Goal: Task Accomplishment & Management: Use online tool/utility

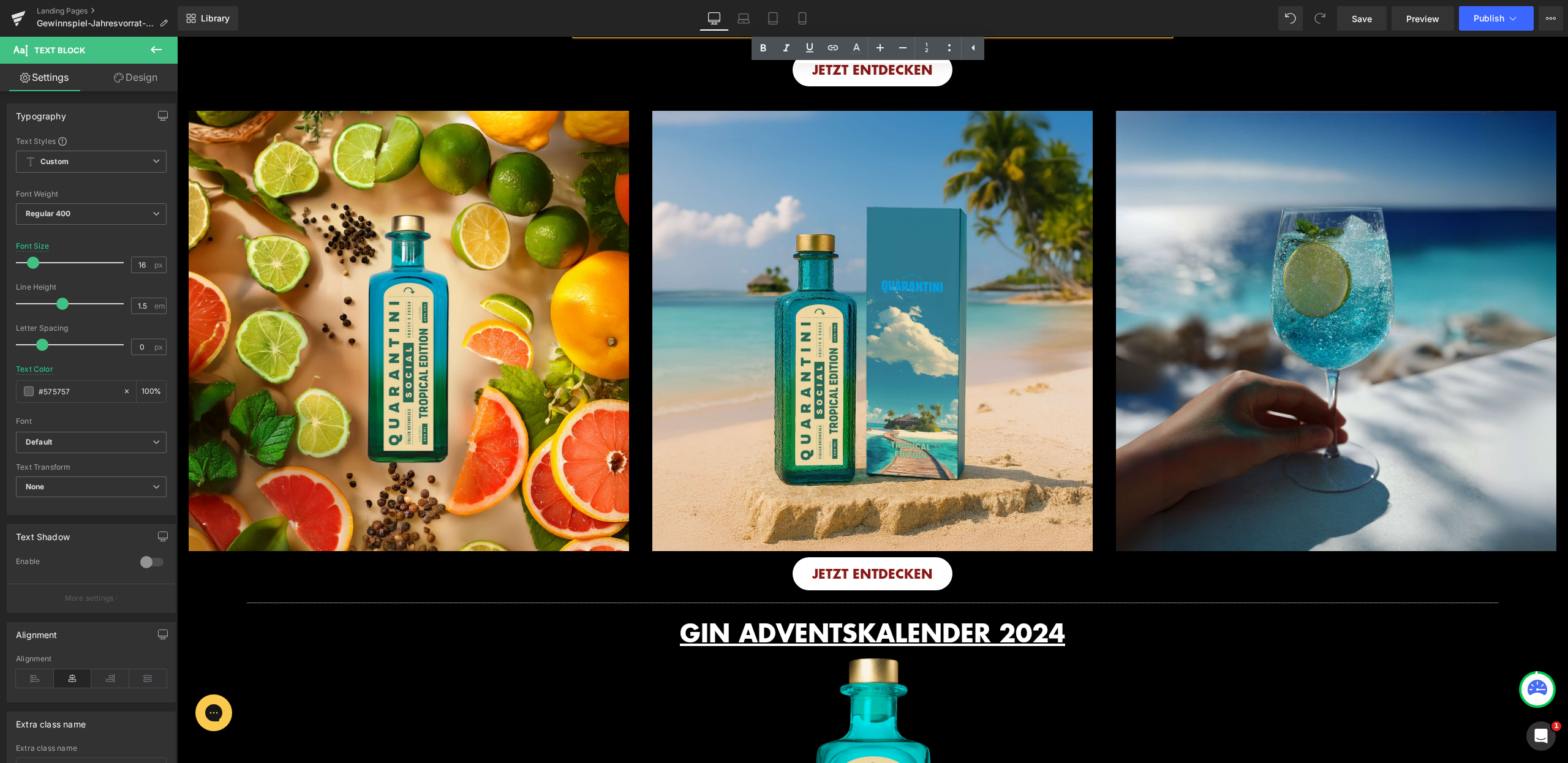
scroll to position [641, 0]
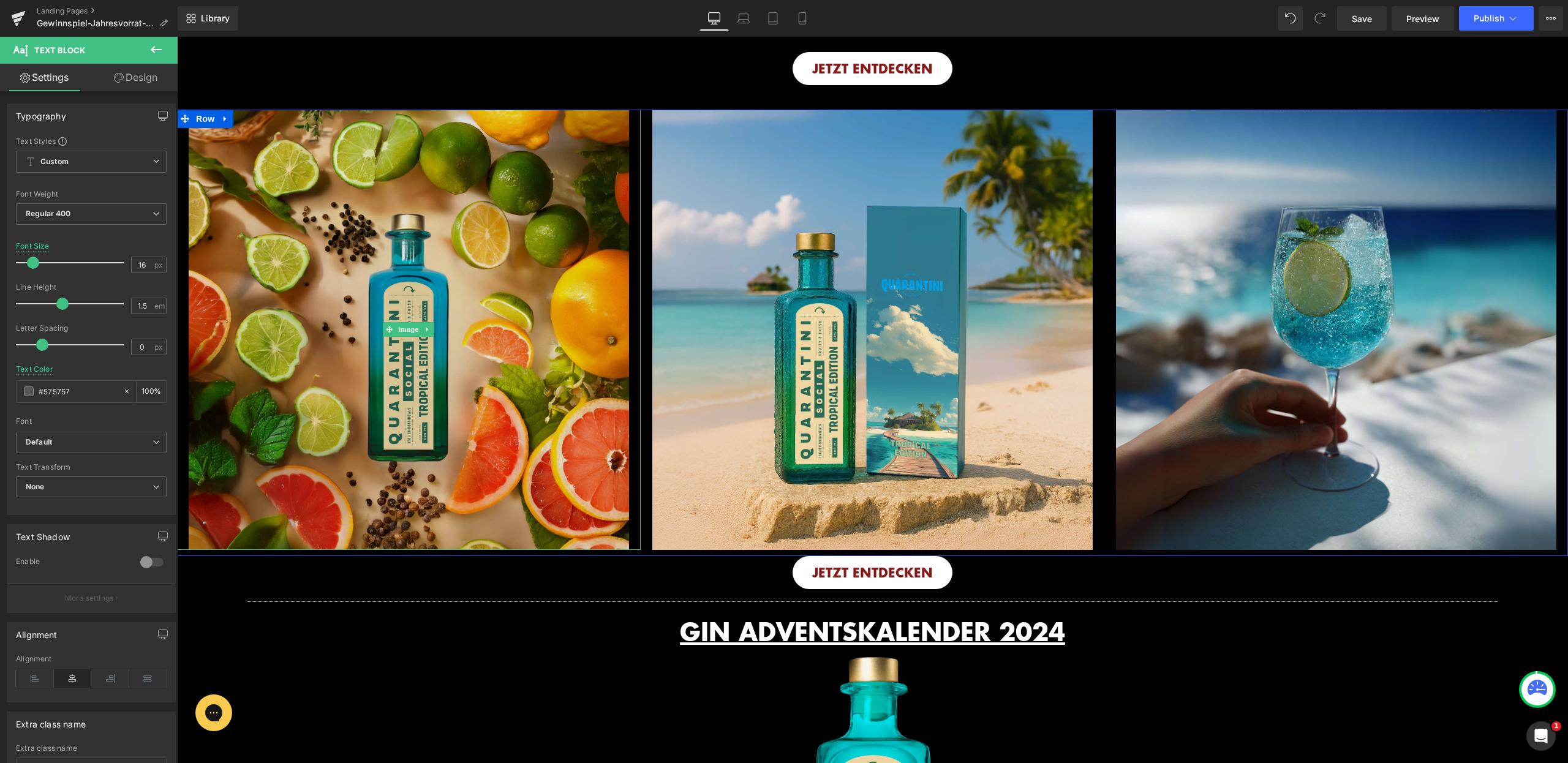
click at [311, 273] on img at bounding box center [409, 330] width 440 height 440
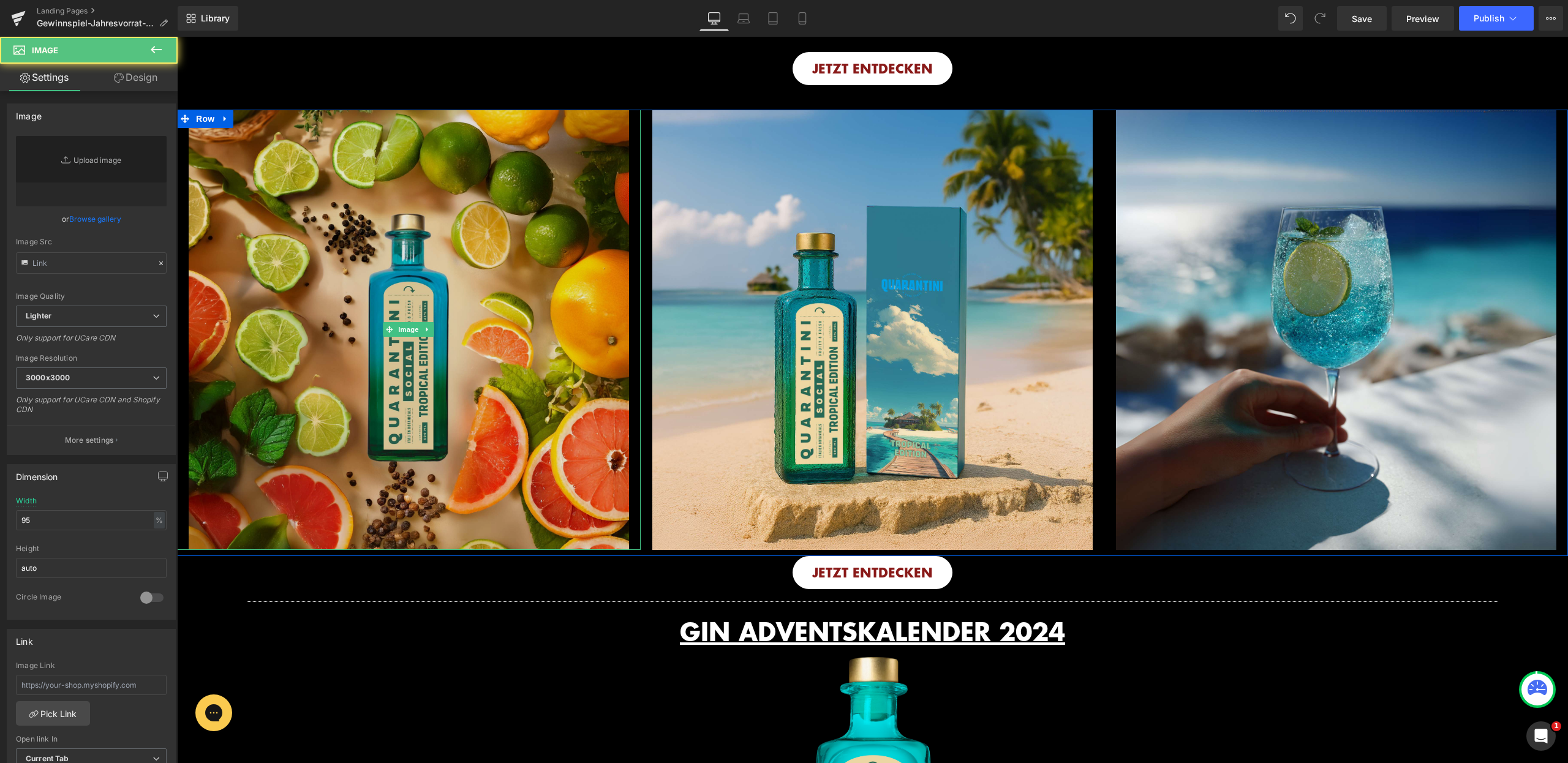
type input "[URL][DOMAIN_NAME]"
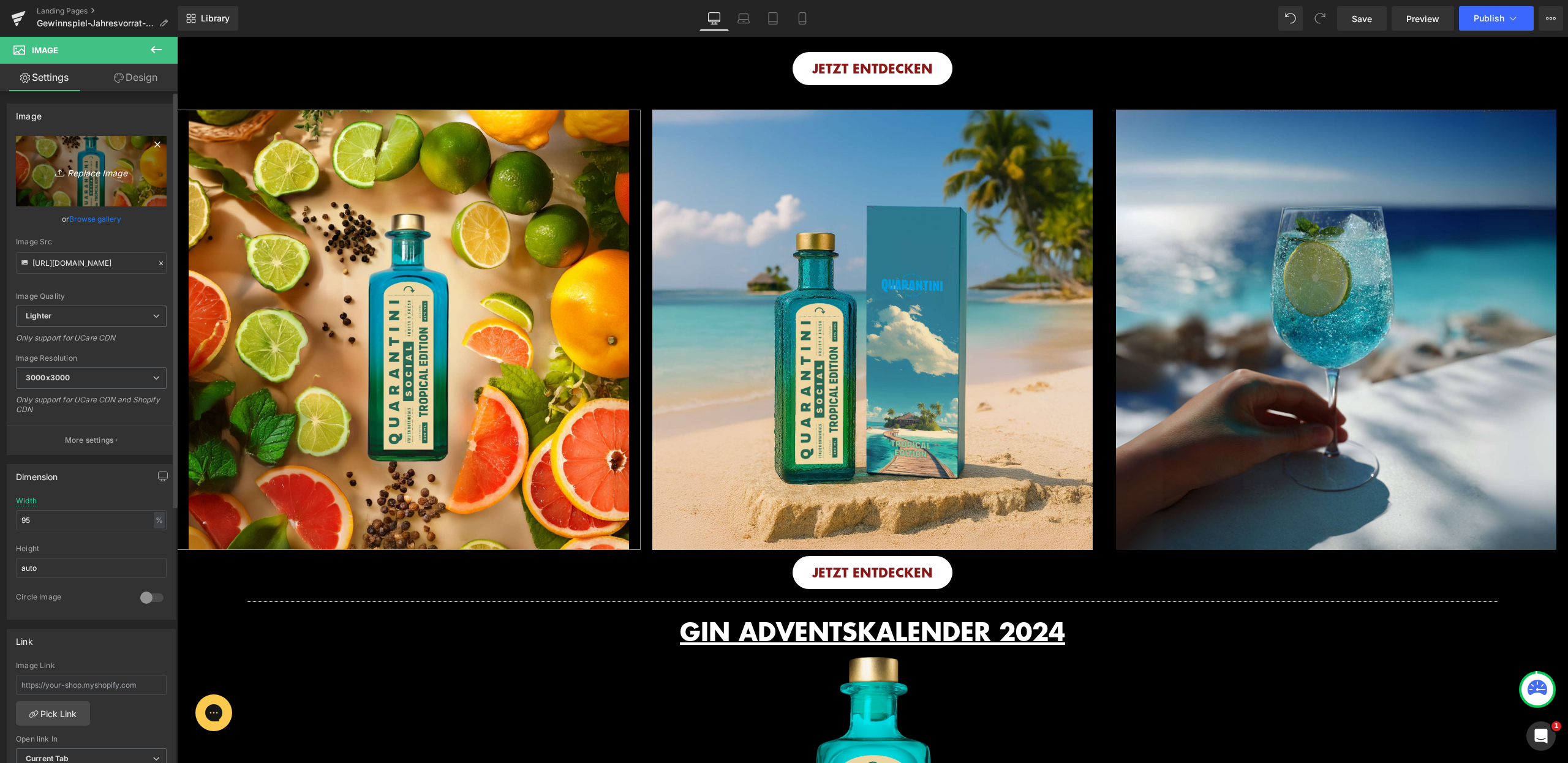
click at [87, 173] on icon "Replace Image" at bounding box center [91, 171] width 98 height 15
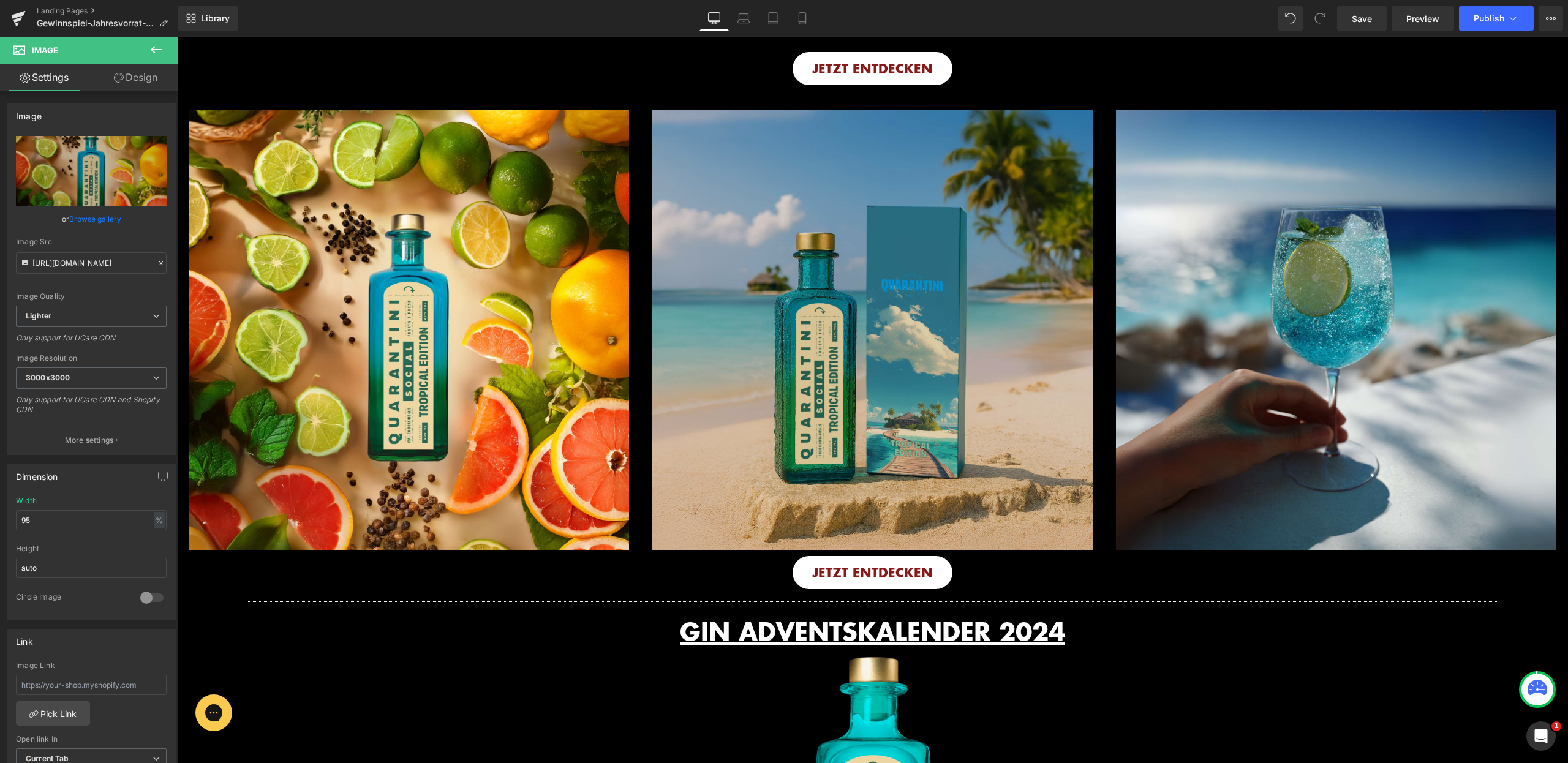
type input "C:\fakepath\20.jpg"
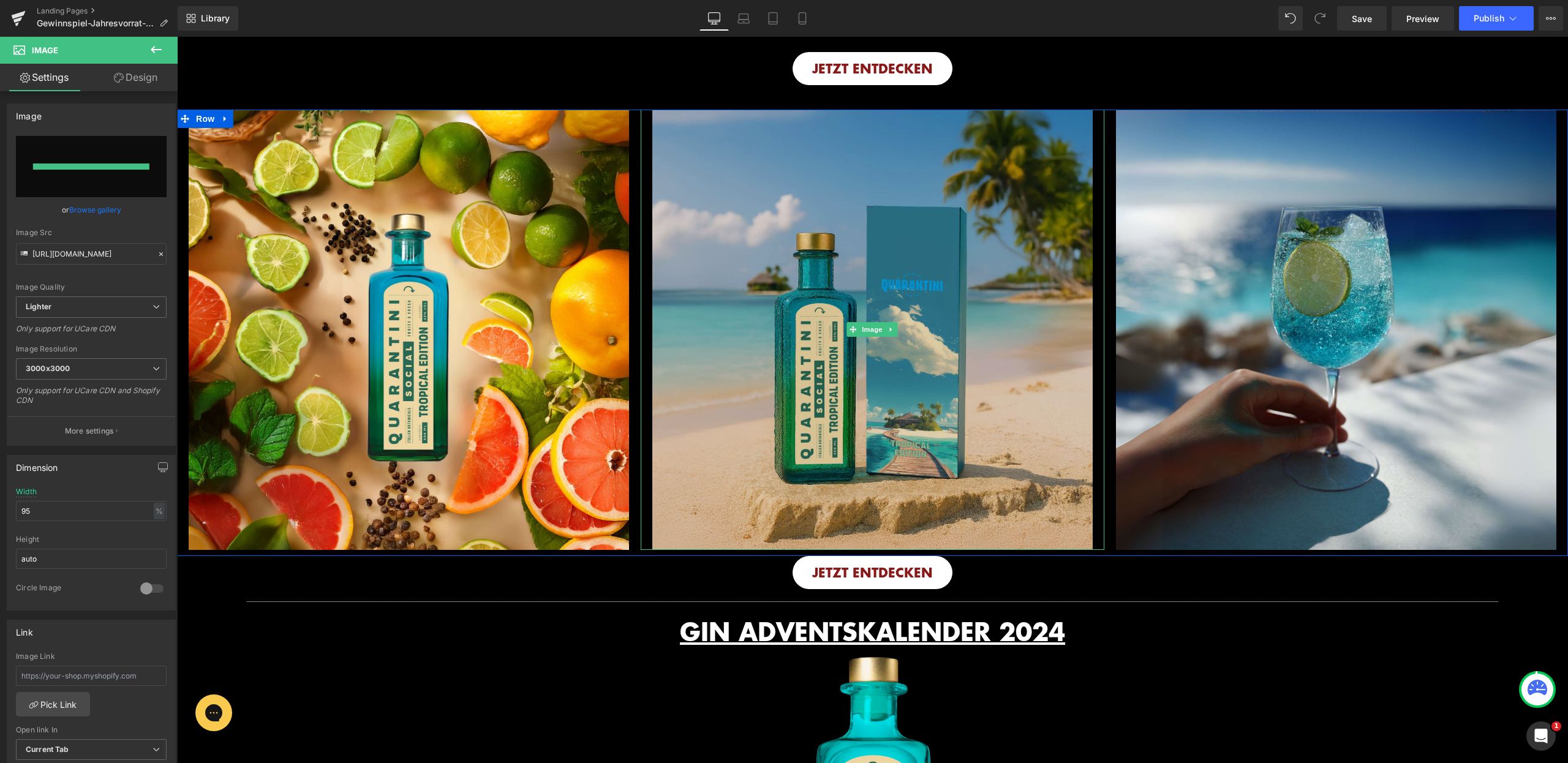
type input "[URL][DOMAIN_NAME]"
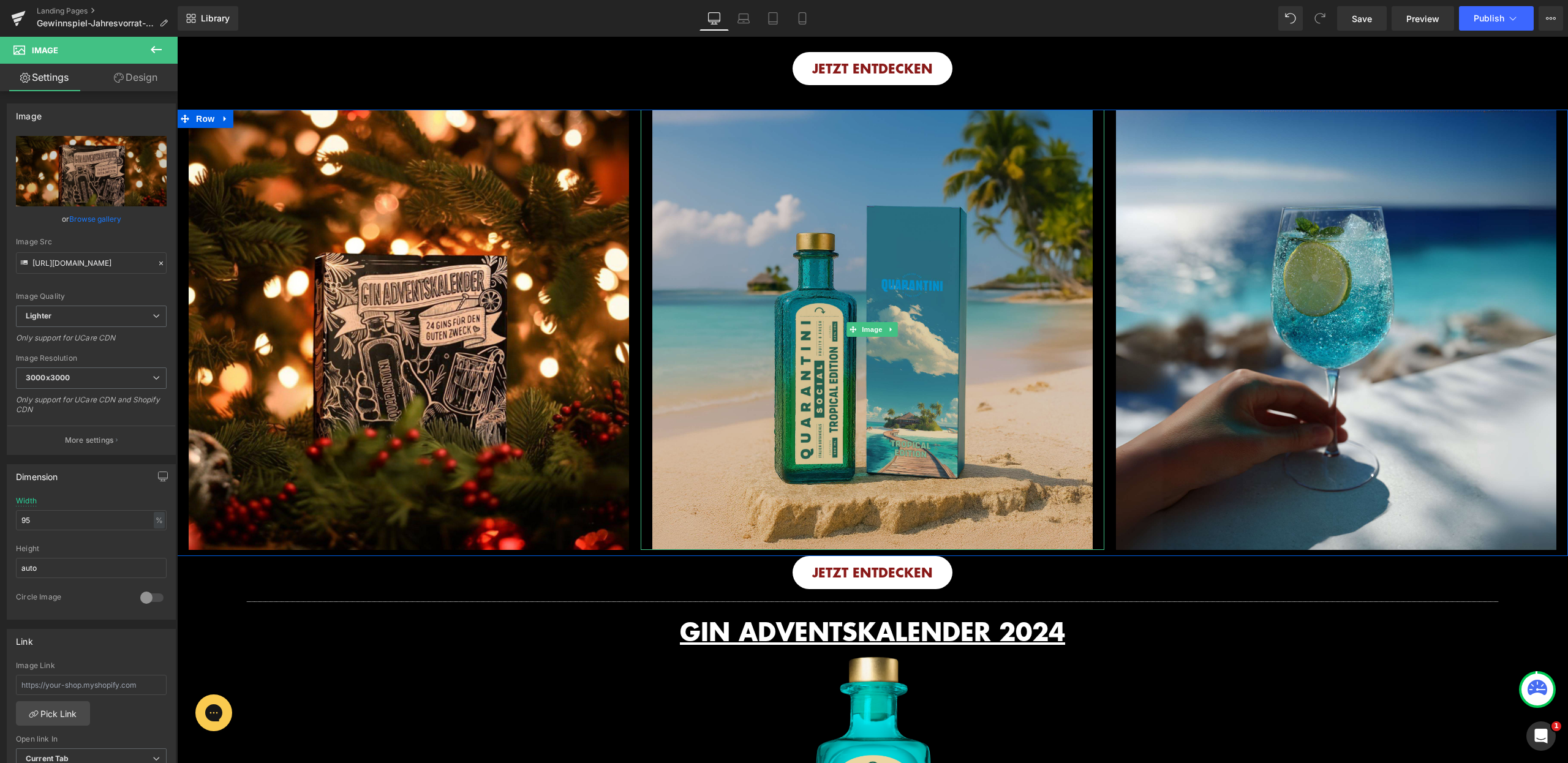
click at [837, 362] on img at bounding box center [872, 330] width 440 height 440
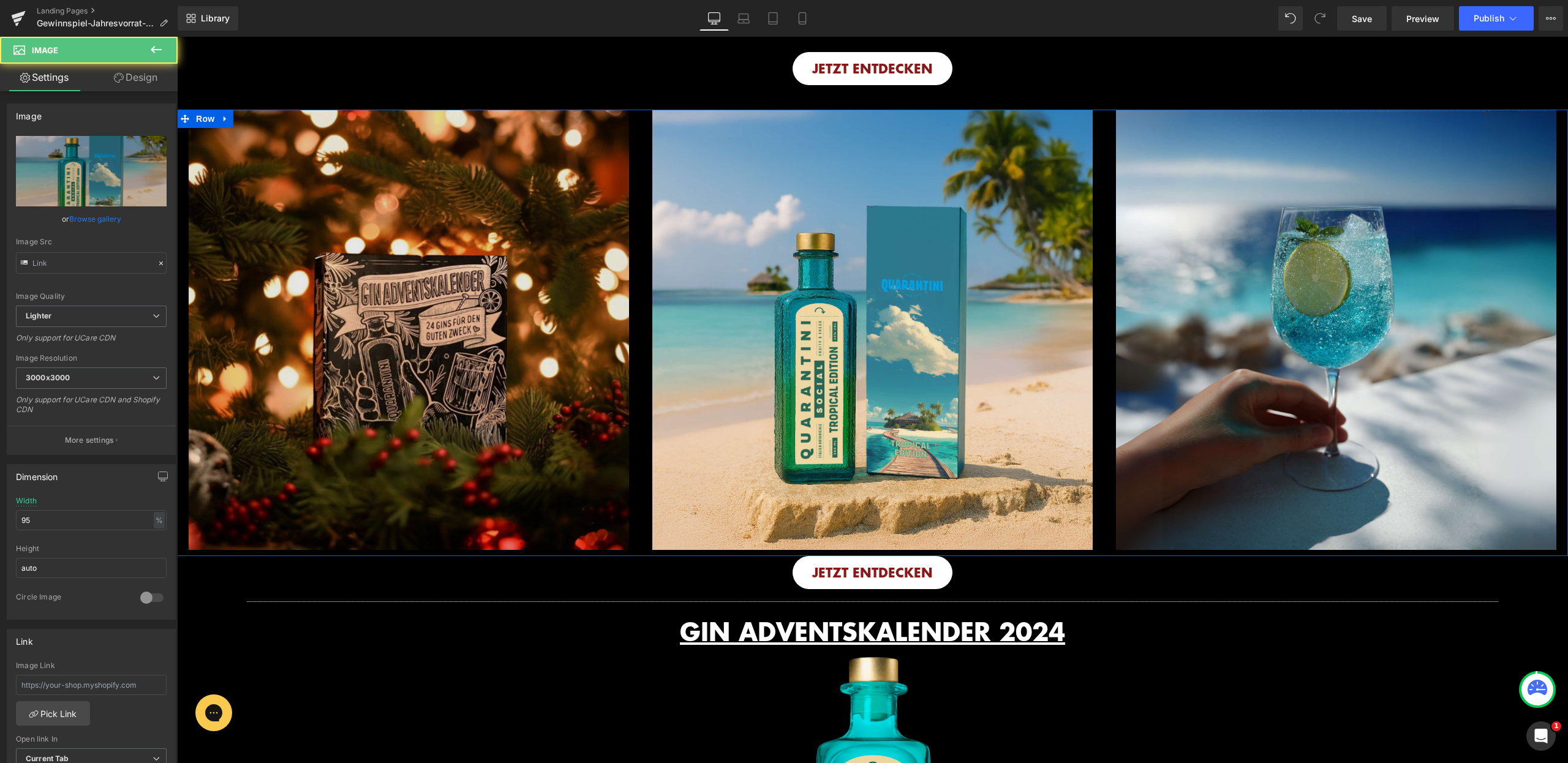
type input "[URL][DOMAIN_NAME]"
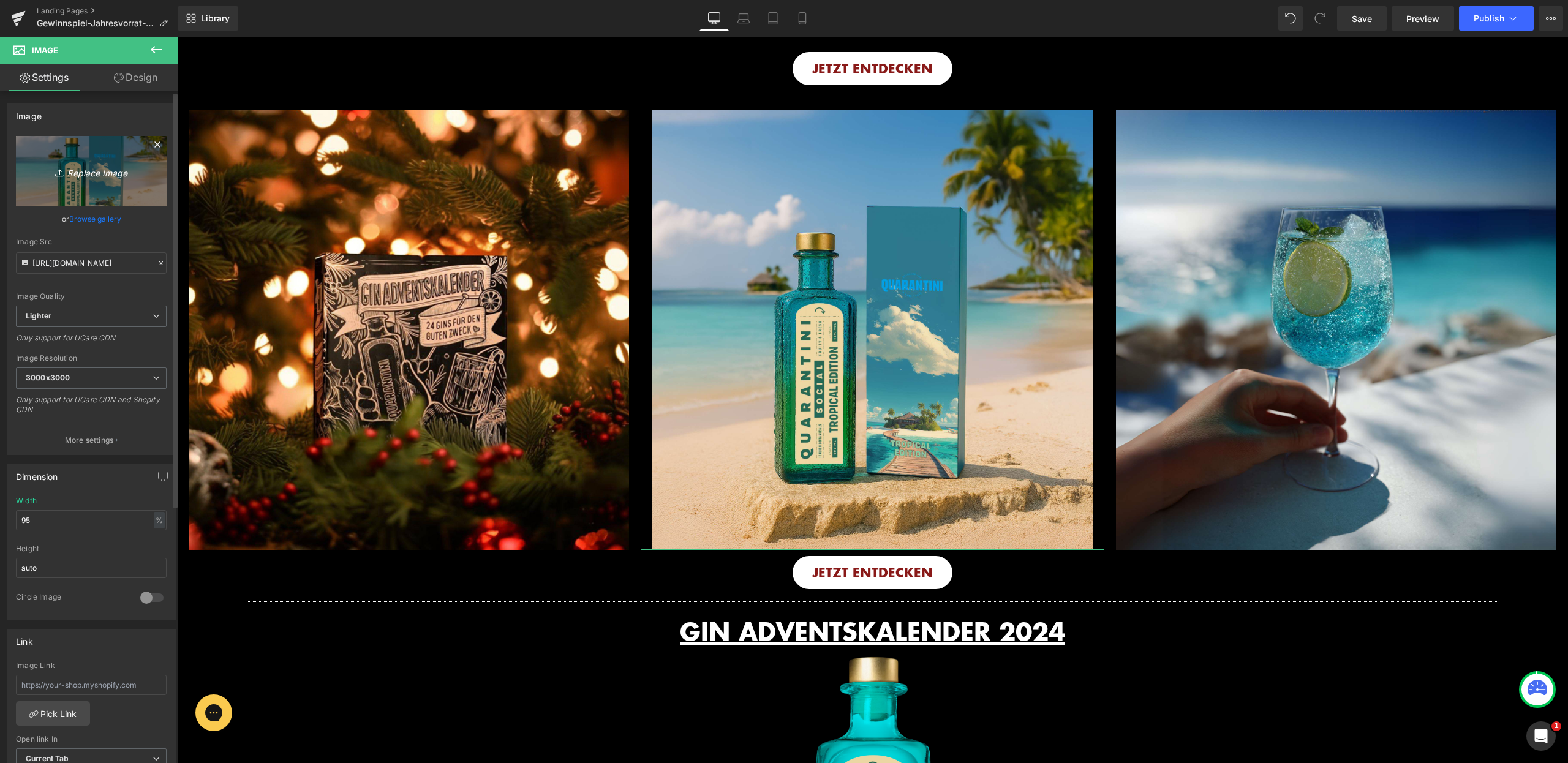
click at [111, 173] on icon "Replace Image" at bounding box center [91, 171] width 98 height 15
type input "C:\fakepath\21.jpg"
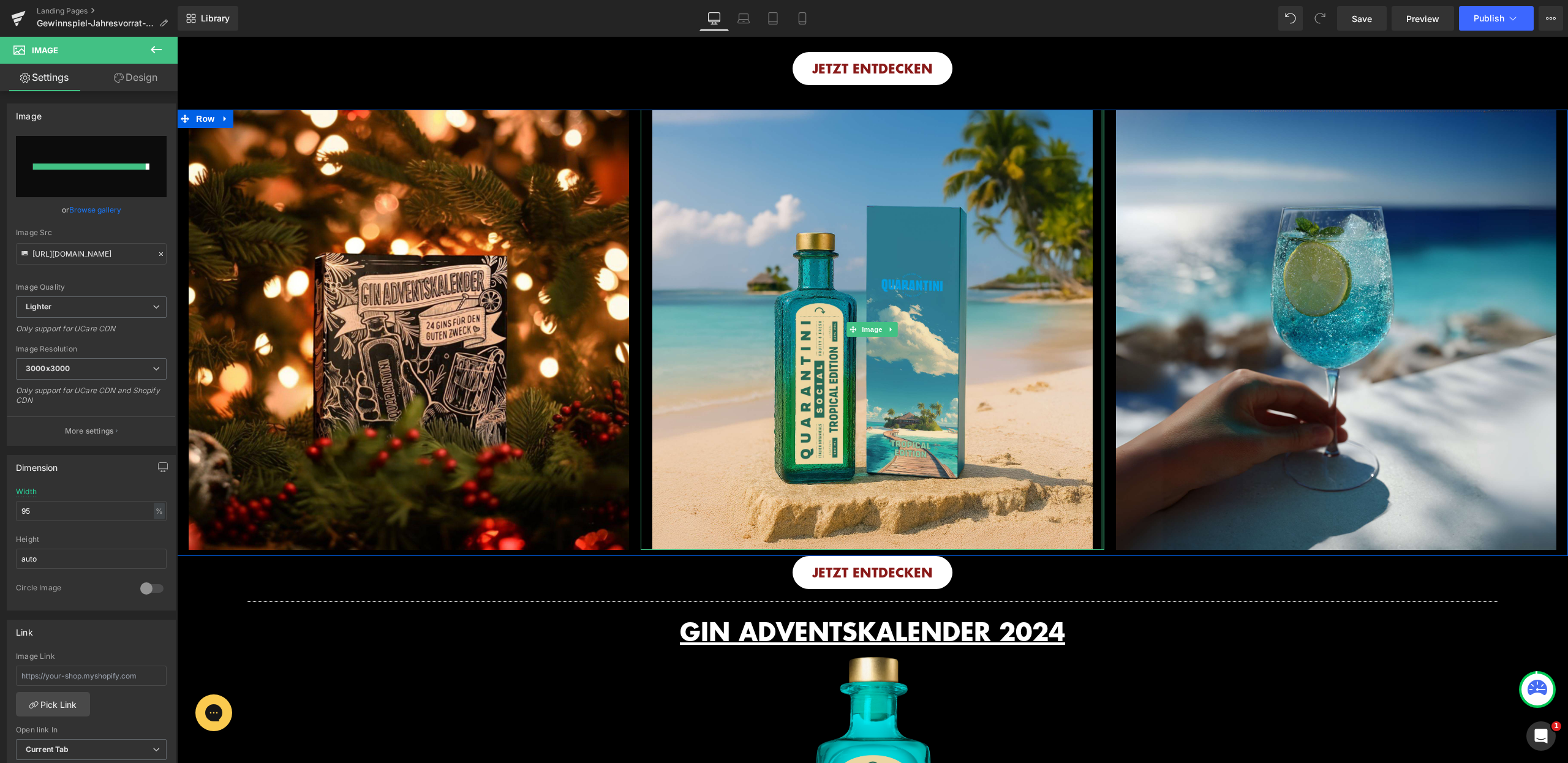
type input "[URL][DOMAIN_NAME]"
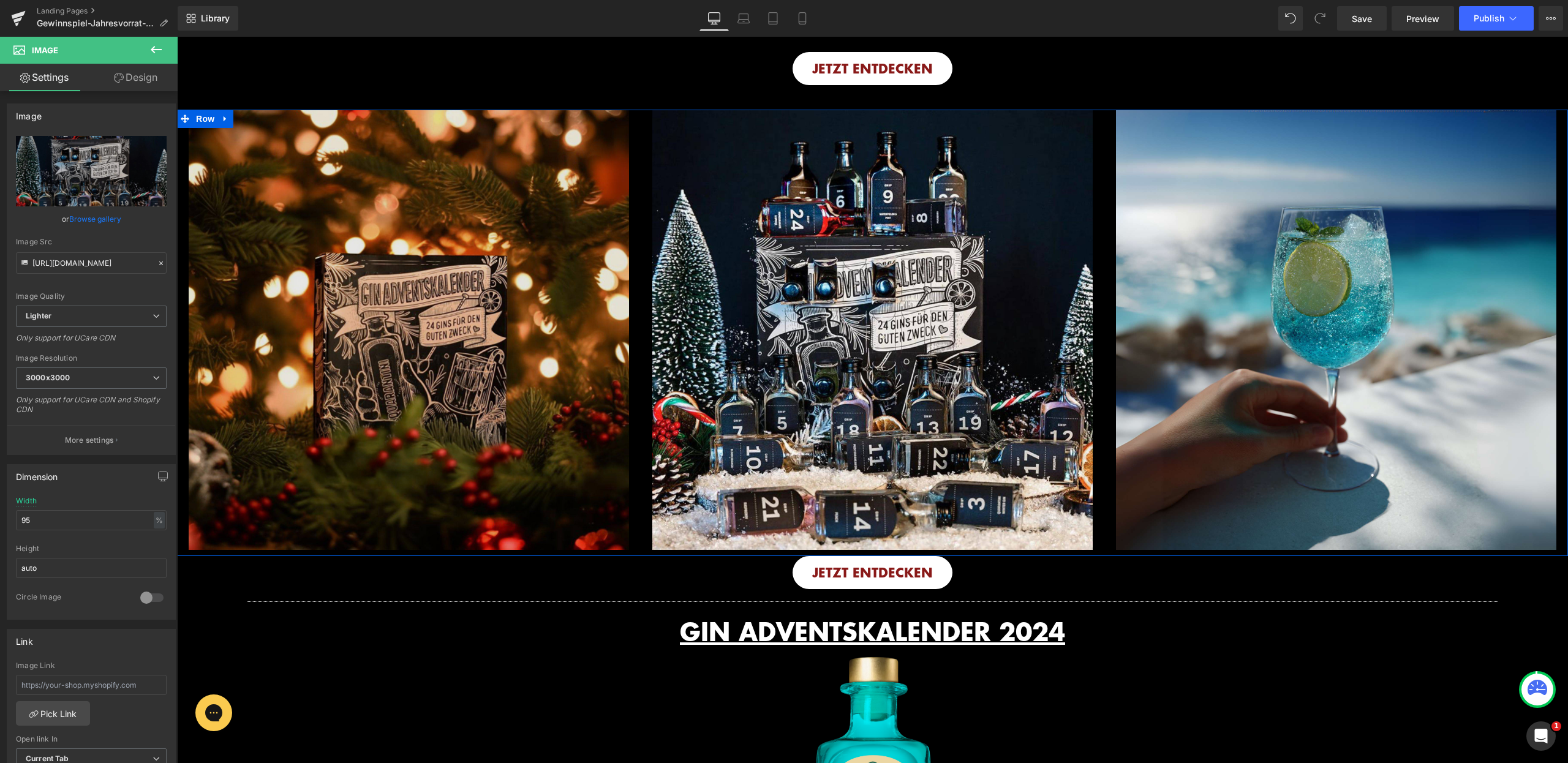
drag, startPoint x: 1273, startPoint y: 451, endPoint x: 333, endPoint y: 312, distance: 950.2
click at [1274, 451] on img at bounding box center [1336, 330] width 440 height 440
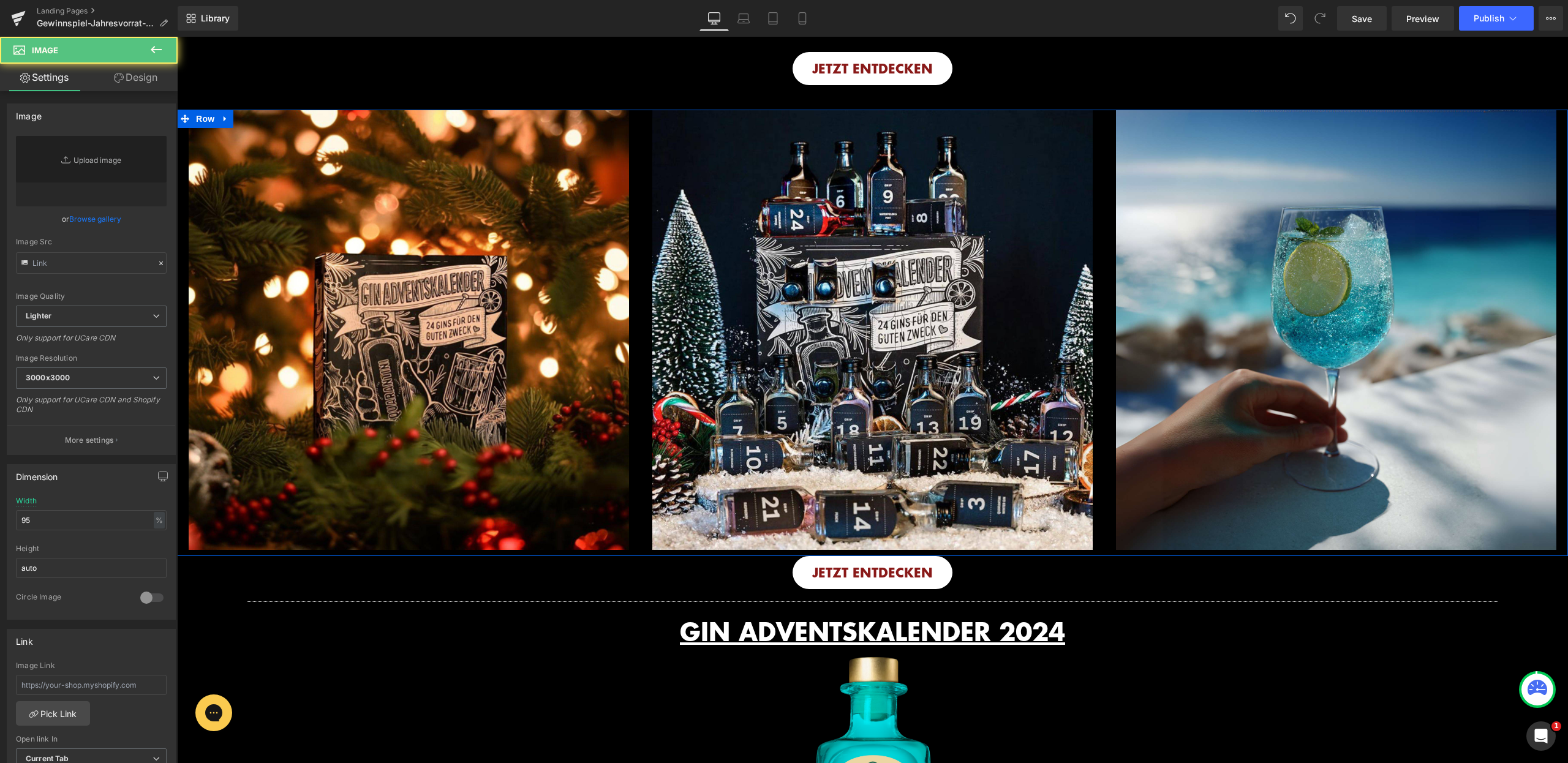
type input "[URL][DOMAIN_NAME]"
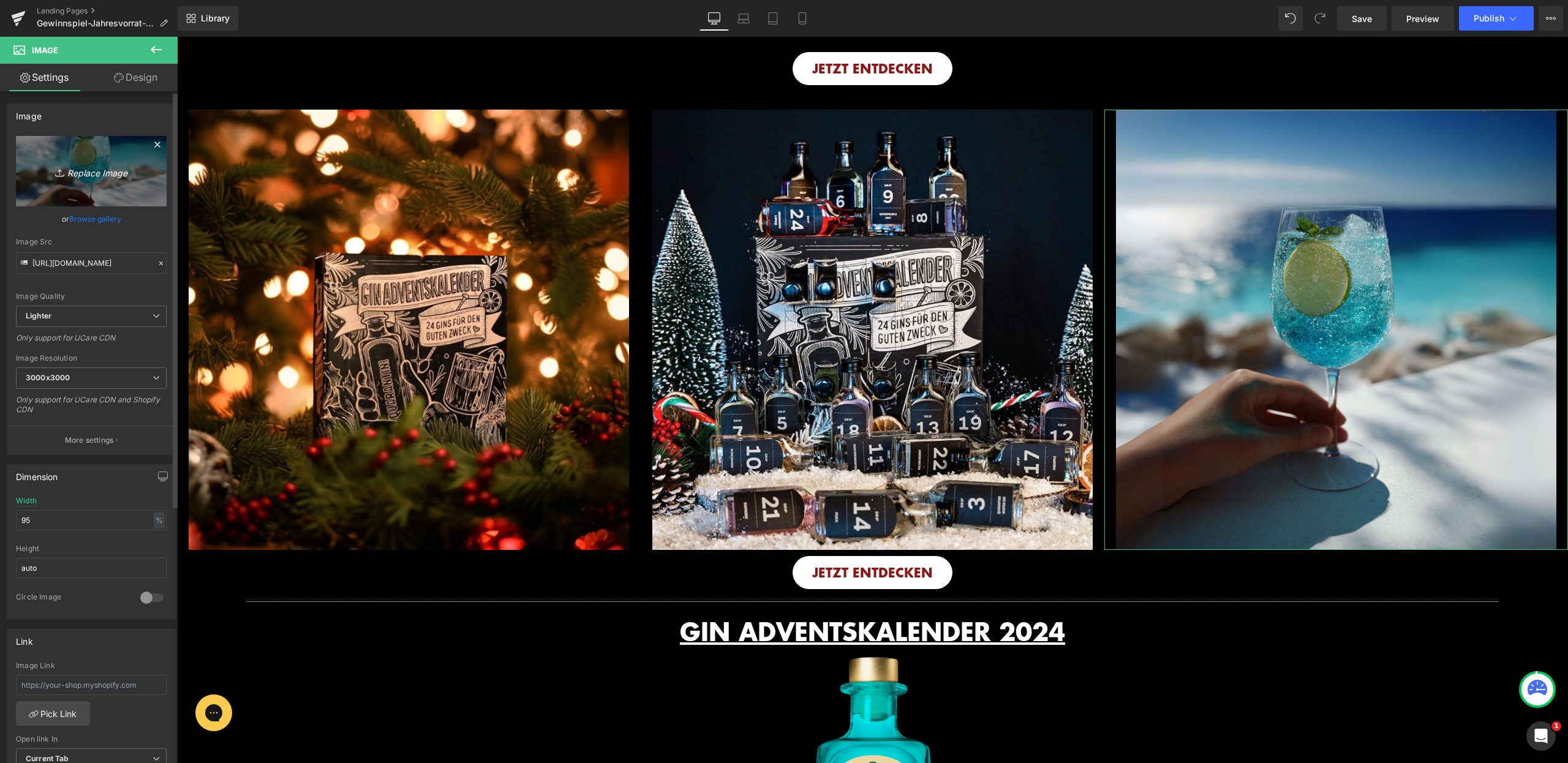
click at [116, 182] on link "Replace Image" at bounding box center [92, 171] width 151 height 70
type input "C:\fakepath\22.jpg"
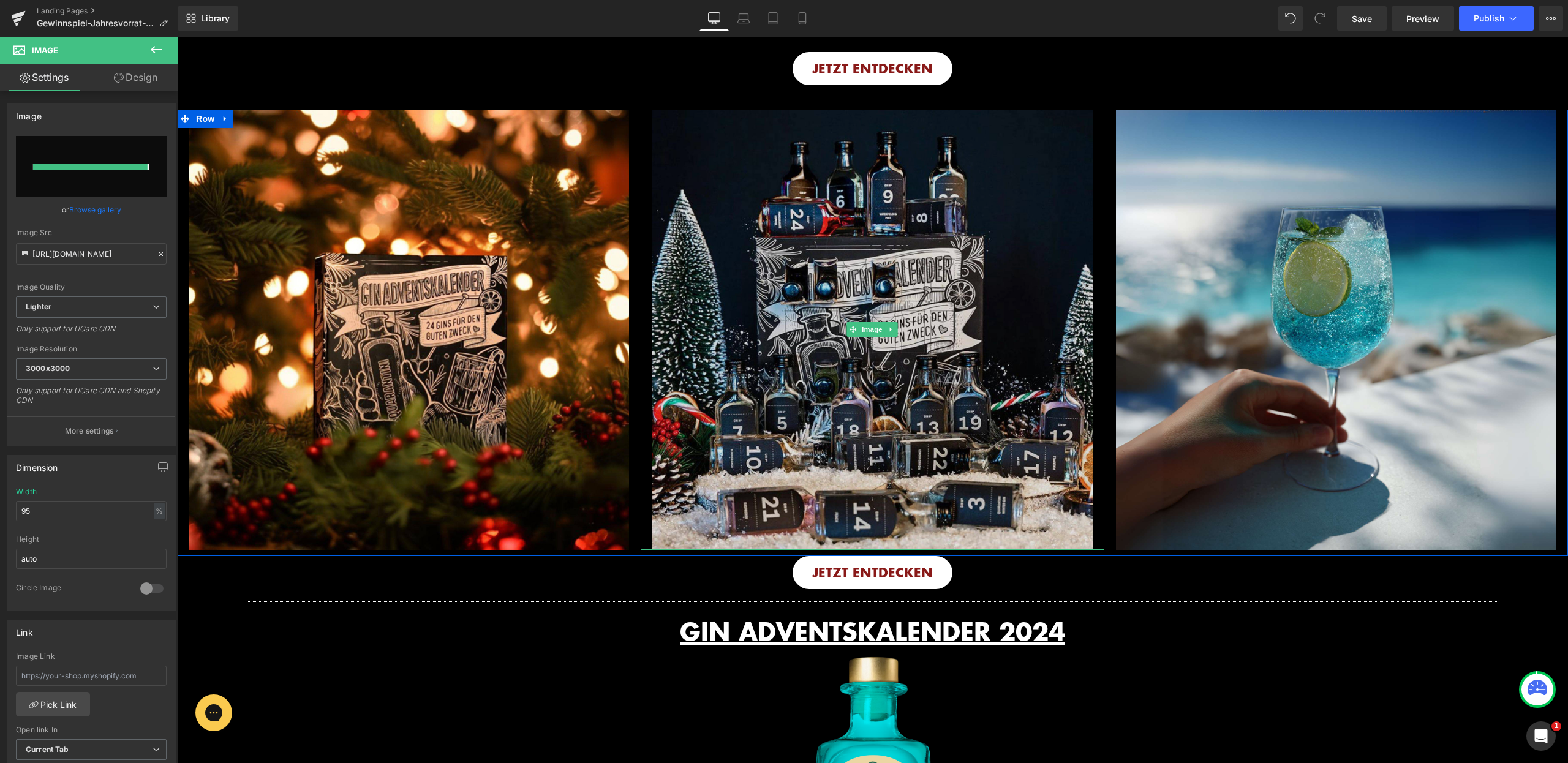
type input "[URL][DOMAIN_NAME]"
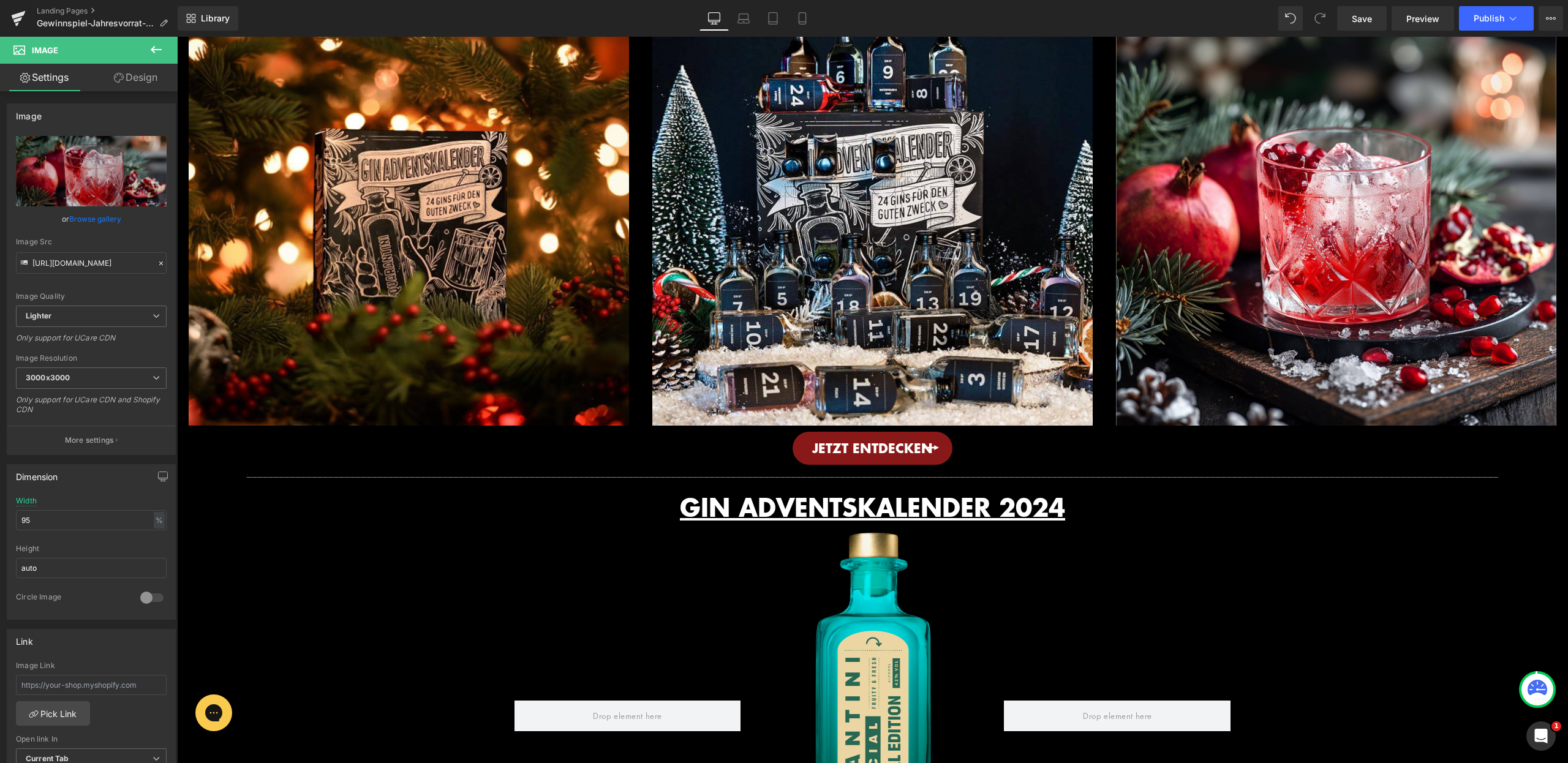
scroll to position [1031, 0]
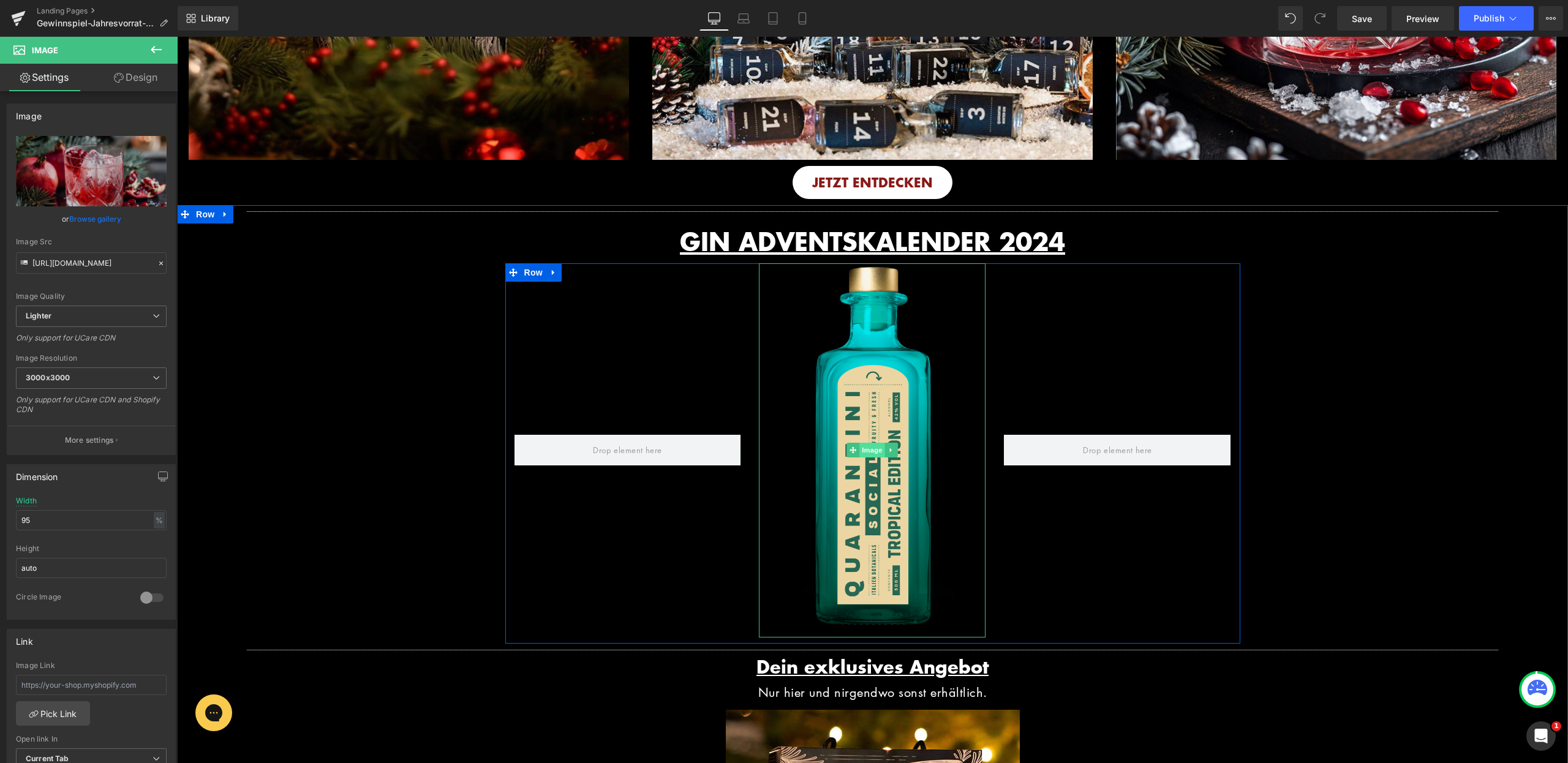
click at [871, 458] on span "Image" at bounding box center [873, 450] width 26 height 15
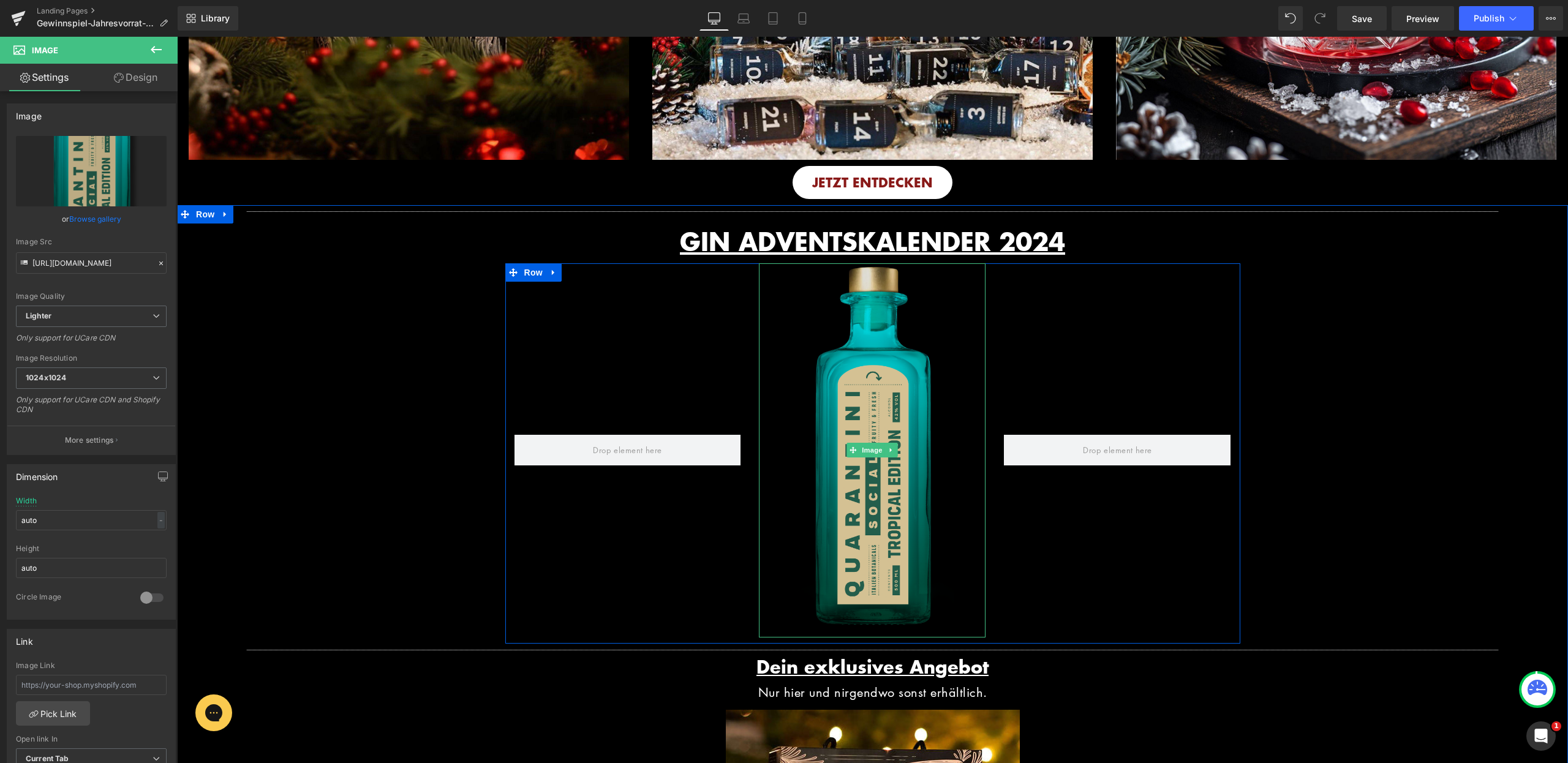
click at [858, 376] on img at bounding box center [872, 450] width 227 height 374
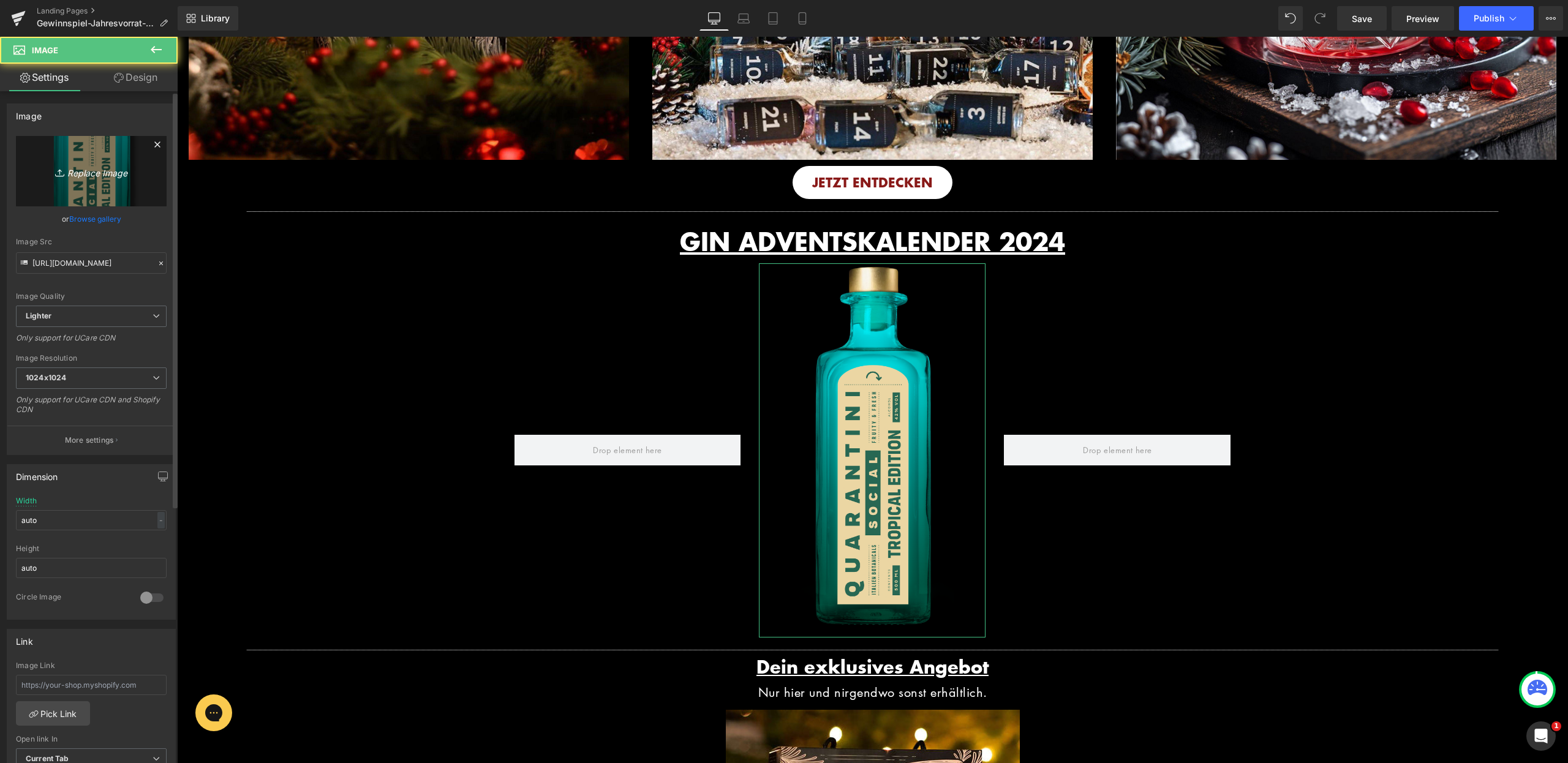
click at [102, 169] on icon "Replace Image" at bounding box center [91, 171] width 98 height 15
type input "C:\fakepath\Adventskalender_Mockup_Drehung.gif"
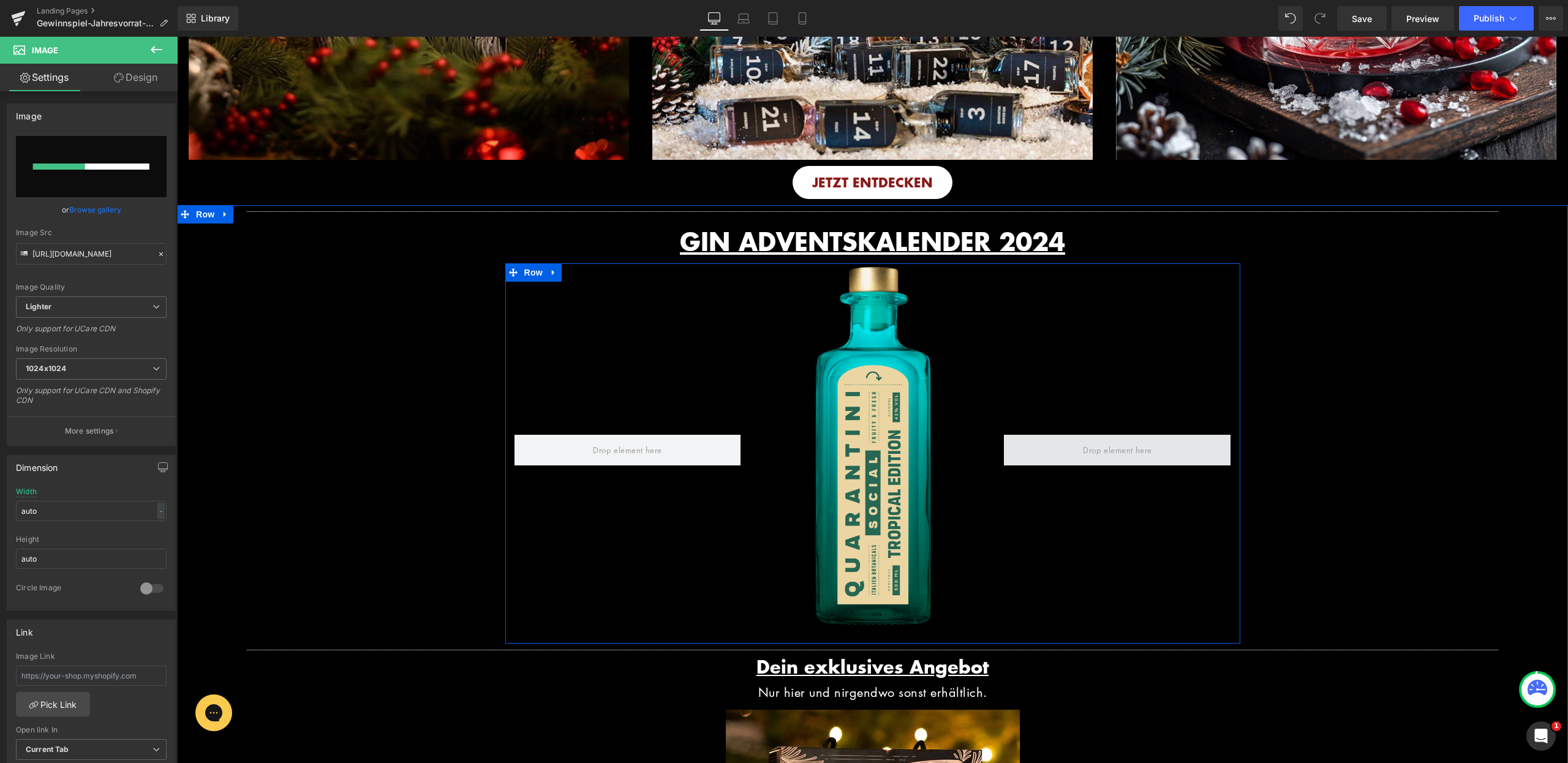
scroll to position [1033, 0]
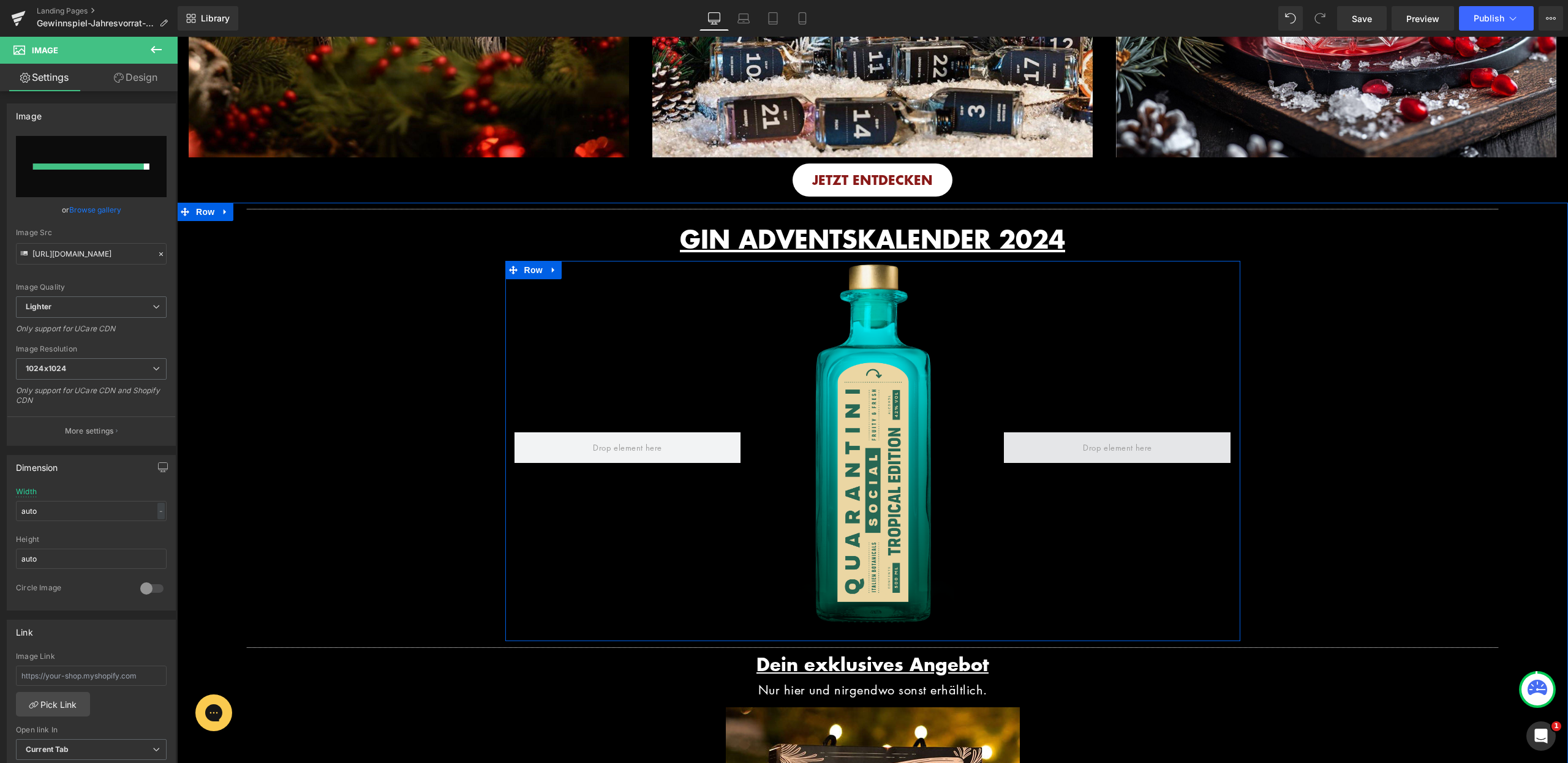
type input "[URL][DOMAIN_NAME]"
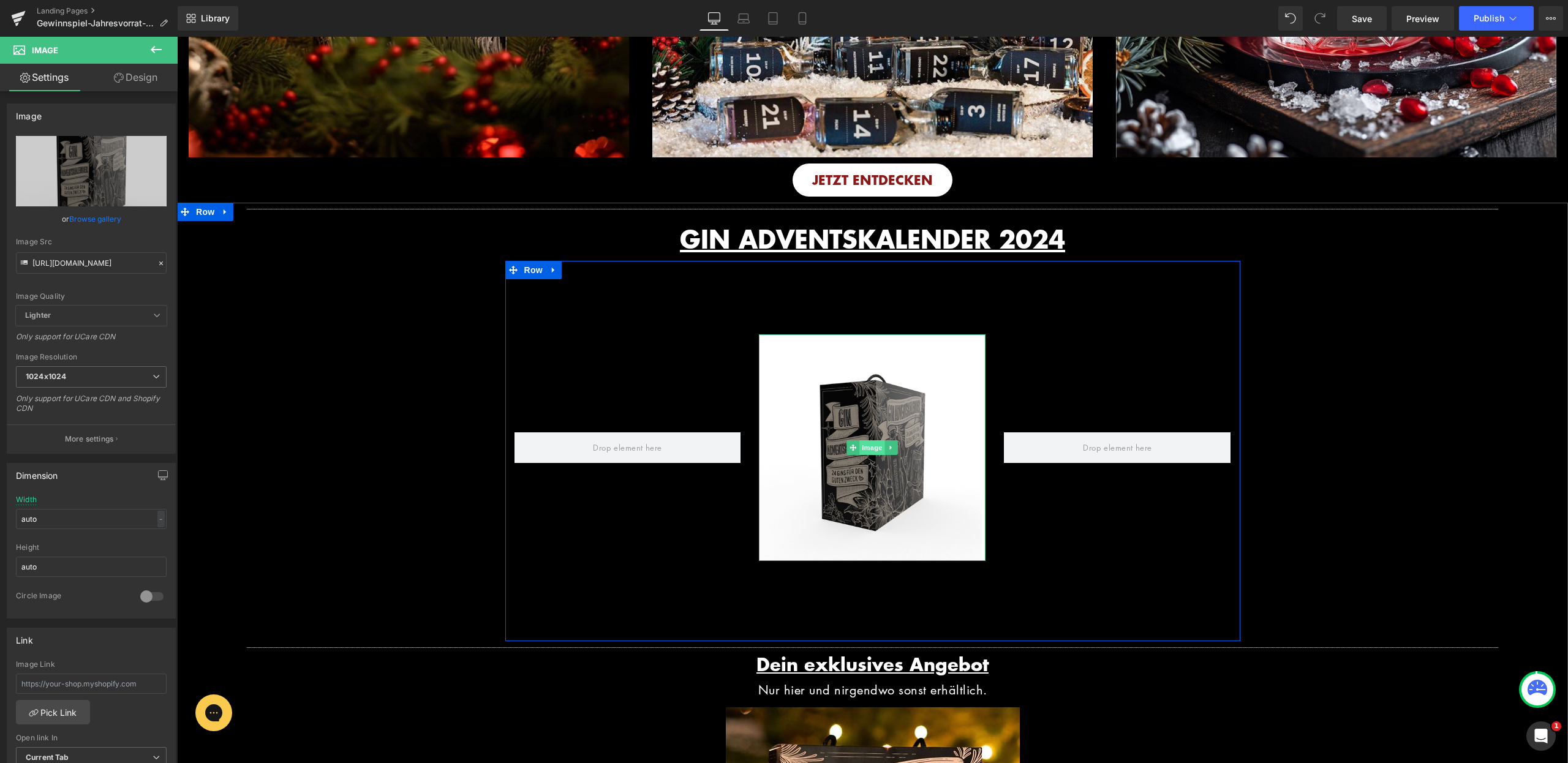
scroll to position [1031, 0]
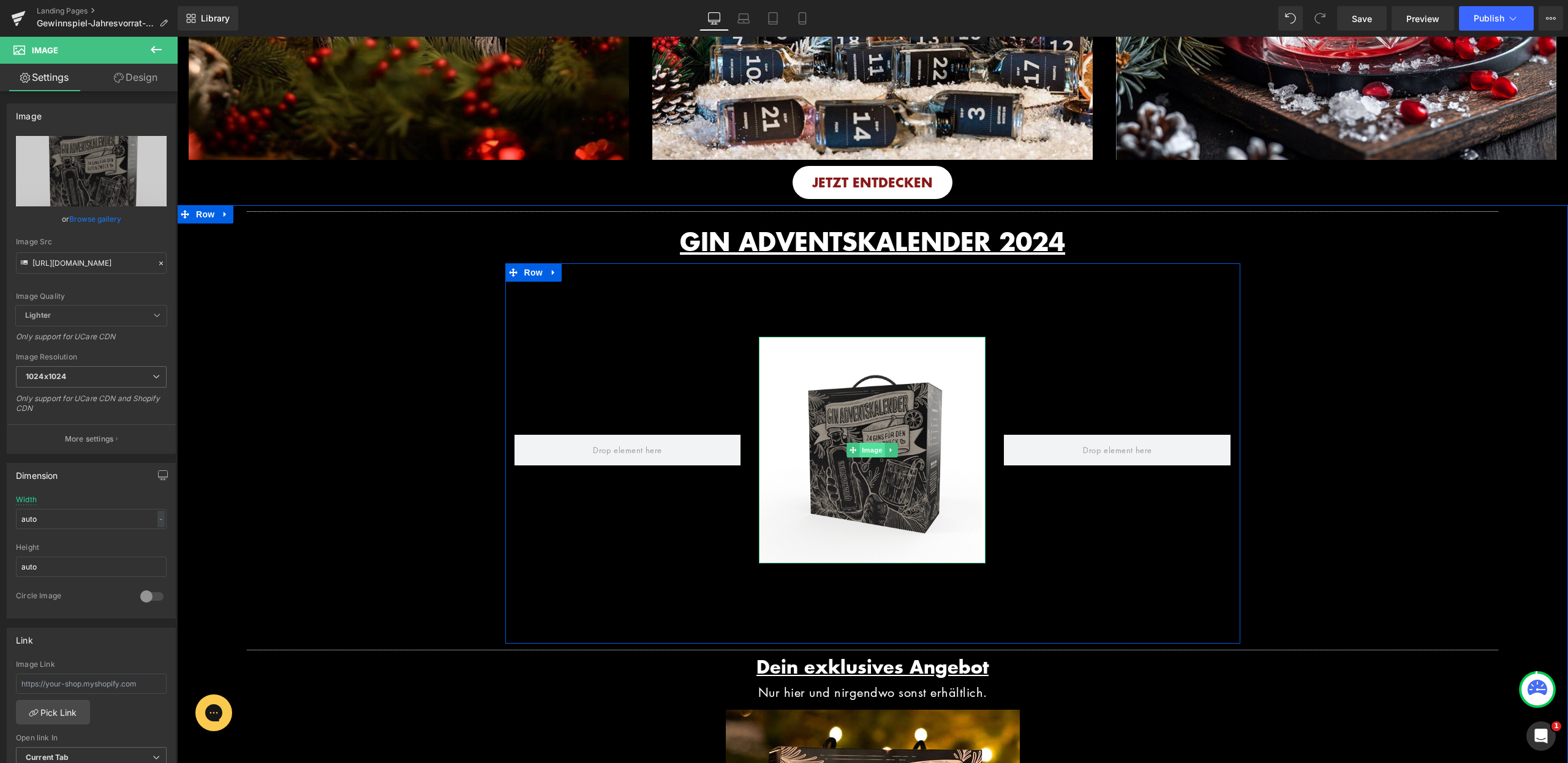
click at [866, 456] on span "Image" at bounding box center [873, 450] width 26 height 15
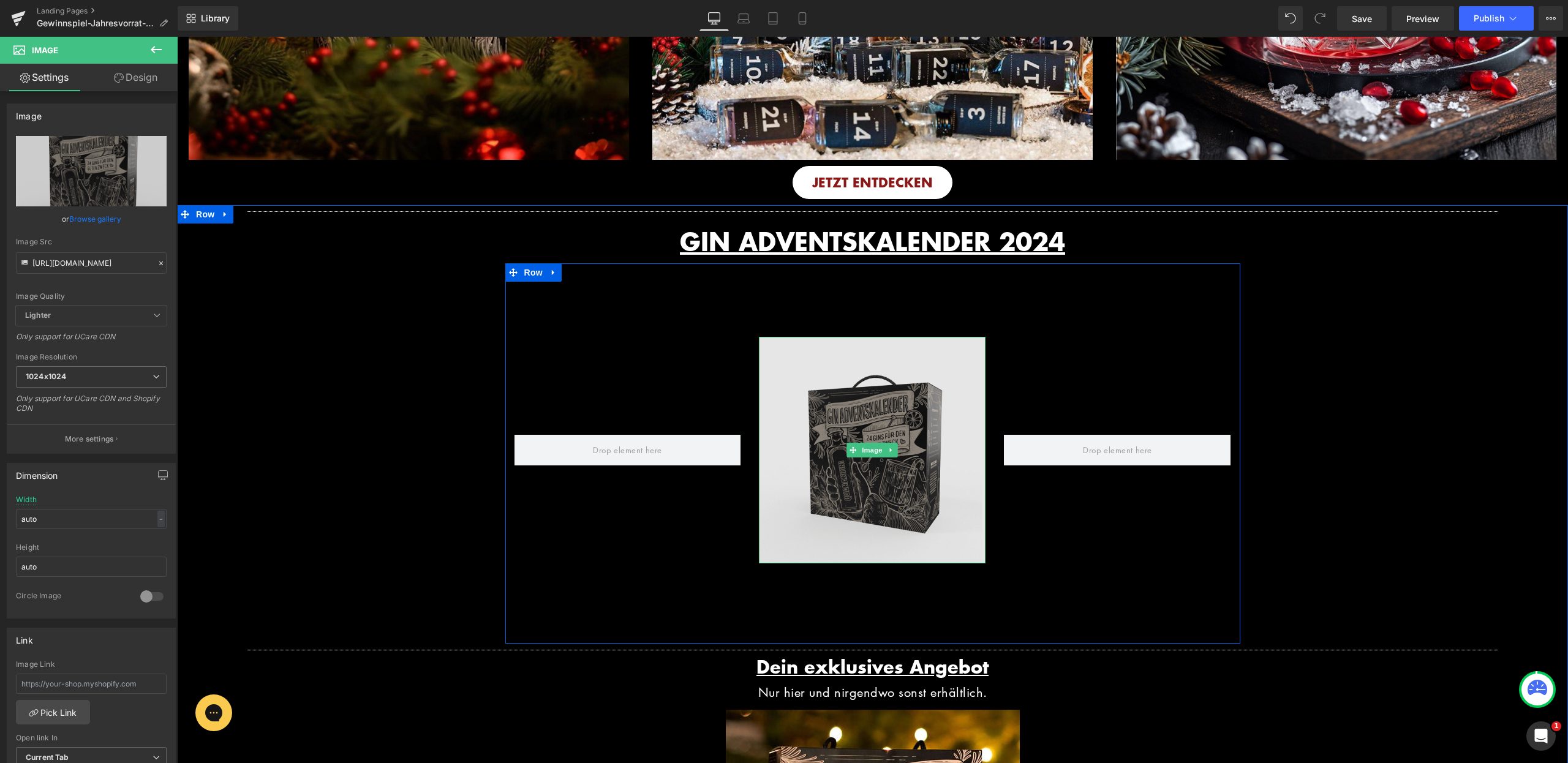
click at [830, 398] on img at bounding box center [872, 450] width 227 height 227
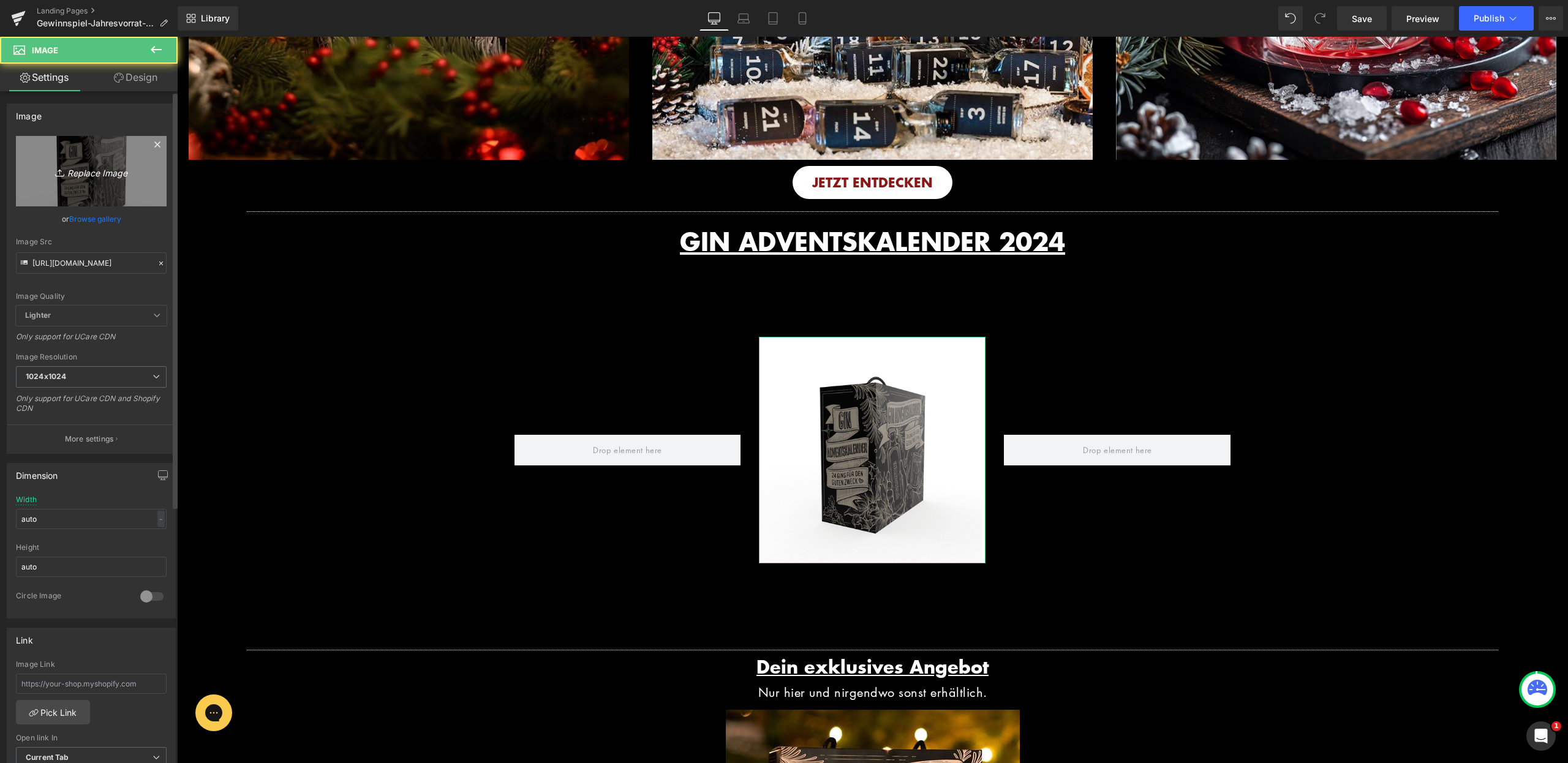
click at [113, 176] on icon "Replace Image" at bounding box center [91, 171] width 98 height 15
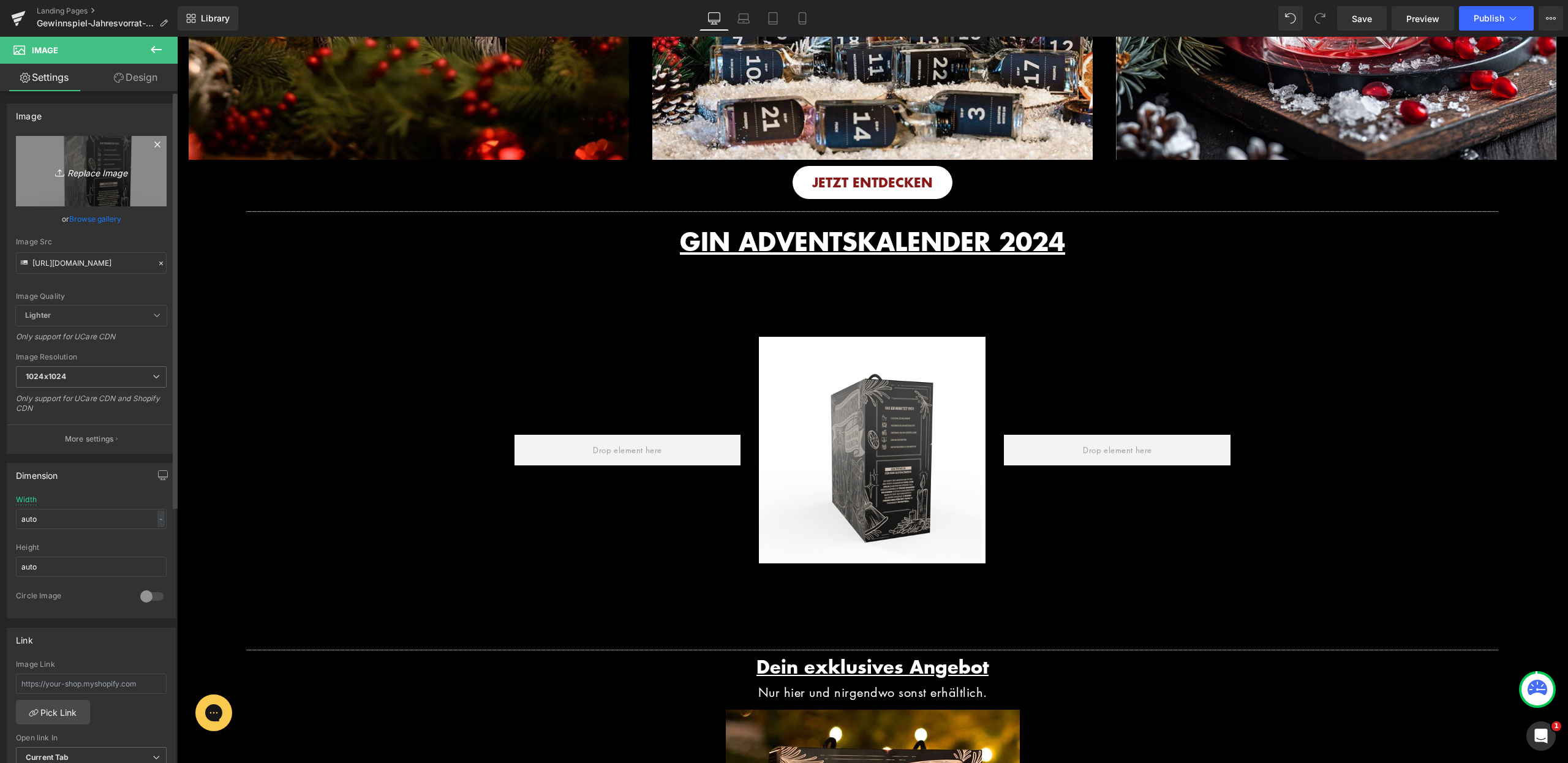
scroll to position [1033, 0]
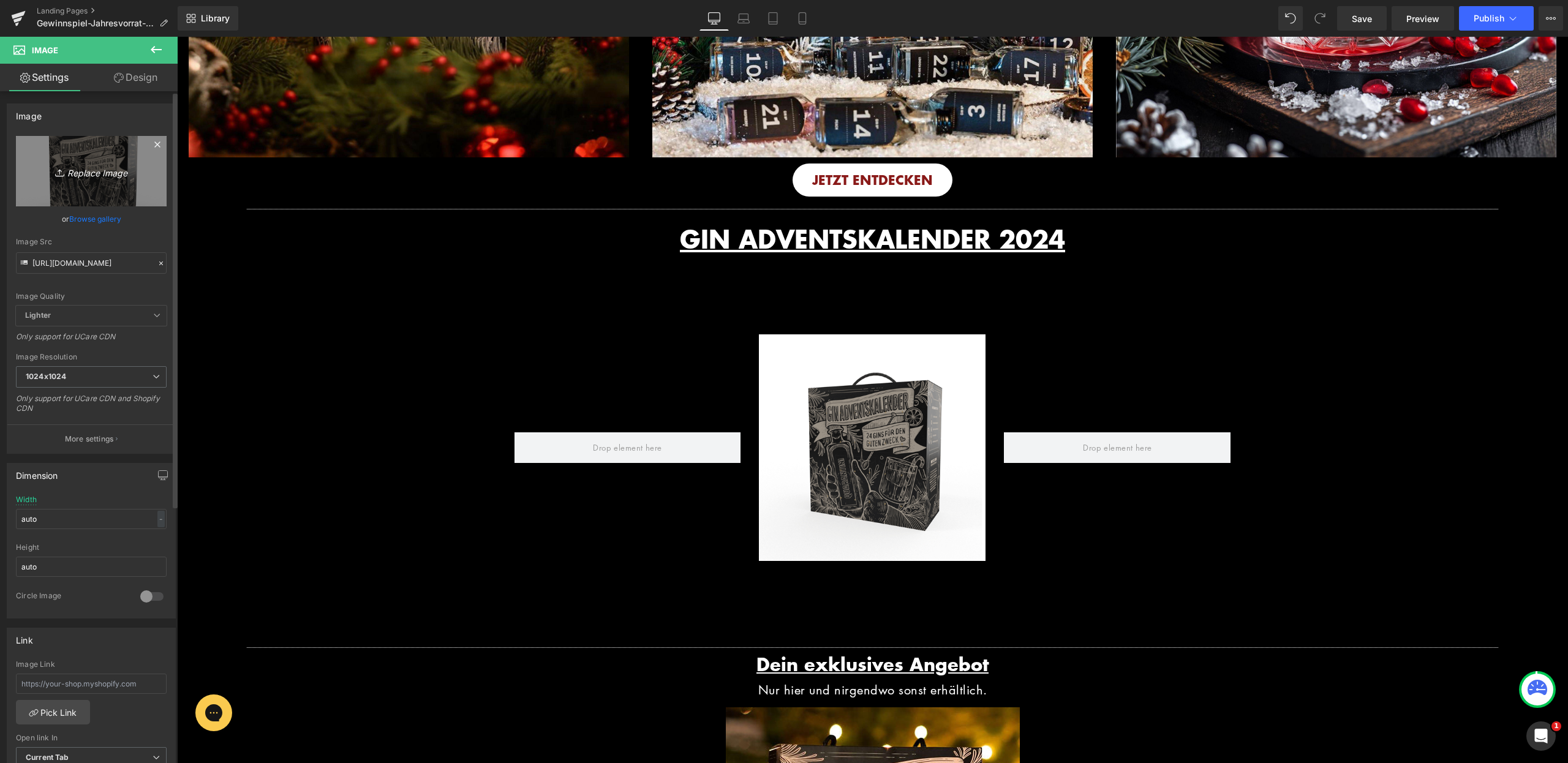
type input "C:\fakepath\Kopie von adventskalender_freisteller_.png"
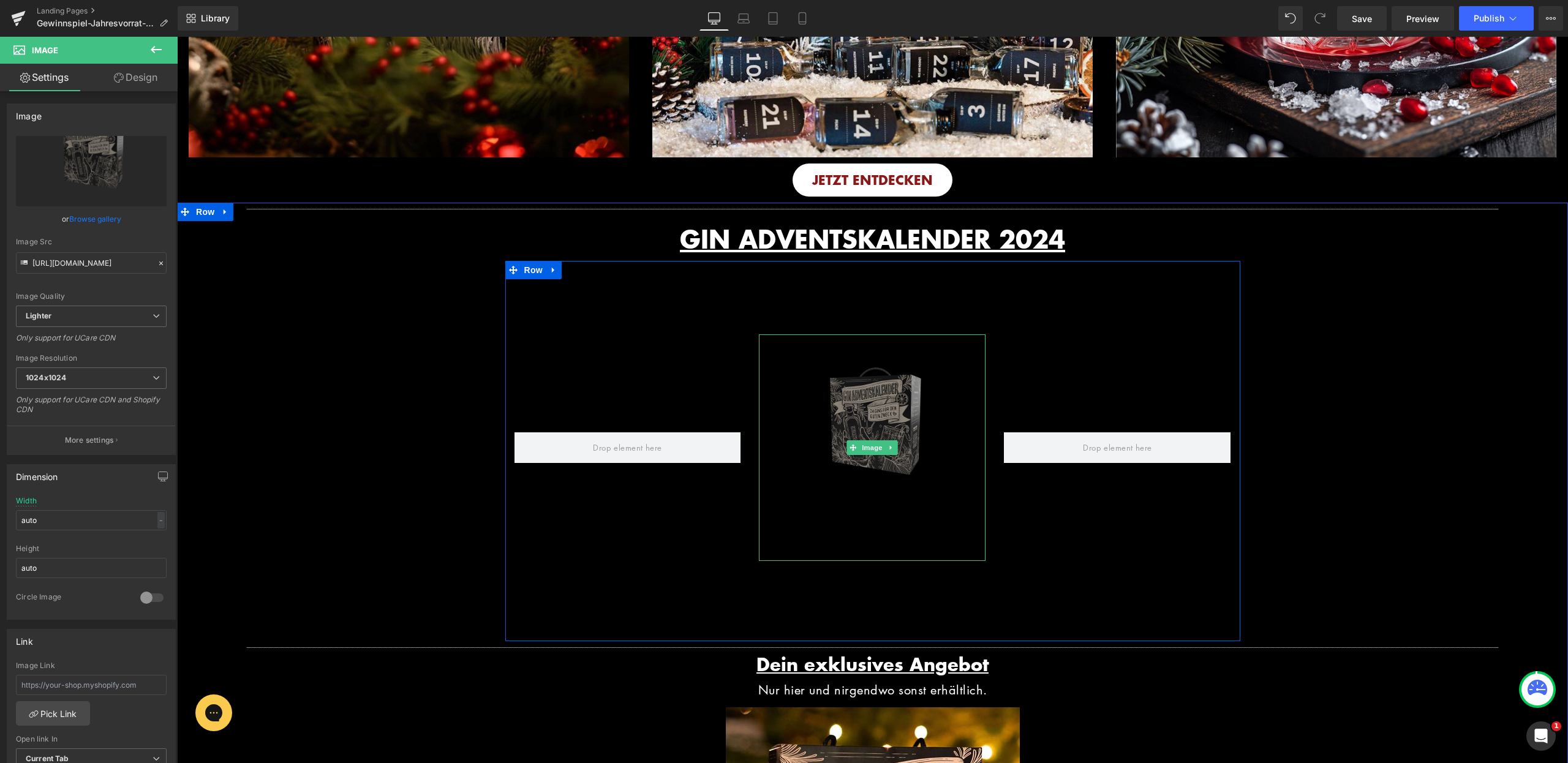
type input "[URL][DOMAIN_NAME]"
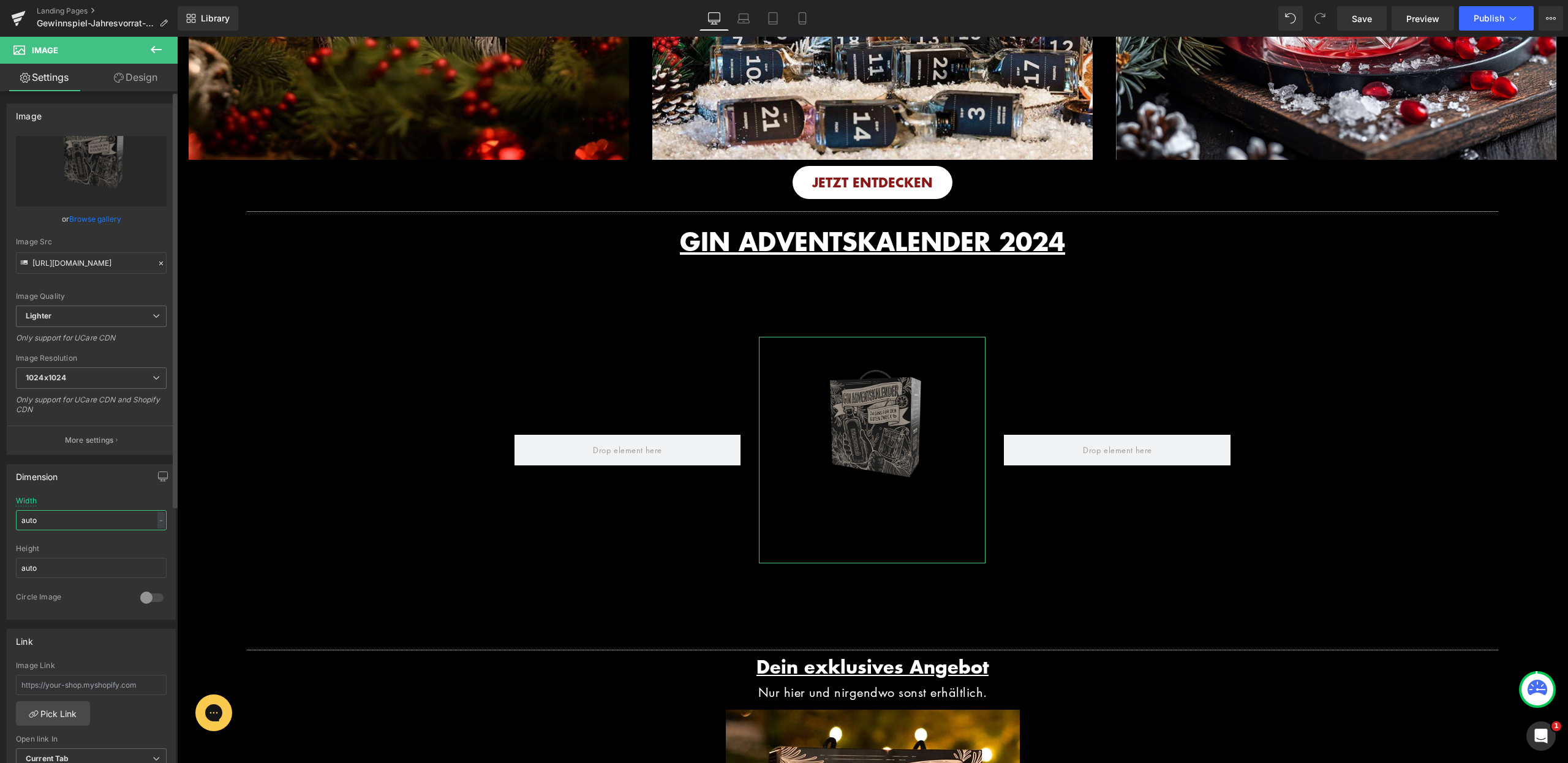
drag, startPoint x: 55, startPoint y: 519, endPoint x: 9, endPoint y: 519, distance: 46.0
click at [9, 519] on div "auto Width auto - % px auto Height auto 0 Circle Image" at bounding box center [91, 558] width 168 height 122
drag, startPoint x: 50, startPoint y: 518, endPoint x: 16, endPoint y: 518, distance: 34.0
click at [16, 518] on input "80" at bounding box center [92, 520] width 151 height 20
drag, startPoint x: 47, startPoint y: 521, endPoint x: 19, endPoint y: 521, distance: 28.0
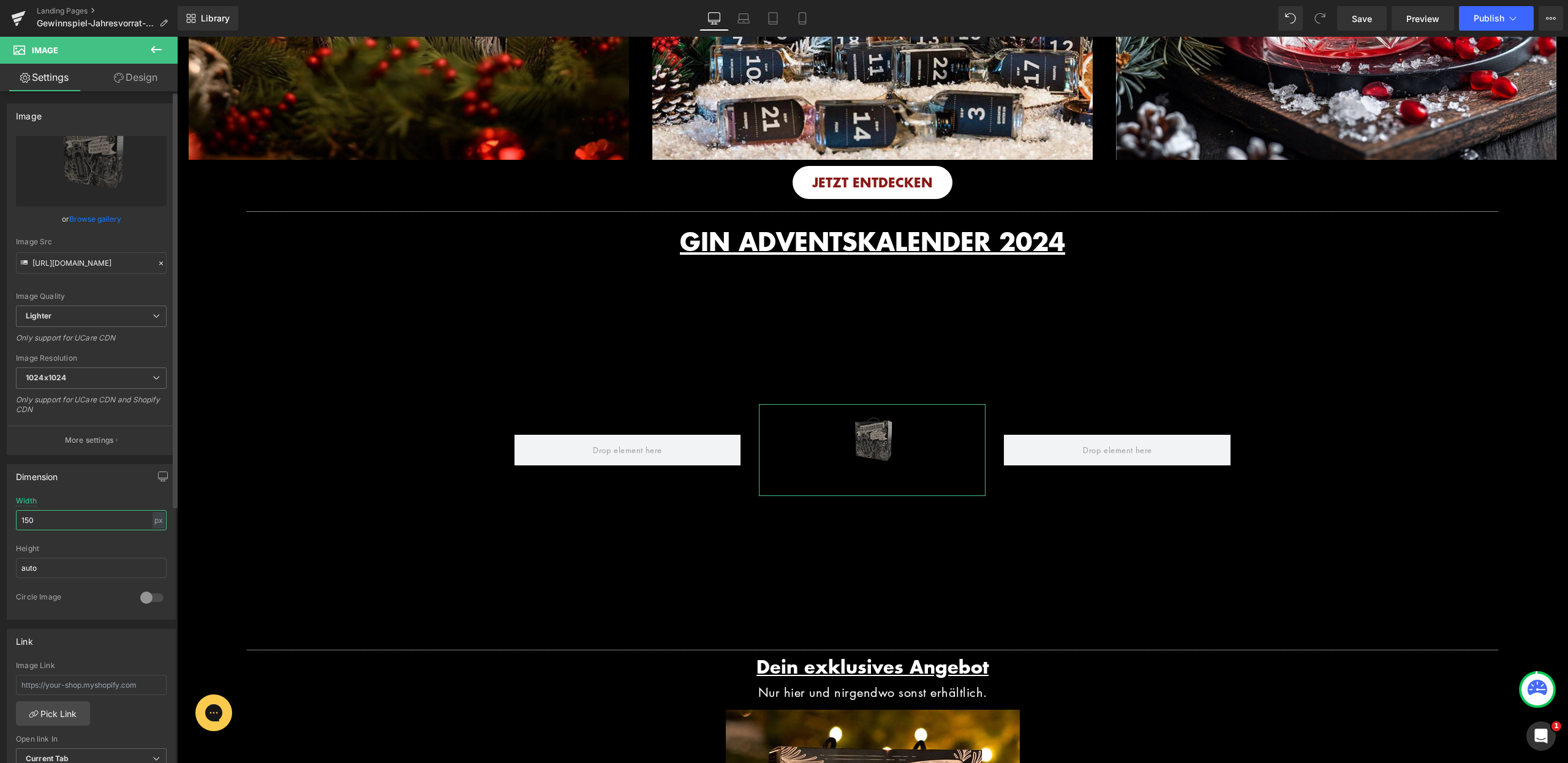
click at [19, 521] on input "150" at bounding box center [92, 520] width 151 height 20
type input "1000"
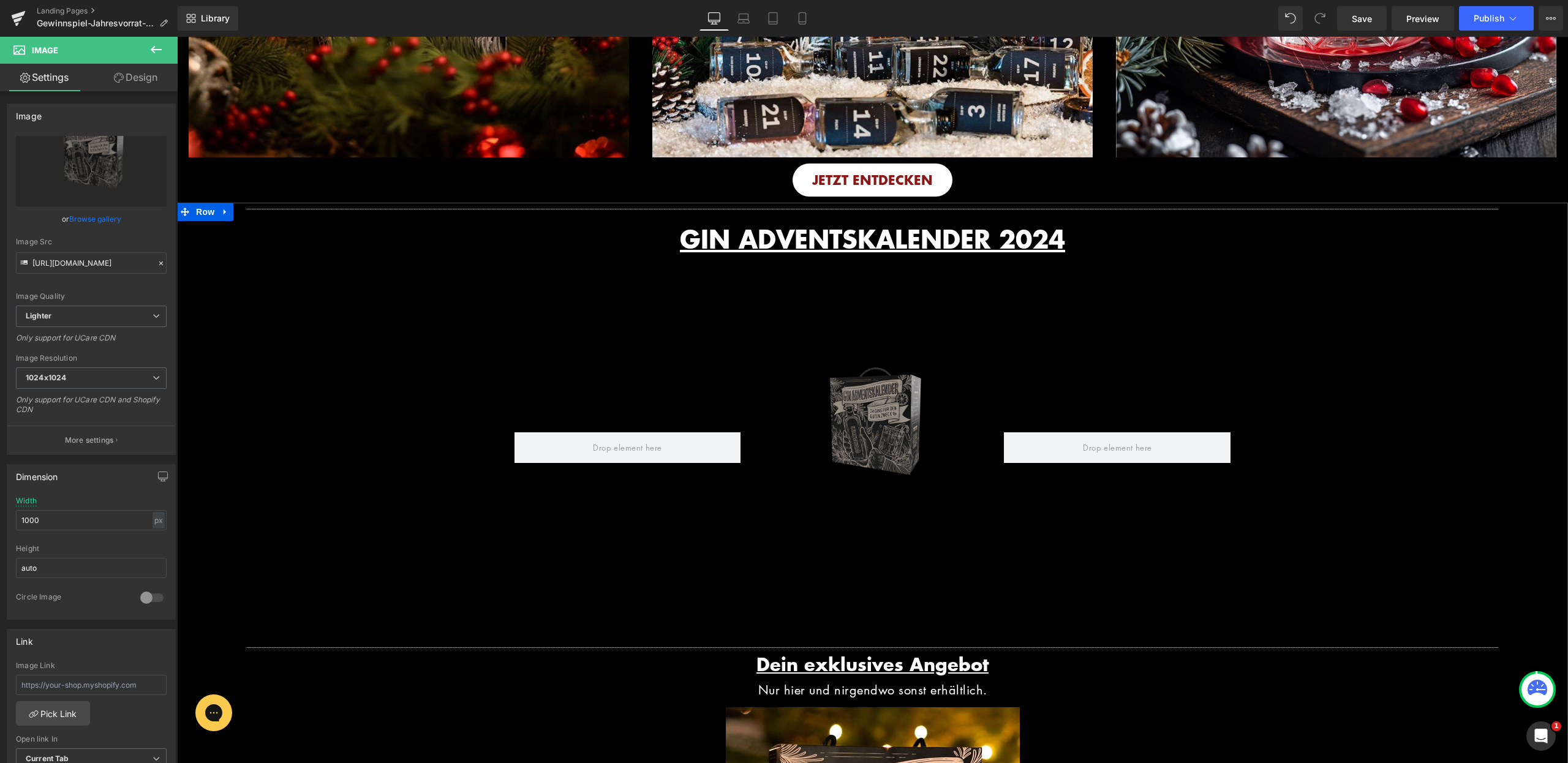
click at [177, 36] on div at bounding box center [177, 36] width 0 height 0
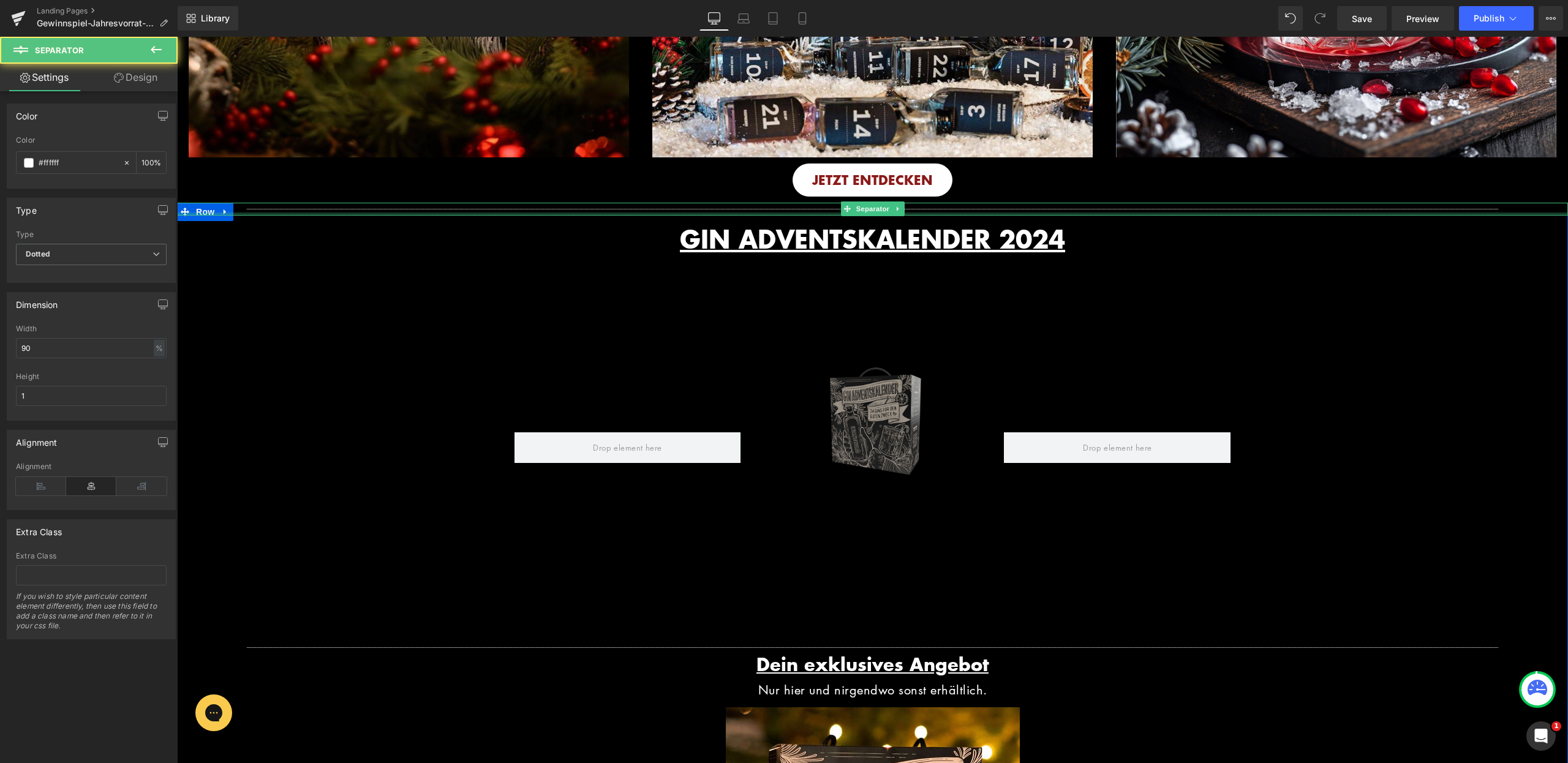
click at [203, 216] on div "Separator" at bounding box center [872, 209] width 1391 height 13
click at [189, 216] on div at bounding box center [872, 209] width 1391 height 13
click at [186, 216] on div at bounding box center [872, 209] width 1391 height 13
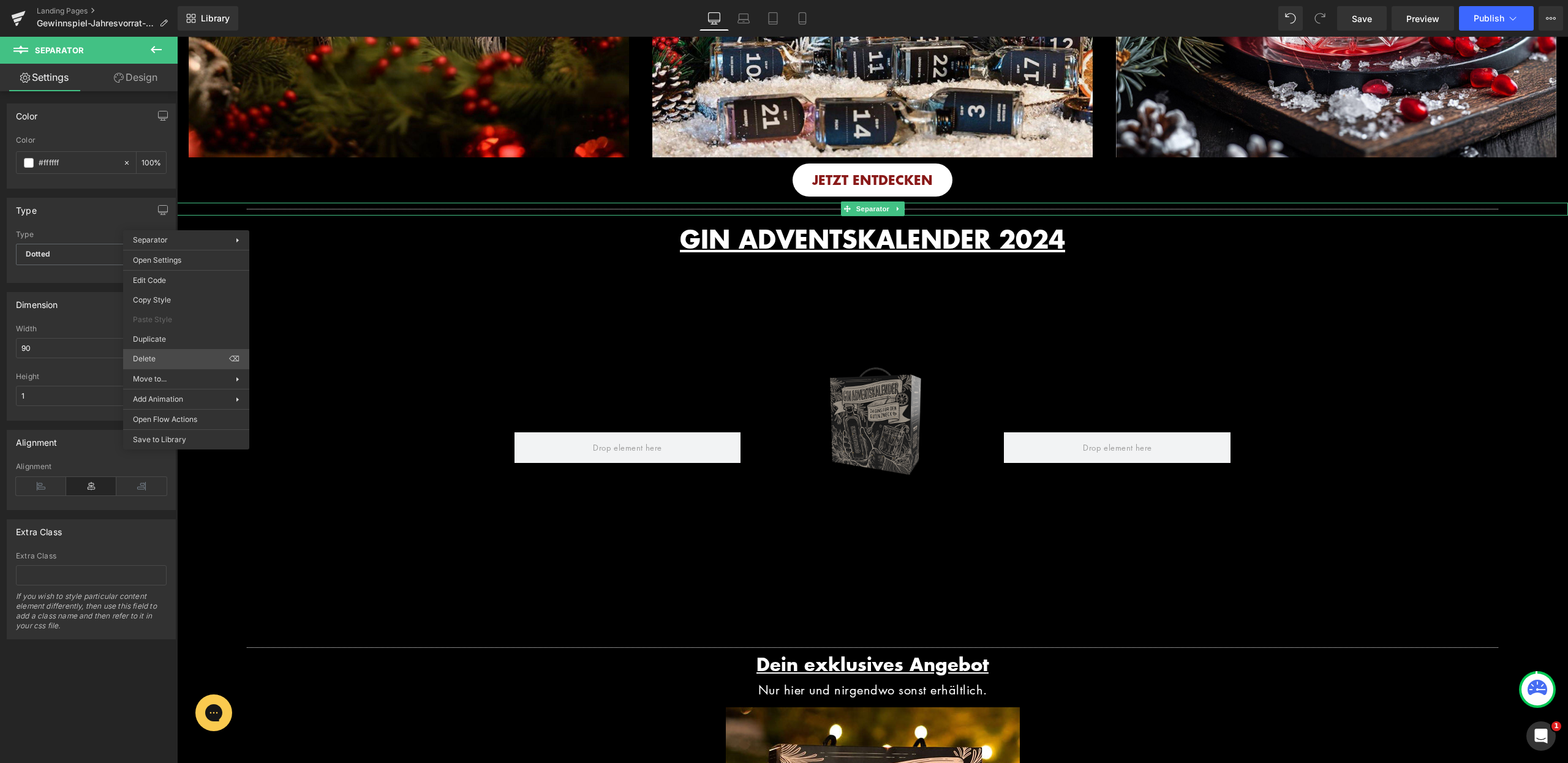
click at [156, 356] on div "Image You are previewing how the will restyle your page. You can not edit Eleme…" at bounding box center [784, 392] width 1568 height 784
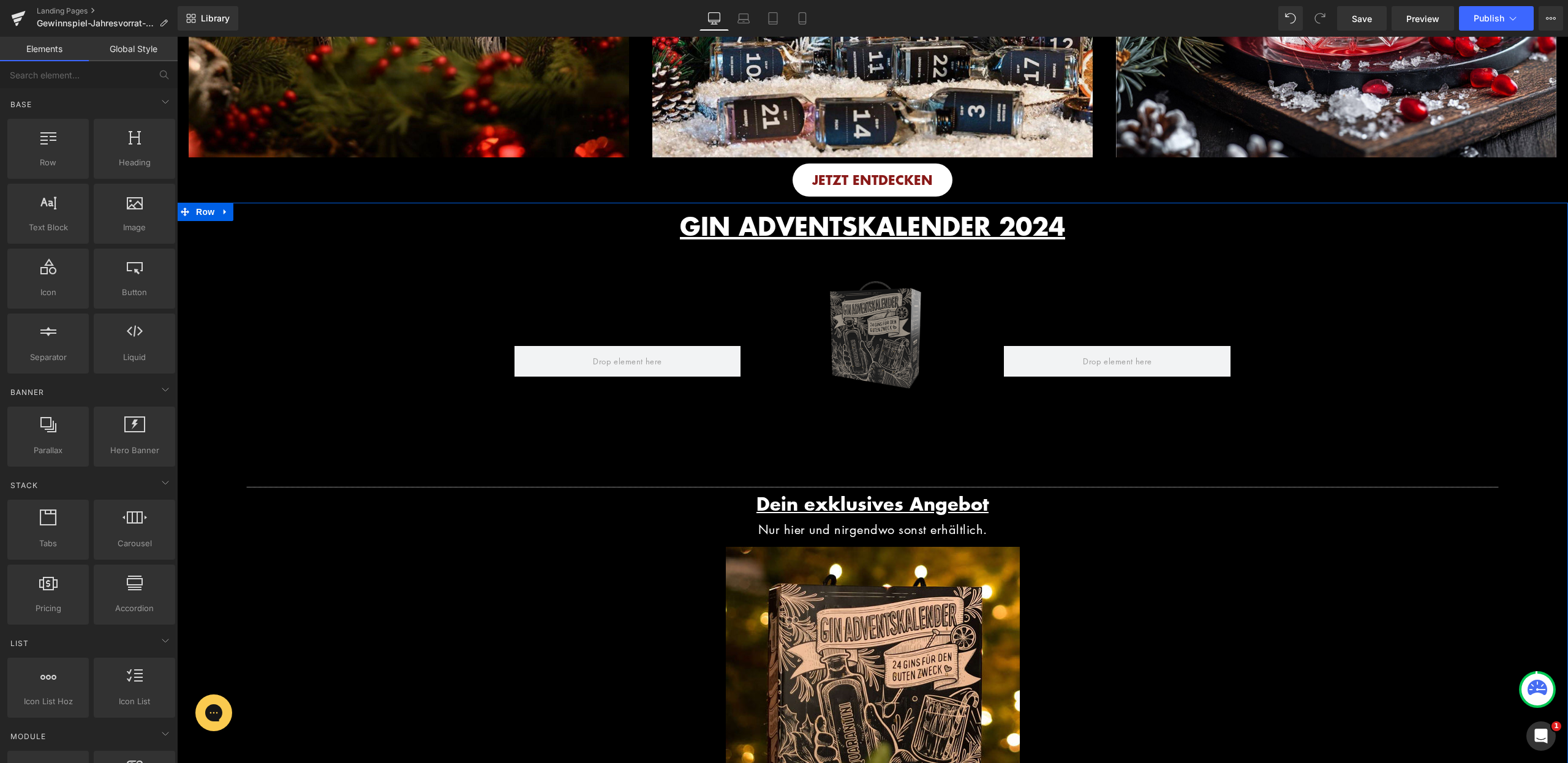
click at [205, 228] on div "GIN ADVENTSKALENDER 2024 Heading Row Image Row Image Row Separator Dein exklusi…" at bounding box center [872, 590] width 1391 height 774
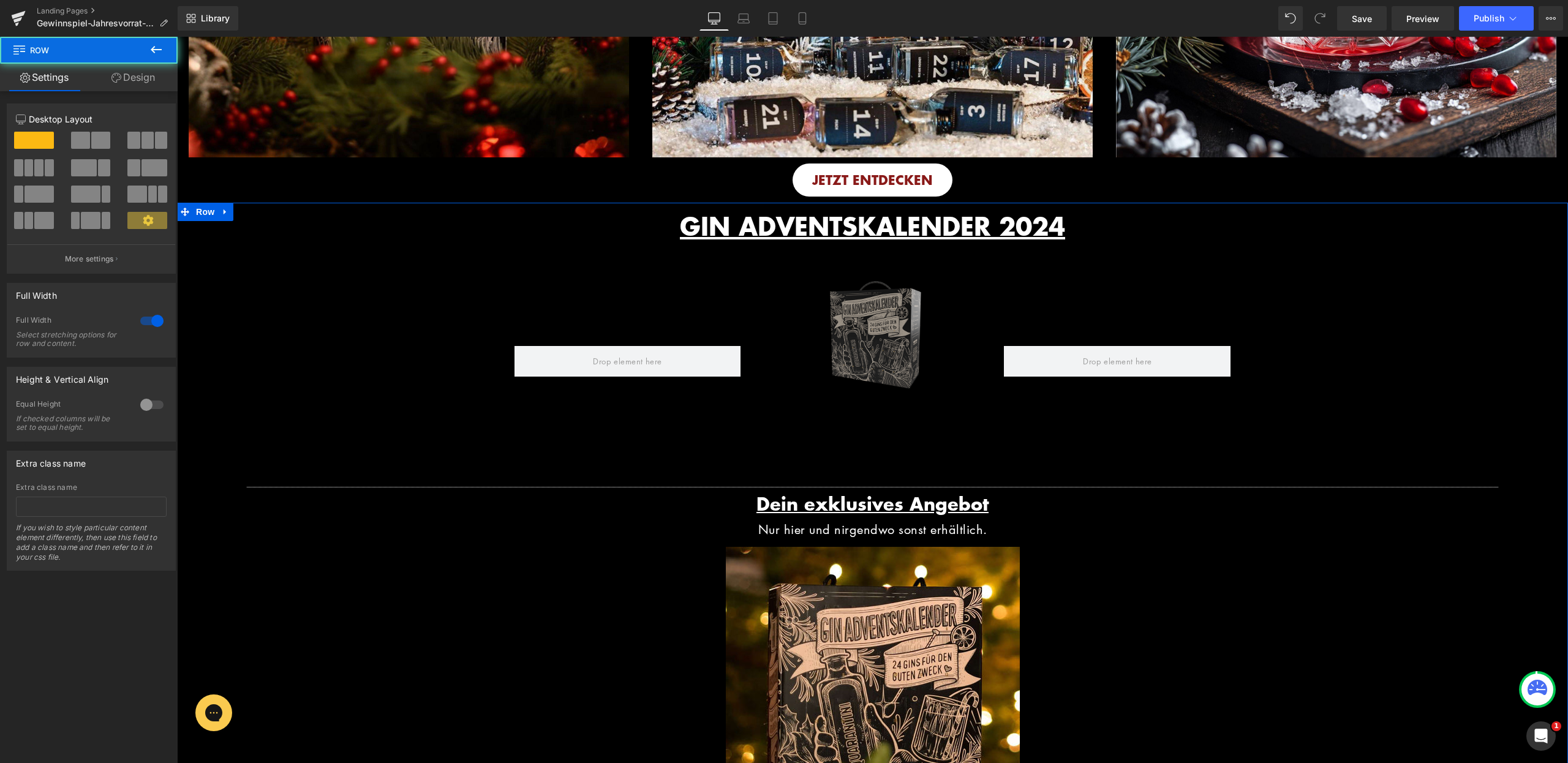
click at [201, 228] on div "GIN ADVENTSKALENDER 2024 Heading Row Image Row Image Row Separator Dein exklusi…" at bounding box center [872, 590] width 1391 height 774
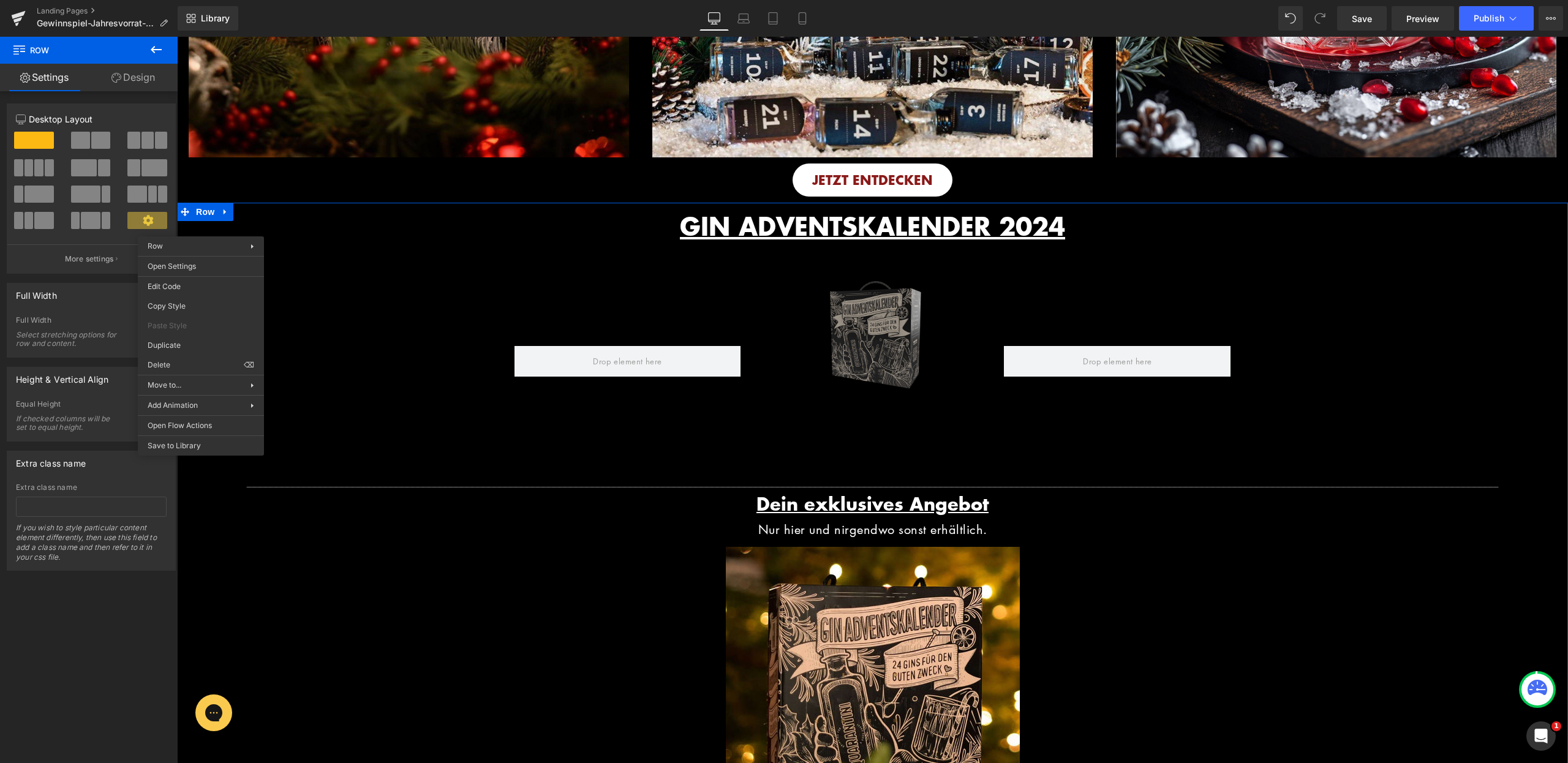
click at [176, 360] on div "Image You are previewing how the will restyle your page. You can not edit Eleme…" at bounding box center [784, 392] width 1568 height 784
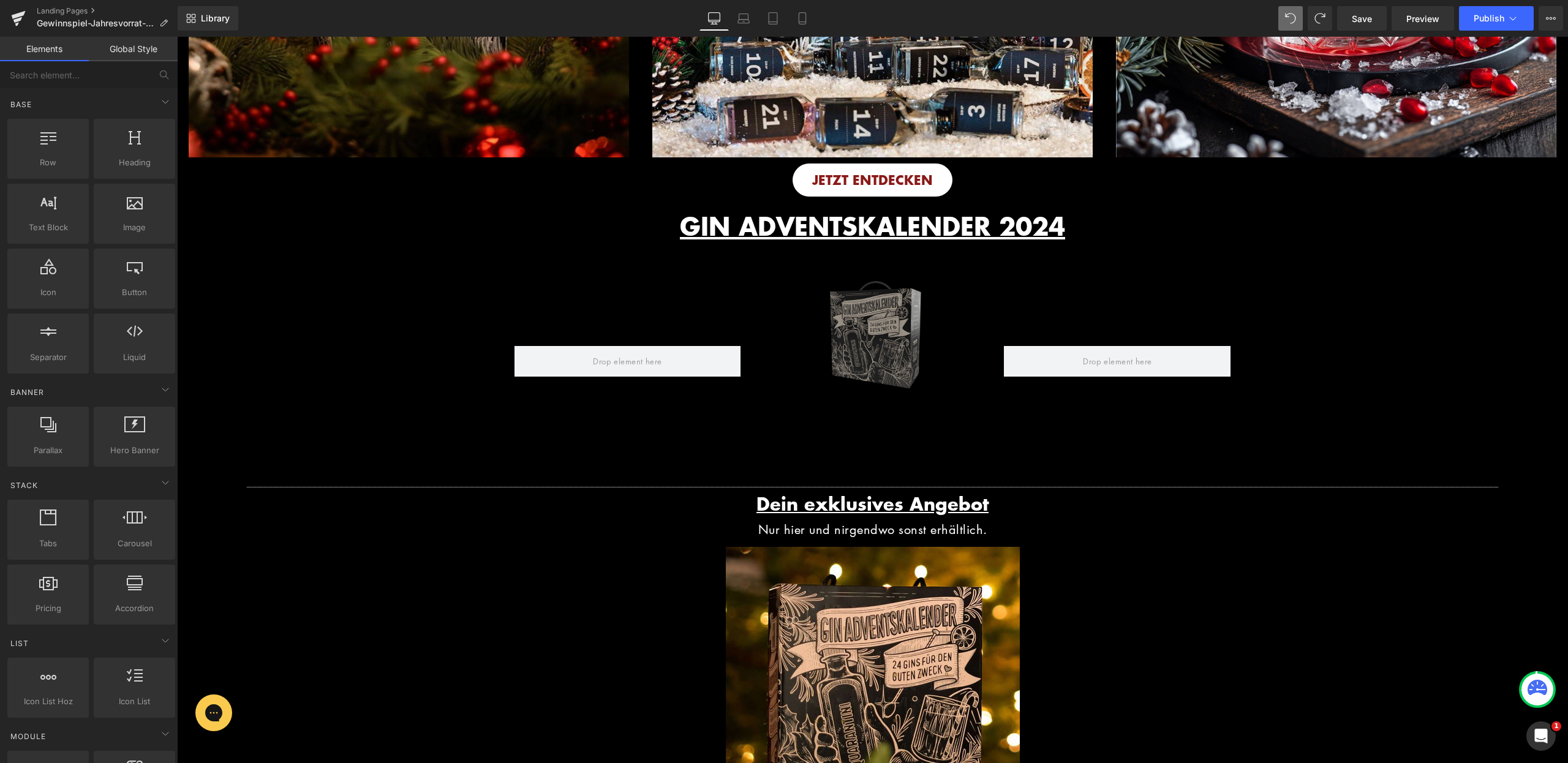
click at [627, 242] on h2 "GIN ADVENTSKALENDER 2024" at bounding box center [872, 226] width 717 height 32
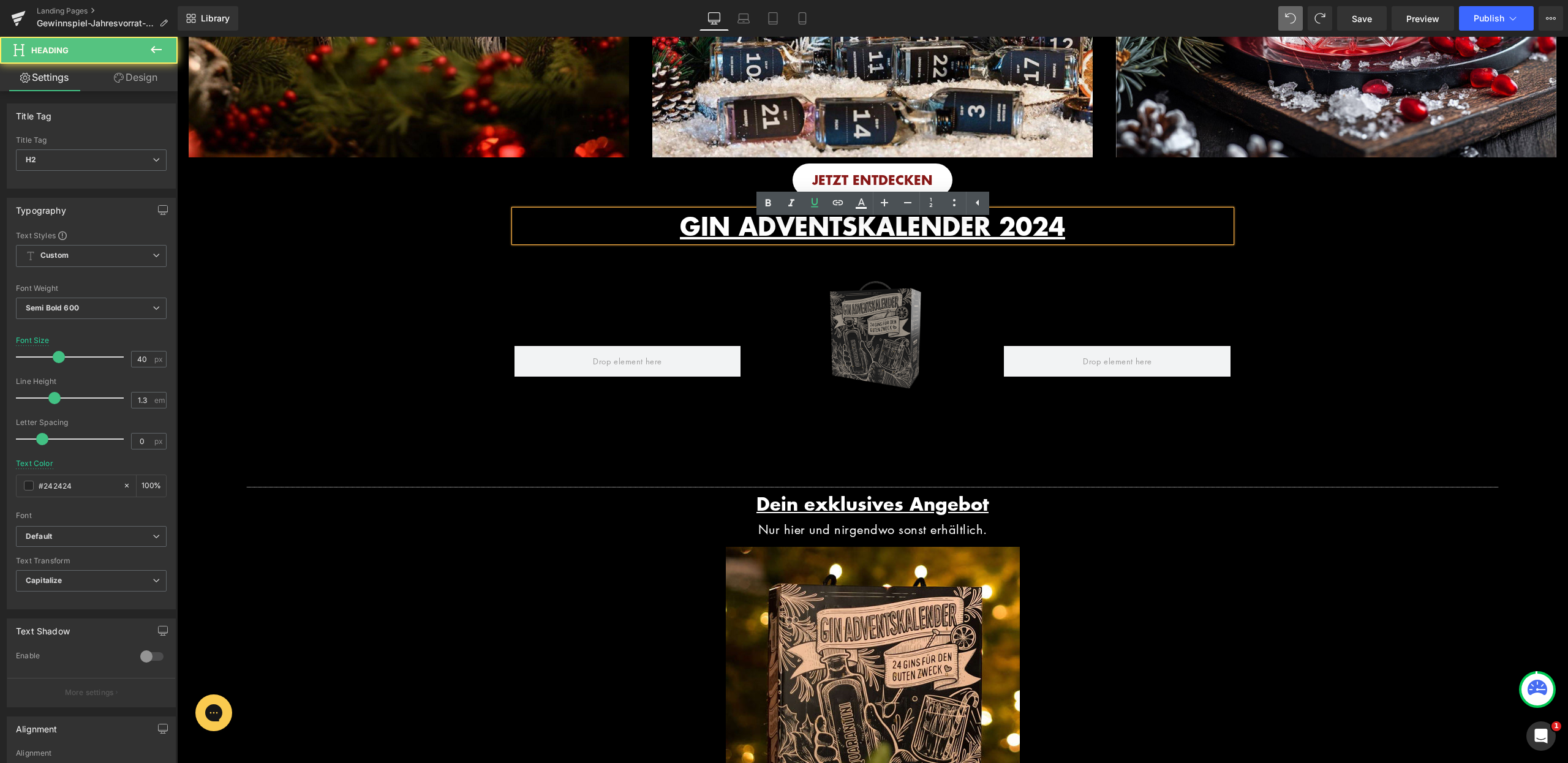
click at [527, 228] on h2 "GIN ADVENTSKALENDER 2024" at bounding box center [872, 226] width 717 height 32
click at [453, 263] on div "GIN ADVENTSKALENDER 2024 Heading Row Image Row Image Row Separator Dein exklusi…" at bounding box center [872, 590] width 1391 height 774
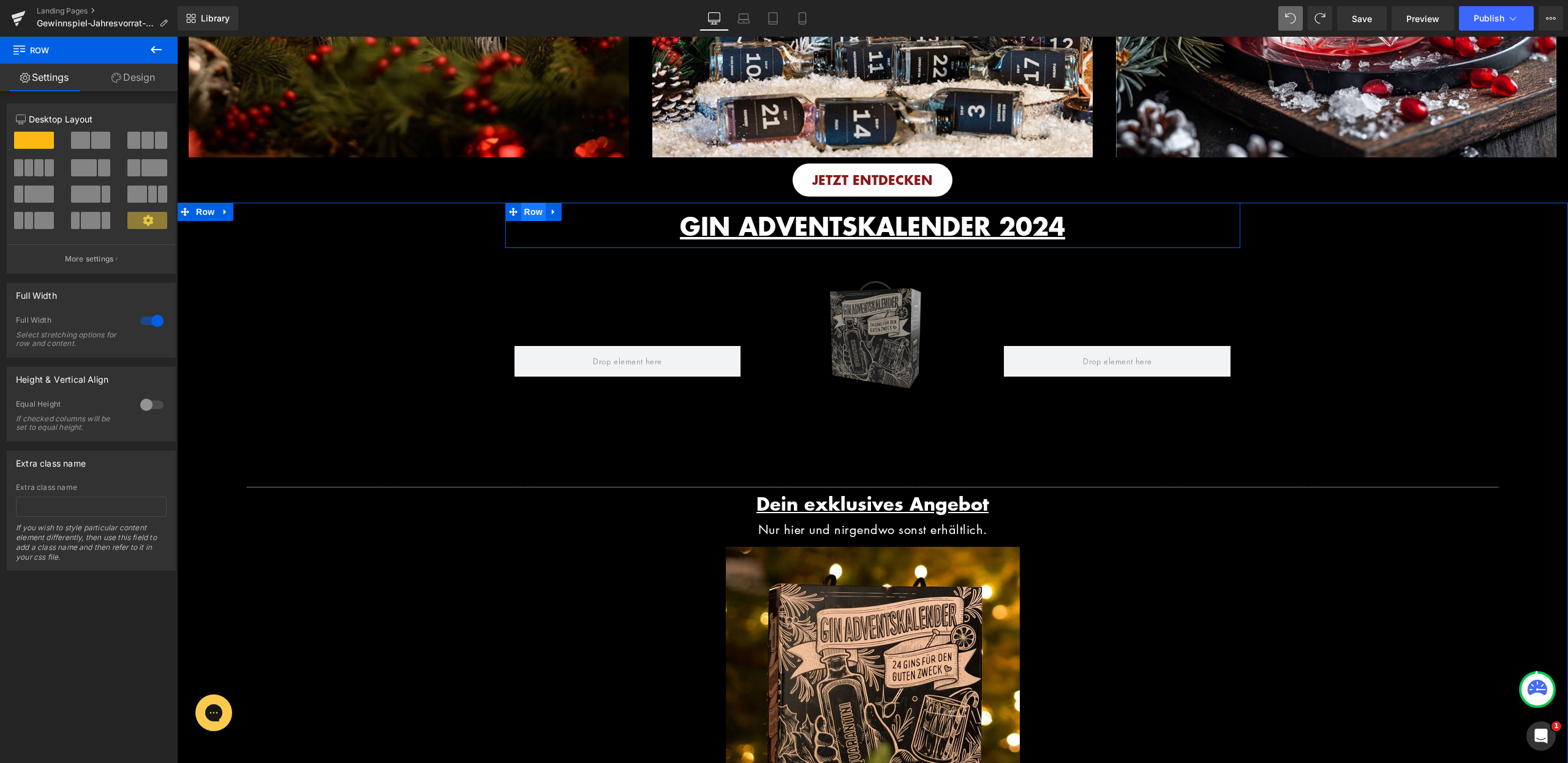
click at [531, 221] on span "Row" at bounding box center [534, 212] width 25 height 19
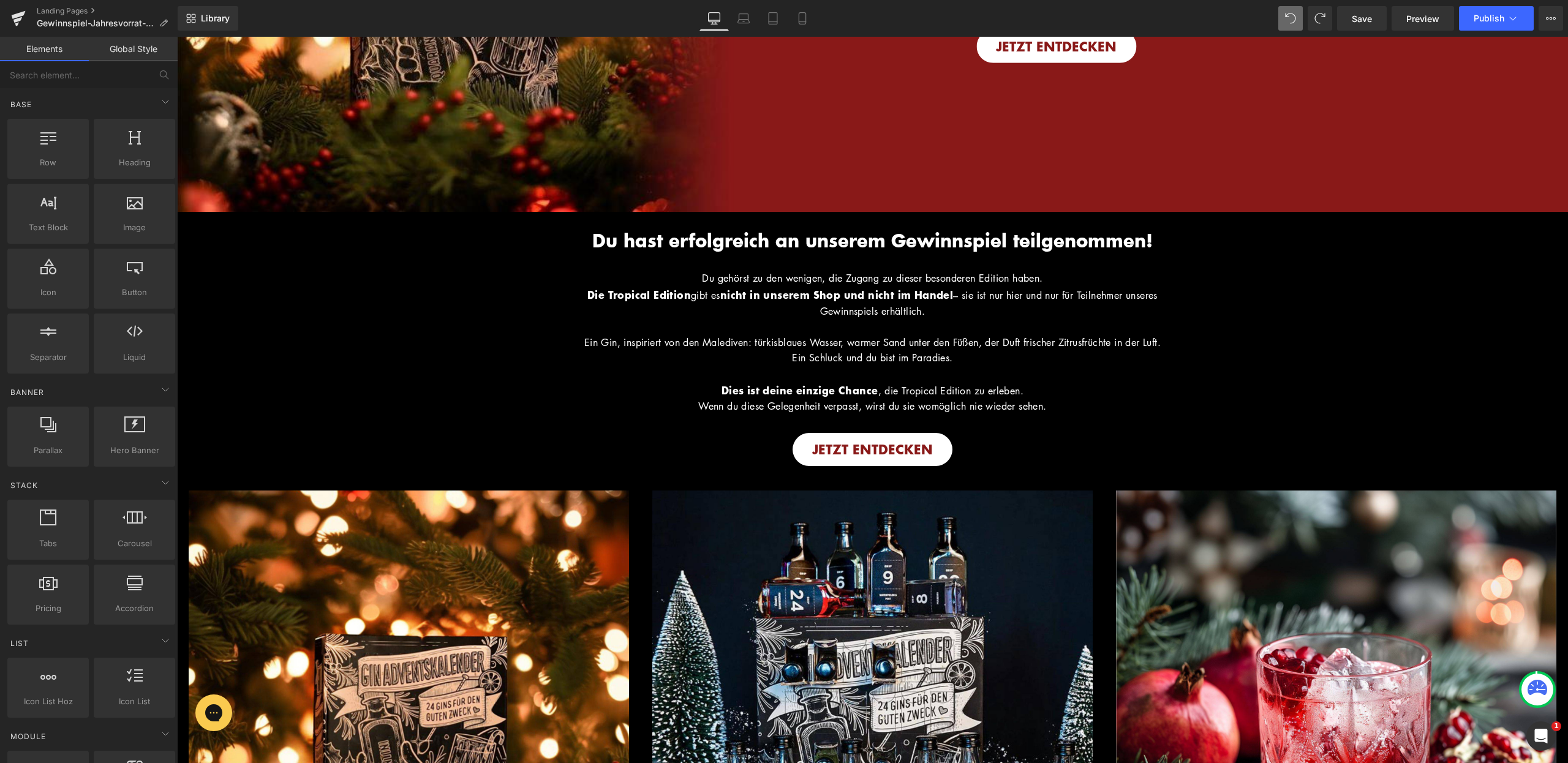
scroll to position [254, 0]
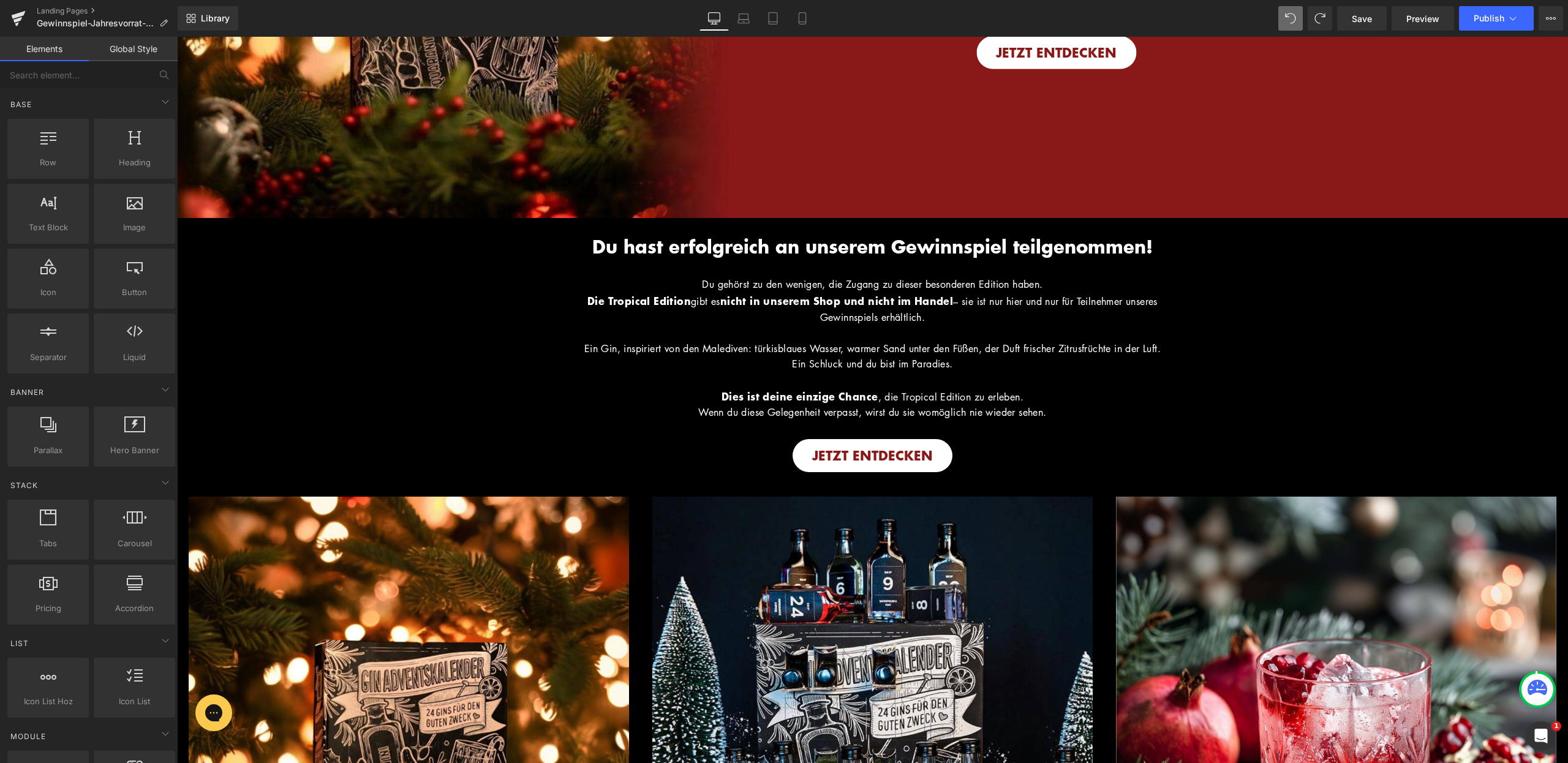
click at [718, 328] on p at bounding box center [872, 333] width 594 height 16
click at [702, 286] on span "Du gehörst zu den wenigen, die Zugang zu dieser besonderen Edition haben." at bounding box center [872, 284] width 341 height 14
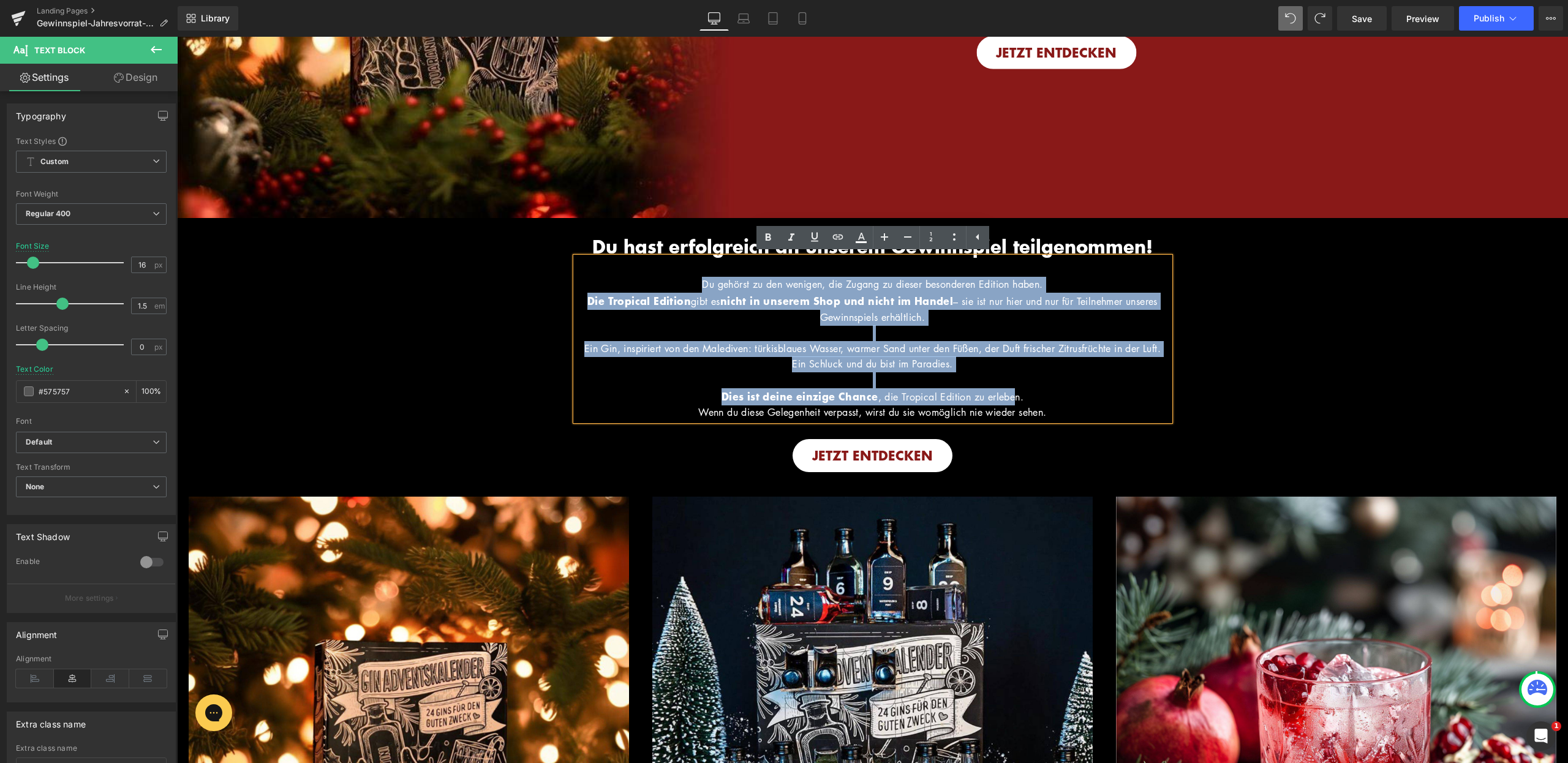
drag, startPoint x: 685, startPoint y: 282, endPoint x: 1019, endPoint y: 404, distance: 355.6
click at [1019, 404] on div "Du gehörst zu den wenigen, die Zugang zu dieser besonderen Edition haben. Die T…" at bounding box center [872, 339] width 594 height 163
click at [1069, 421] on p "Wenn du diese Gelegenheit verpasst, wirst du sie womöglich nie wieder sehen." at bounding box center [872, 413] width 594 height 16
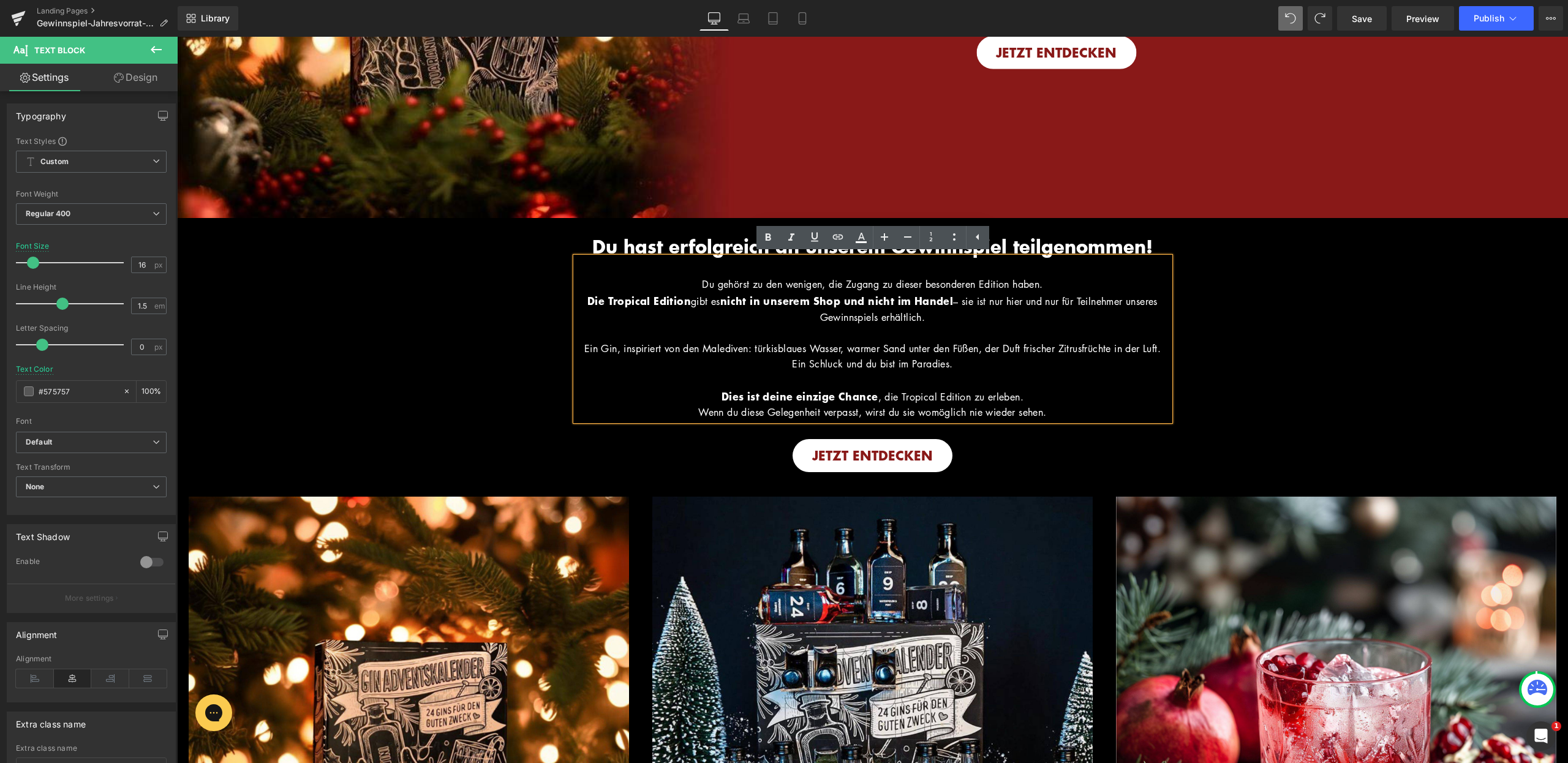
click at [778, 305] on span "nicht in unserem Shop und nicht im Handel" at bounding box center [837, 301] width 232 height 15
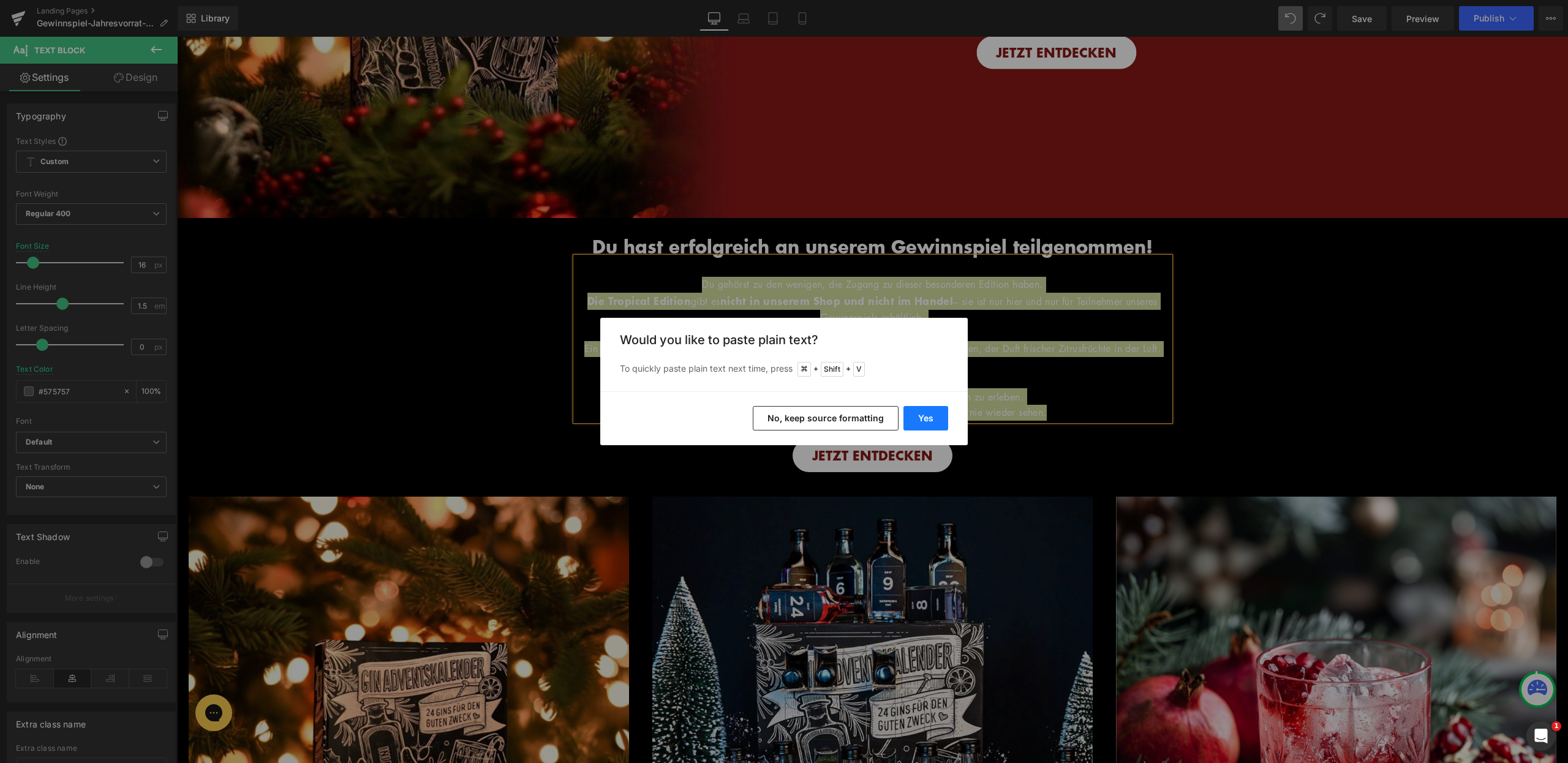
click at [929, 417] on button "Yes" at bounding box center [926, 419] width 45 height 25
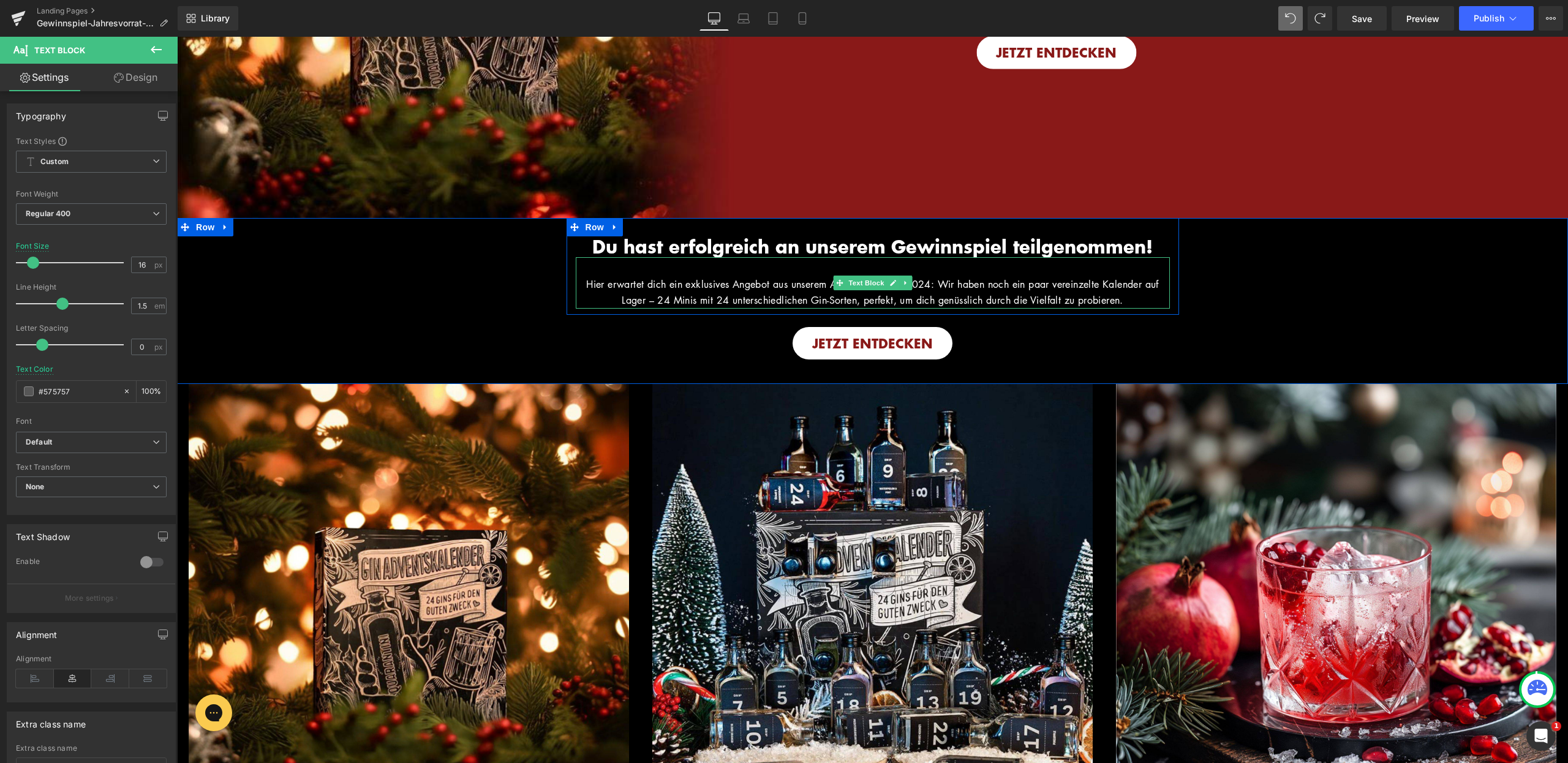
click at [796, 286] on span "Hier erwartet dich ein exklusives Angebot aus unserem Adventskalender 2024: Wir…" at bounding box center [872, 292] width 573 height 30
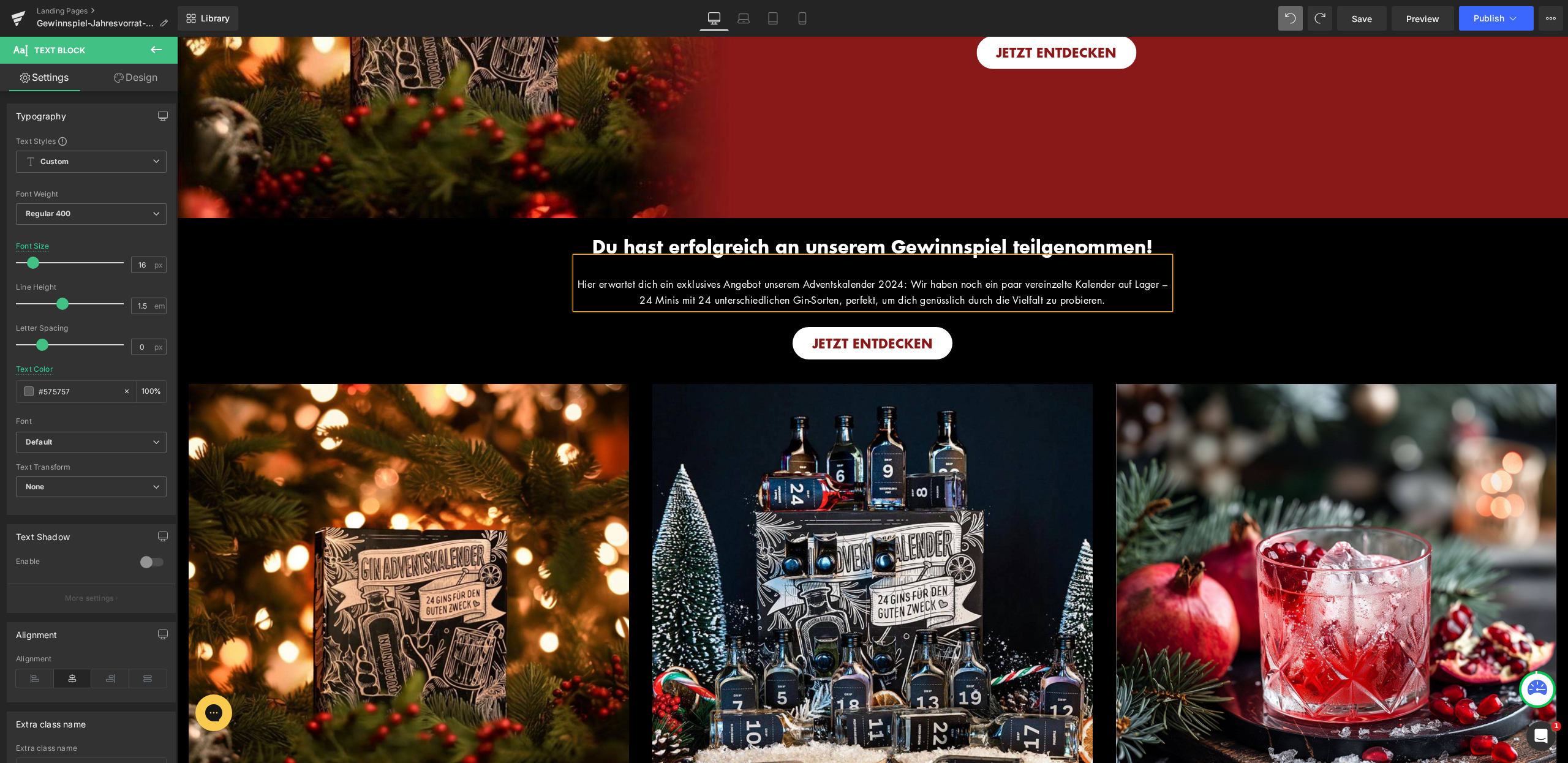
click at [816, 286] on span "Hier erwartet dich ein exklusives Angebot unserem Adventskalender 2024: Wir hab…" at bounding box center [872, 292] width 590 height 30
click at [892, 288] on span "Hier erwartet dich ein exklusives Angebot unsere Adventskalender 2024: Wir habe…" at bounding box center [872, 292] width 582 height 30
drag, startPoint x: 646, startPoint y: 299, endPoint x: 857, endPoint y: 302, distance: 211.0
click at [857, 302] on span "Hier erwartet dich ein exklusives Angebot unsere Adventskalenders 2024: Wir hab…" at bounding box center [872, 292] width 586 height 30
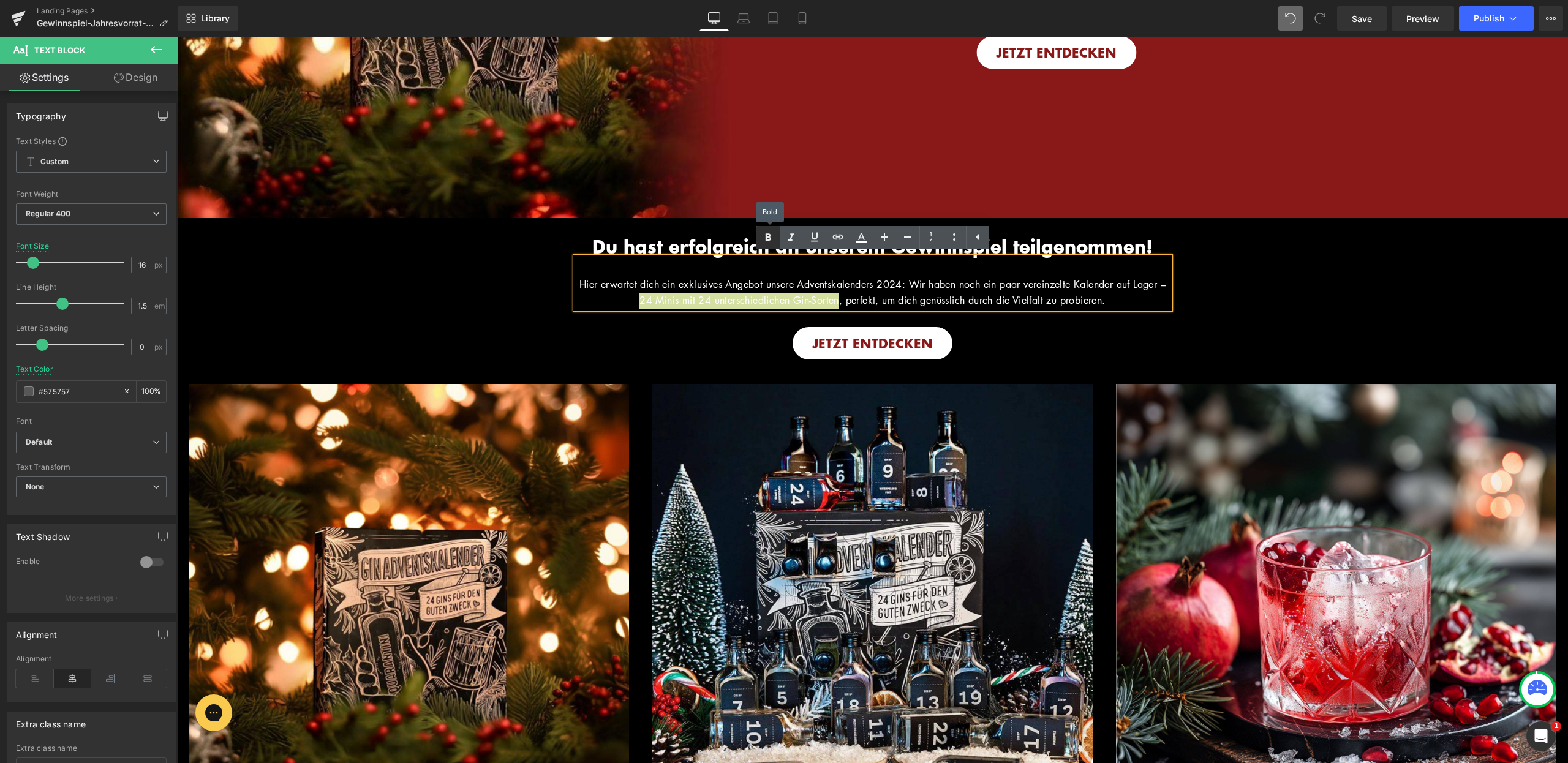
click at [765, 240] on icon at bounding box center [767, 237] width 6 height 7
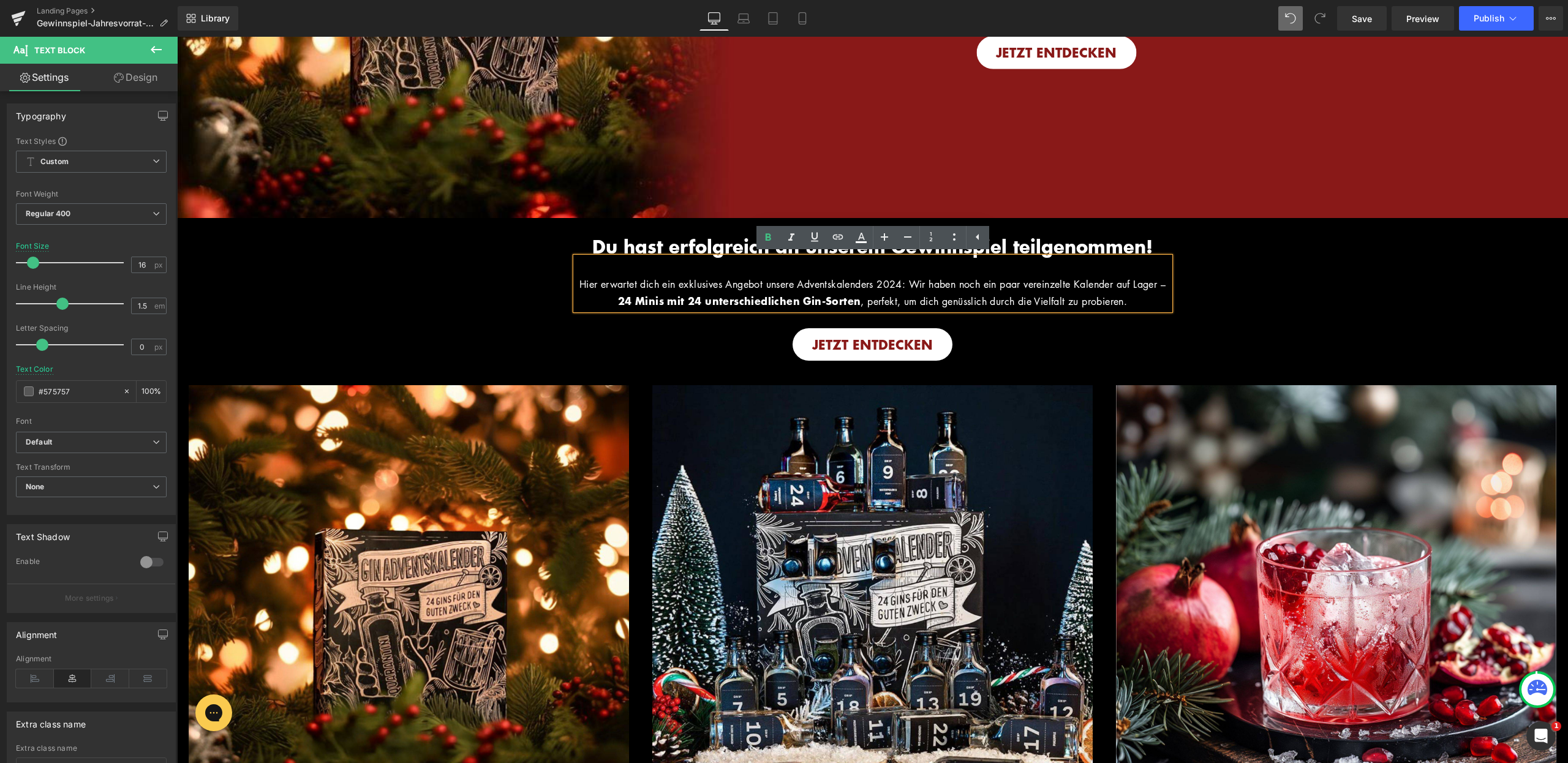
click at [1104, 347] on div "JETZT ENTDECKEN" at bounding box center [872, 344] width 1391 height 33
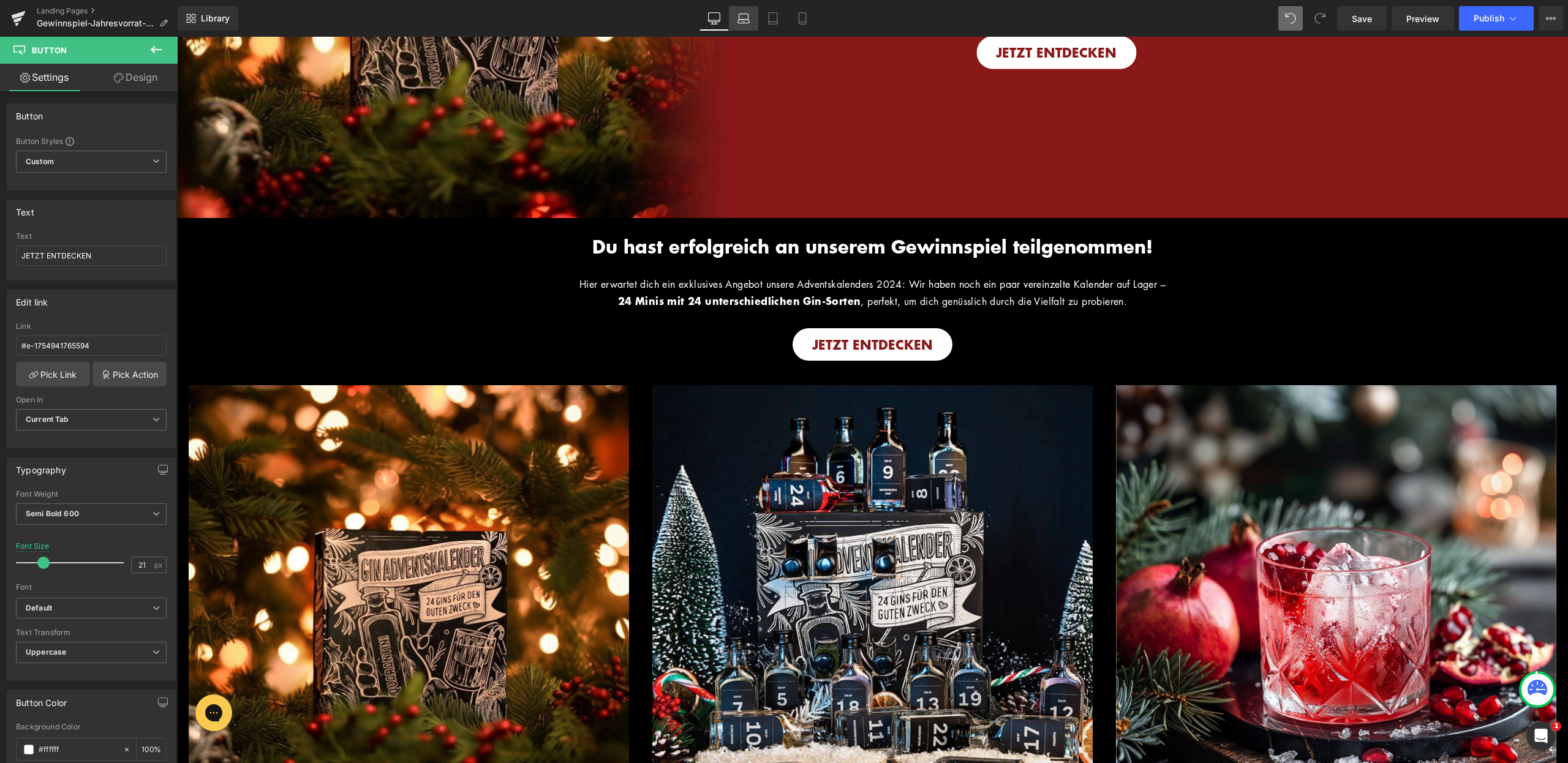
click at [744, 26] on link "Laptop" at bounding box center [744, 19] width 30 height 25
type input "19"
type input "100"
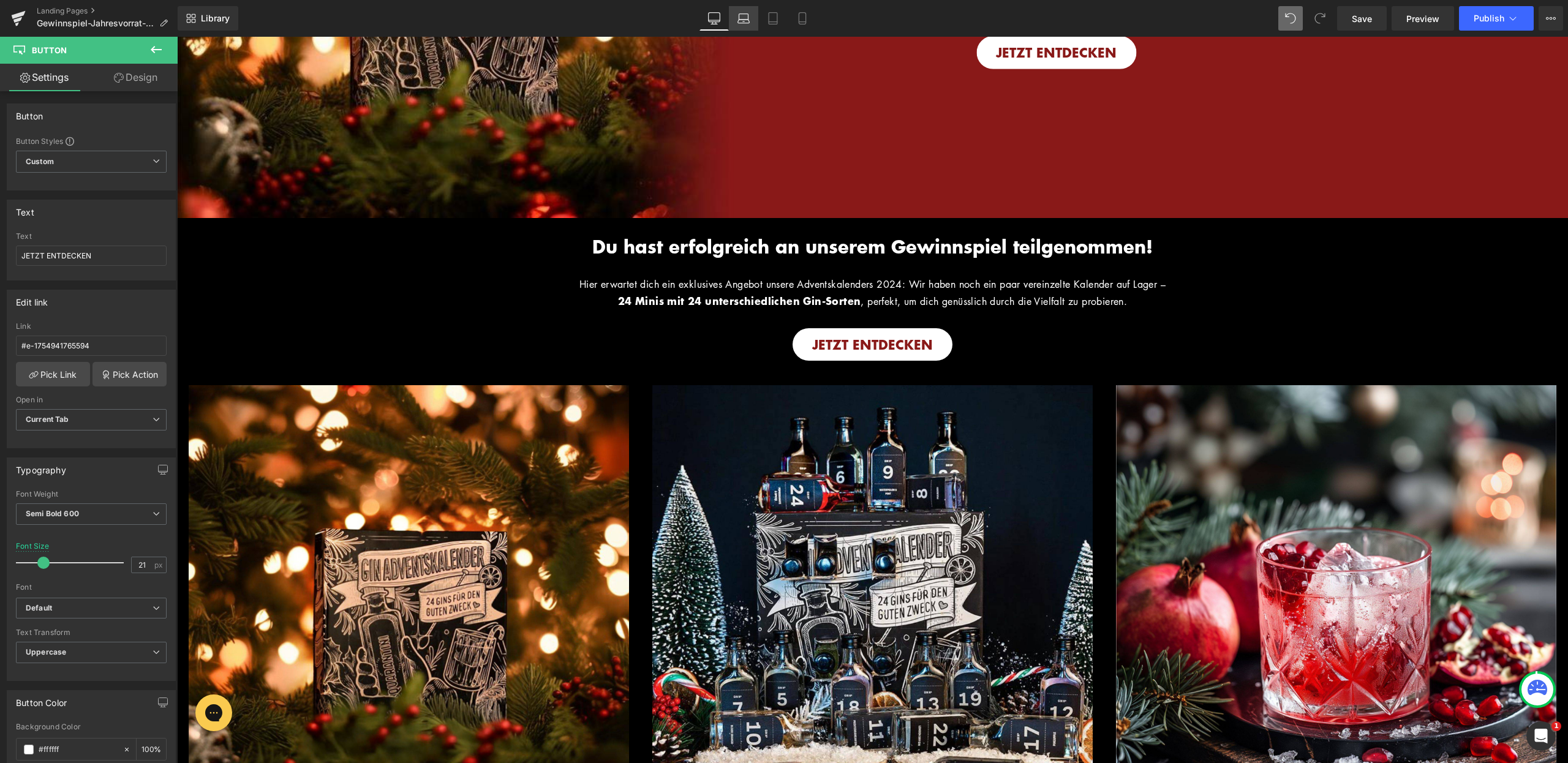
type input "100"
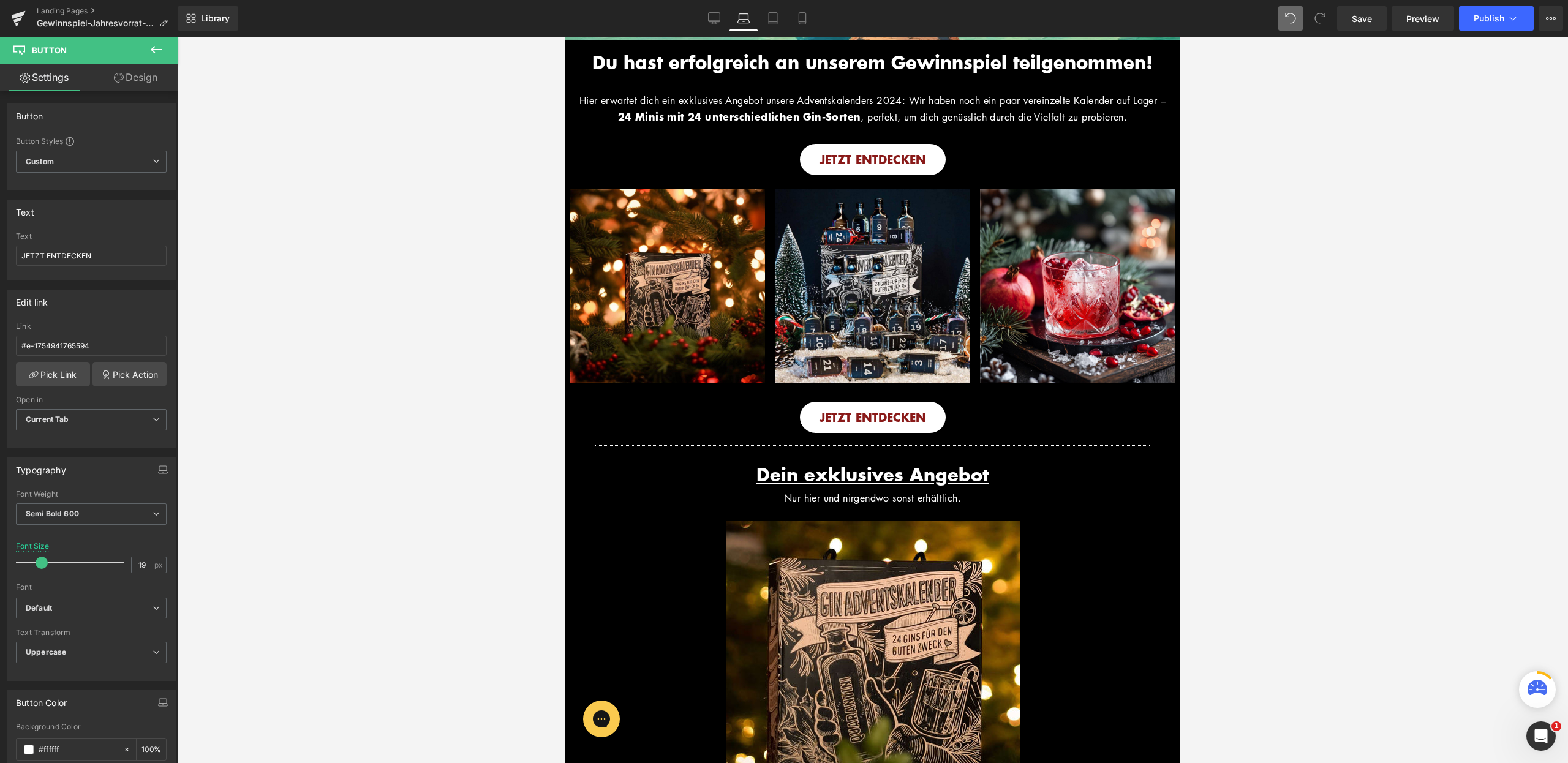
scroll to position [83, 0]
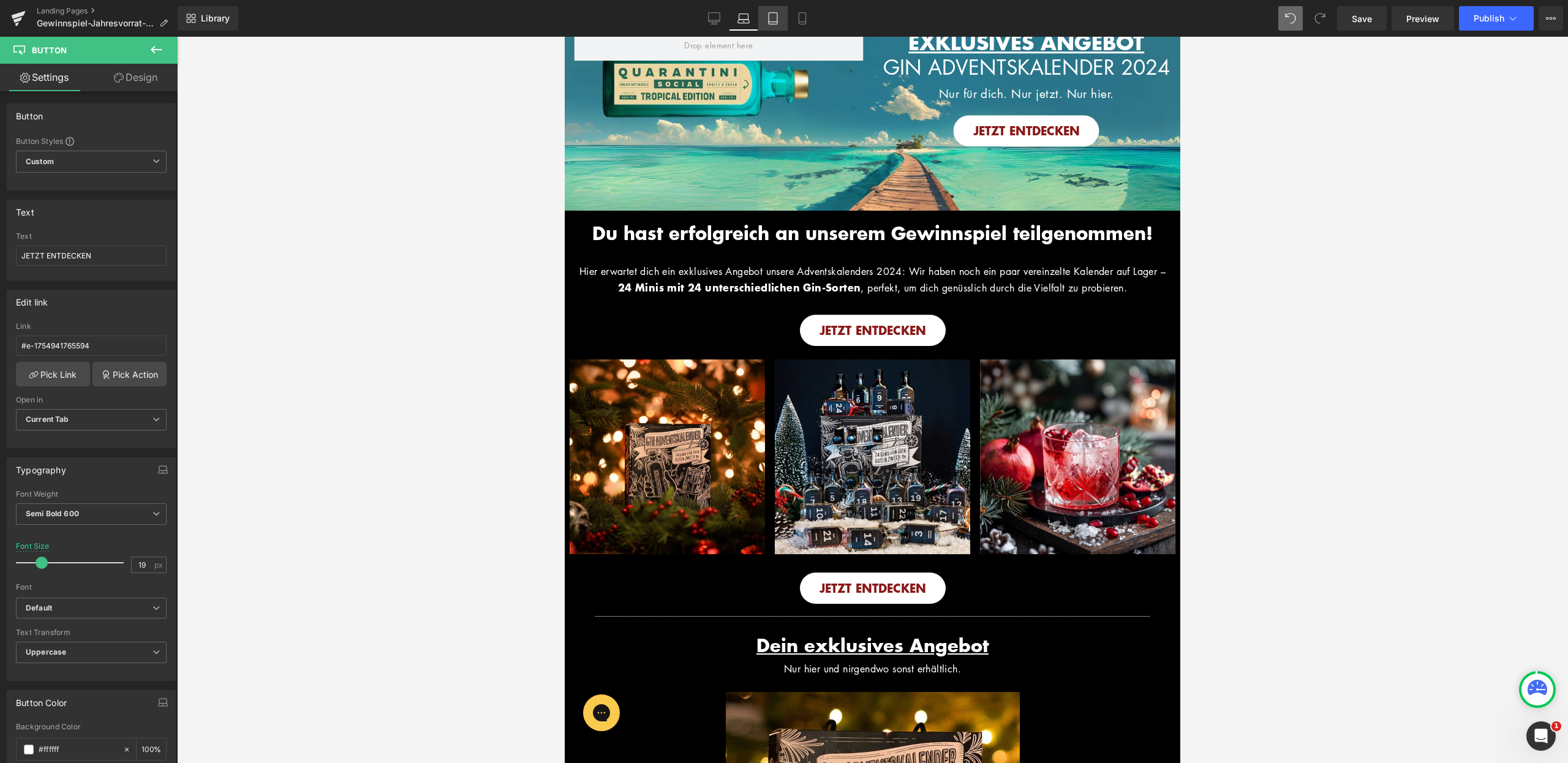
click at [778, 22] on icon at bounding box center [773, 19] width 12 height 12
type input "17"
type input "100"
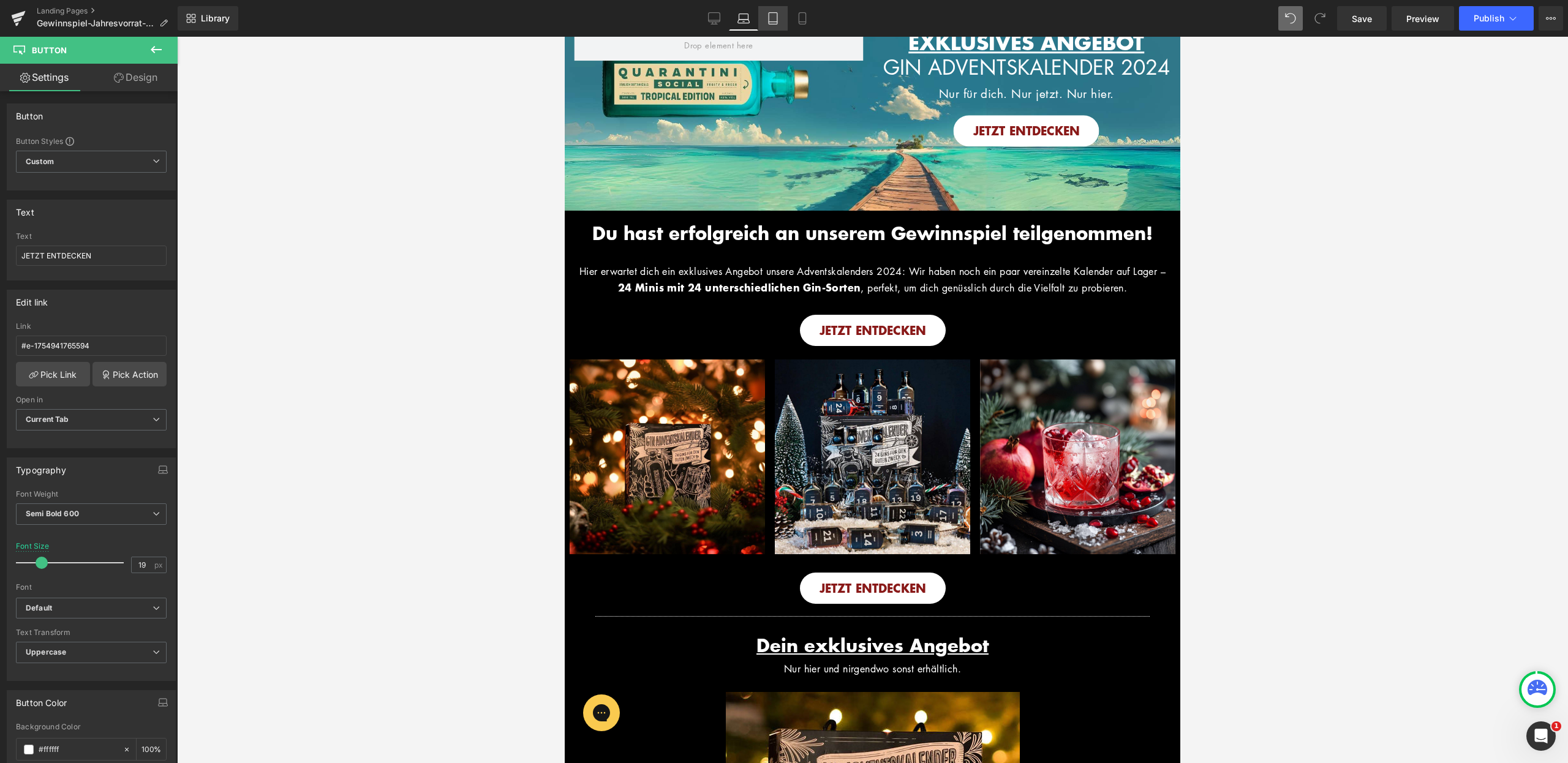
type input "100"
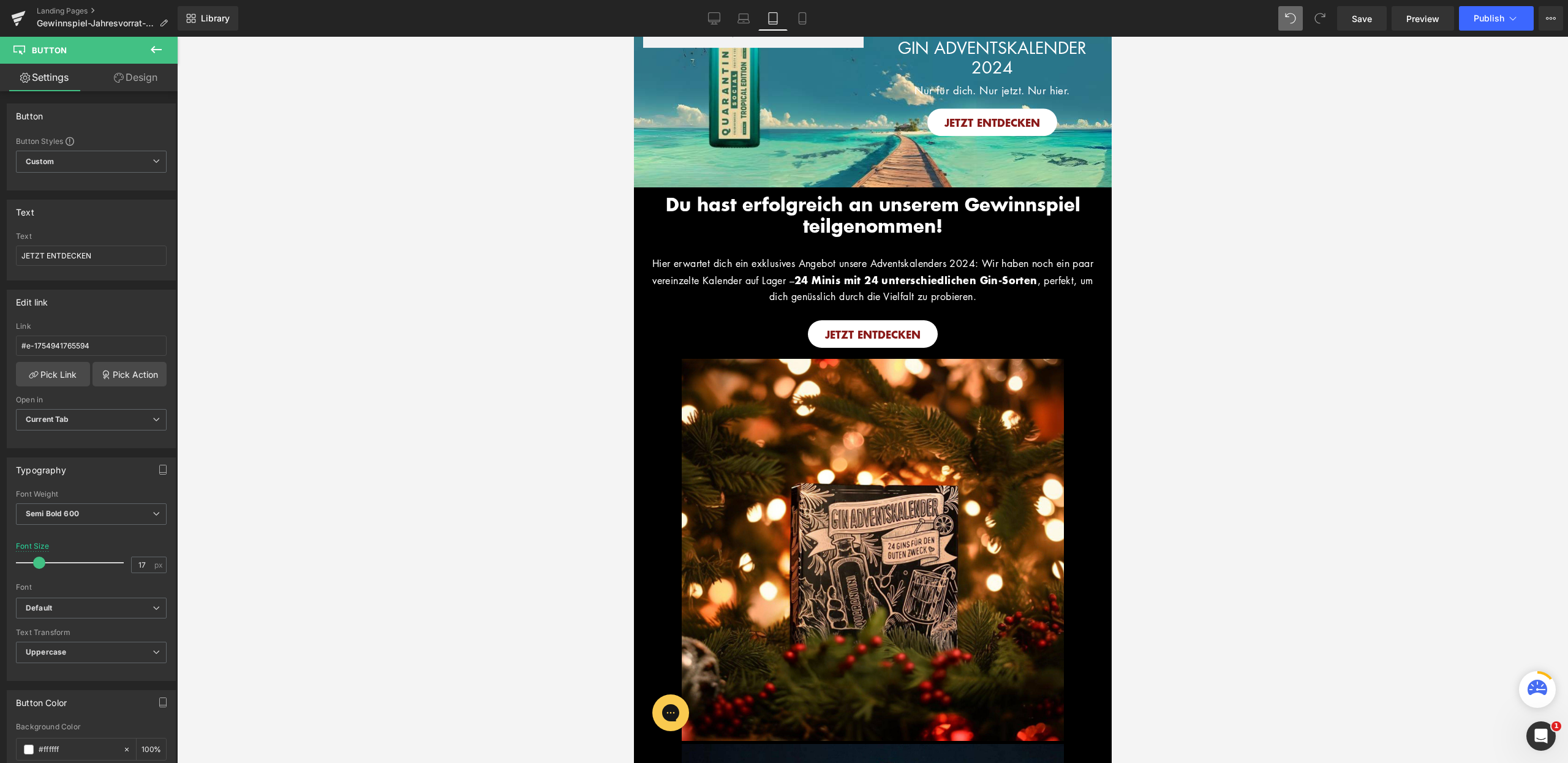
scroll to position [72, 0]
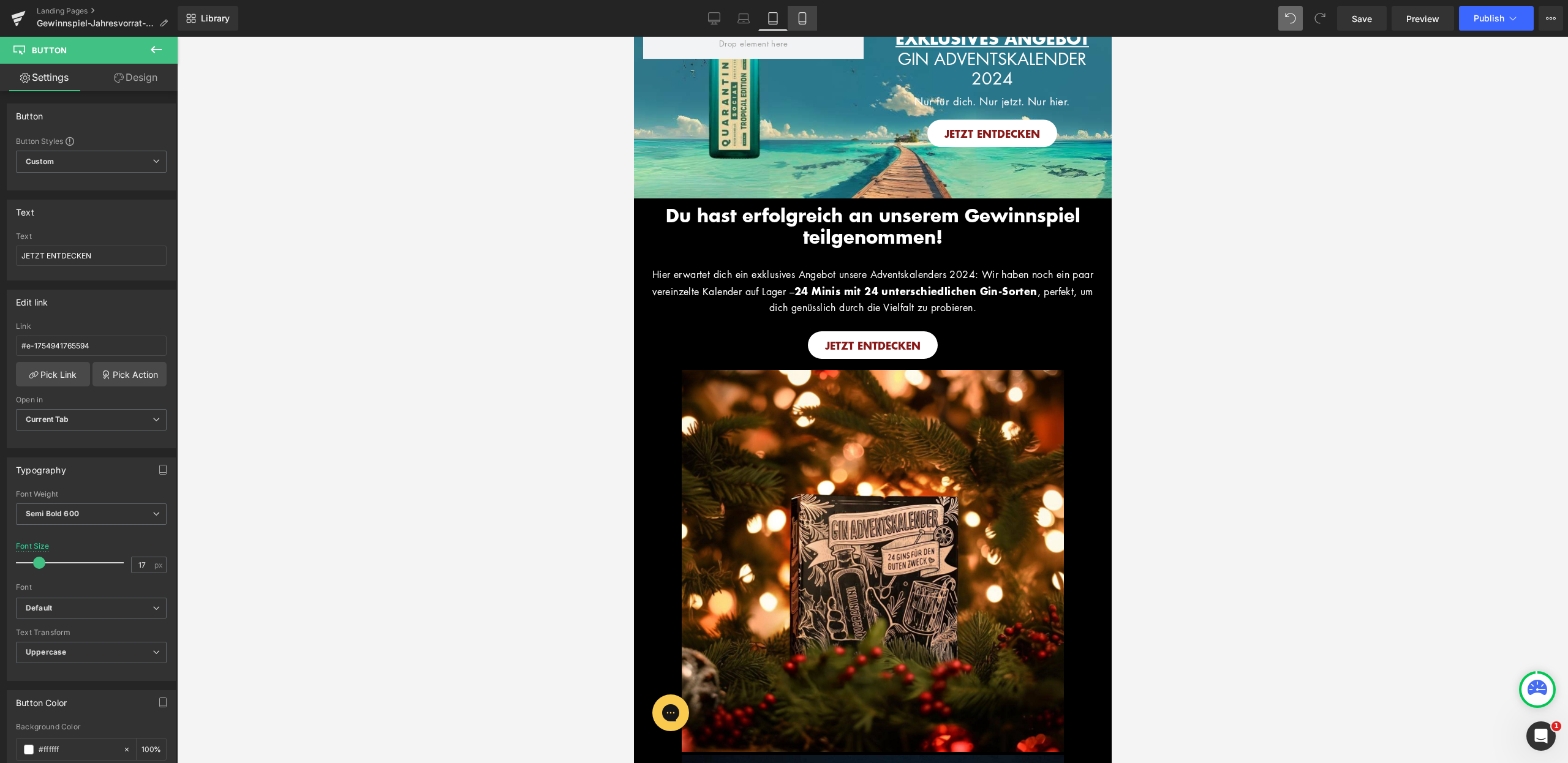
click at [806, 19] on icon at bounding box center [803, 19] width 12 height 12
type input "100"
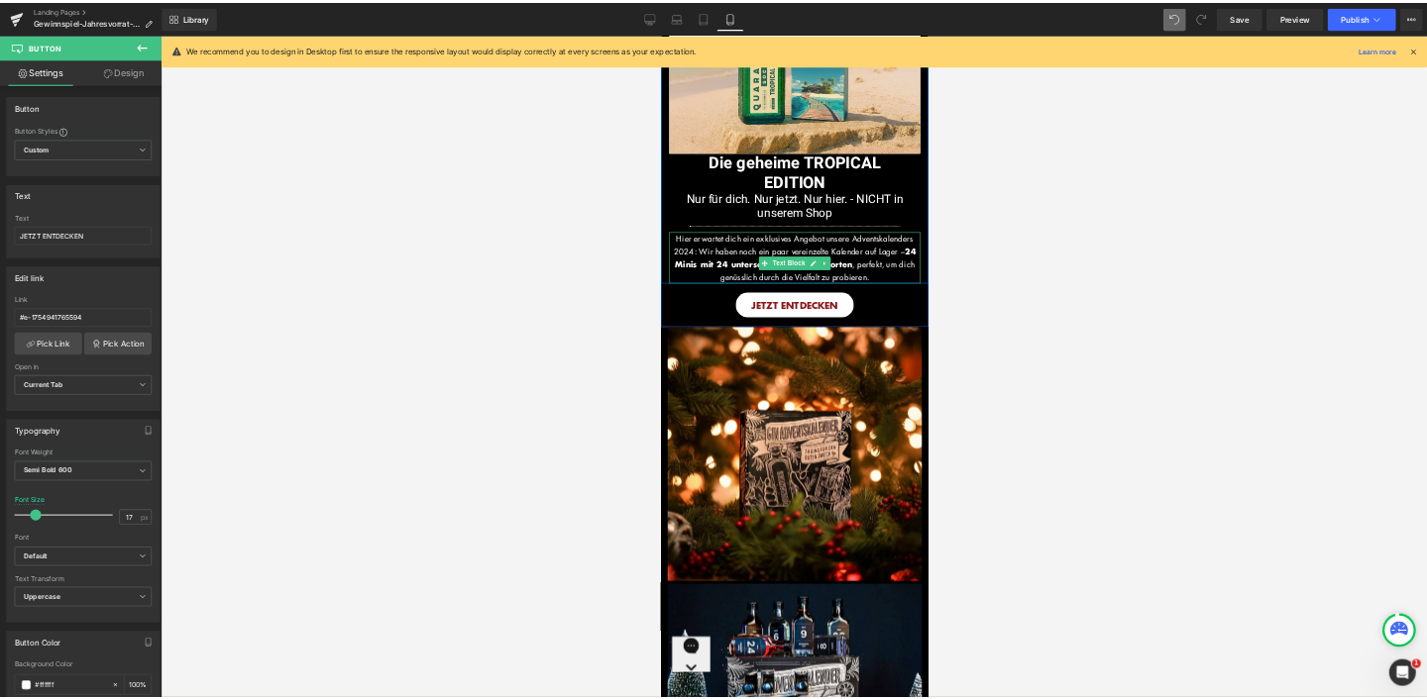
scroll to position [0, 0]
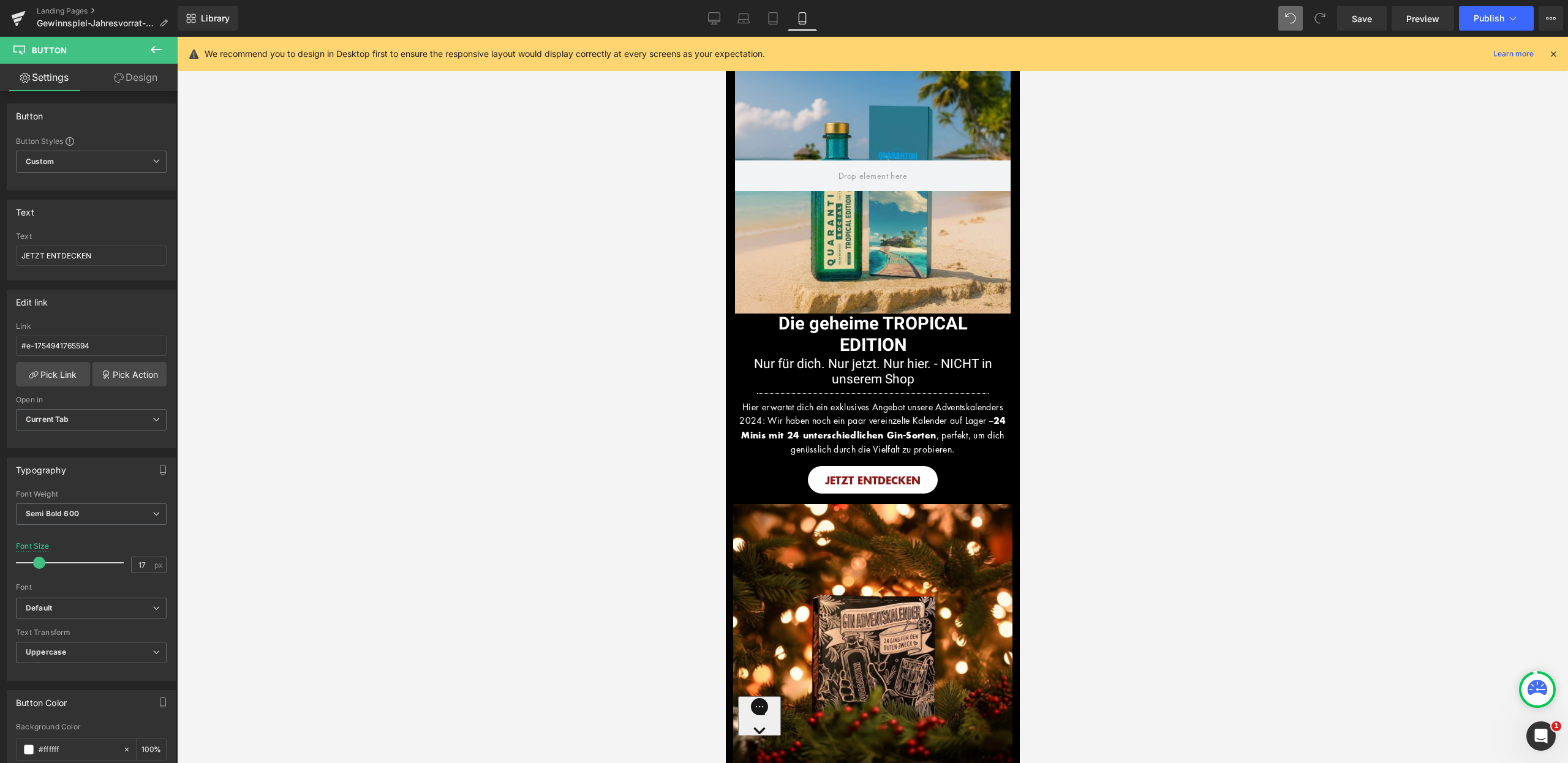
click at [1553, 53] on icon at bounding box center [1554, 54] width 11 height 11
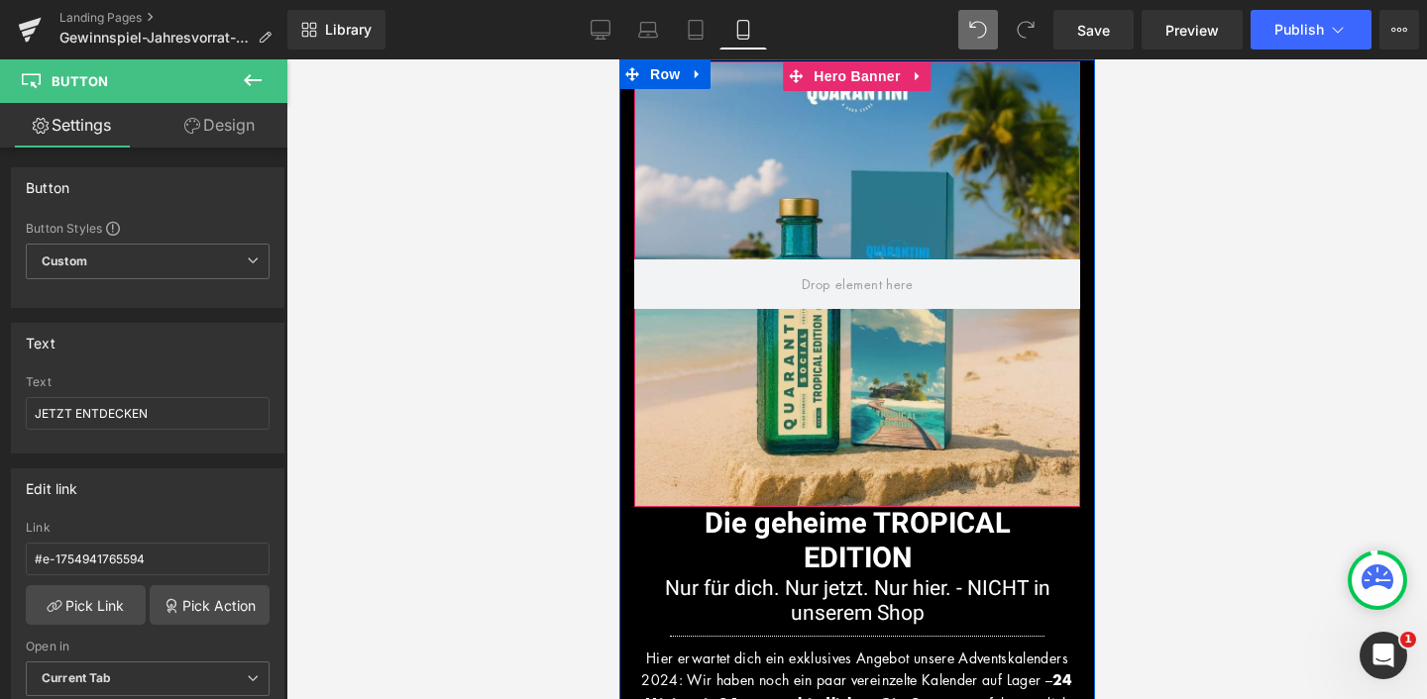
click at [822, 173] on div at bounding box center [856, 284] width 446 height 446
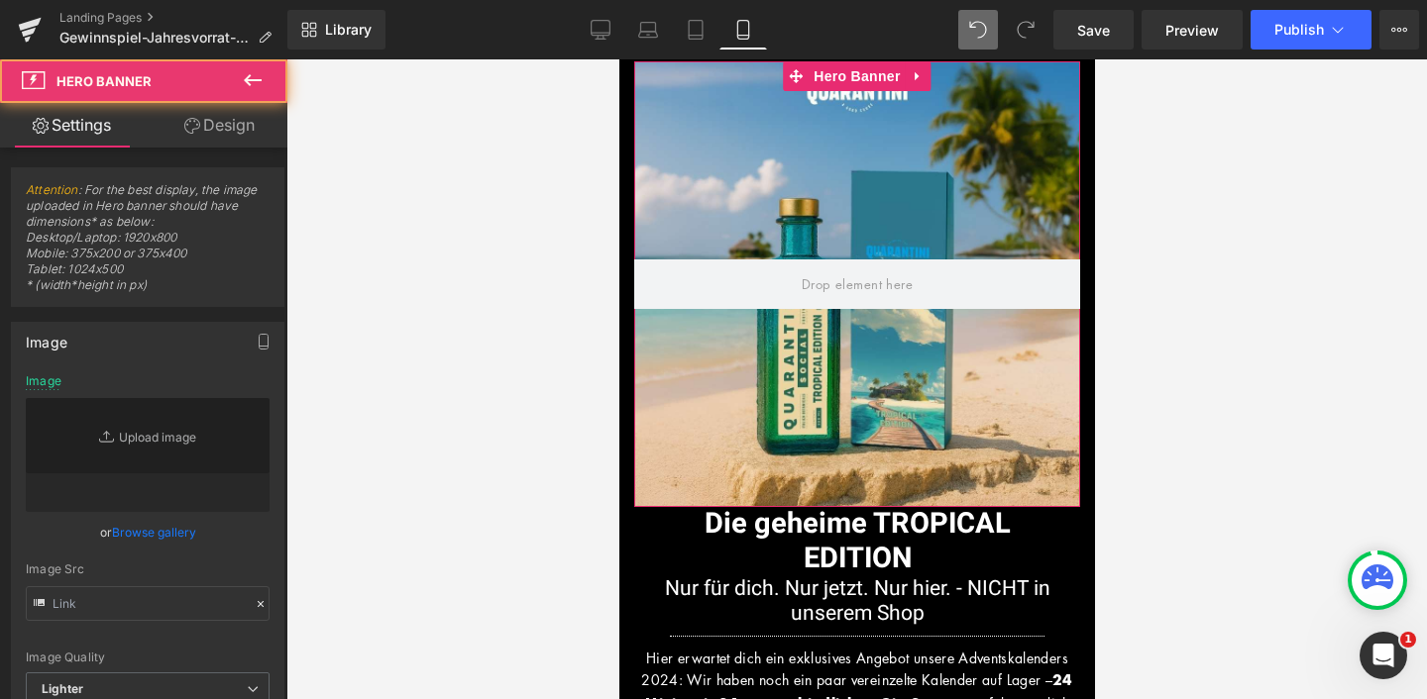
type input "[URL][DOMAIN_NAME]"
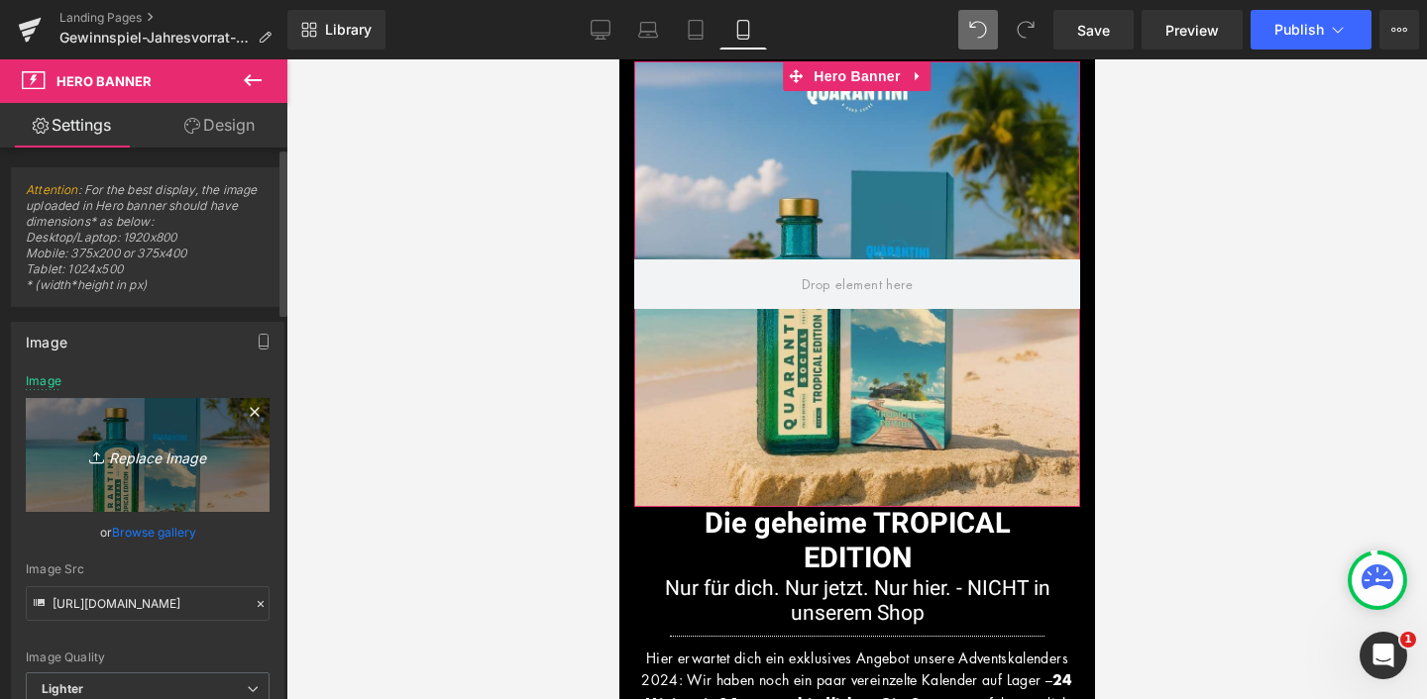
click at [149, 458] on icon "Replace Image" at bounding box center [147, 455] width 159 height 25
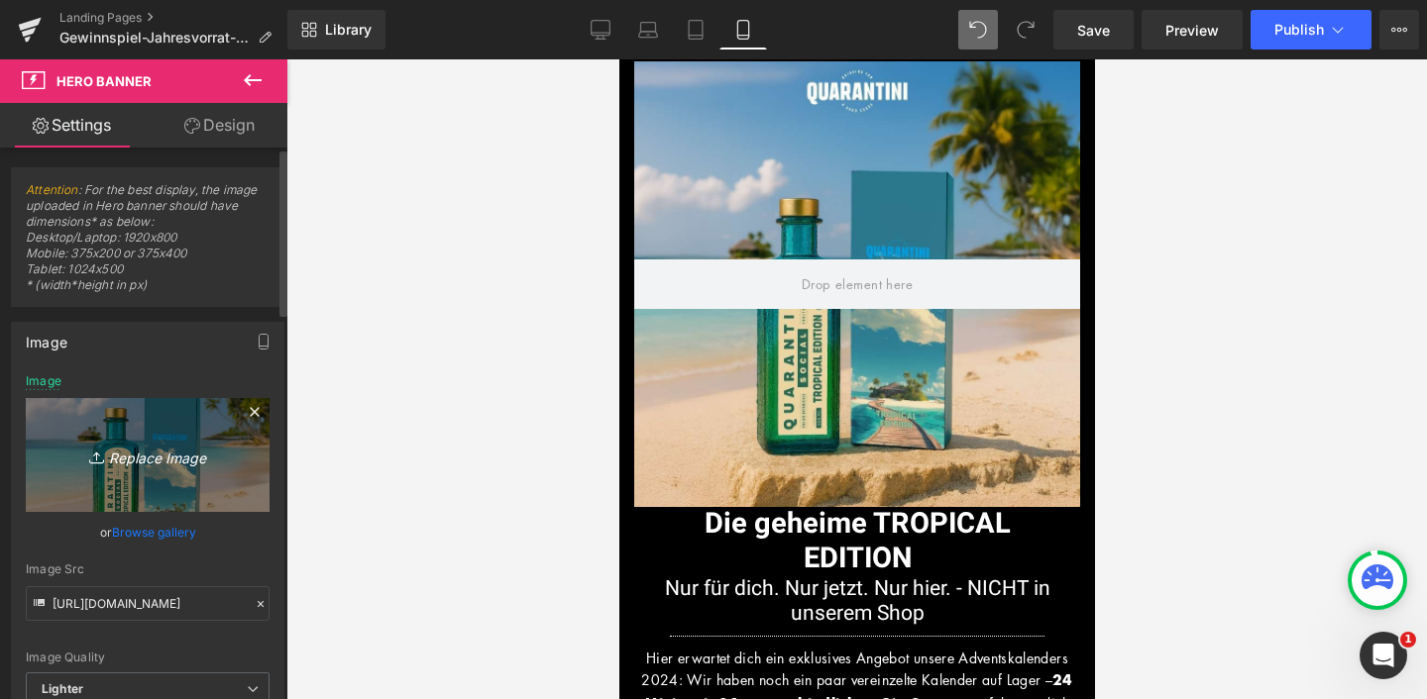
type input "C:\fakepath\Adventskalender Creatives (1).jpg"
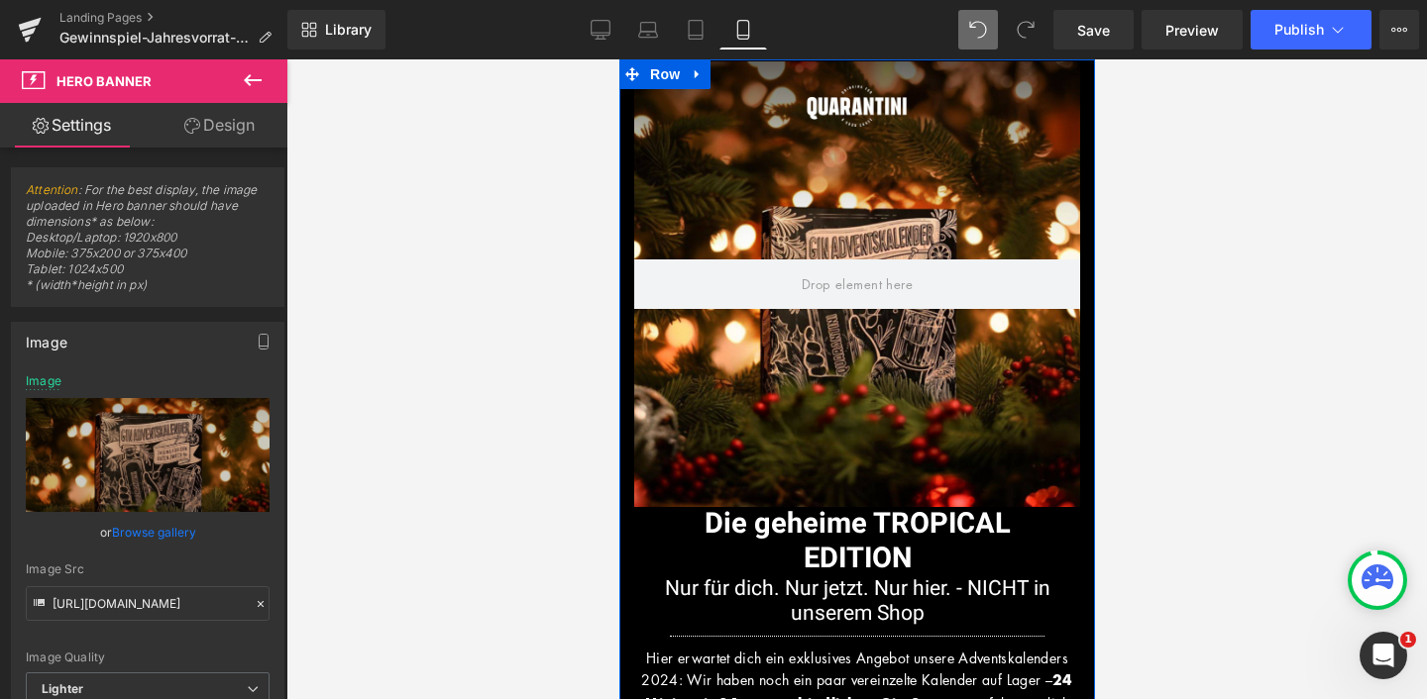
type input "[URL][DOMAIN_NAME]"
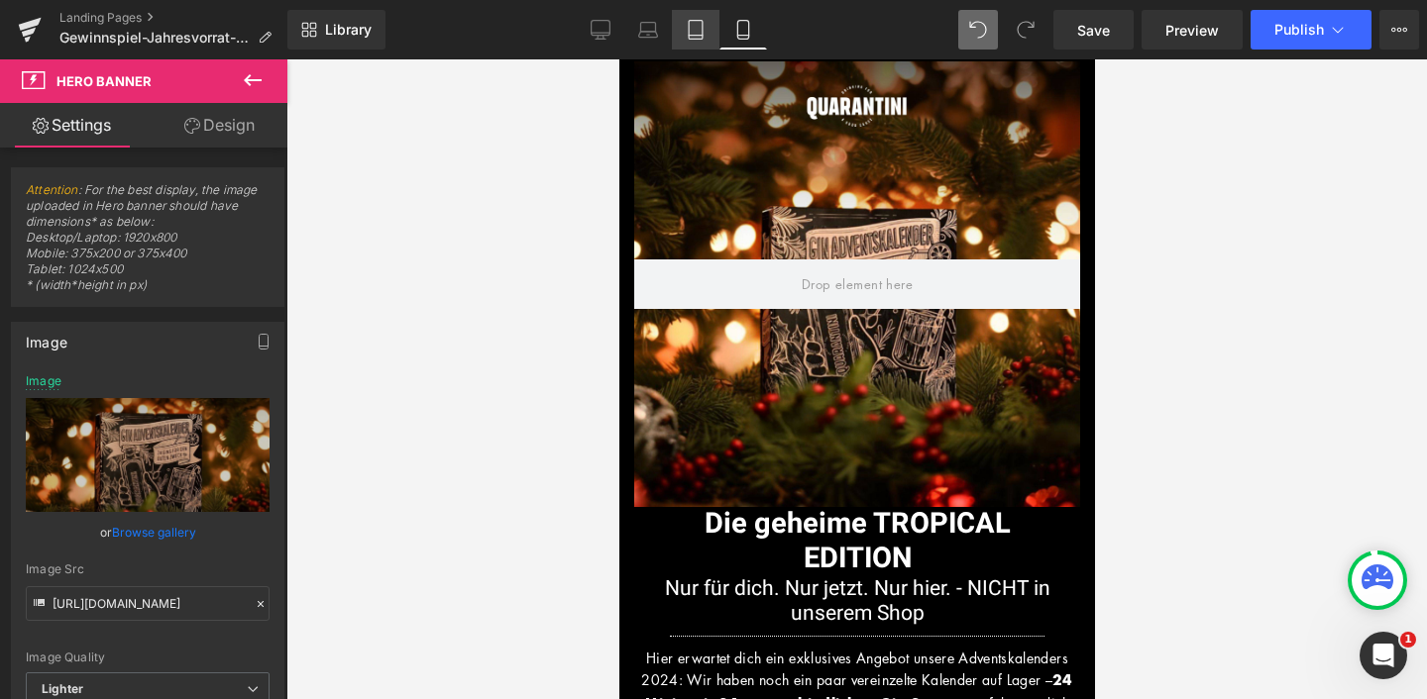
click at [693, 30] on icon at bounding box center [696, 30] width 20 height 20
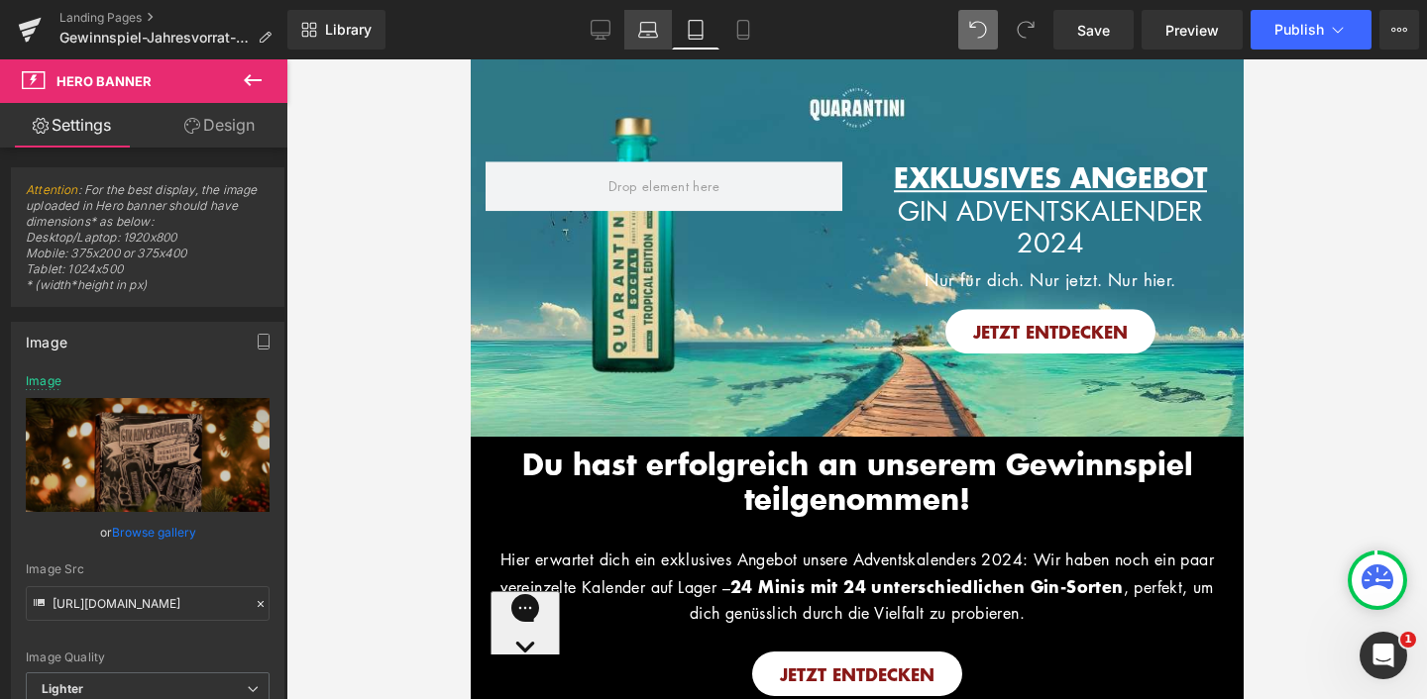
click at [634, 39] on link "Laptop" at bounding box center [648, 30] width 48 height 40
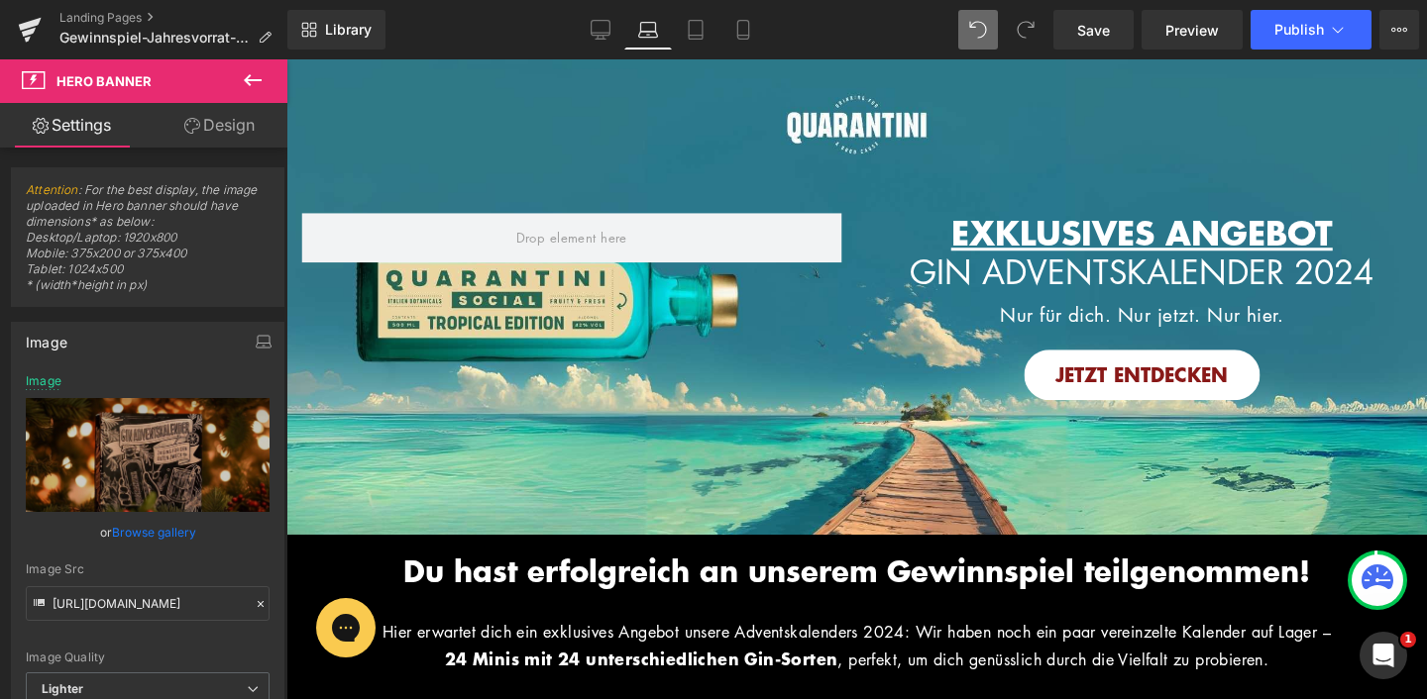
type input "[URL][DOMAIN_NAME]"
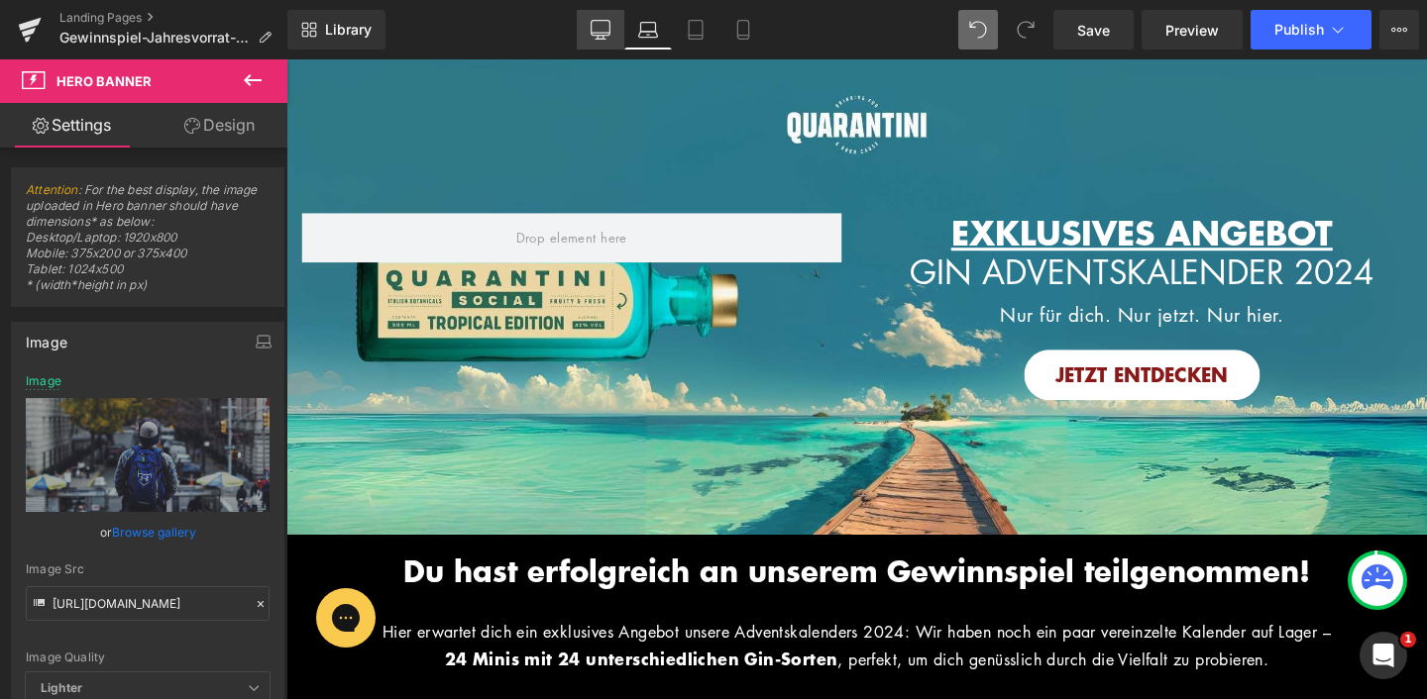
click at [601, 29] on icon at bounding box center [600, 30] width 20 height 20
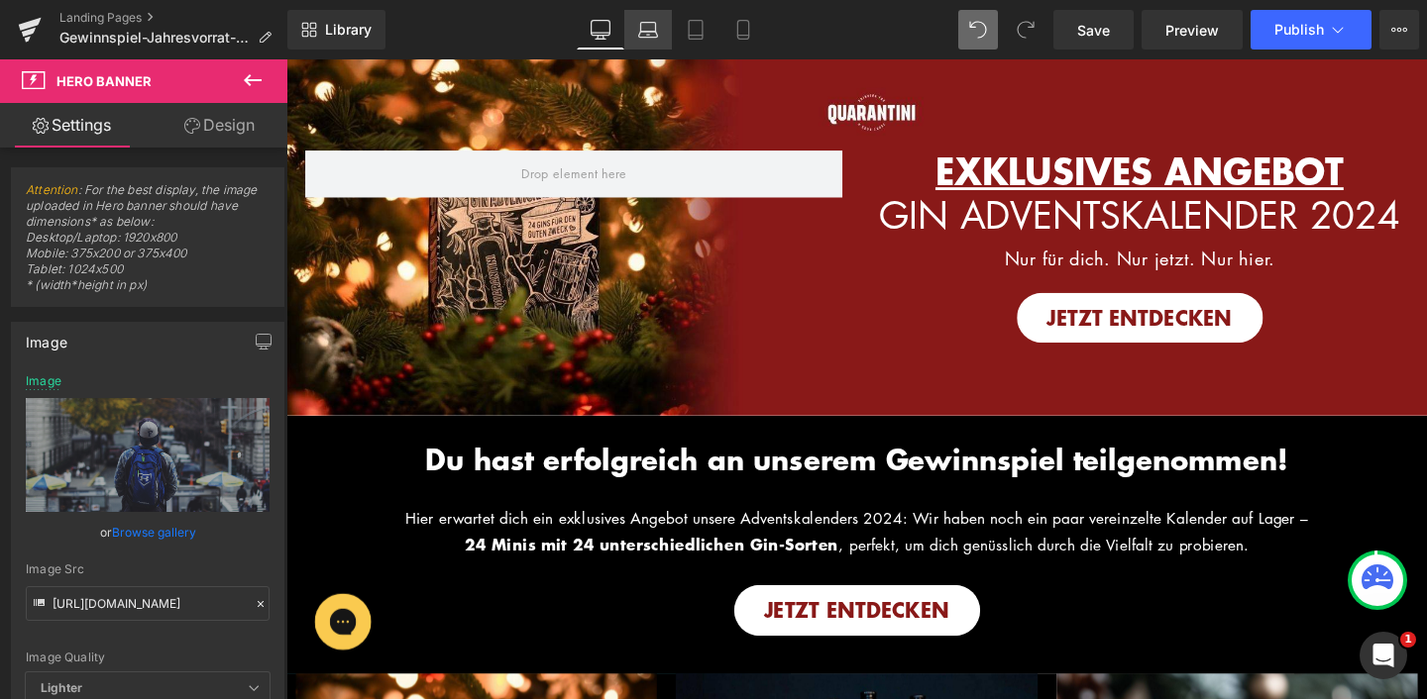
click at [653, 41] on link "Laptop" at bounding box center [648, 30] width 48 height 40
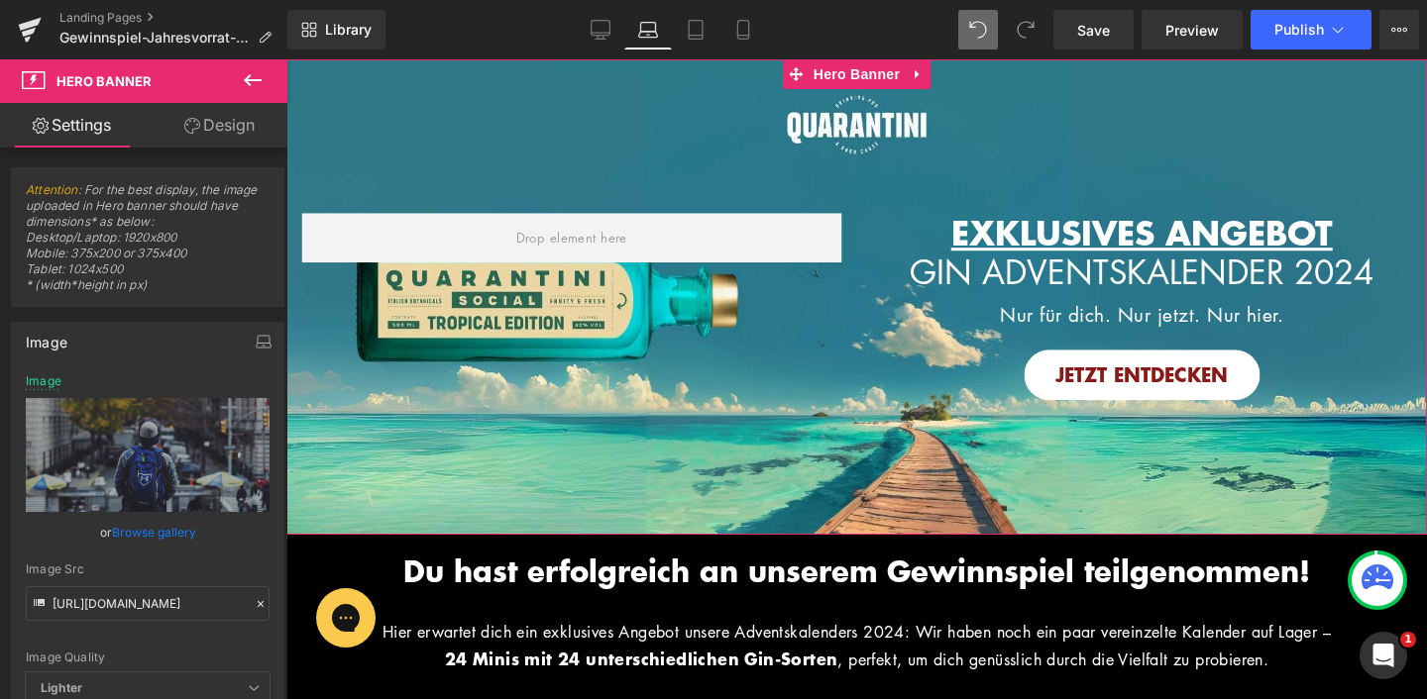
click at [665, 153] on div "Image EXKLUSIVES ANGEBOT Heading GIN ADVENTSKALENDER 2024 Heading Nur für dich.…" at bounding box center [856, 297] width 1140 height 476
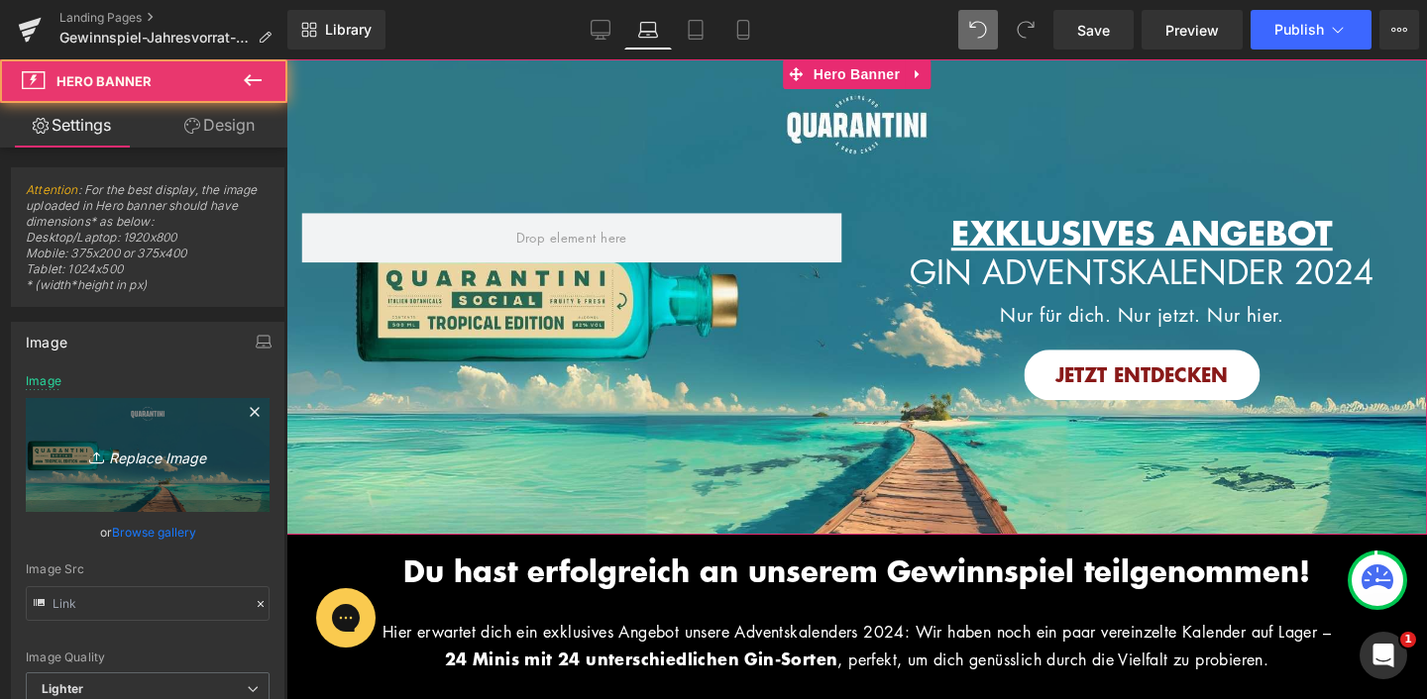
type input "[URL][DOMAIN_NAME]"
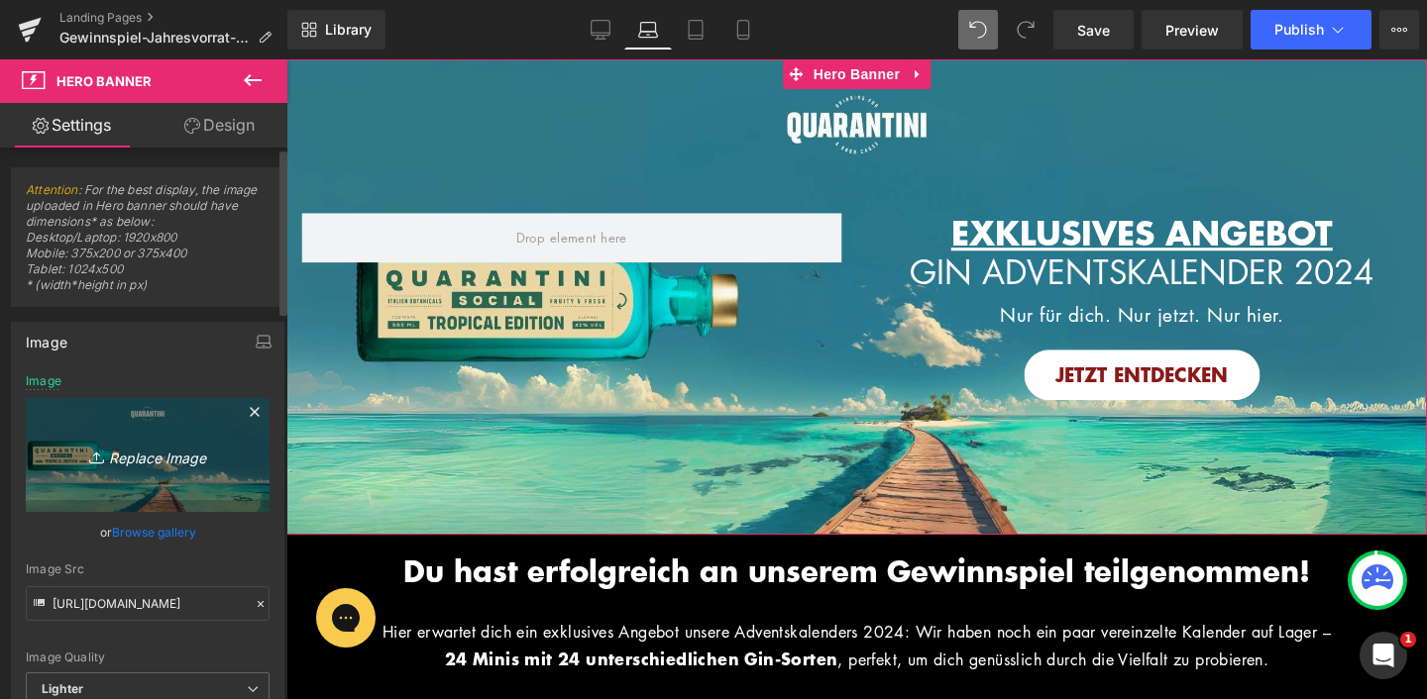
click at [157, 441] on link "Replace Image" at bounding box center [148, 455] width 244 height 114
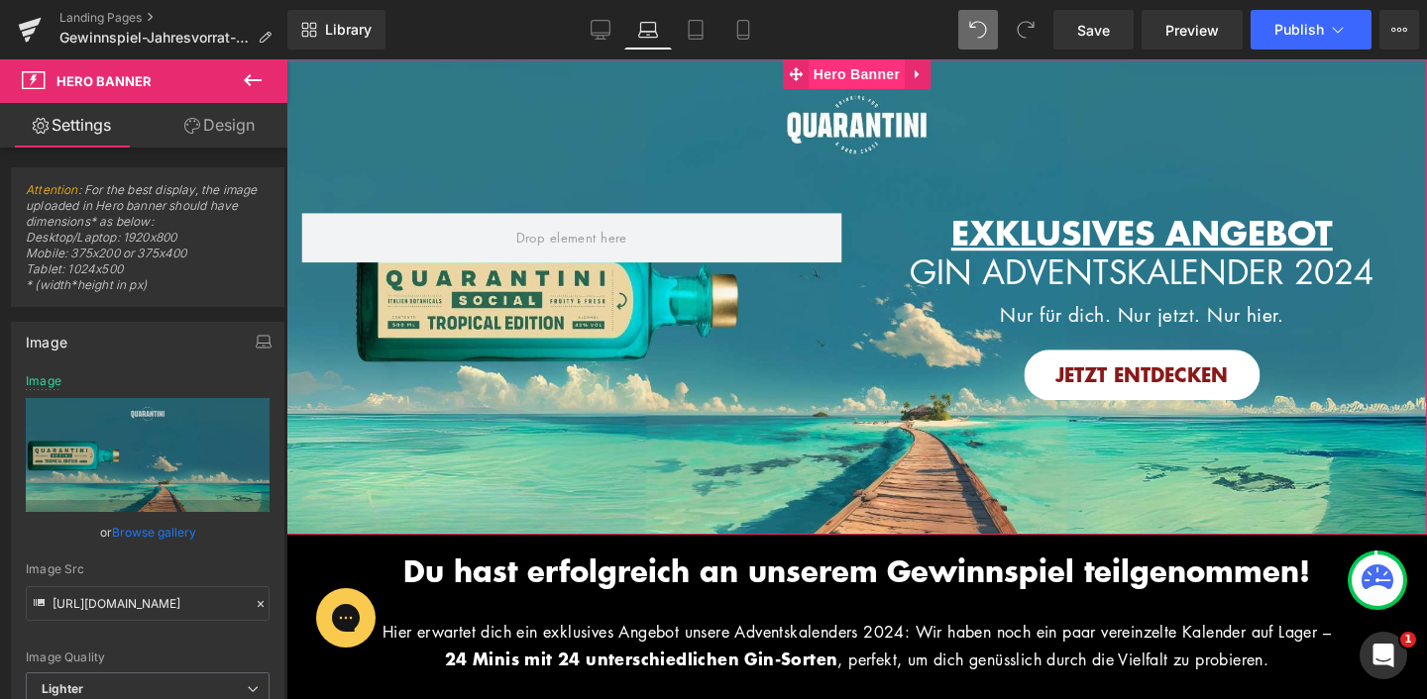
click at [851, 77] on span "Hero Banner" at bounding box center [856, 74] width 96 height 30
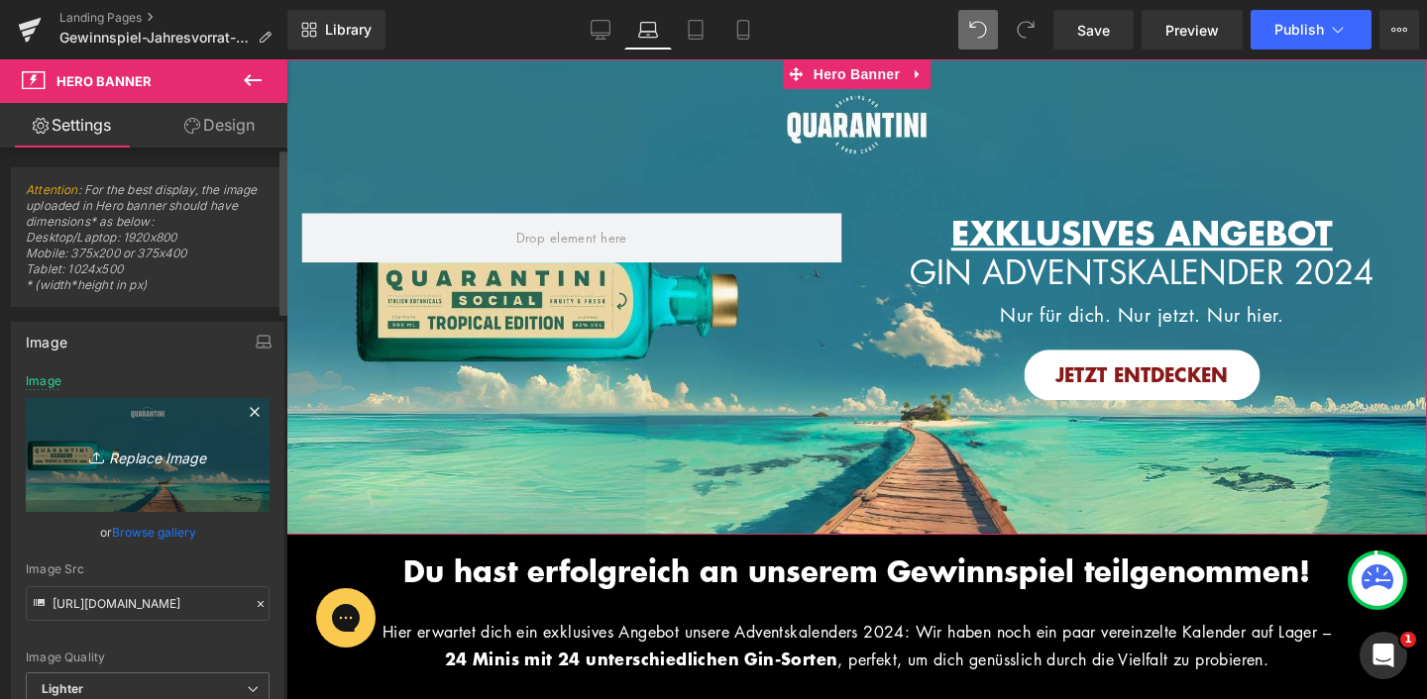
click at [158, 474] on link "Replace Image" at bounding box center [148, 455] width 244 height 114
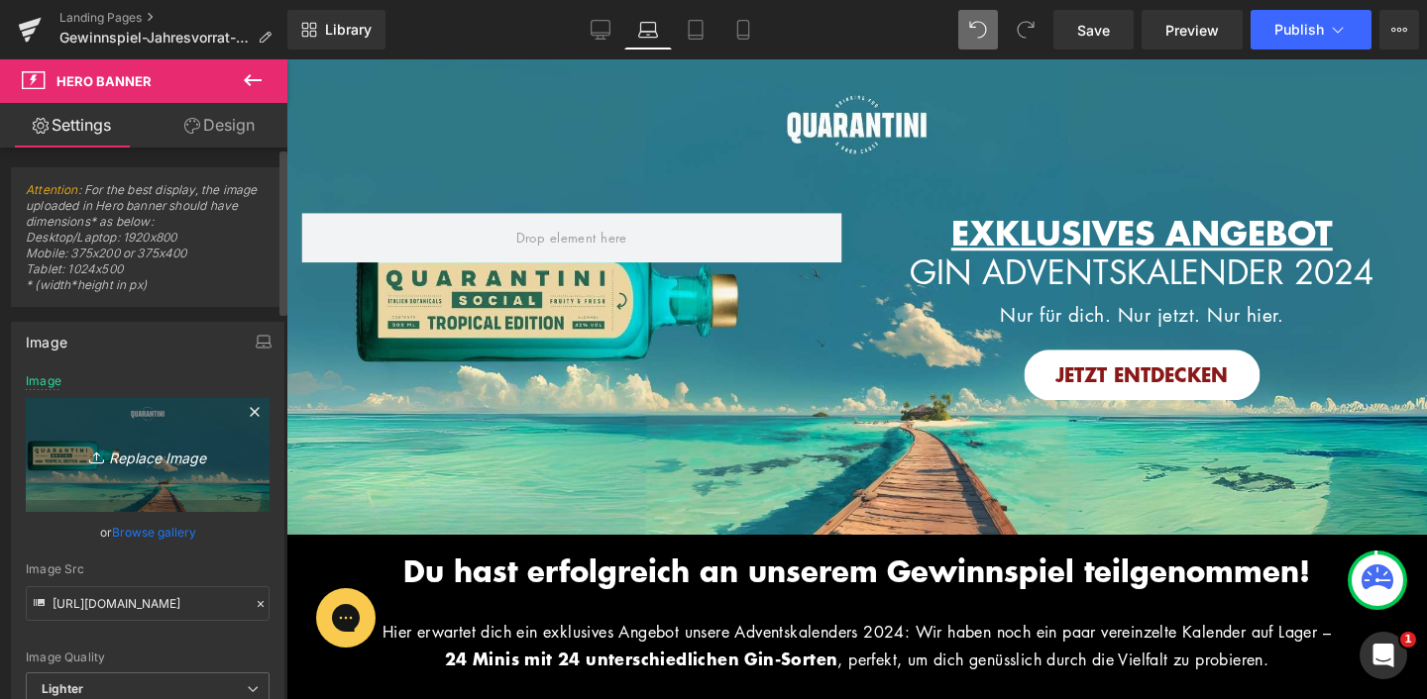
type input "C:\fakepath\Bilder_Tropcial Edition (1).jpg"
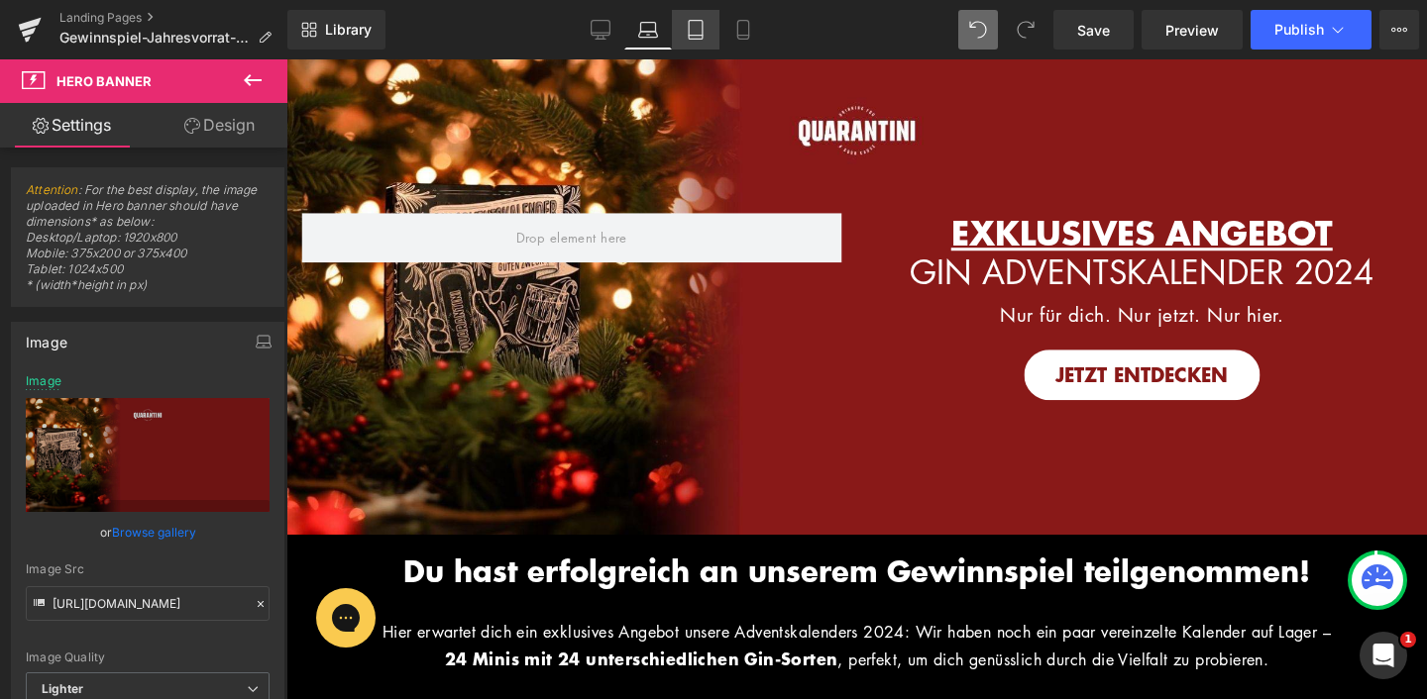
click at [698, 29] on icon at bounding box center [696, 30] width 20 height 20
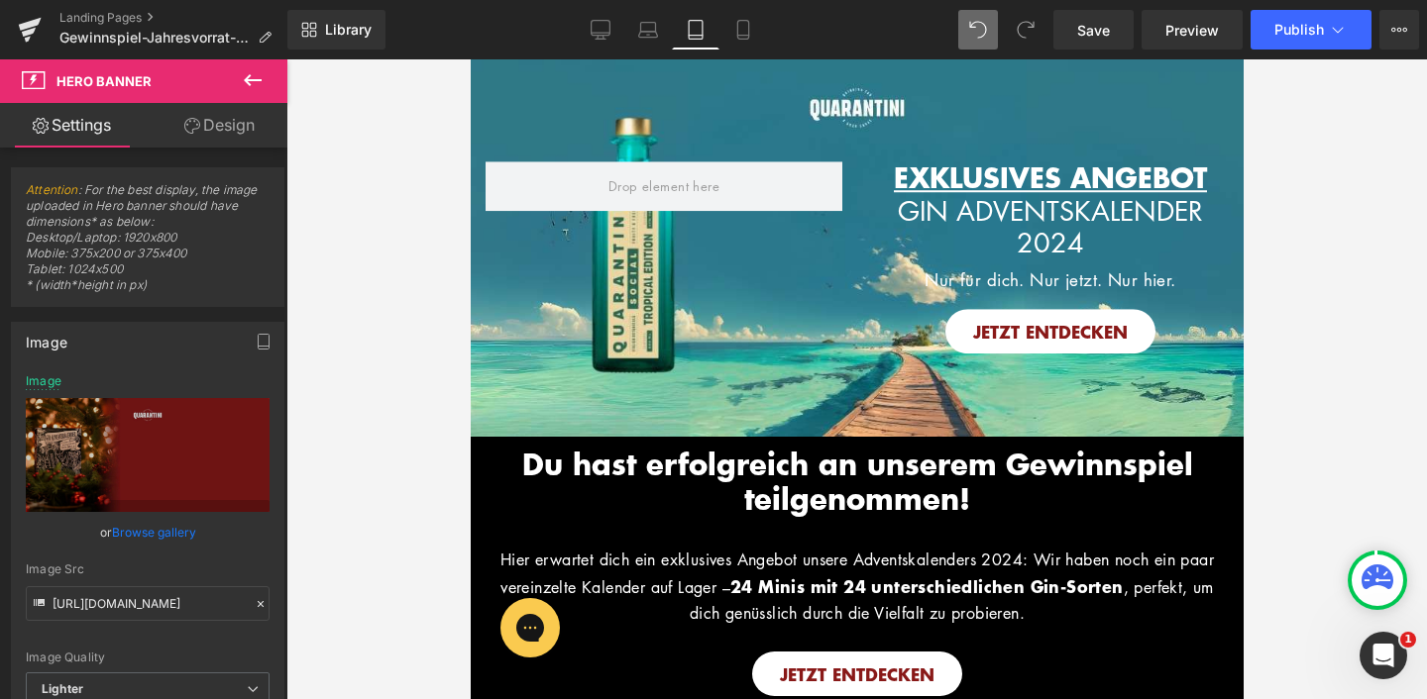
type input "[URL][DOMAIN_NAME]"
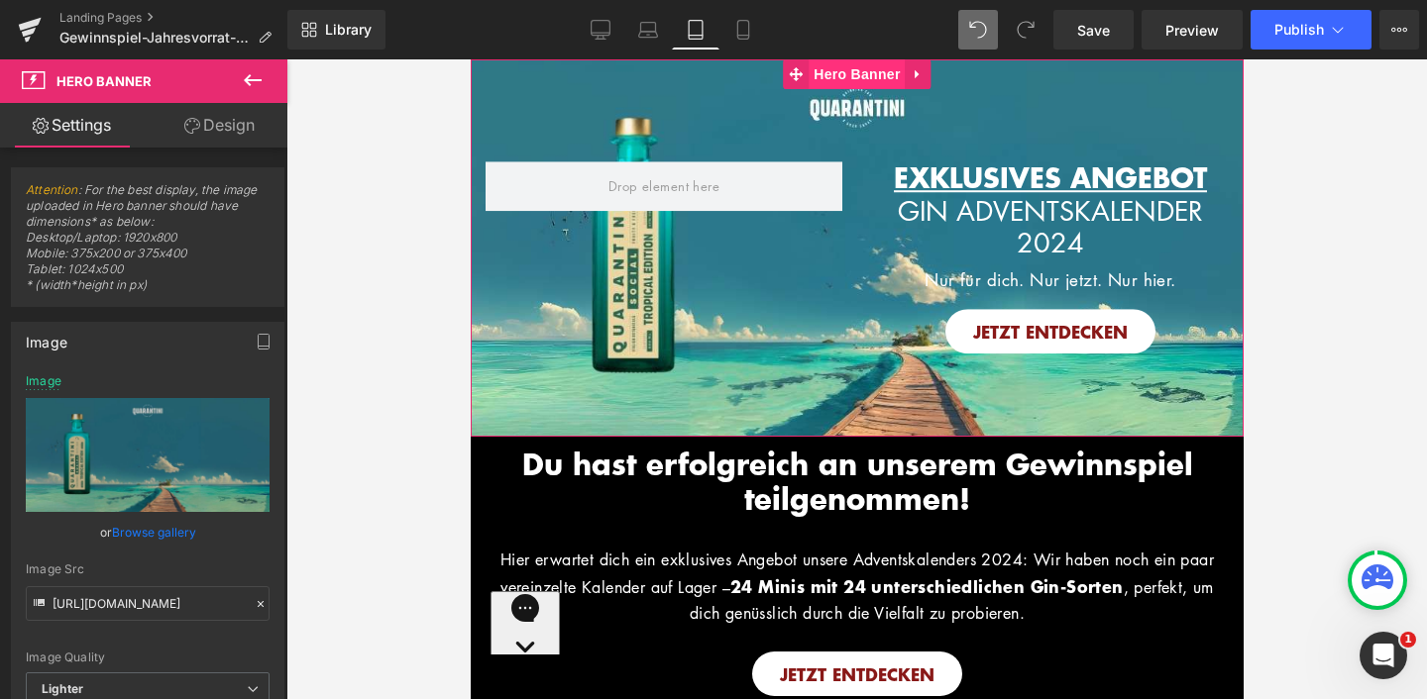
click at [859, 78] on span "Hero Banner" at bounding box center [855, 74] width 96 height 30
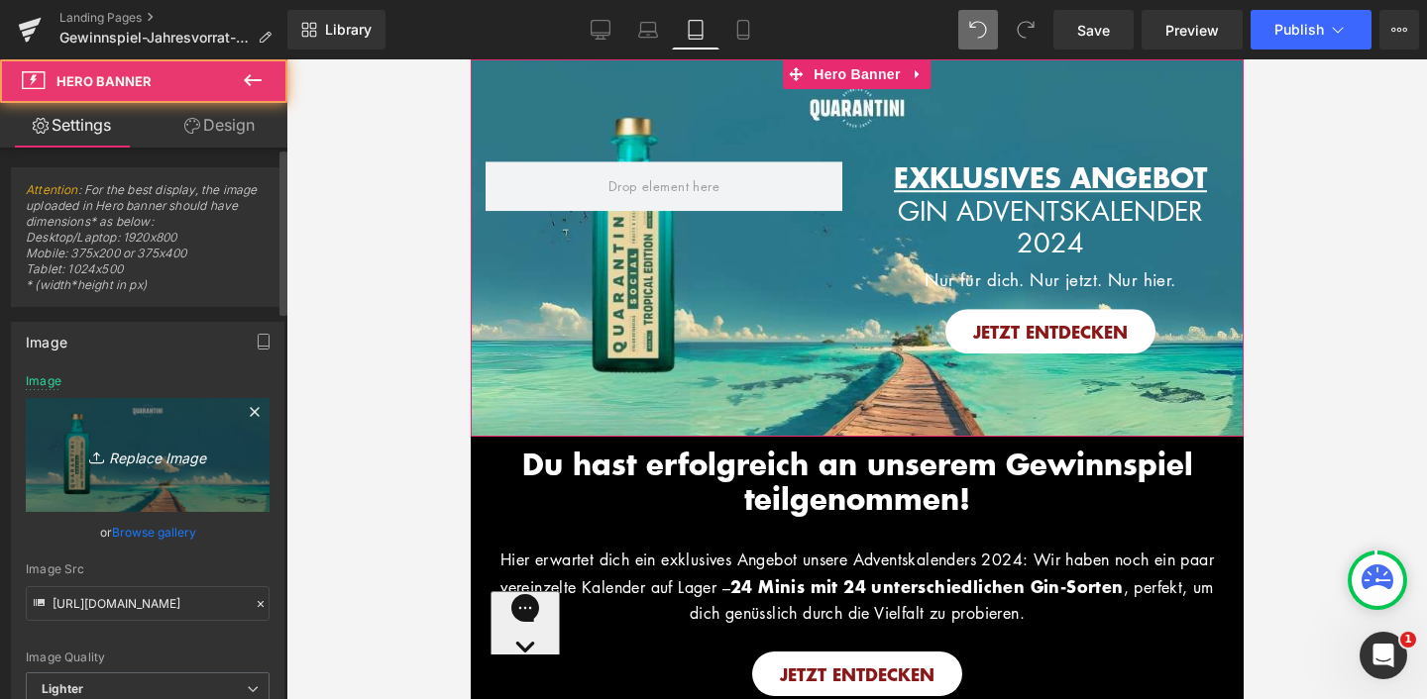
click at [133, 462] on icon "Replace Image" at bounding box center [147, 455] width 159 height 25
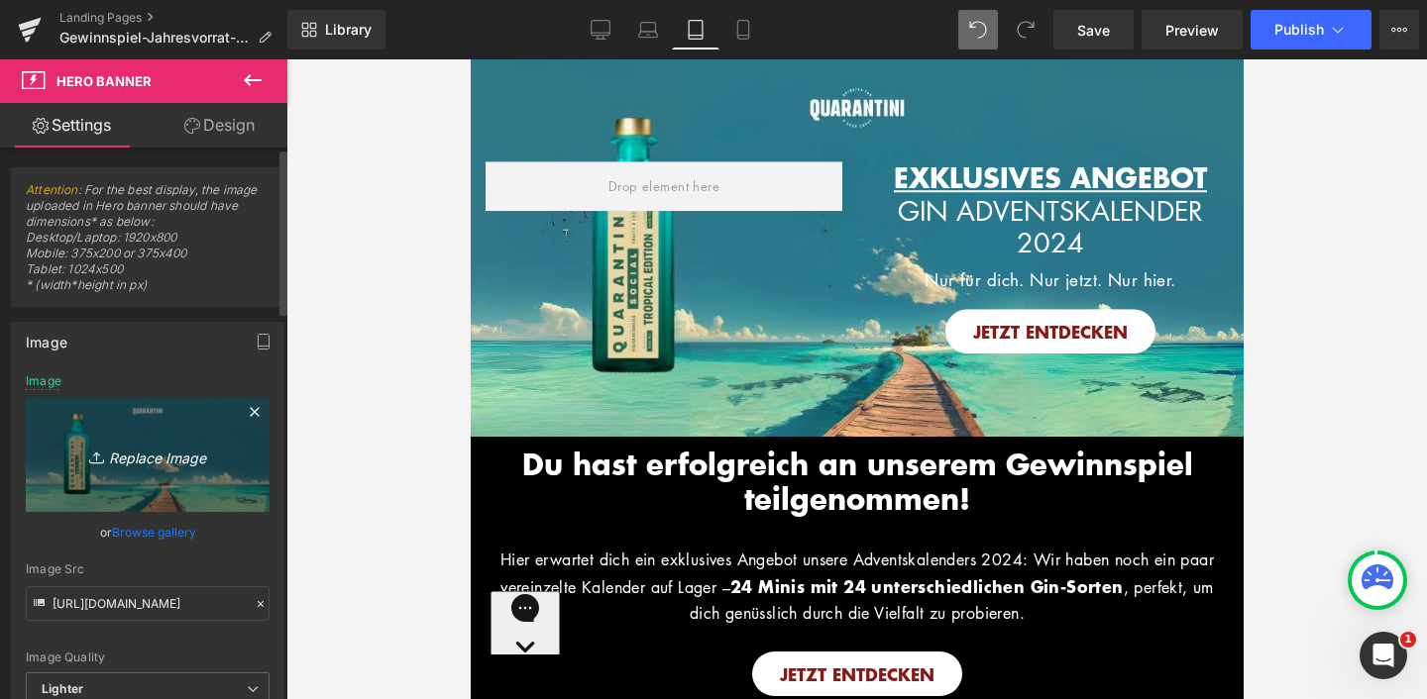
type input "C:\fakepath\Bilder_Tropcial Edition (2).jpg"
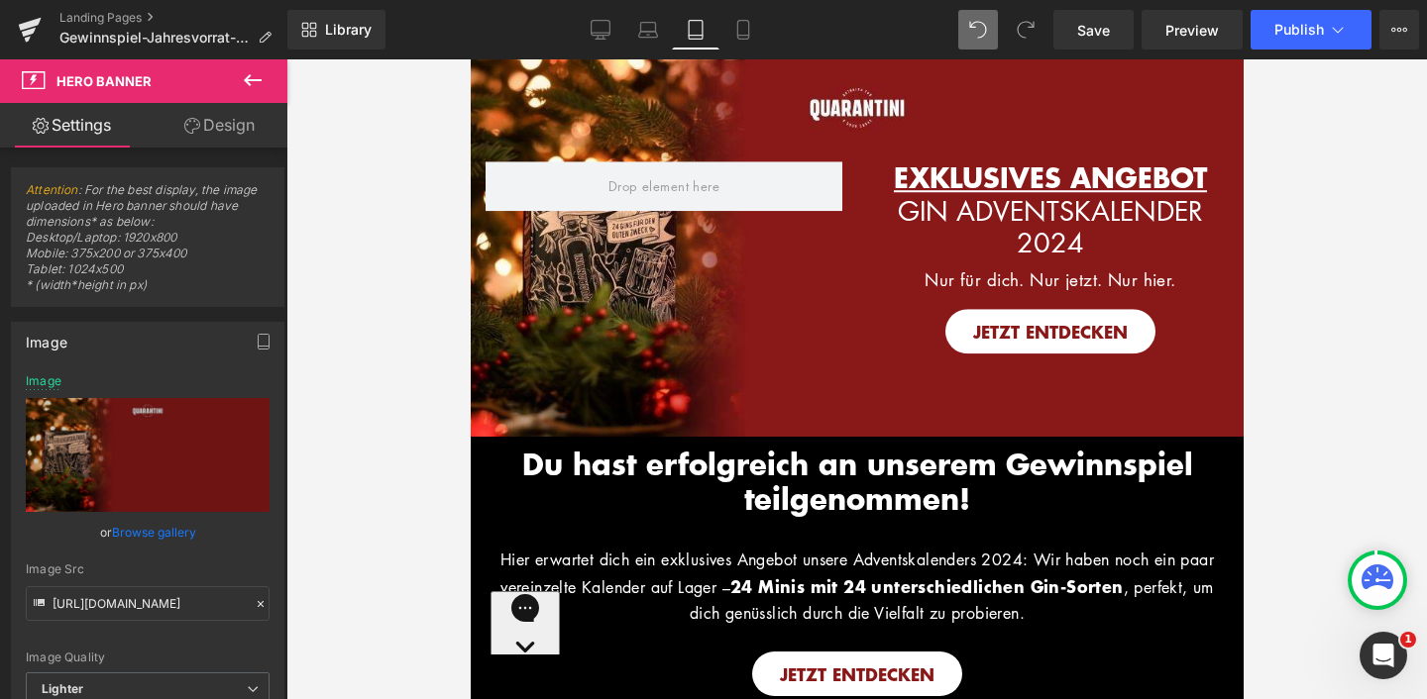
click at [376, 352] on div at bounding box center [856, 379] width 1140 height 640
click at [607, 29] on icon at bounding box center [600, 30] width 20 height 20
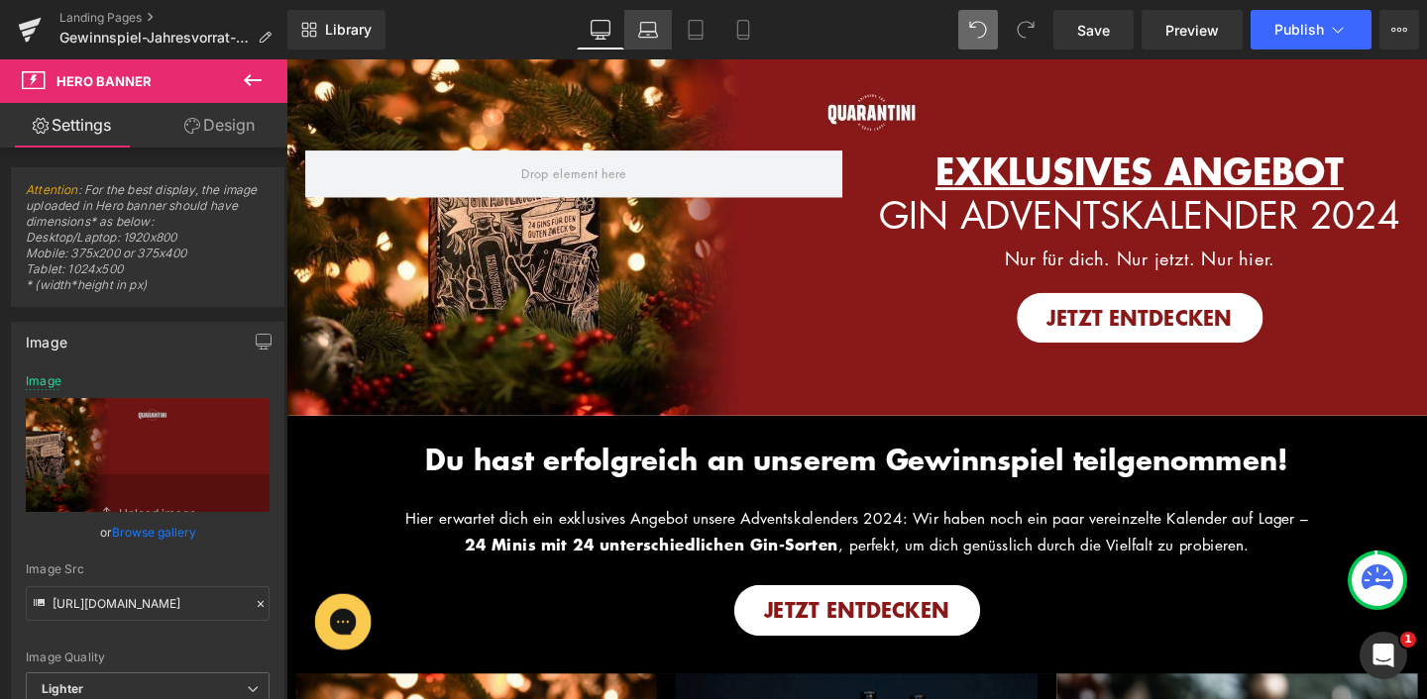
click at [636, 35] on link "Laptop" at bounding box center [648, 30] width 48 height 40
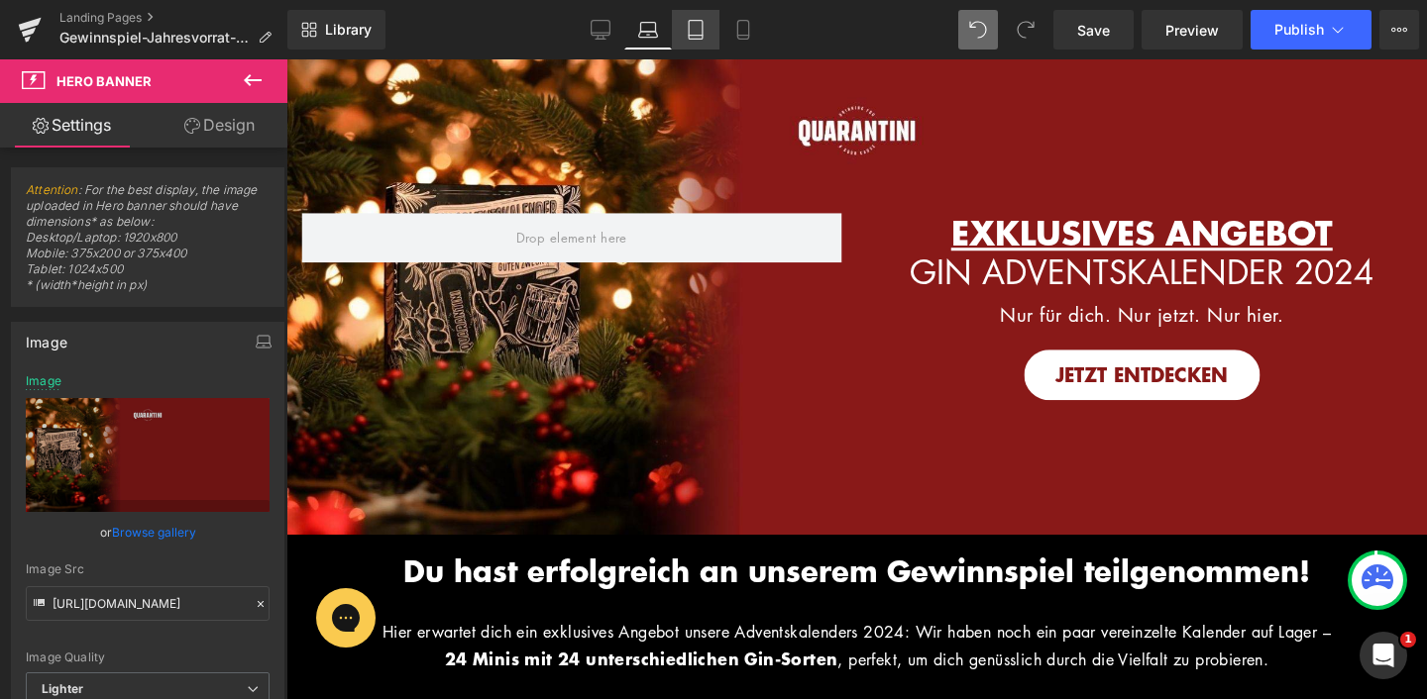
click at [682, 32] on link "Tablet" at bounding box center [696, 30] width 48 height 40
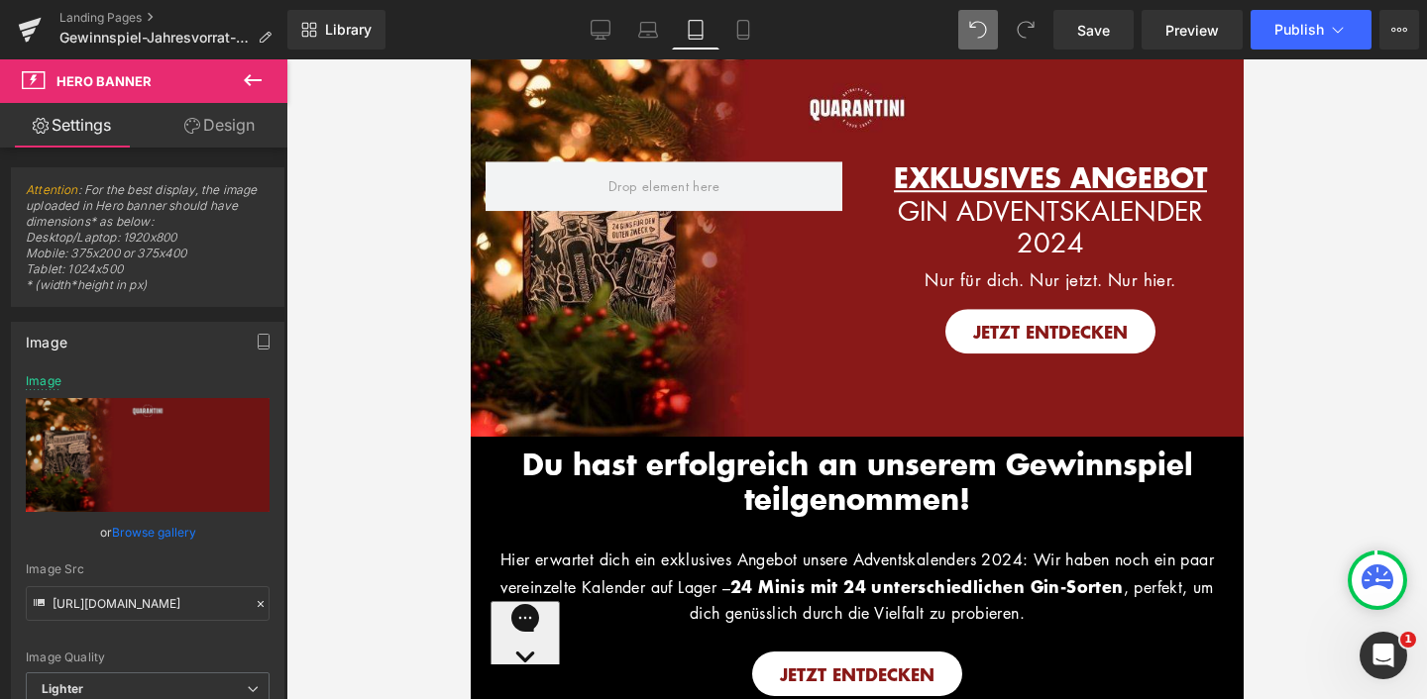
type input "[URL][DOMAIN_NAME]"
click at [733, 32] on icon at bounding box center [743, 30] width 20 height 20
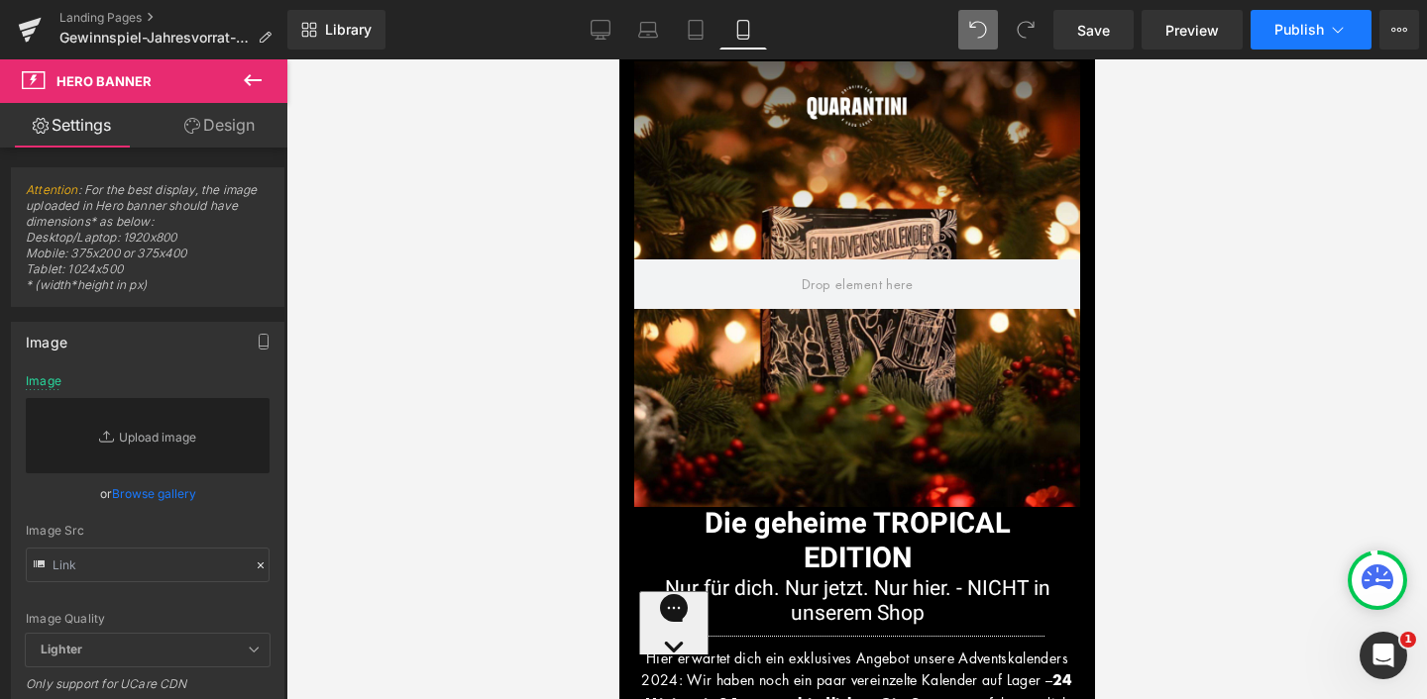
click at [1293, 33] on span "Publish" at bounding box center [1299, 30] width 50 height 16
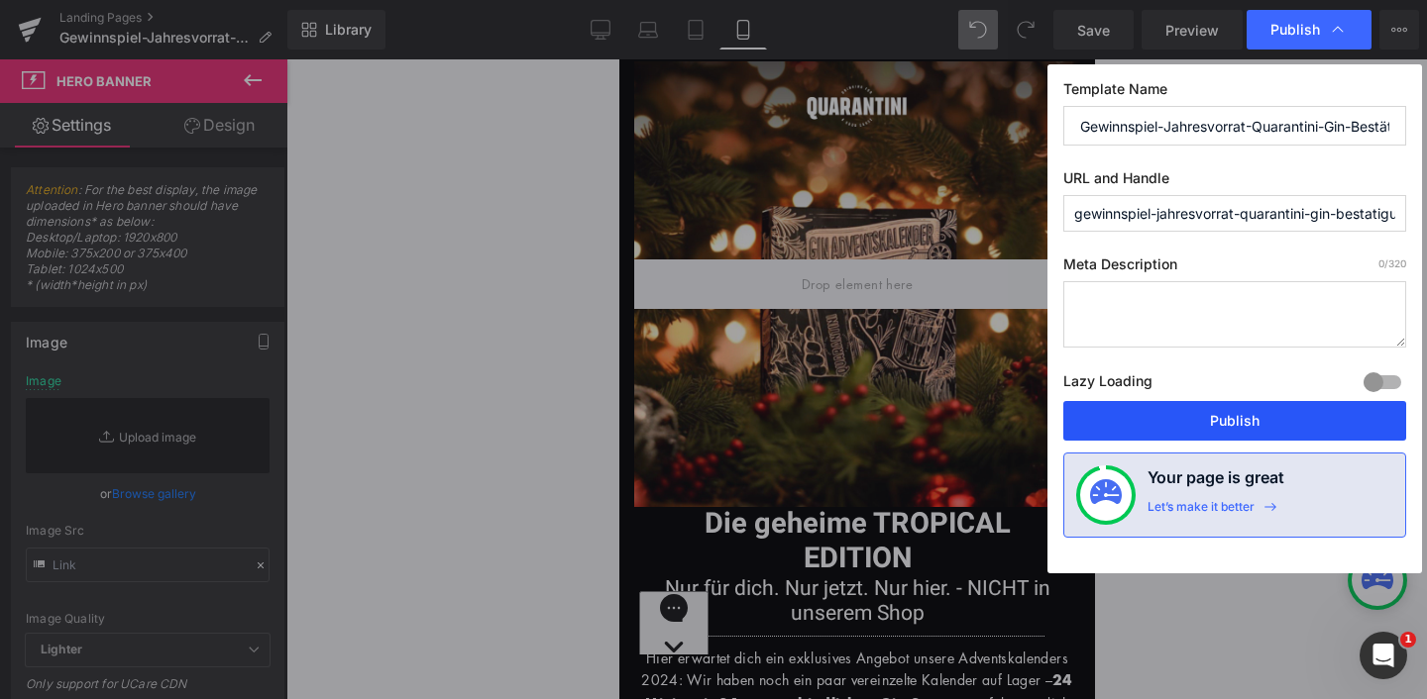
click at [1239, 429] on button "Publish" at bounding box center [1234, 421] width 343 height 40
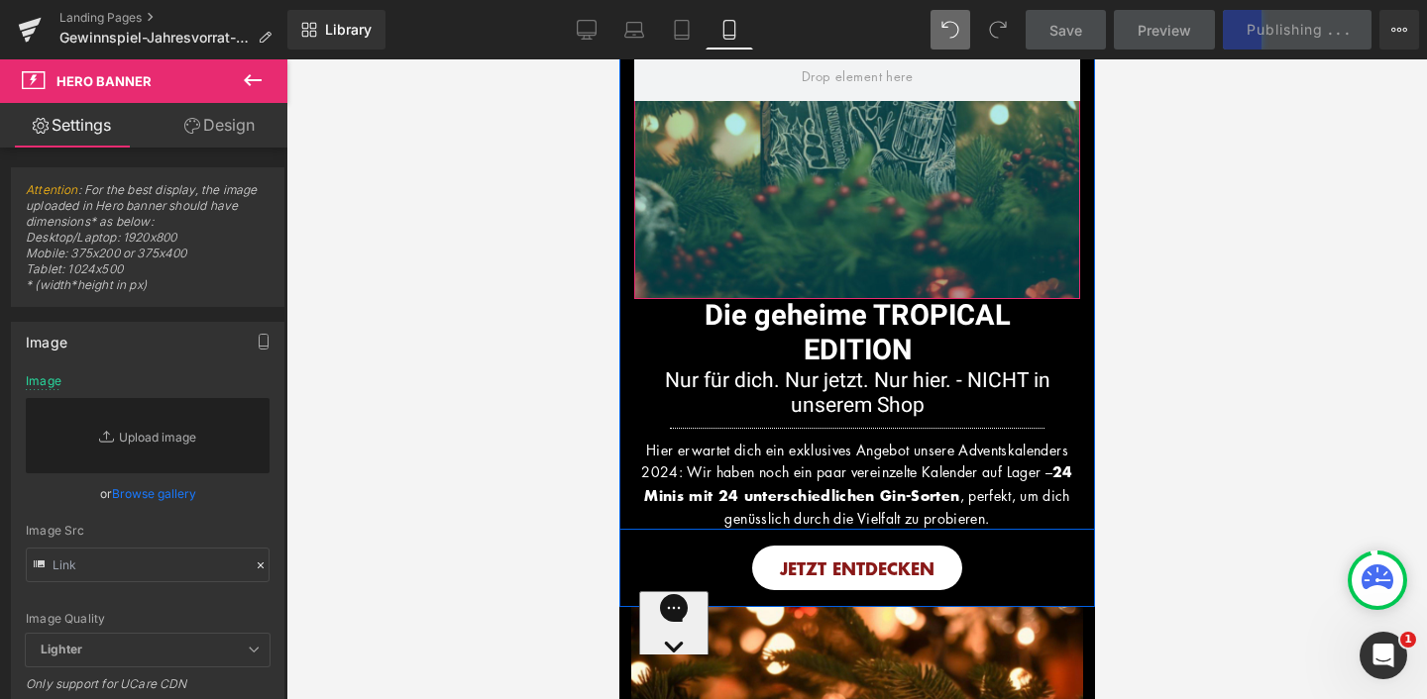
scroll to position [210, 0]
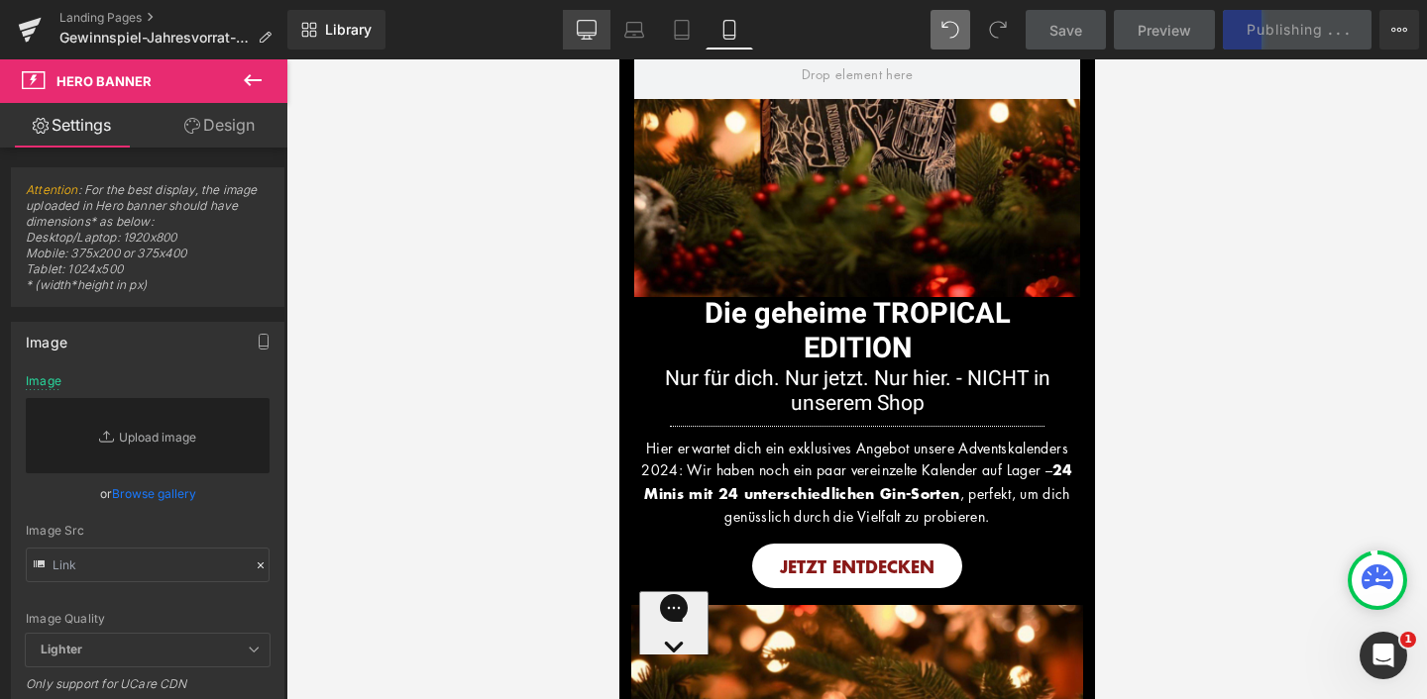
click at [581, 35] on icon at bounding box center [586, 28] width 19 height 15
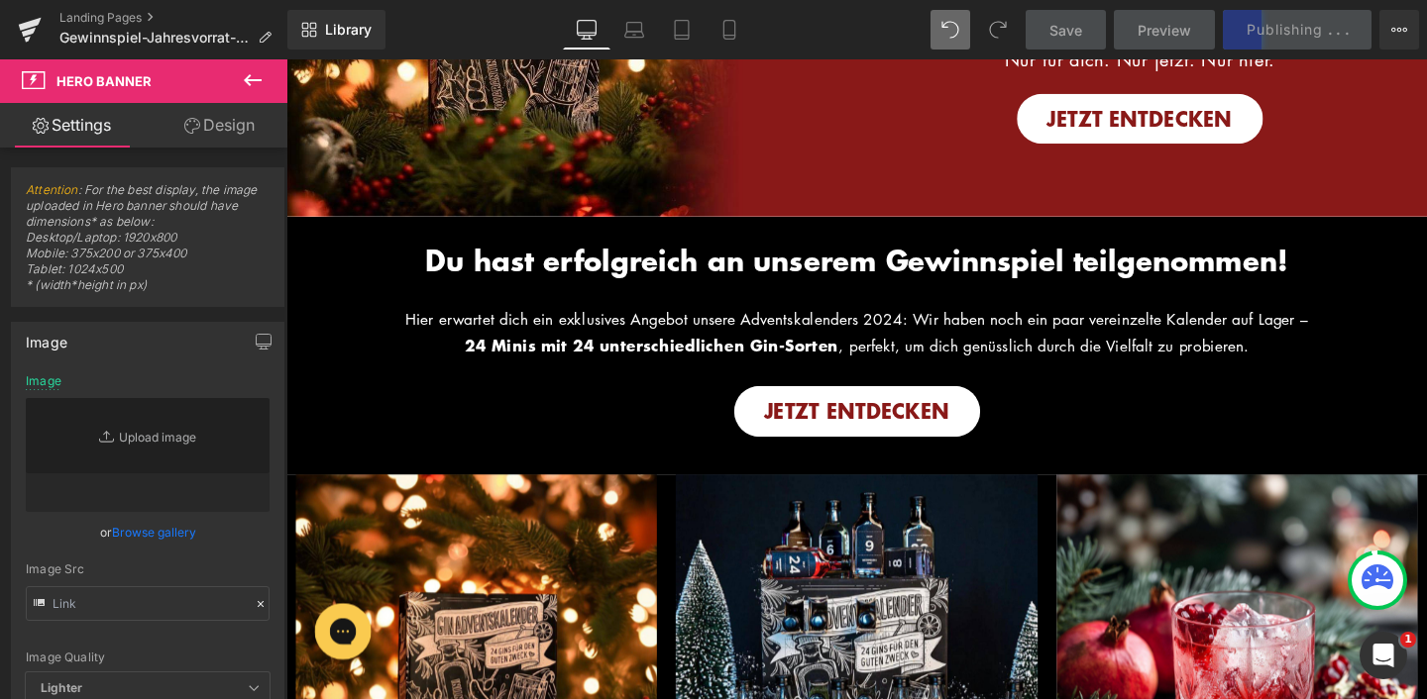
type input "[URL][DOMAIN_NAME]"
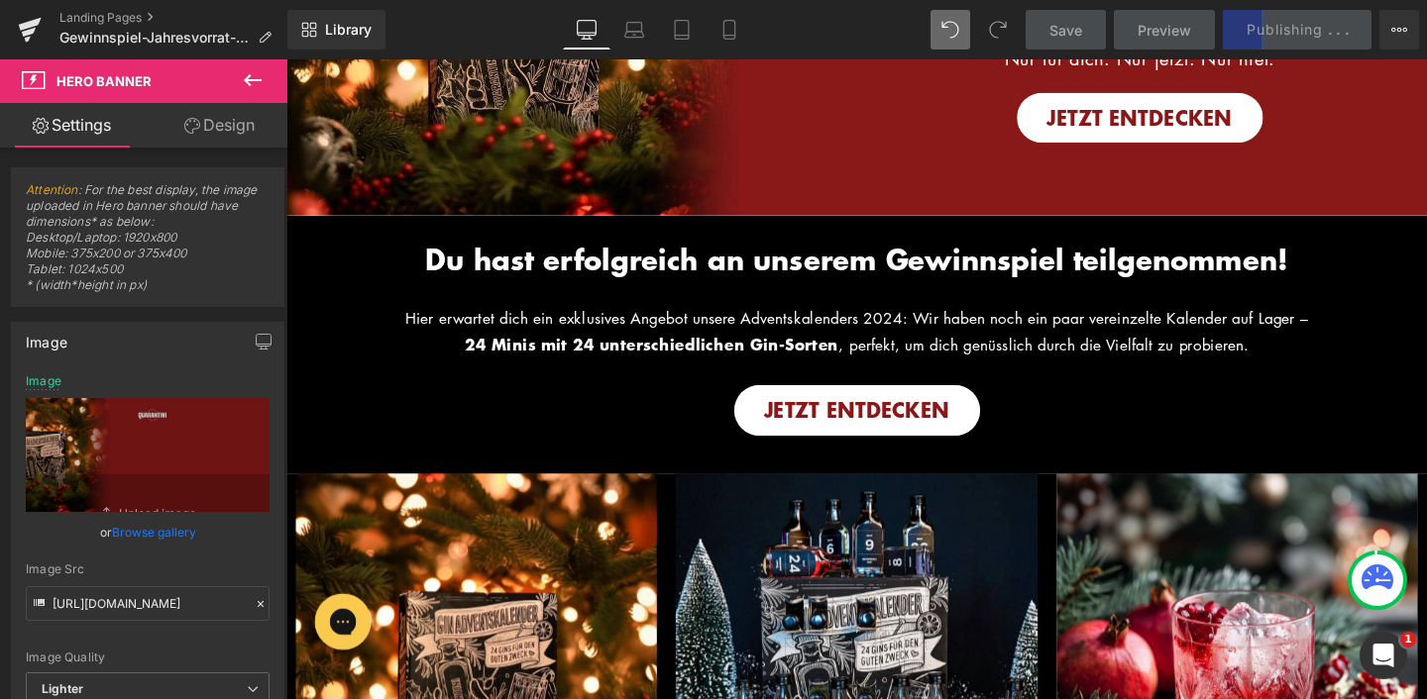
scroll to position [0, 0]
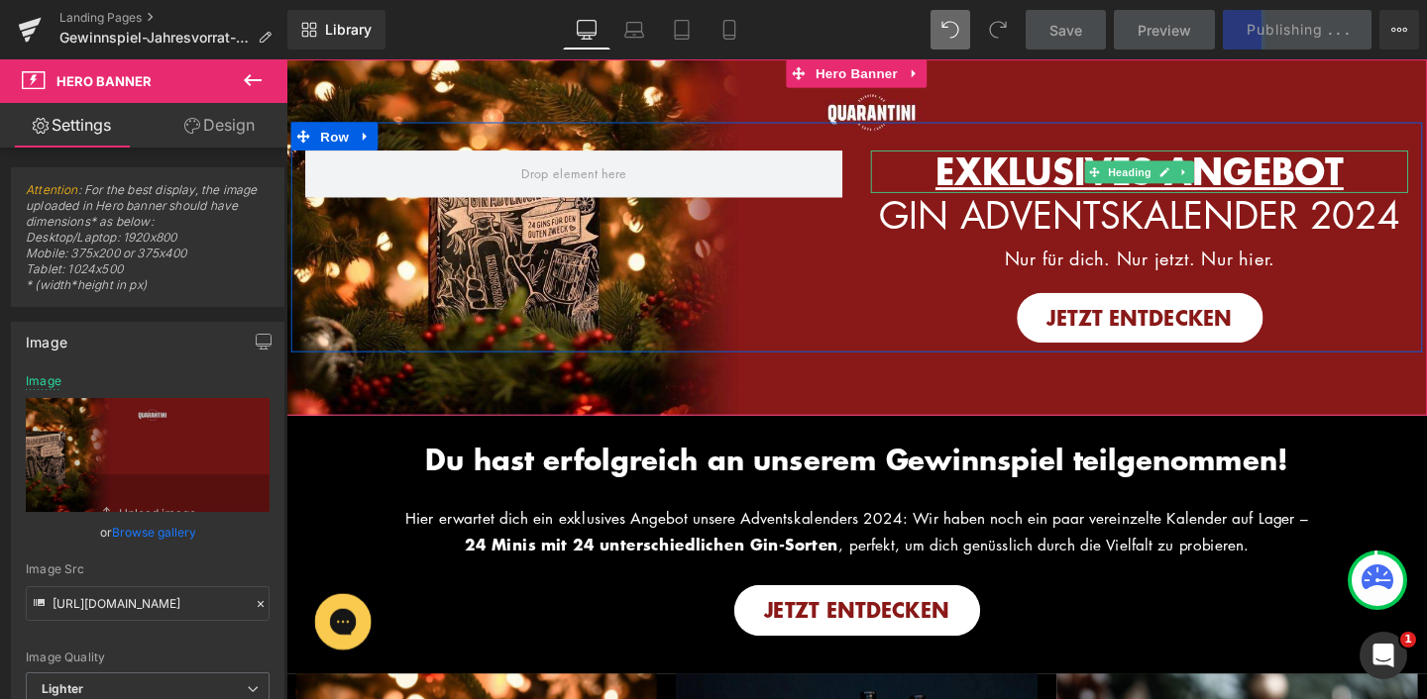
click at [1037, 150] on span "EXKLUSIVES ANGEBOT" at bounding box center [1183, 177] width 429 height 54
click at [953, 156] on h3 "EXKLUSIVES ANGEBOT" at bounding box center [1183, 178] width 565 height 45
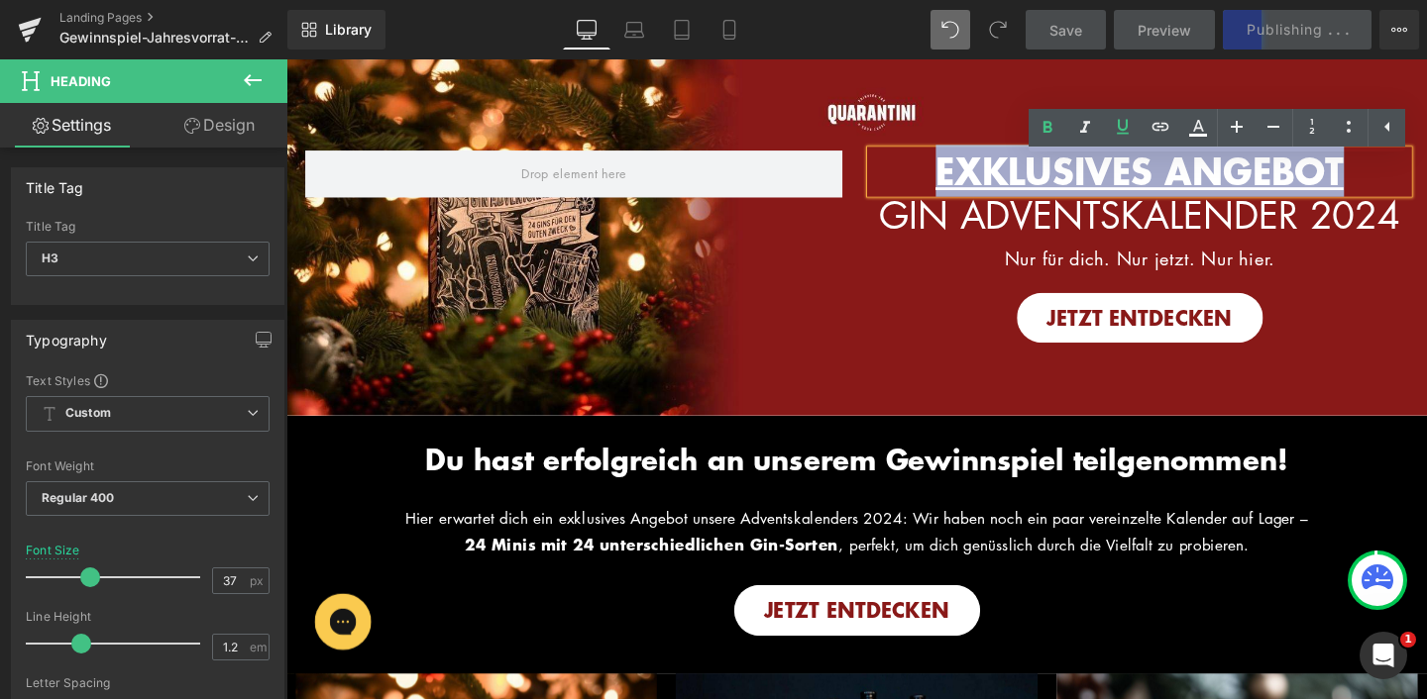
drag, startPoint x: 954, startPoint y: 158, endPoint x: 1428, endPoint y: 167, distance: 473.7
click at [1428, 167] on h3 "EXKLUSIVES ANGEBOT" at bounding box center [1183, 178] width 565 height 45
copy span "EXKLUSIVES ANGEBOT"
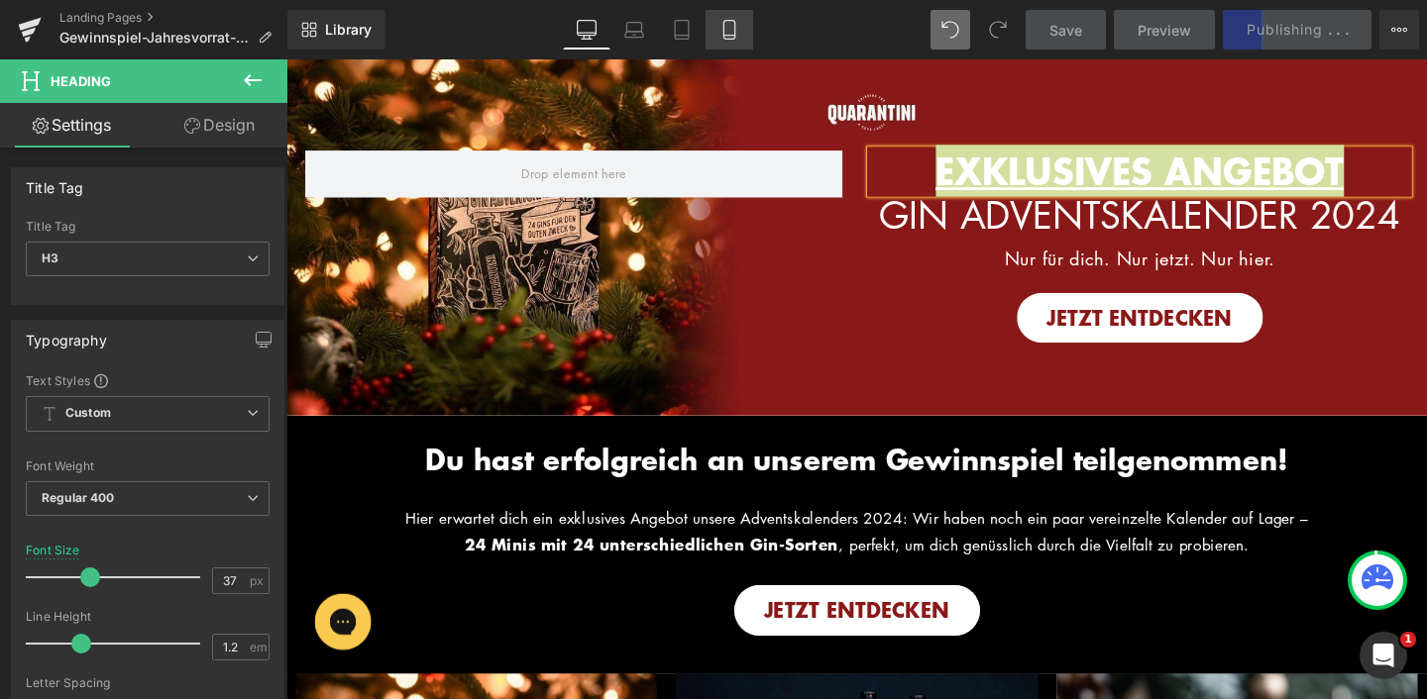
click at [726, 24] on icon at bounding box center [729, 30] width 20 height 20
type input "33"
type input "100"
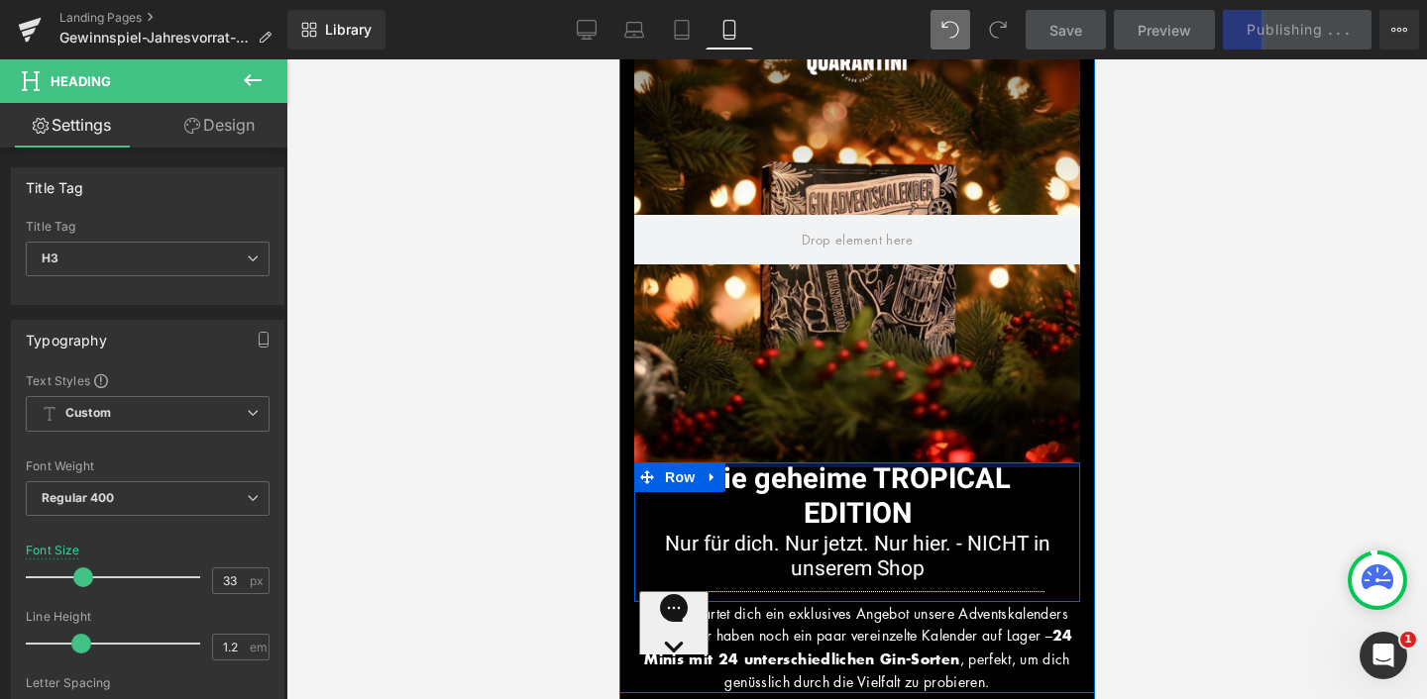
scroll to position [69, 0]
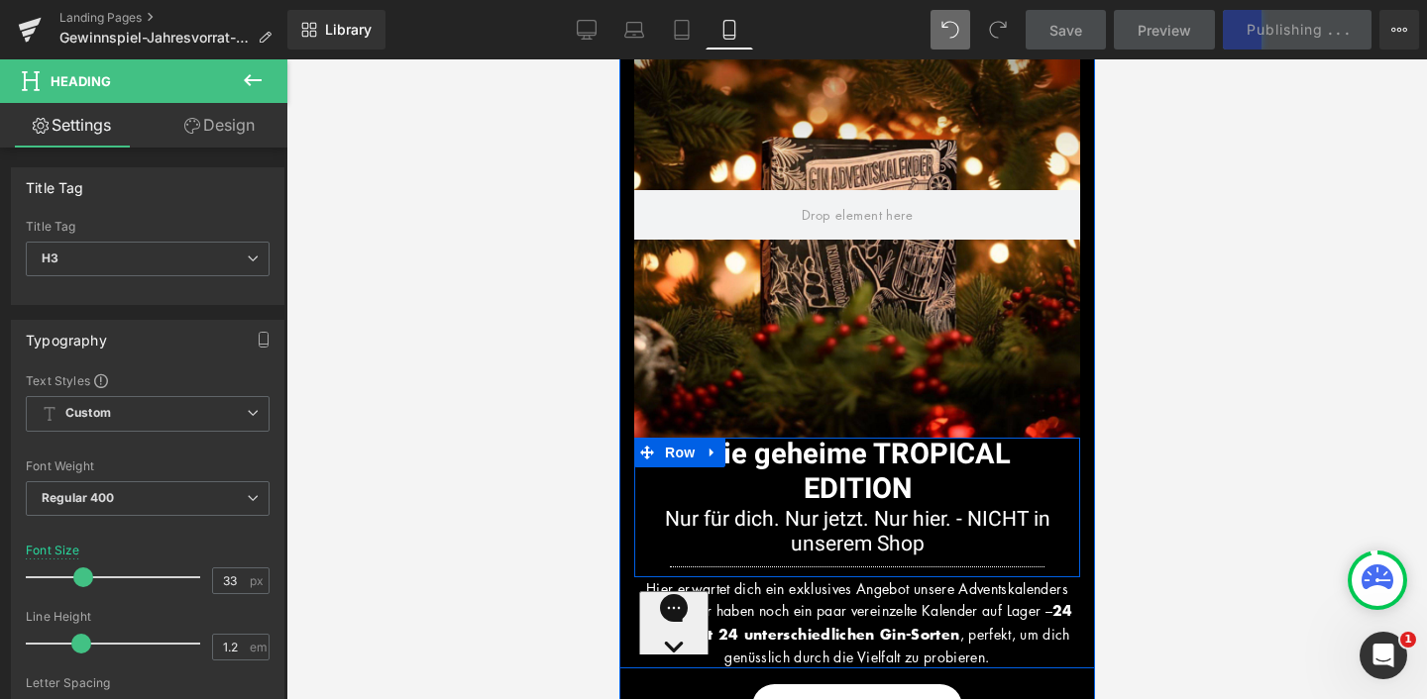
click at [858, 486] on span "Die geheime TROPICAL EDITION" at bounding box center [856, 472] width 306 height 76
click at [912, 485] on h1 "Die geheime TROPICAL EDITION" at bounding box center [856, 472] width 416 height 69
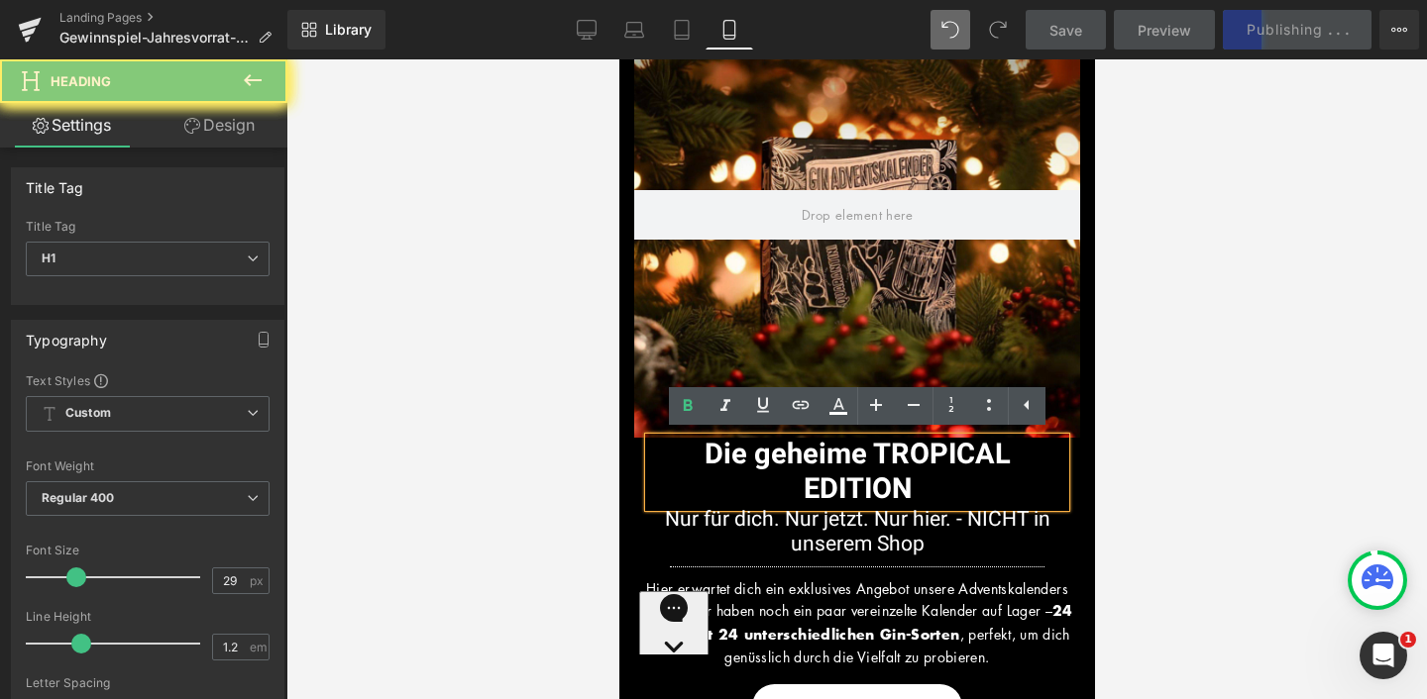
click at [782, 475] on h1 "Die geheime TROPICAL EDITION" at bounding box center [856, 472] width 416 height 69
click at [781, 475] on span "Die geheime TROPICAL EDITION" at bounding box center [856, 472] width 306 height 76
drag, startPoint x: 939, startPoint y: 486, endPoint x: 670, endPoint y: 440, distance: 273.5
click at [671, 441] on h1 "Die geheime TROPICAL EDITION" at bounding box center [856, 472] width 416 height 69
paste div
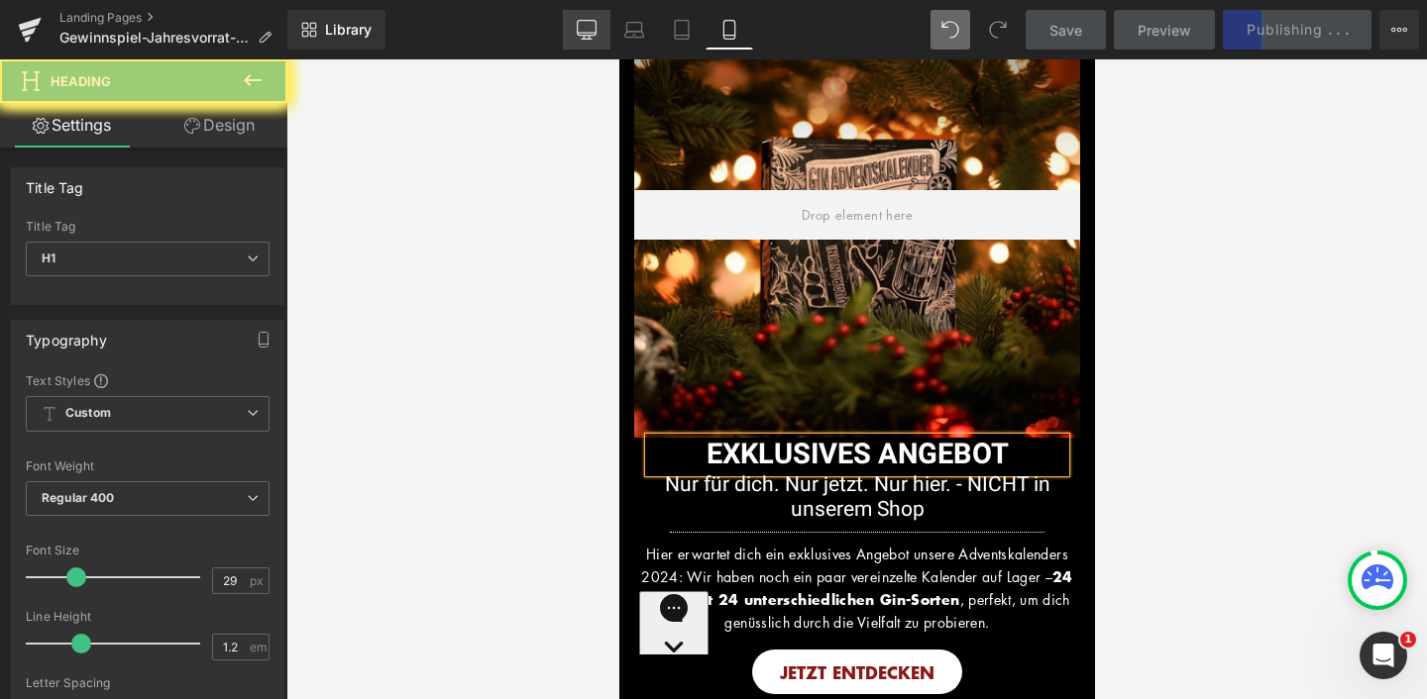
drag, startPoint x: 585, startPoint y: 22, endPoint x: 84, endPoint y: 93, distance: 505.4
click at [585, 22] on icon at bounding box center [587, 30] width 20 height 20
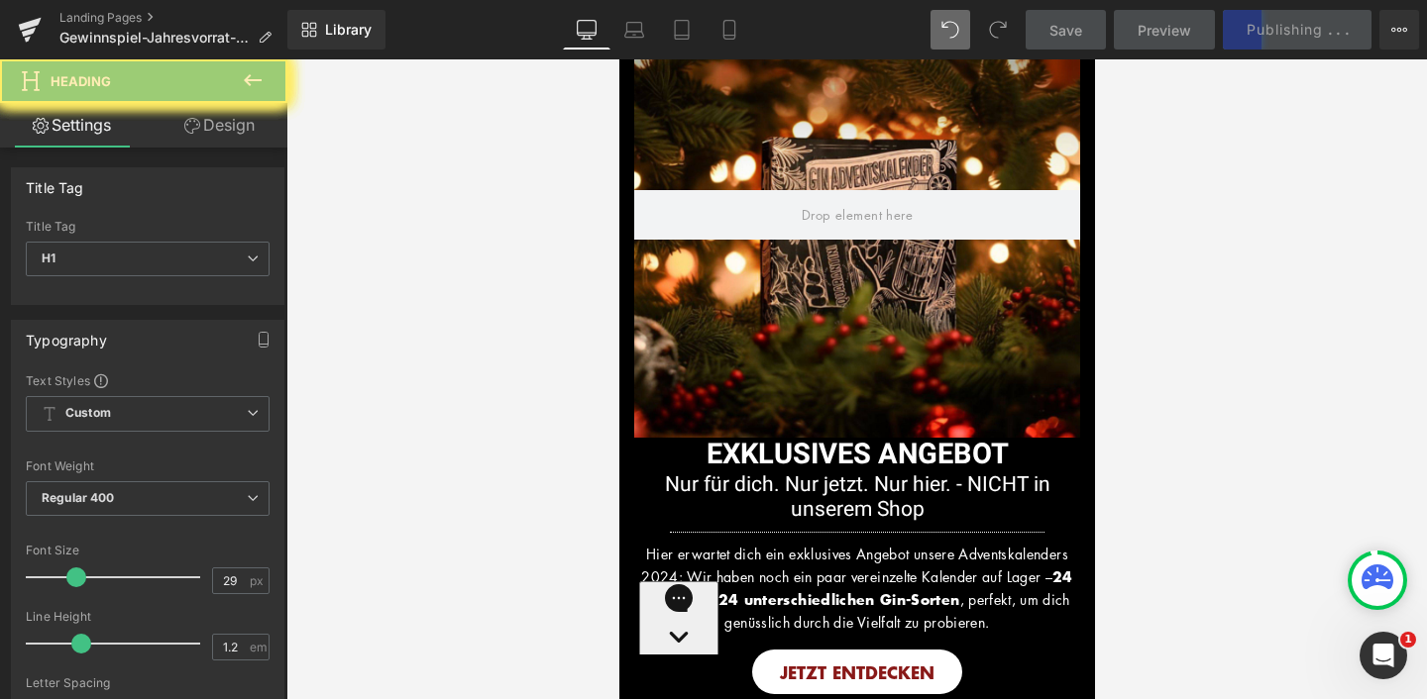
scroll to position [0, 0]
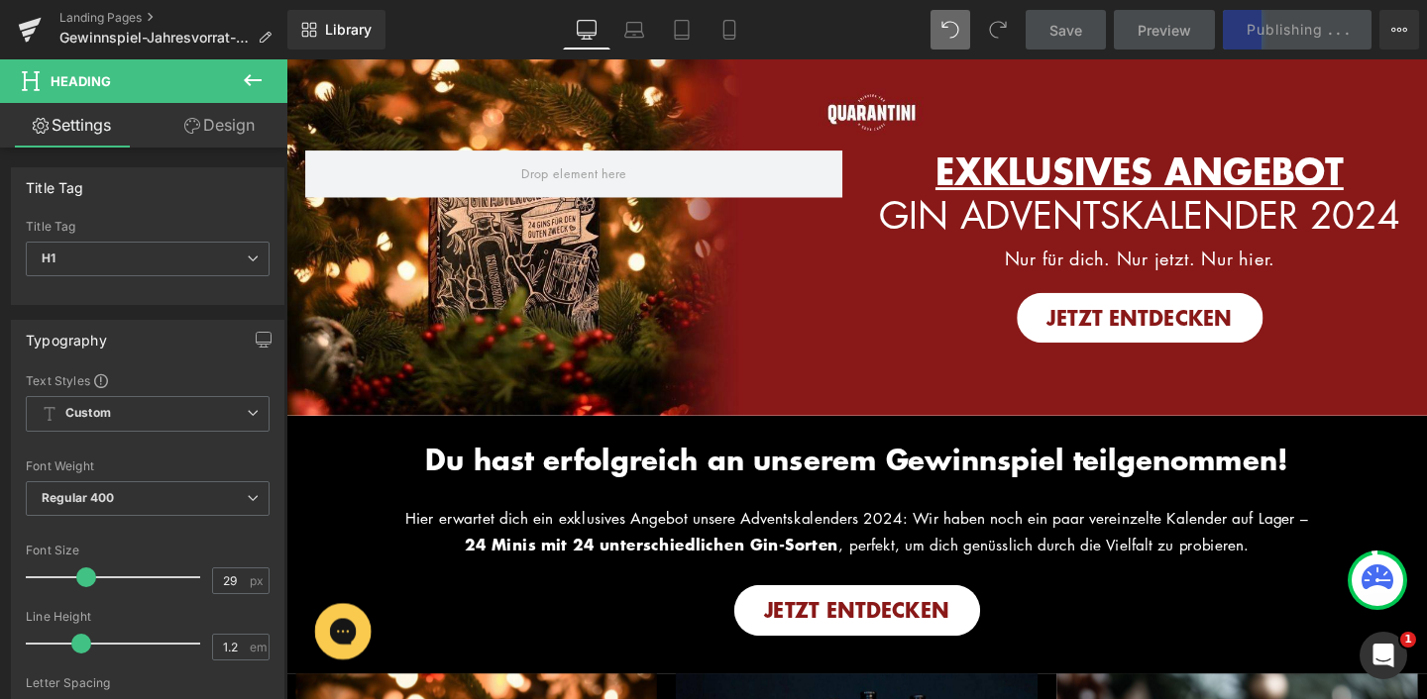
type input "35"
type input "100"
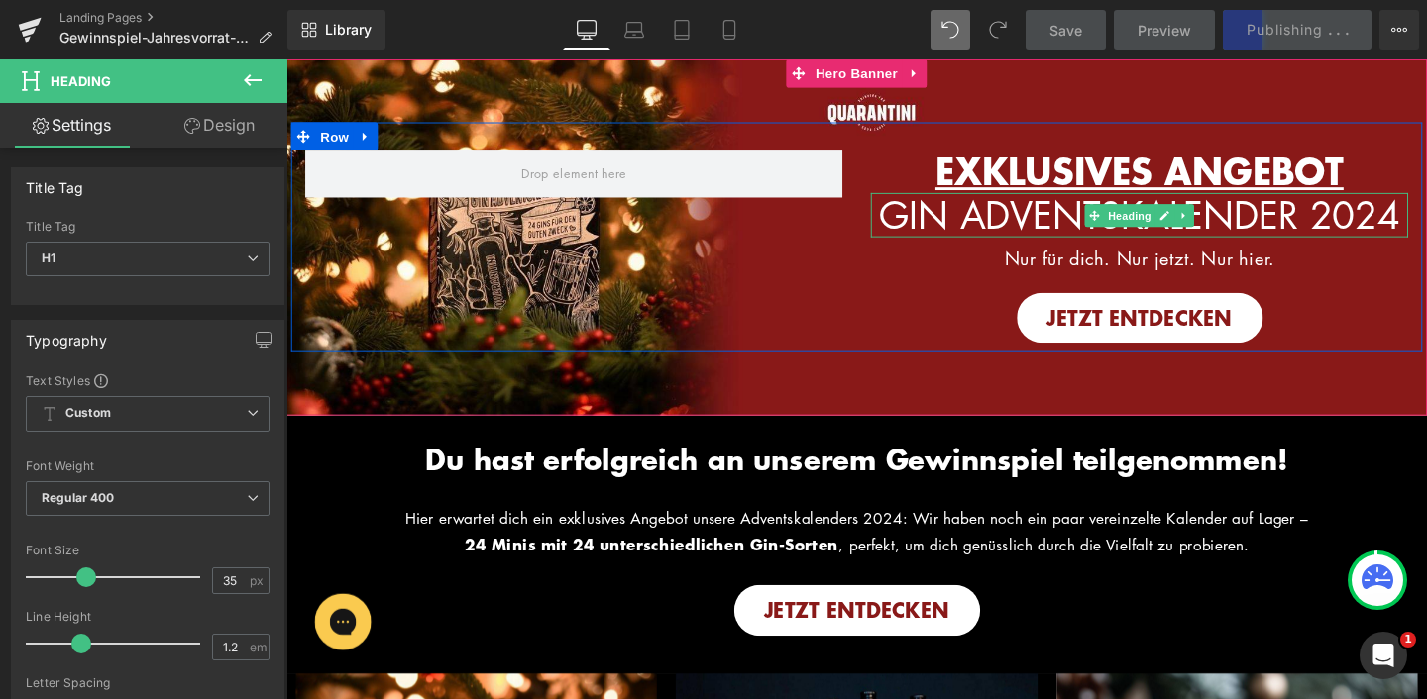
click at [1113, 204] on span "GIN ADVENTSKALENDER 2024" at bounding box center [1183, 223] width 548 height 52
click at [963, 216] on span "GIN ADVENTSKALENDER 2024" at bounding box center [1183, 223] width 548 height 52
click at [958, 207] on span "GIN ADVENTSKALENDER 2024" at bounding box center [1183, 223] width 548 height 52
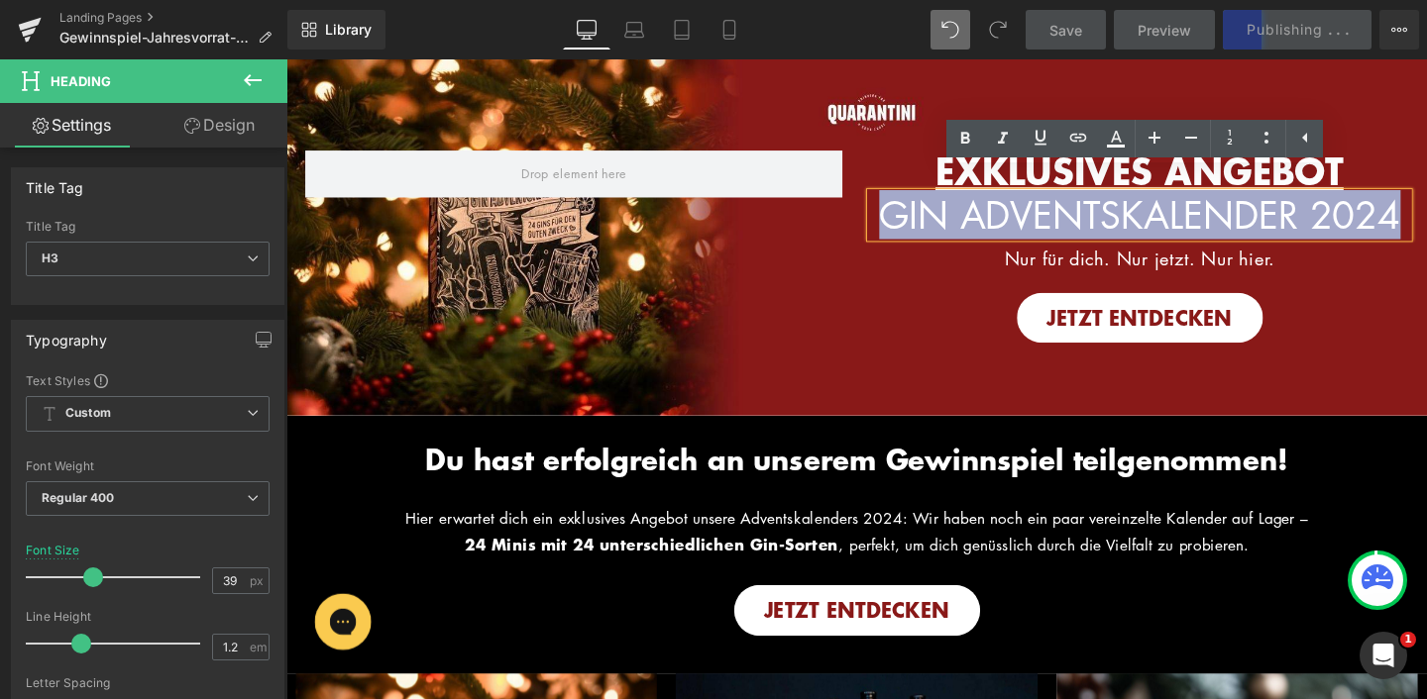
drag, startPoint x: 947, startPoint y: 206, endPoint x: 1225, endPoint y: 242, distance: 279.7
click at [1225, 243] on h3 "GIN ADVENTSKALENDER 2024" at bounding box center [1183, 223] width 565 height 47
copy span "GIN ADVENTSKALENDER 2024"
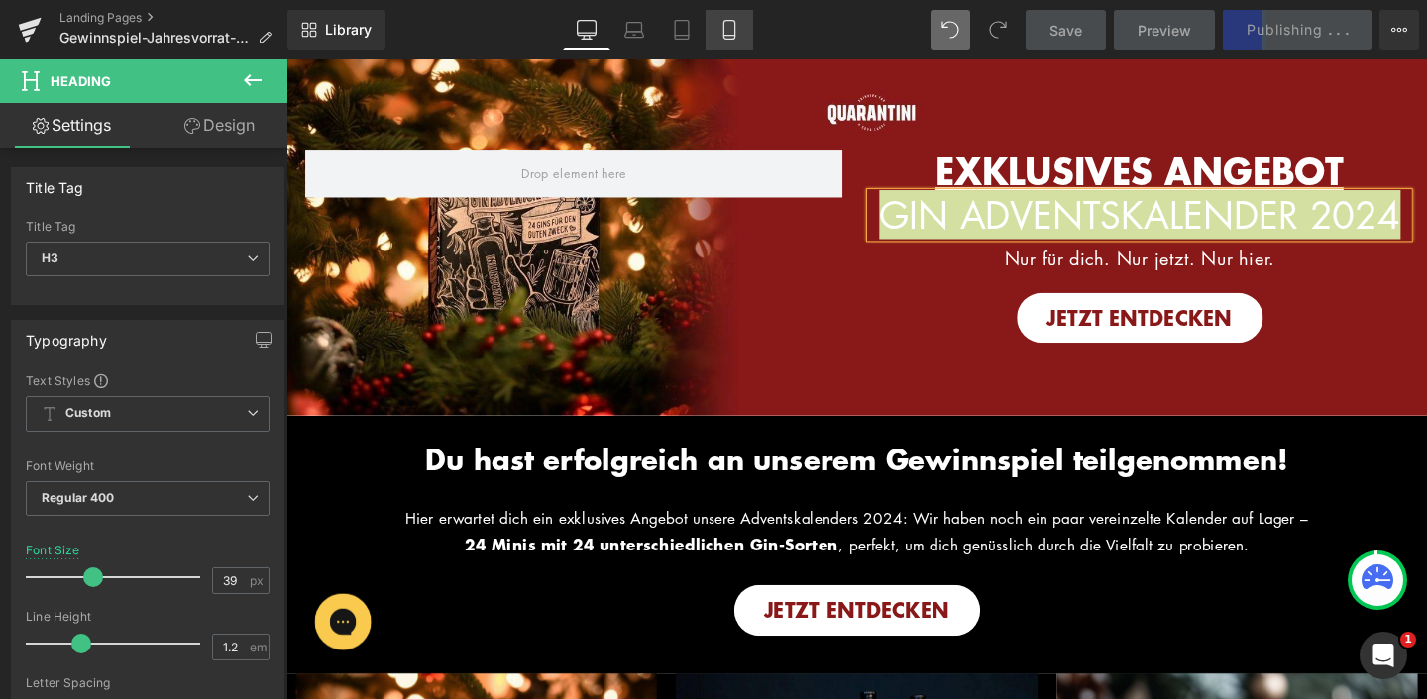
click at [734, 31] on icon at bounding box center [728, 30] width 11 height 19
type input "33"
type input "100"
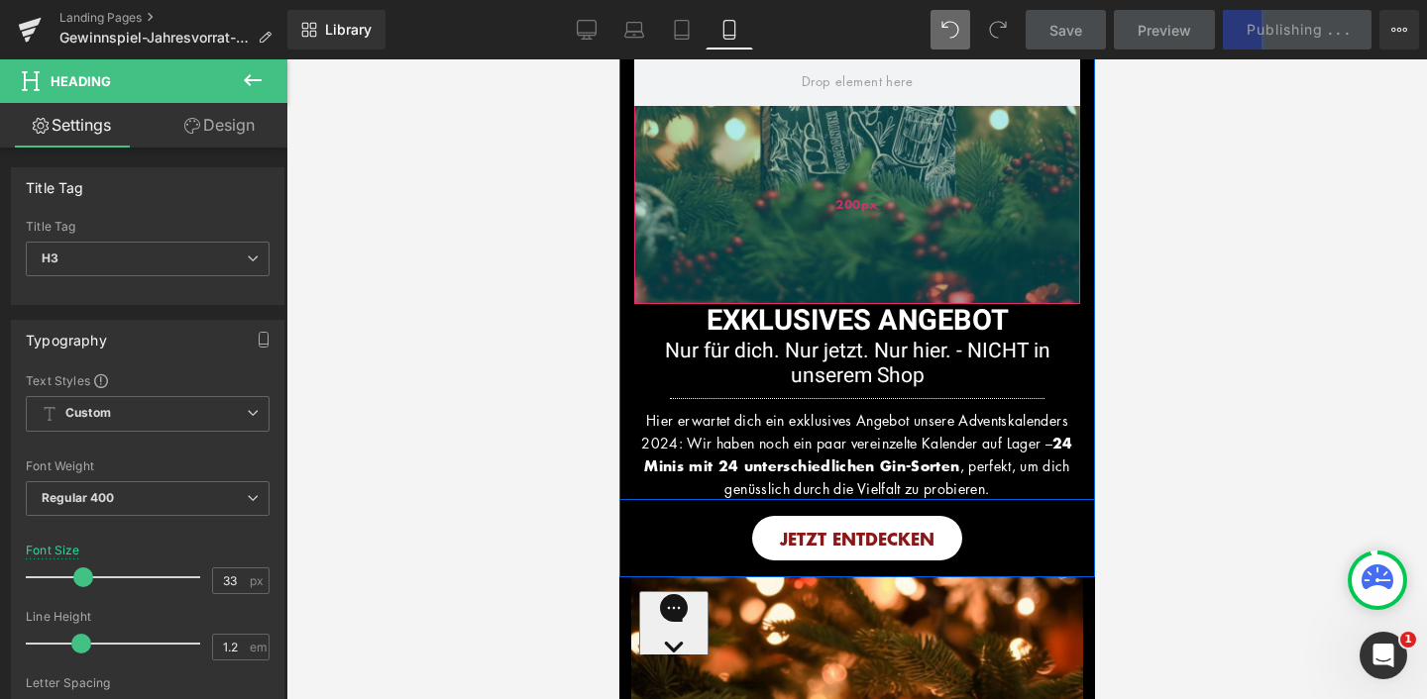
scroll to position [205, 0]
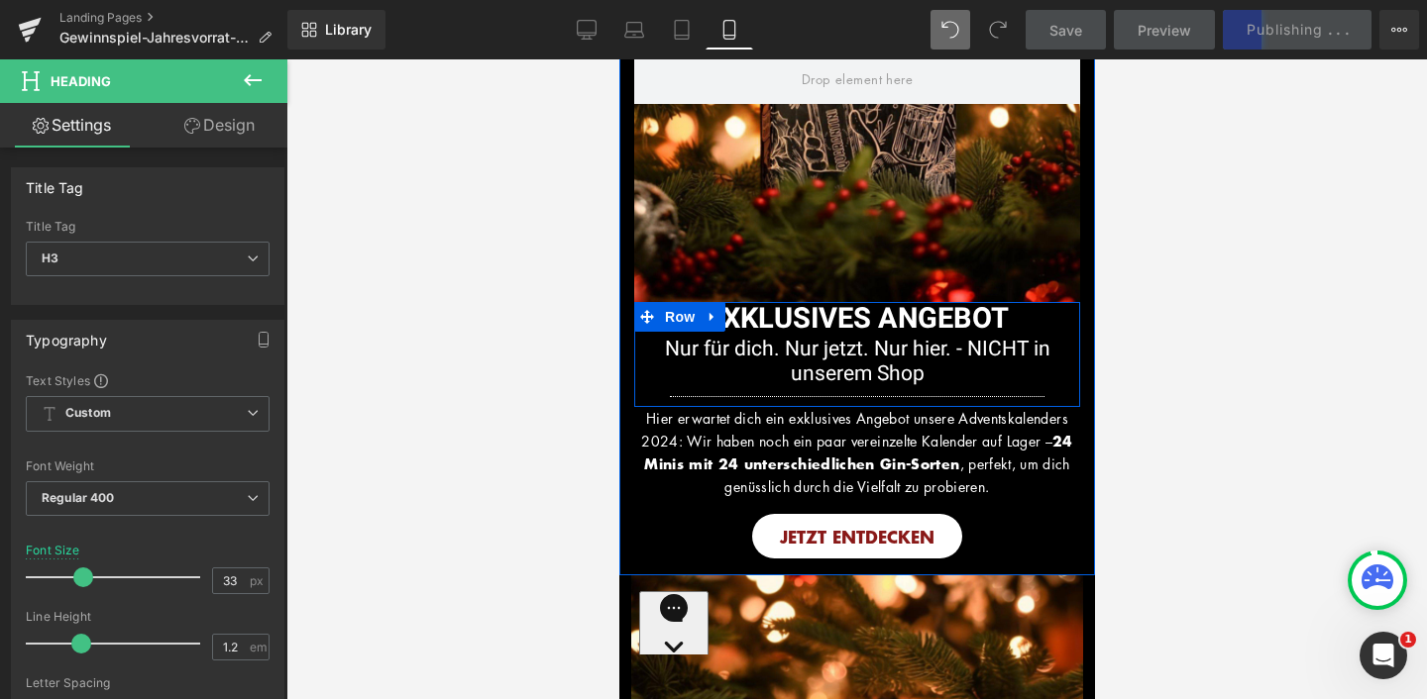
click at [963, 321] on span "EXKLUSIVES ANGEBOT" at bounding box center [856, 319] width 302 height 42
click at [1013, 319] on h1 "EXKLUSIVES ANGEBOT" at bounding box center [856, 319] width 416 height 35
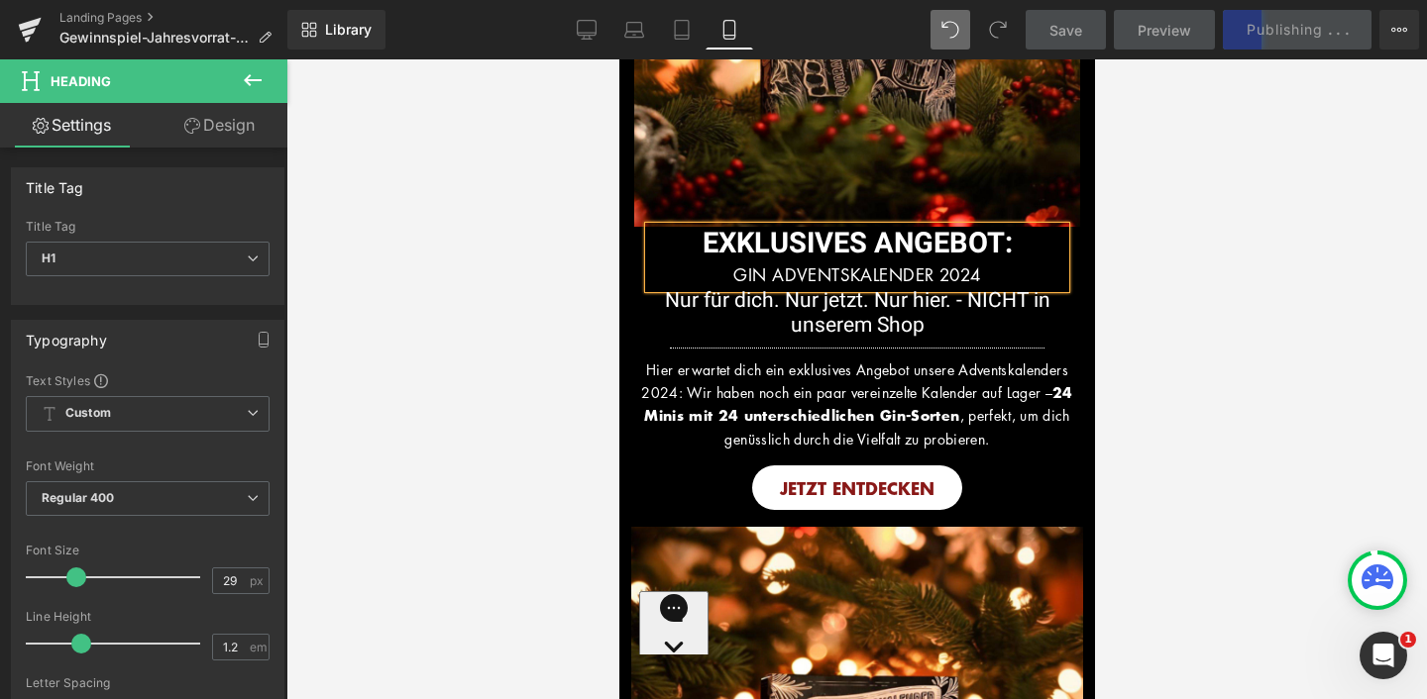
scroll to position [285, 0]
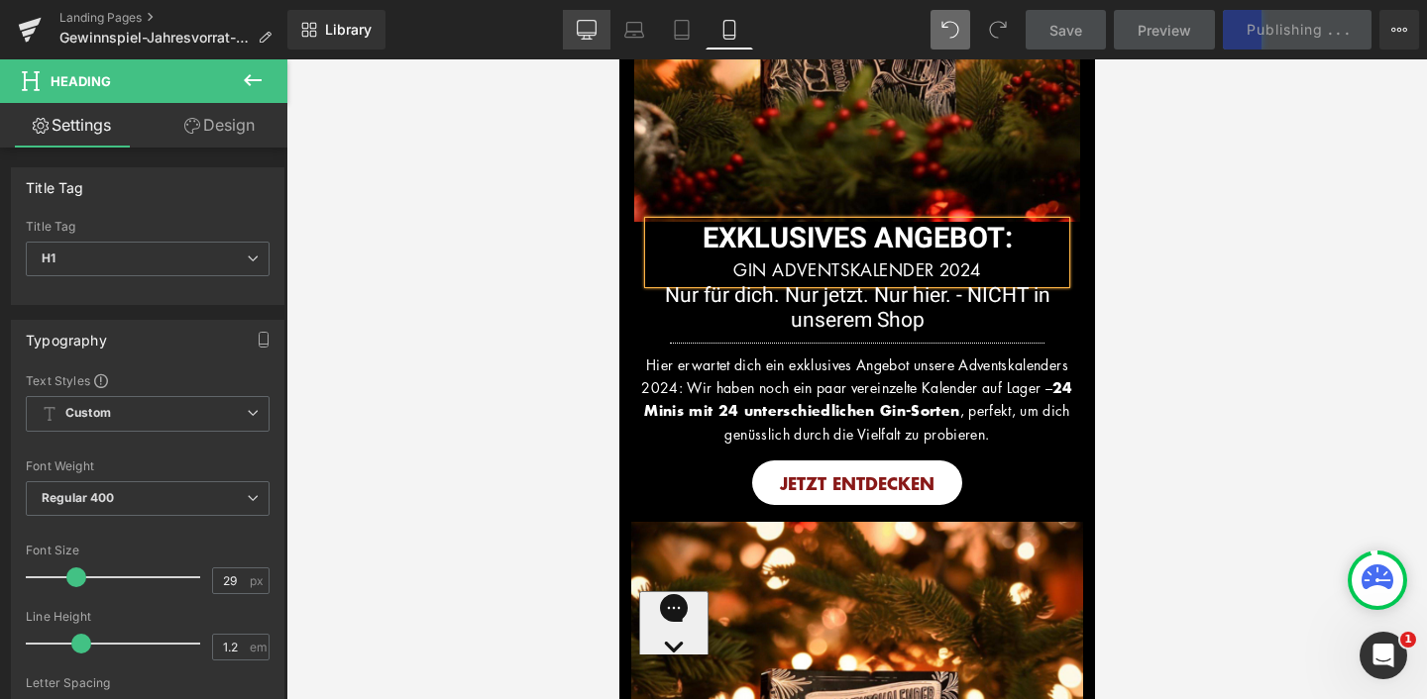
click at [583, 35] on icon at bounding box center [586, 28] width 19 height 15
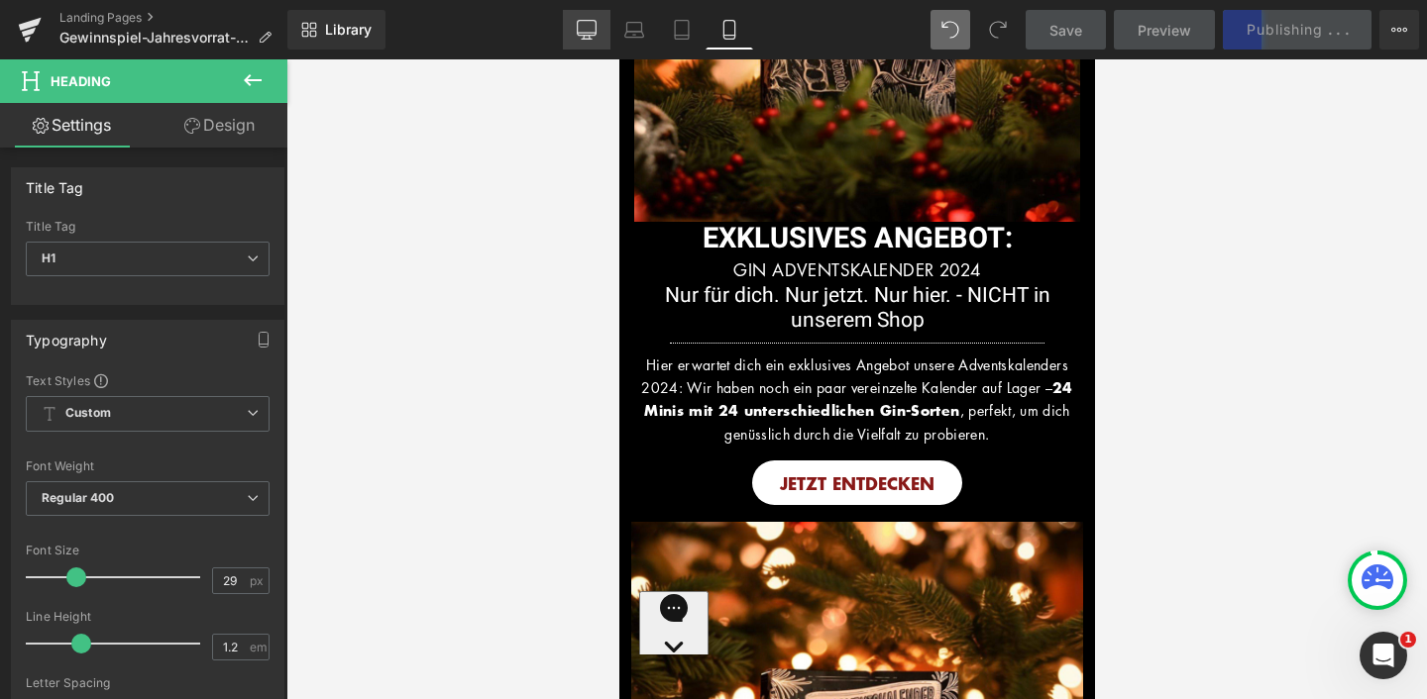
type input "35"
type input "100"
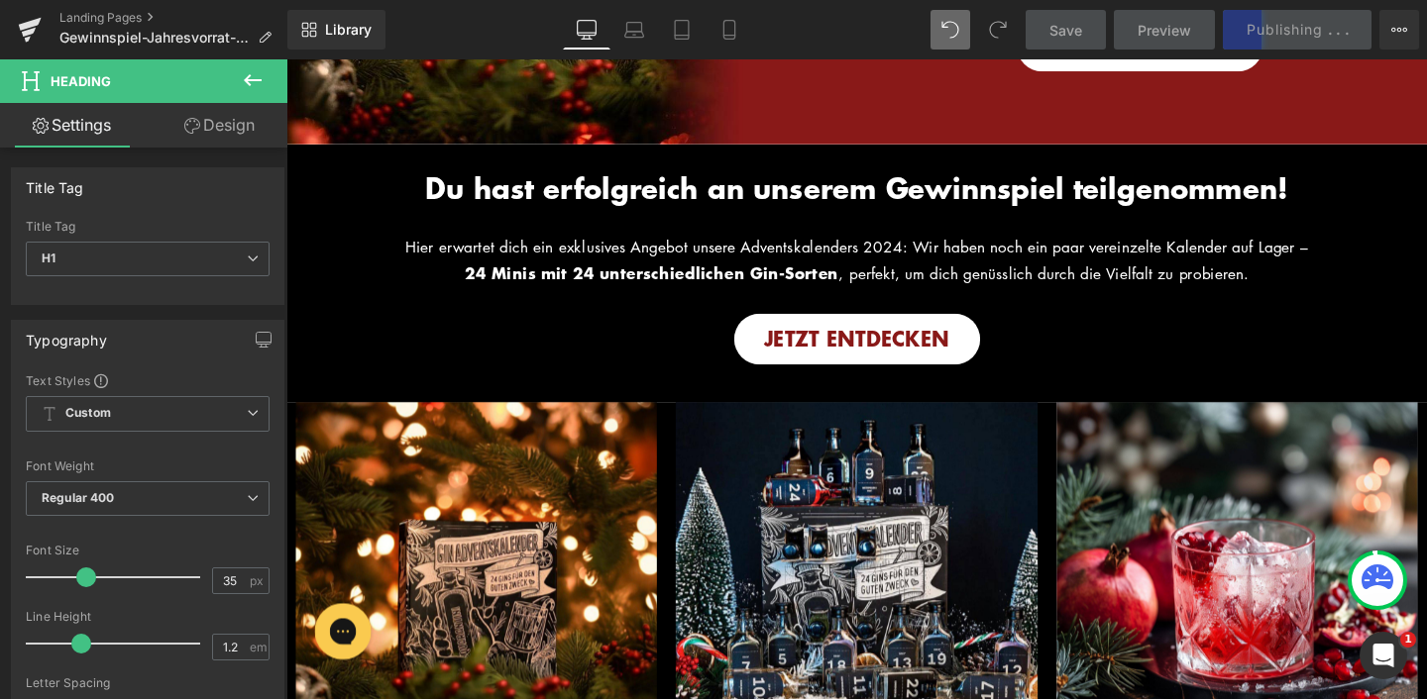
scroll to position [0, 0]
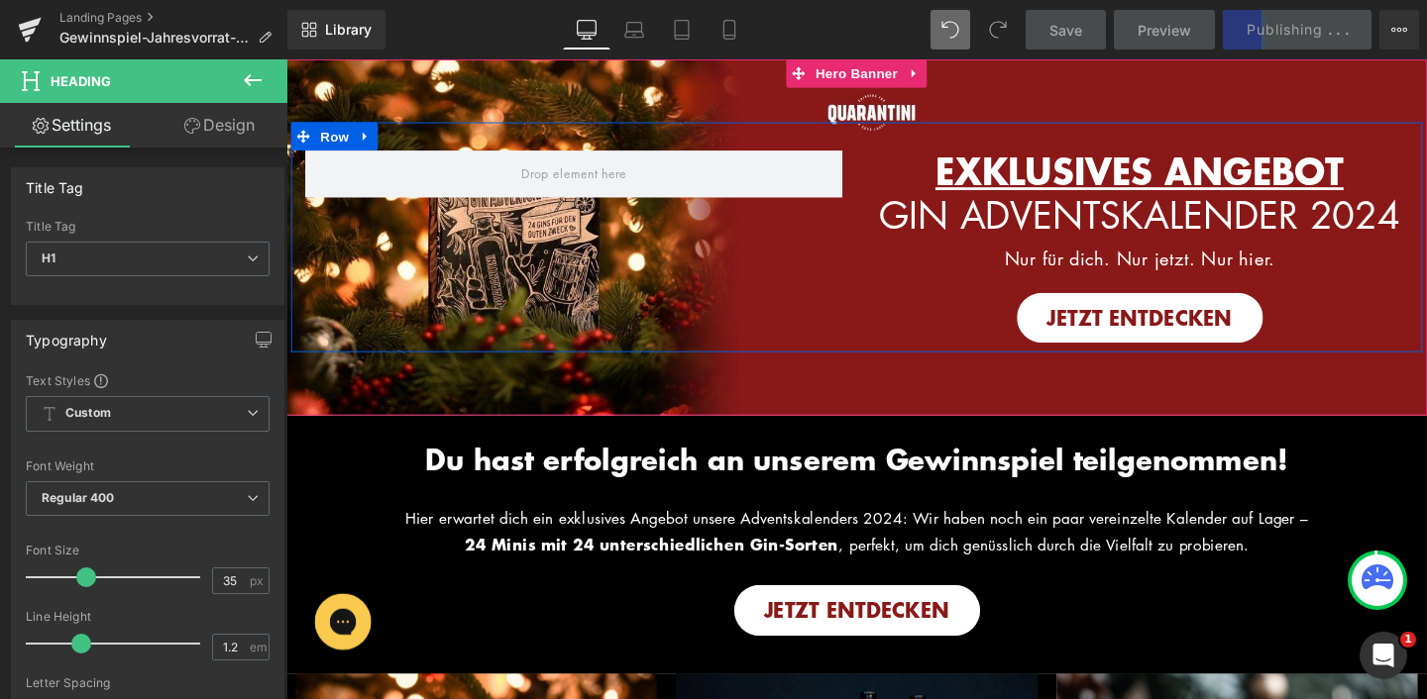
click at [1214, 277] on link at bounding box center [1216, 266] width 21 height 24
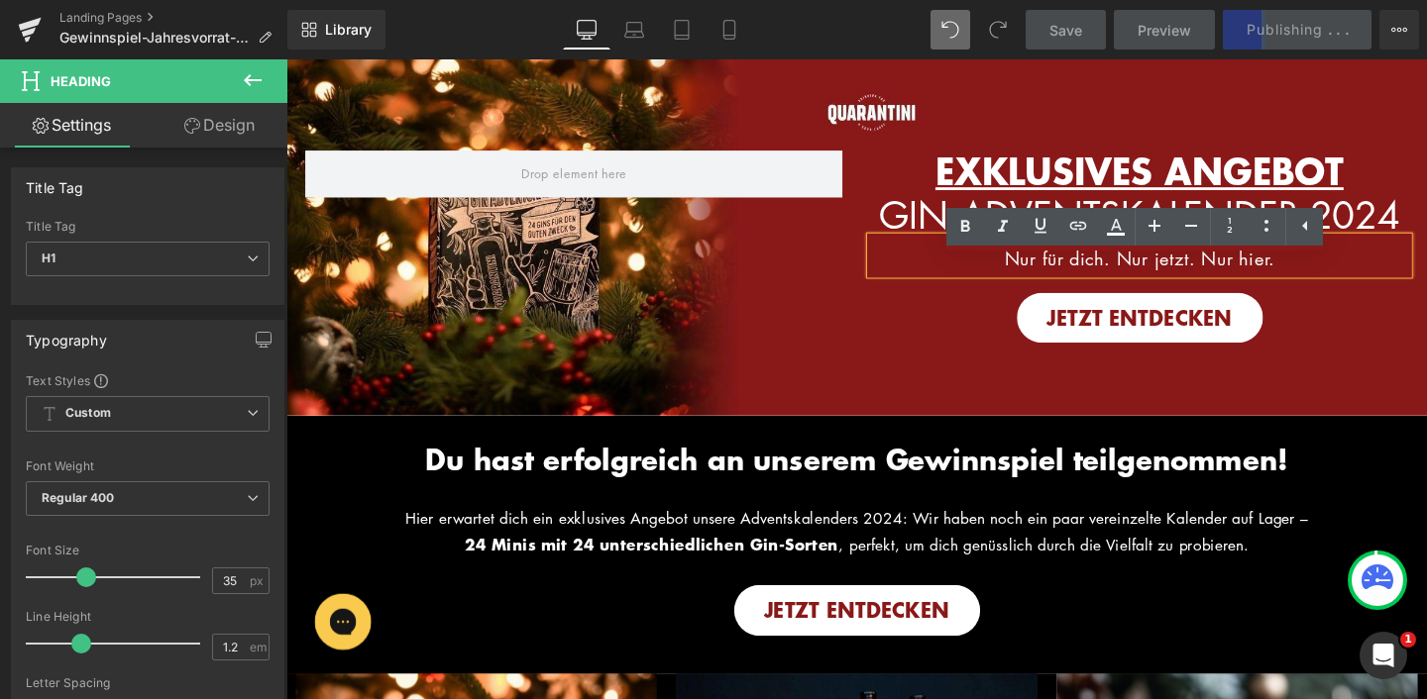
click at [1306, 282] on span "Nur für dich. Nur jetzt. Nur hier." at bounding box center [1182, 269] width 283 height 27
click at [1079, 284] on p "Nur für dich. Nur jetzt. Nur hier." at bounding box center [1183, 270] width 565 height 30
click at [1046, 282] on span "Nur für dich. Nur jetzt. Nur hier." at bounding box center [1182, 269] width 283 height 27
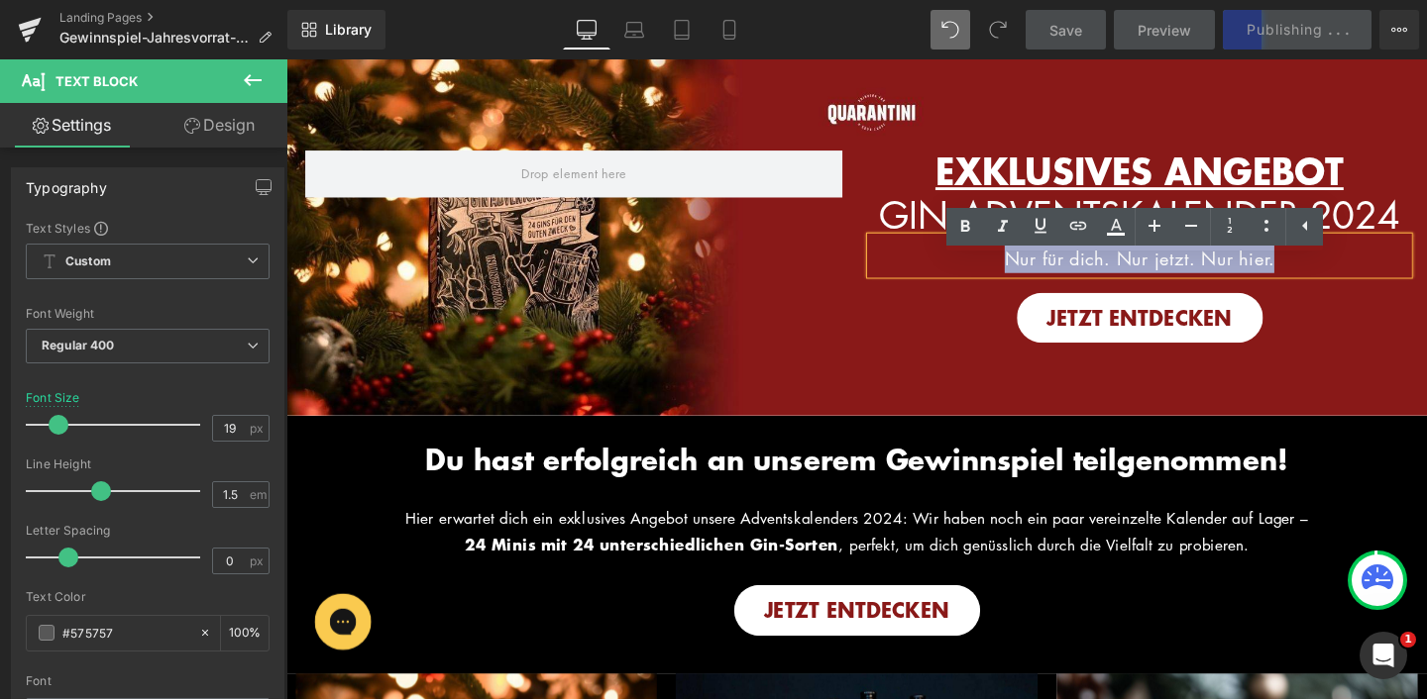
drag, startPoint x: 1062, startPoint y: 293, endPoint x: 1348, endPoint y: 285, distance: 286.4
click at [1349, 284] on p "Nur für dich. Nur jetzt. Nur hier." at bounding box center [1183, 270] width 565 height 30
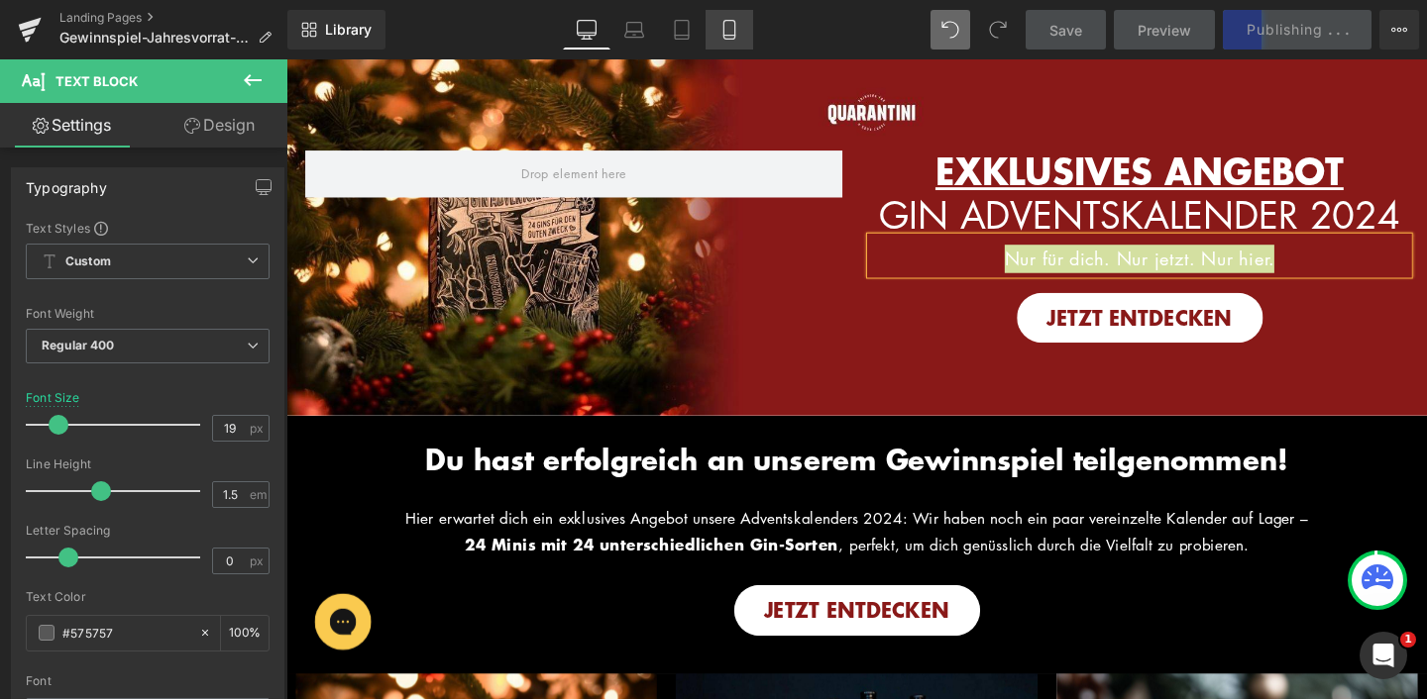
click at [723, 47] on link "Mobile" at bounding box center [729, 30] width 48 height 40
type input "17"
type input "100"
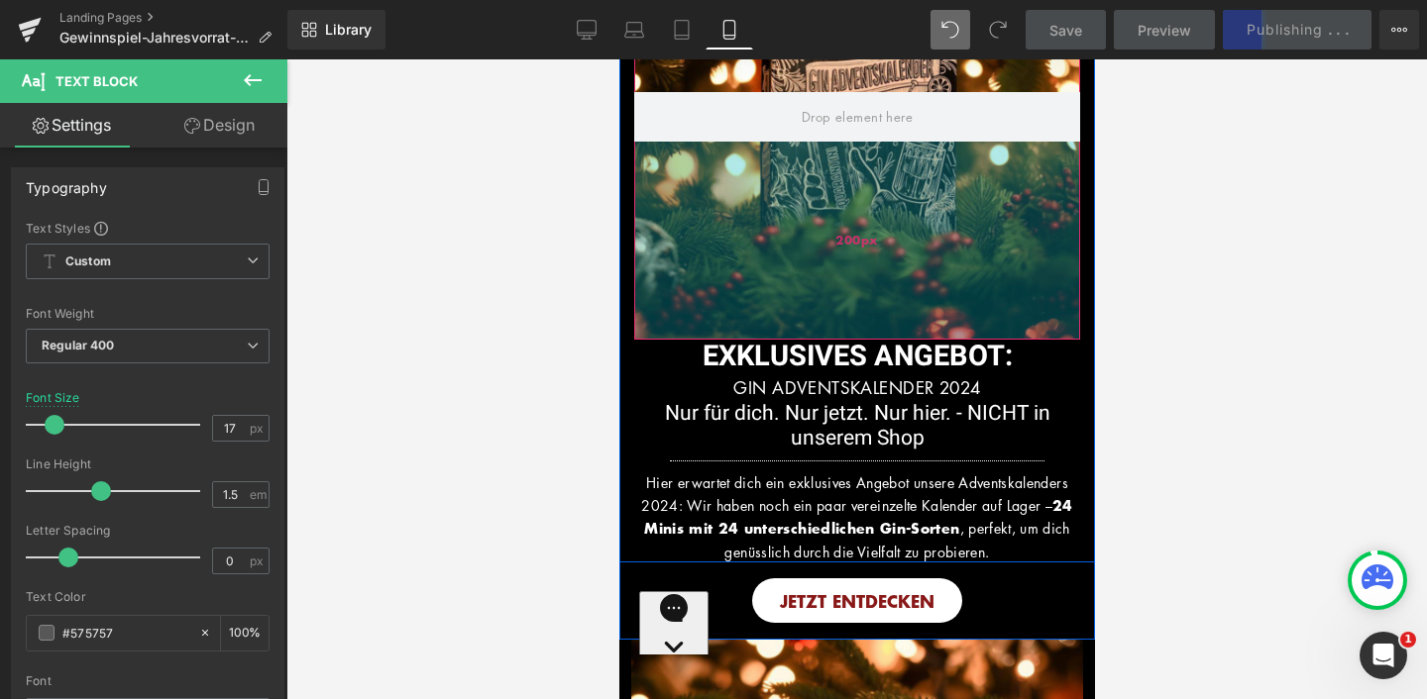
scroll to position [168, 0]
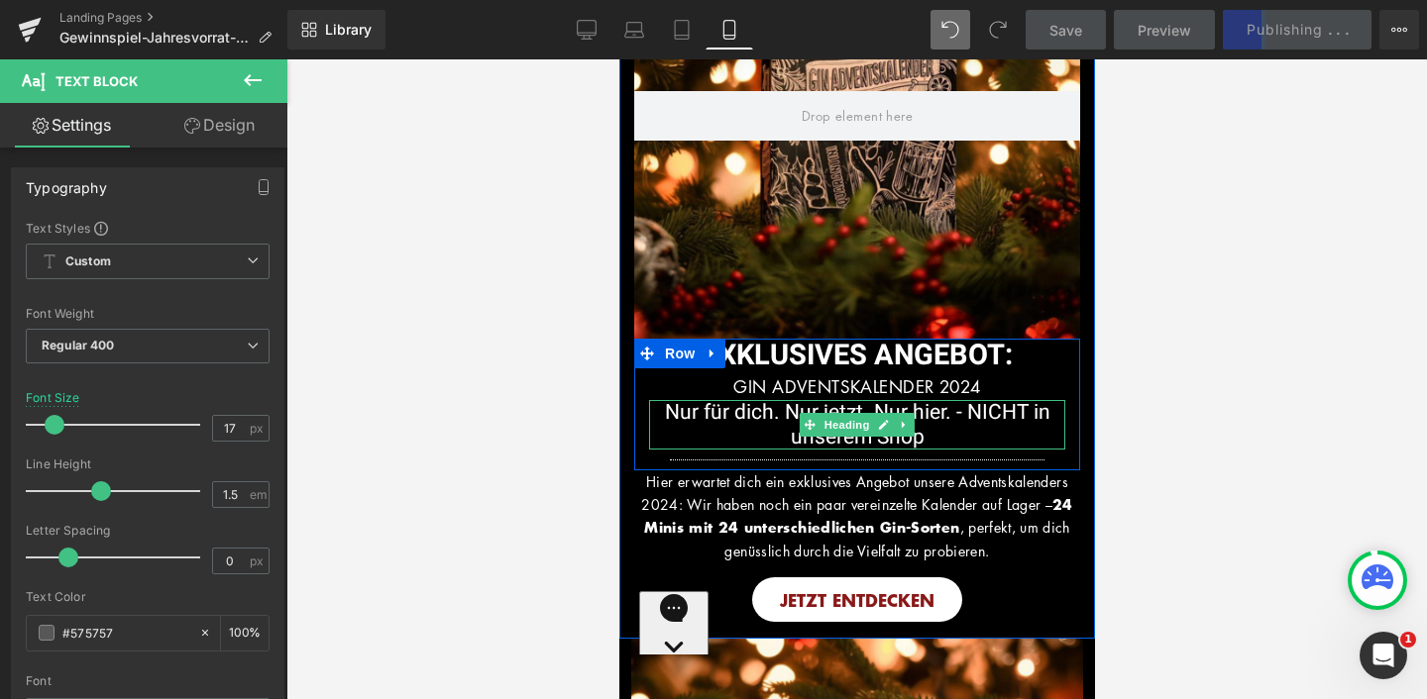
click at [896, 437] on span "Nur für dich. Nur jetzt. Nur hier. - NICHT in unserem Shop" at bounding box center [856, 424] width 385 height 55
click at [944, 437] on h1 "Nur für dich. Nur jetzt. Nur hier. - NICHT in unserem Shop" at bounding box center [856, 425] width 416 height 50
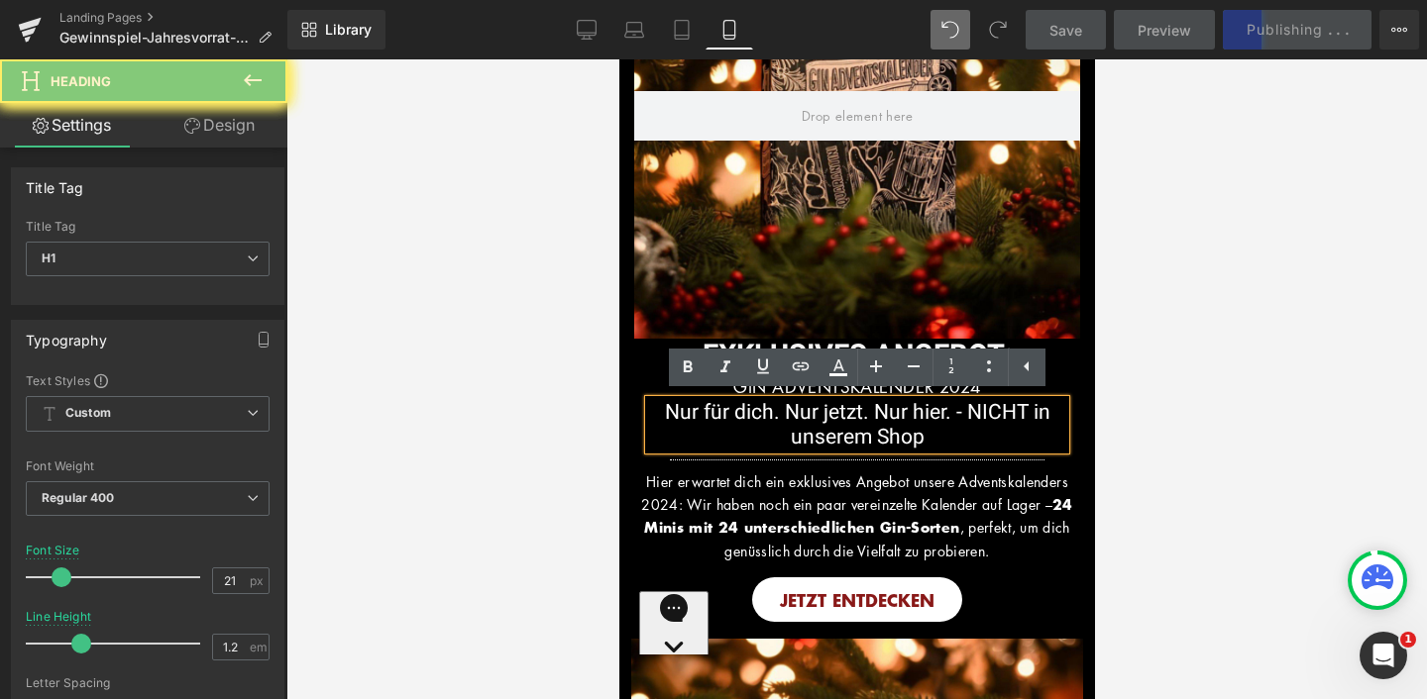
drag, startPoint x: 865, startPoint y: 437, endPoint x: 887, endPoint y: 440, distance: 22.0
click at [866, 436] on h1 "Nur für dich. Nur jetzt. Nur hier. - NICHT in unserem Shop" at bounding box center [856, 425] width 416 height 50
click at [928, 440] on h1 "Nur für dich. Nur jetzt. Nur hier. - NICHT in unserem Shop" at bounding box center [856, 425] width 416 height 50
drag, startPoint x: 928, startPoint y: 440, endPoint x: 663, endPoint y: 416, distance: 266.6
click at [663, 416] on h1 "Nur für dich. Nur jetzt. Nur hier. - NICHT in unserem Shop" at bounding box center [856, 425] width 416 height 50
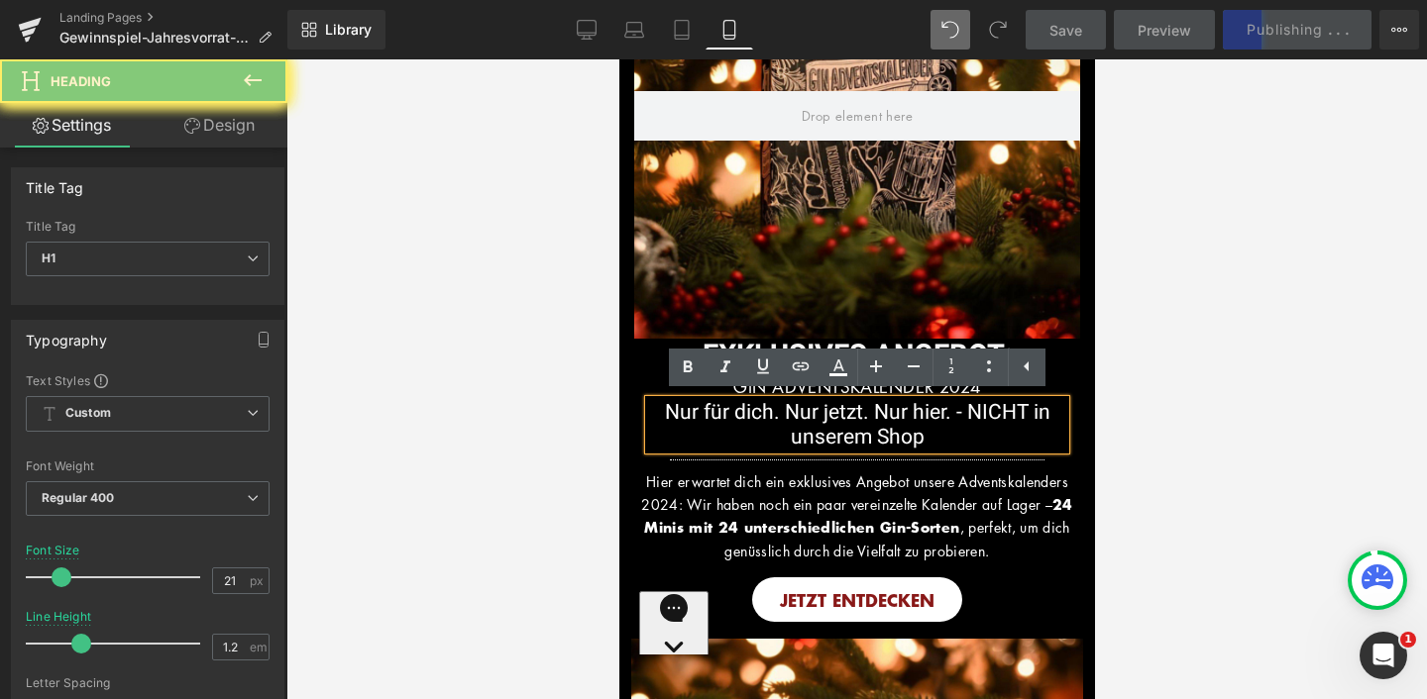
paste div
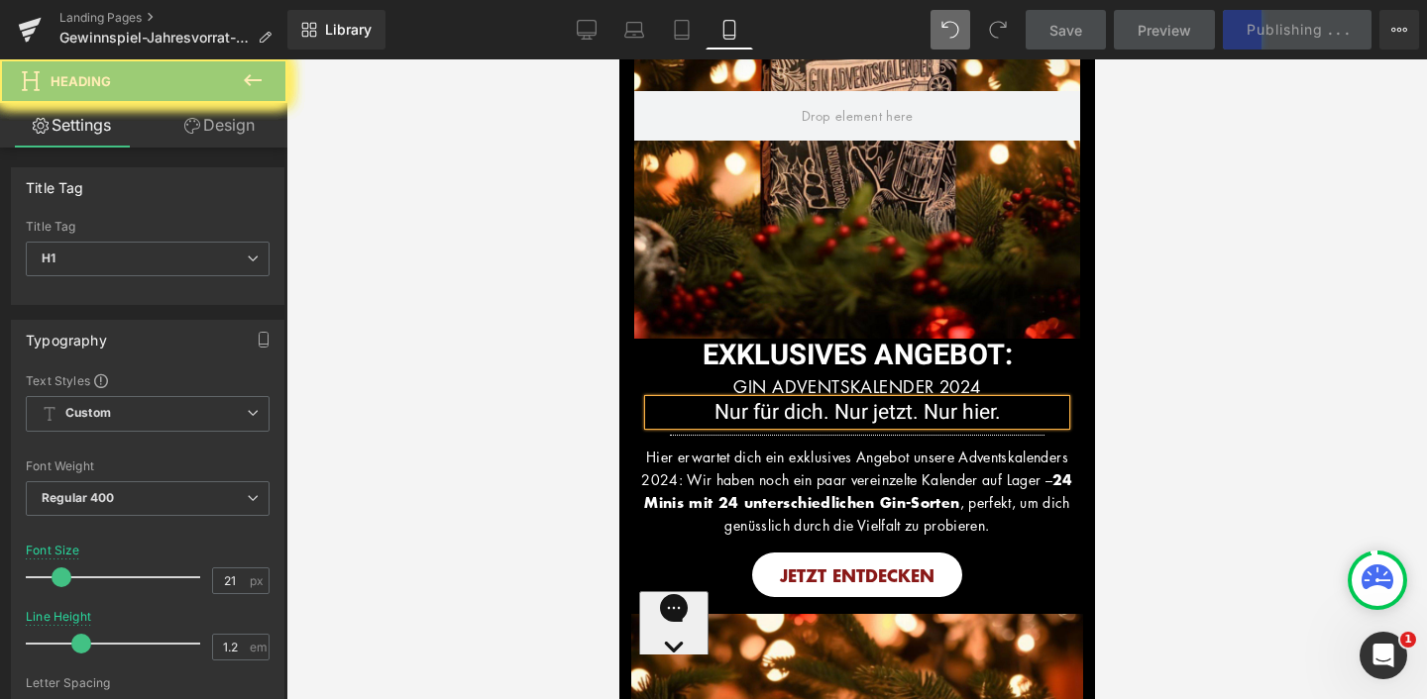
click at [1162, 296] on div at bounding box center [856, 379] width 1140 height 640
click at [1239, 27] on div "Save Preview Publishing . . . Scheduled View Live Page View with current Templa…" at bounding box center [1222, 30] width 410 height 40
click at [1258, 236] on div at bounding box center [856, 379] width 1140 height 640
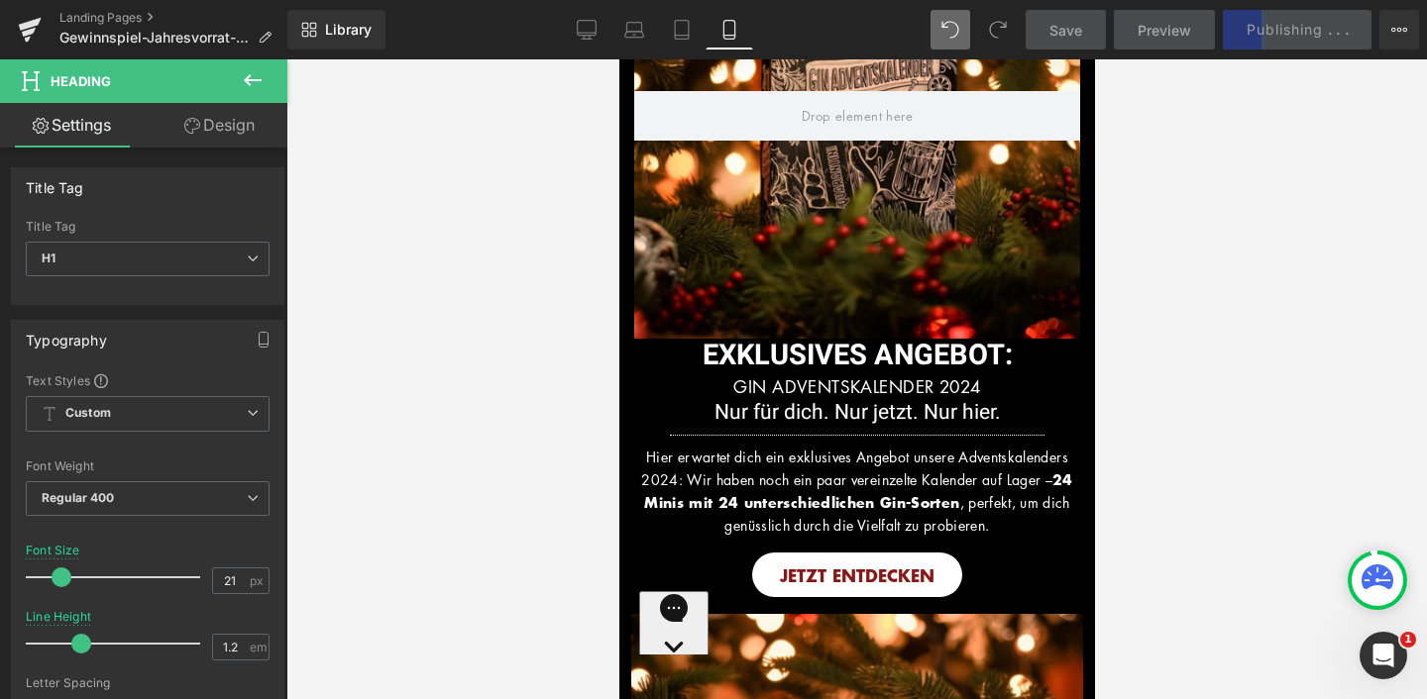
scroll to position [0, 0]
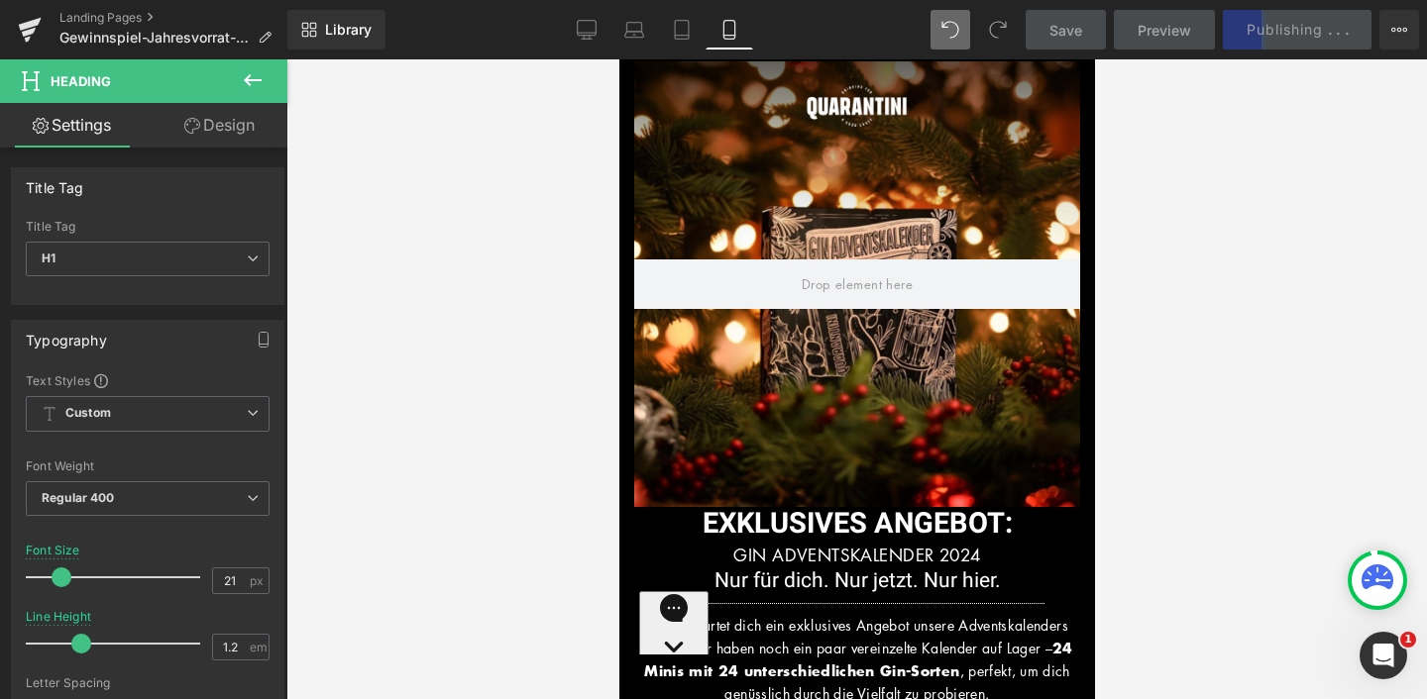
click at [1228, 178] on div at bounding box center [856, 379] width 1140 height 640
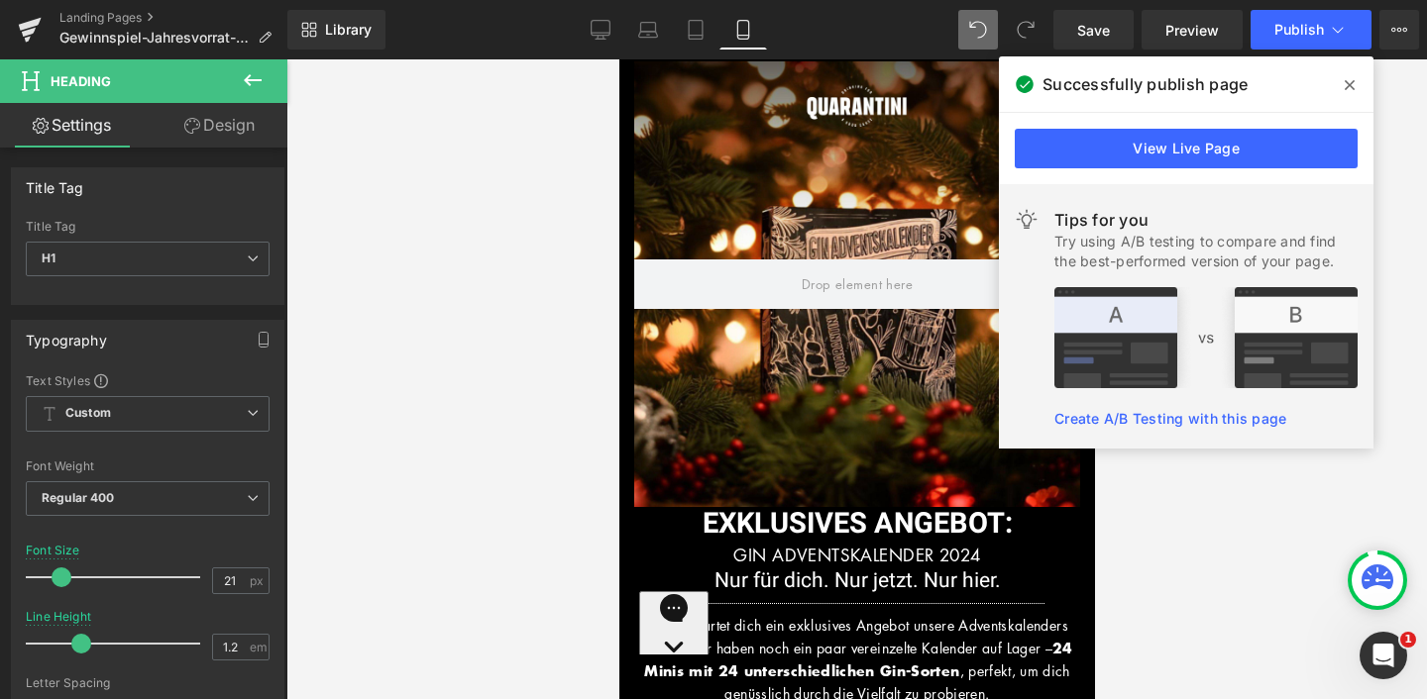
click at [1349, 78] on icon at bounding box center [1349, 85] width 10 height 16
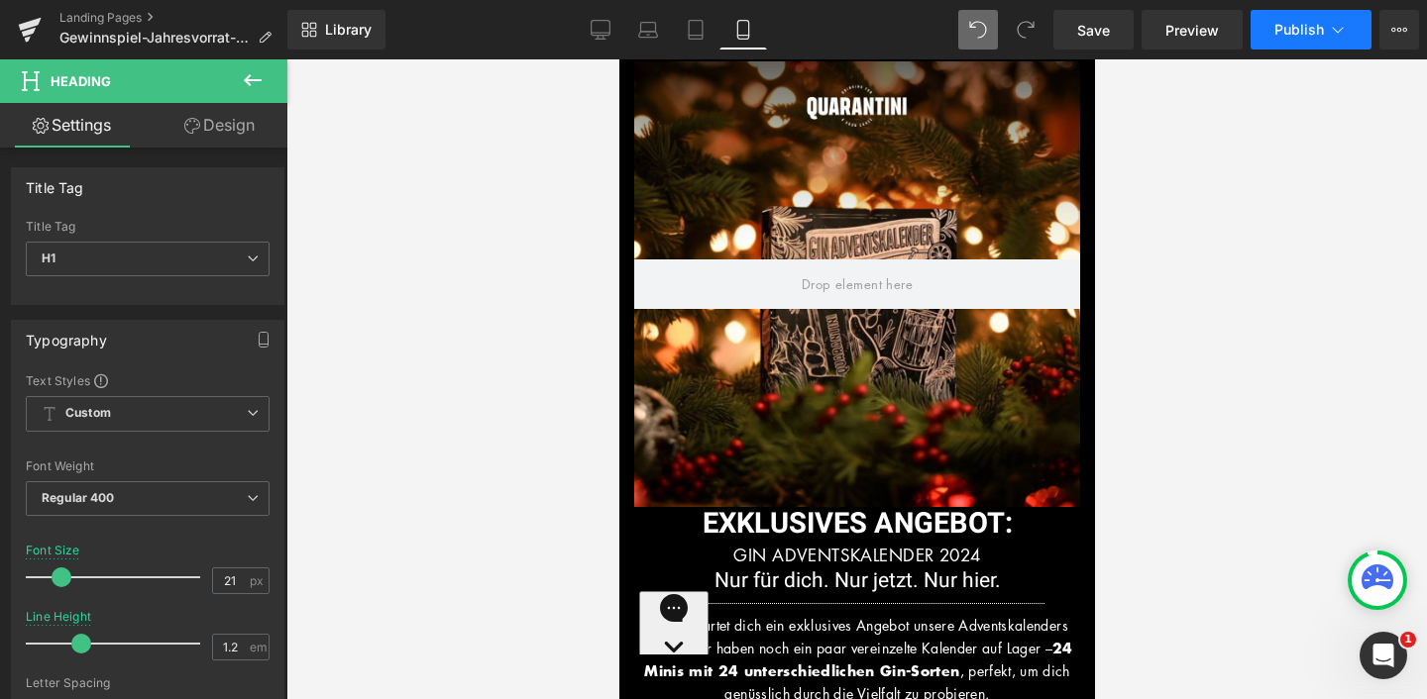
click at [1330, 32] on icon at bounding box center [1338, 30] width 20 height 20
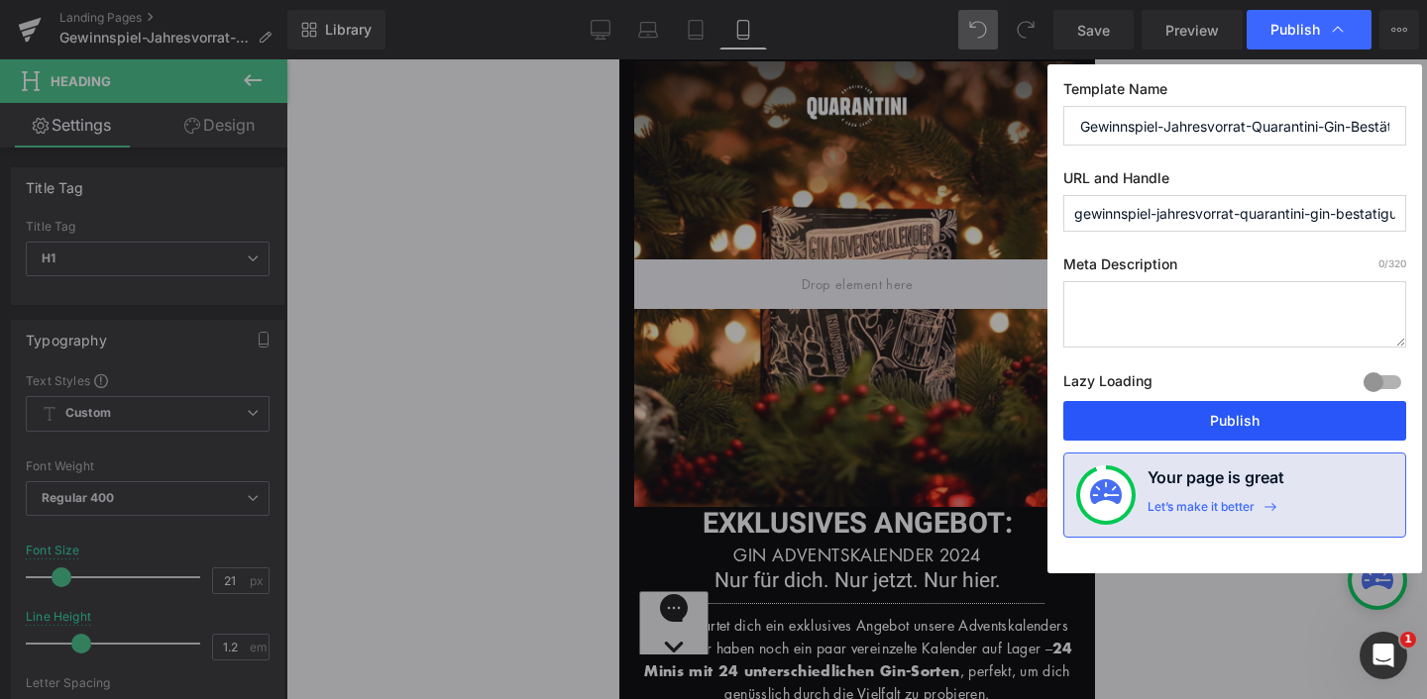
click at [1252, 415] on button "Publish" at bounding box center [1234, 421] width 343 height 40
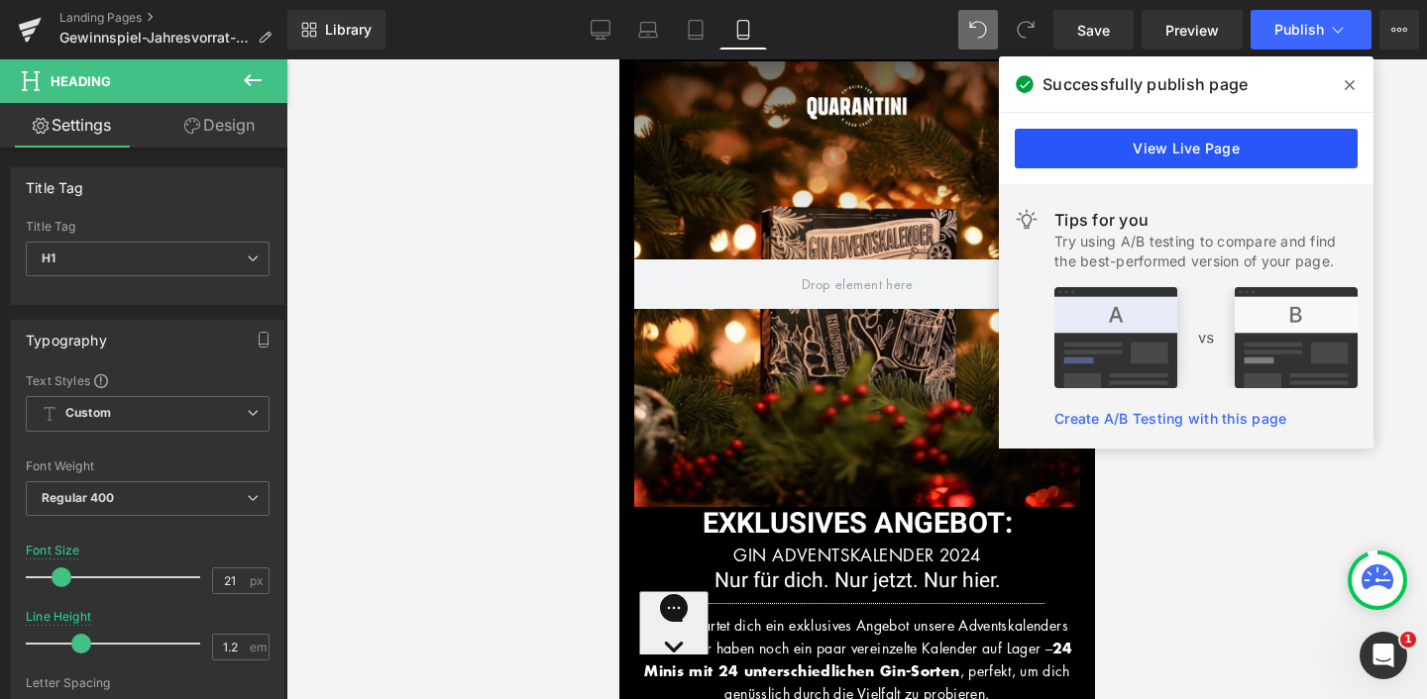
click at [1129, 150] on link "View Live Page" at bounding box center [1185, 149] width 343 height 40
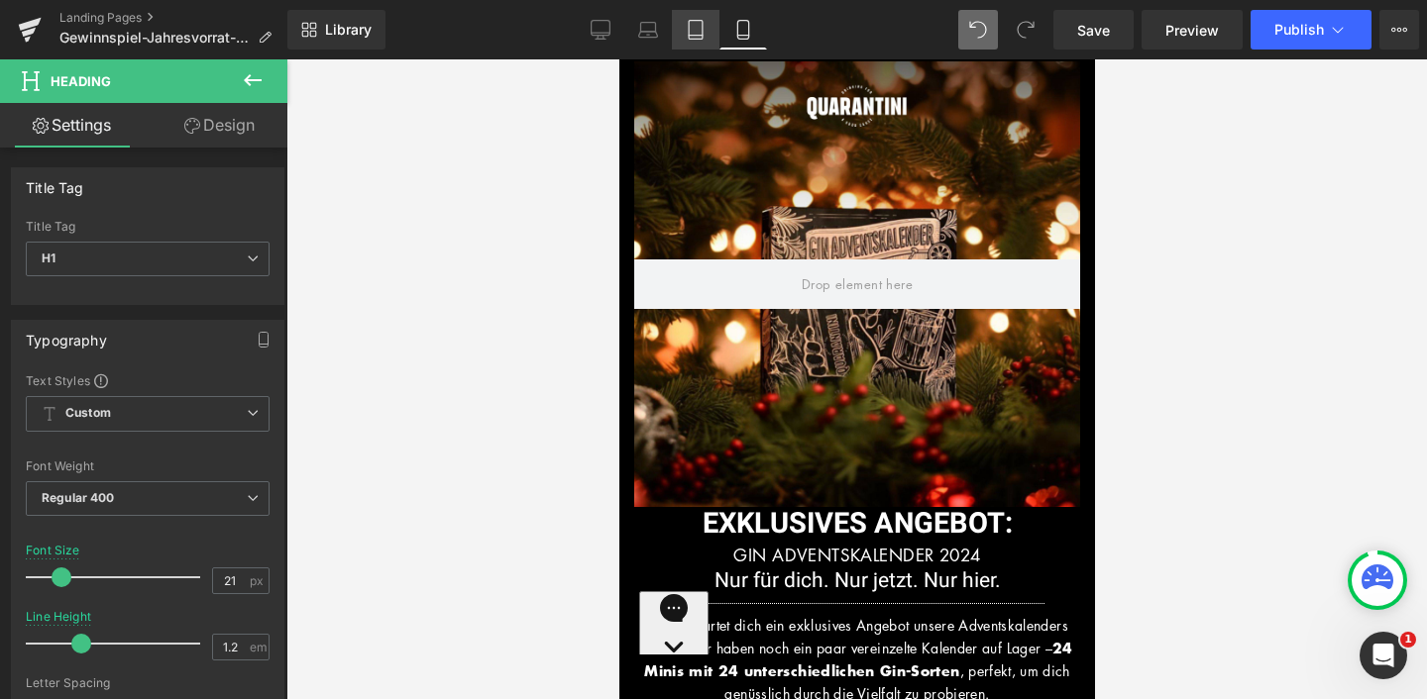
click at [700, 34] on icon at bounding box center [696, 30] width 20 height 20
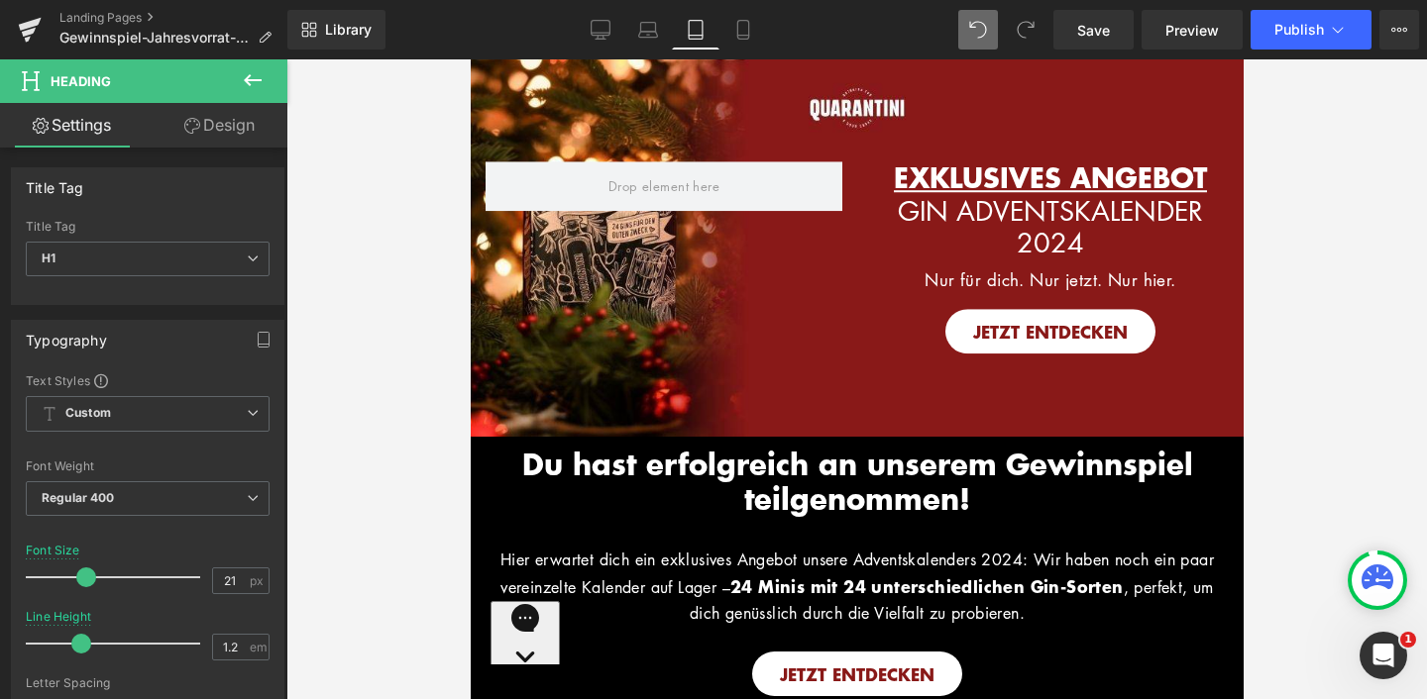
type input "35"
click at [654, 29] on icon at bounding box center [648, 30] width 20 height 20
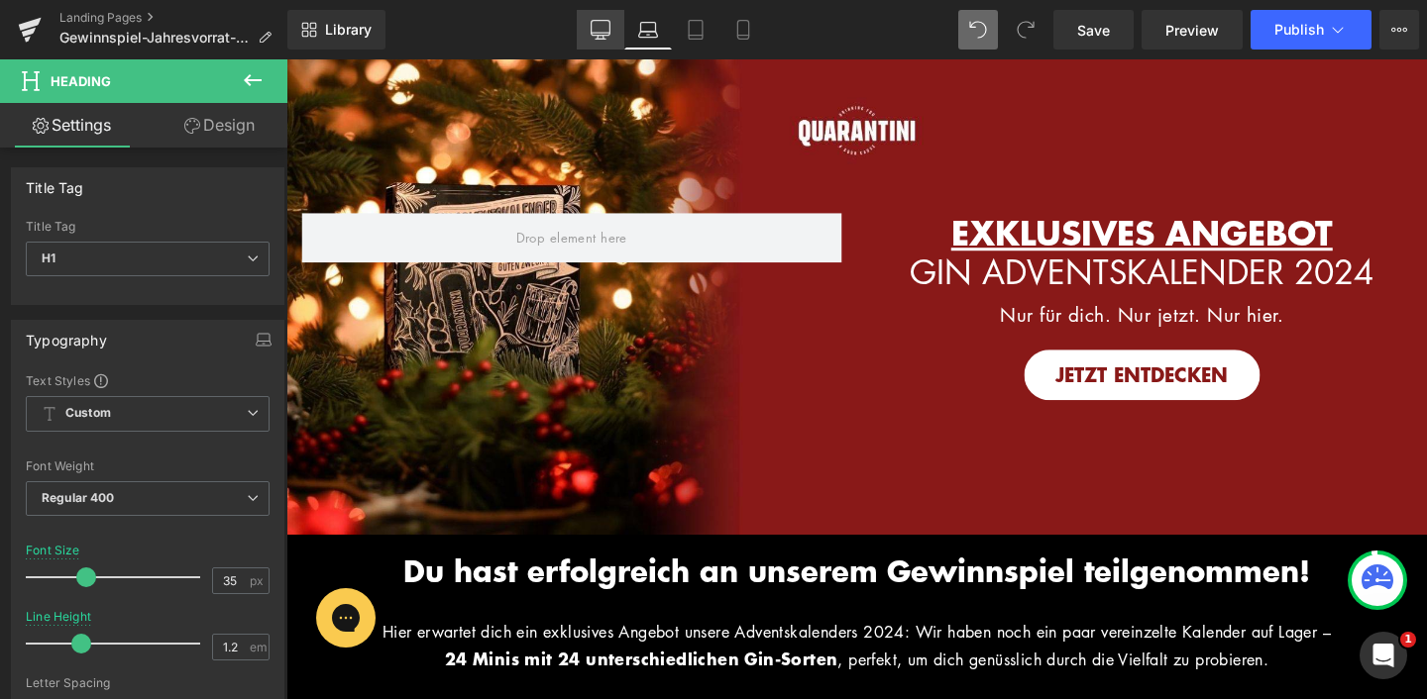
click at [611, 24] on link "Desktop" at bounding box center [601, 30] width 48 height 40
type input "100"
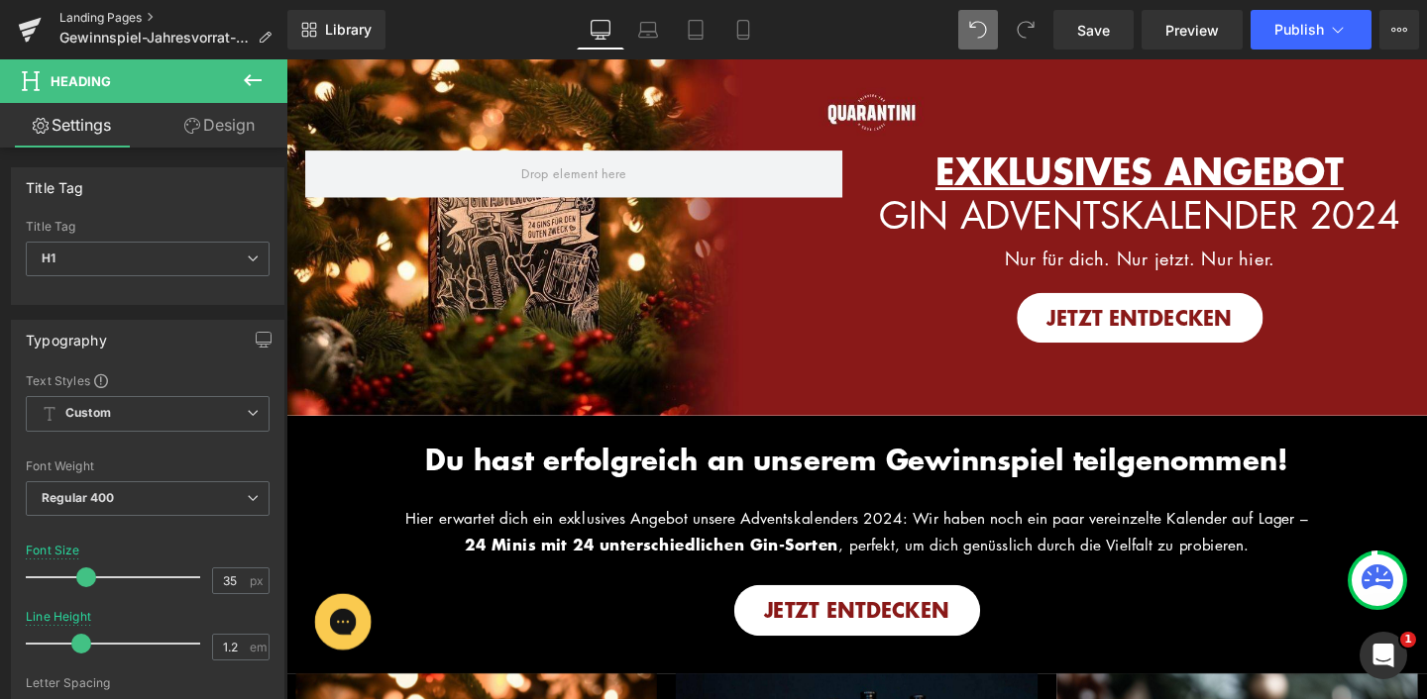
click at [116, 19] on link "Landing Pages" at bounding box center [173, 18] width 228 height 16
click at [1116, 28] on link "Save" at bounding box center [1093, 30] width 80 height 40
click at [1312, 36] on span "Publish" at bounding box center [1299, 30] width 50 height 16
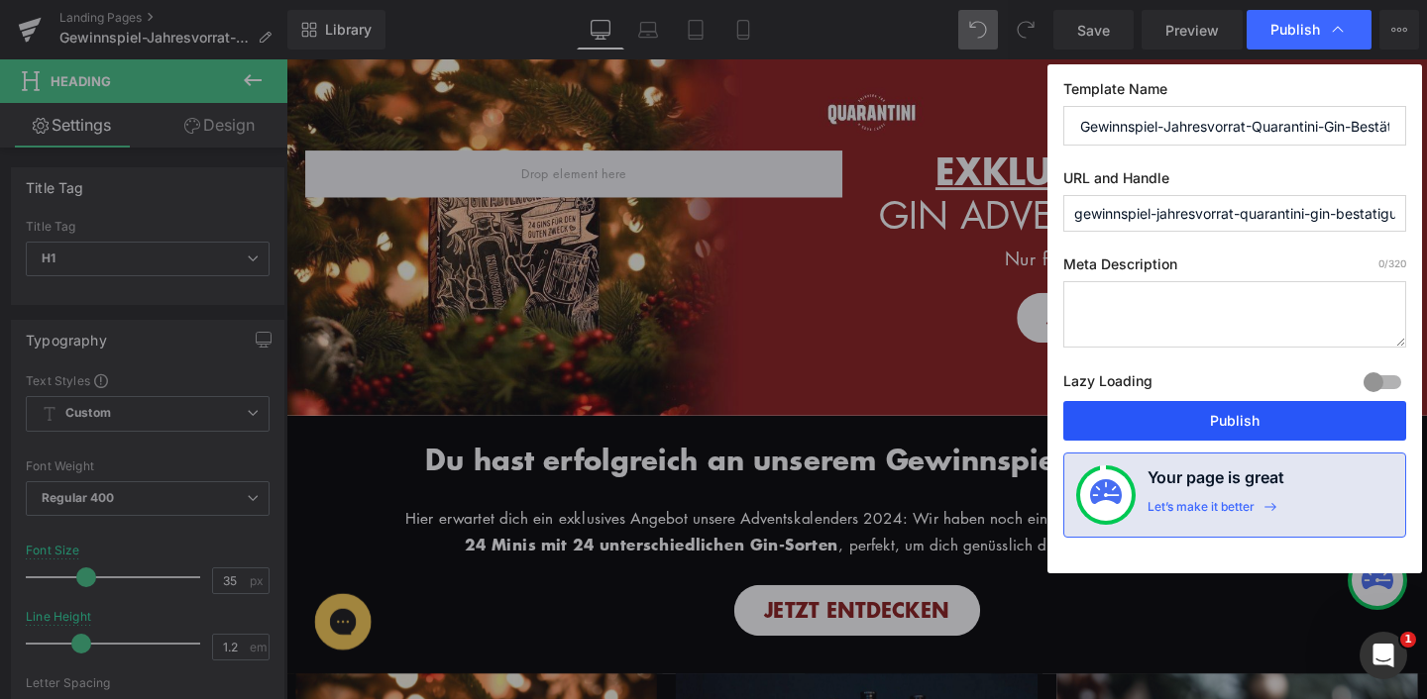
click at [1226, 414] on button "Publish" at bounding box center [1234, 421] width 343 height 40
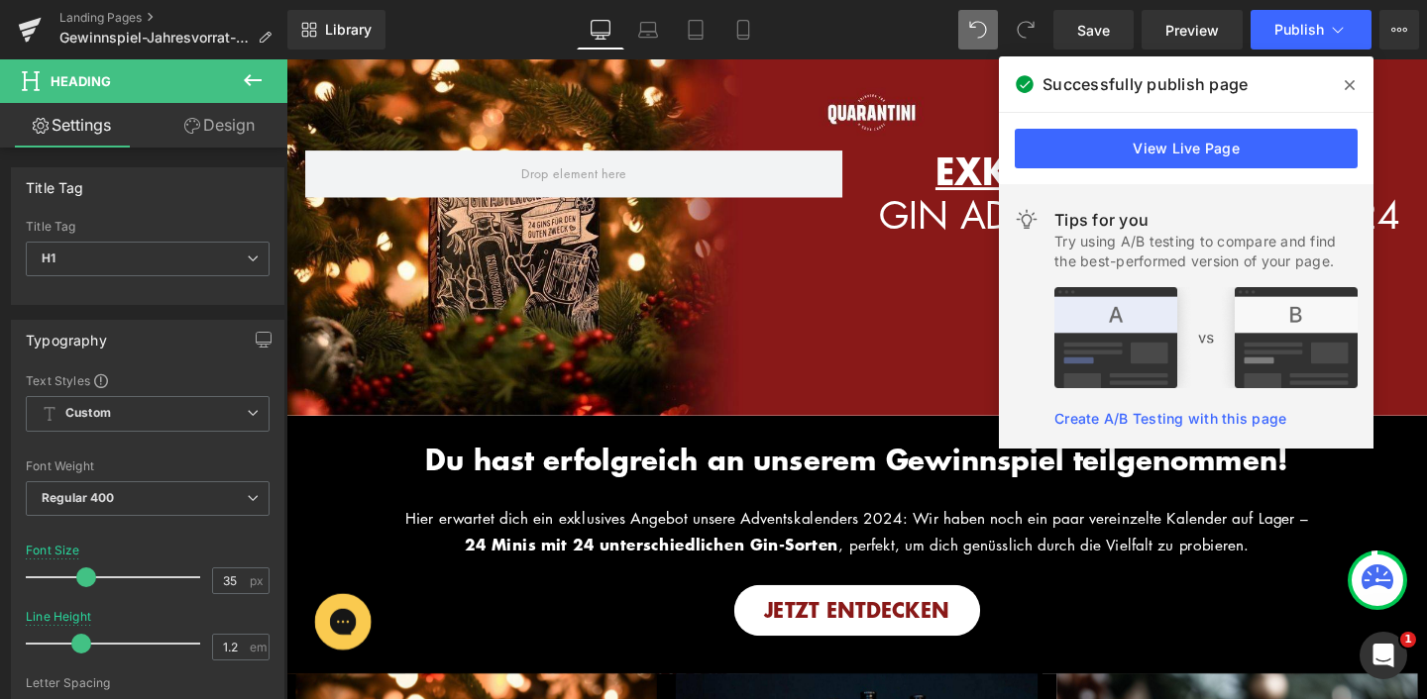
click at [1347, 79] on icon at bounding box center [1349, 85] width 10 height 16
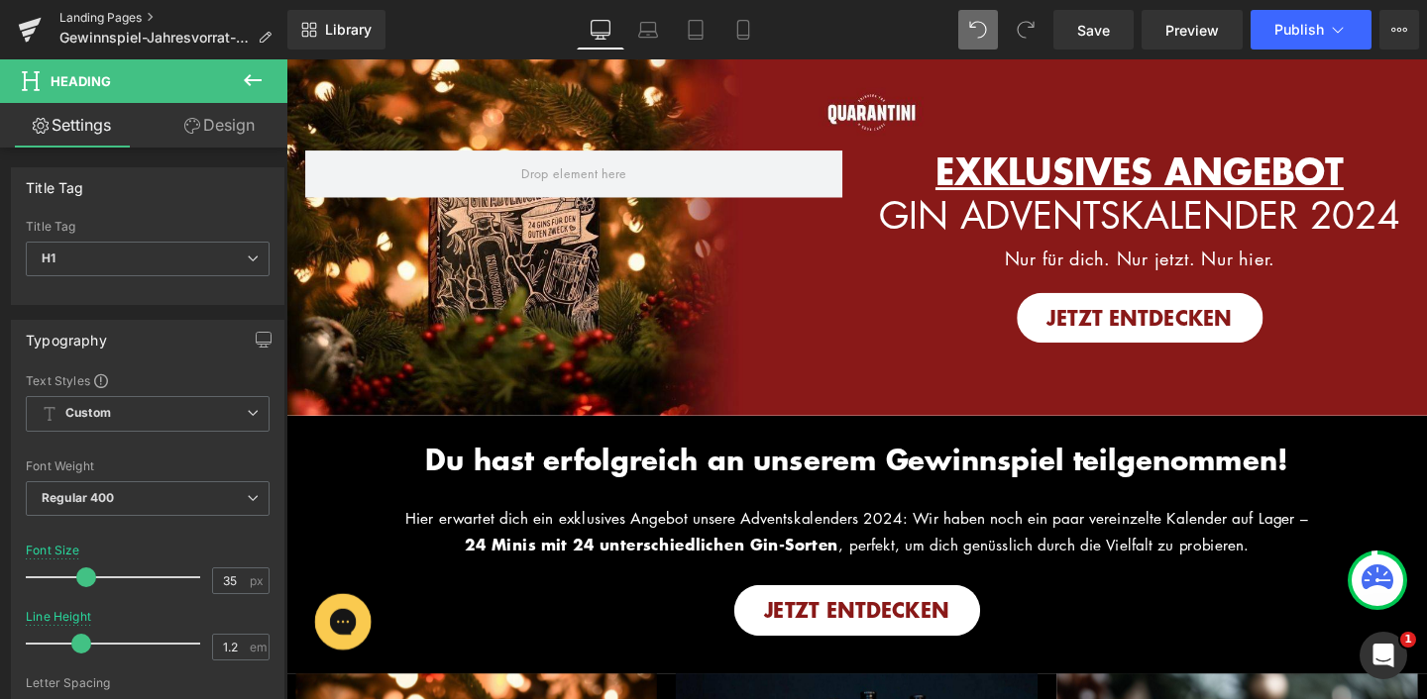
click at [122, 18] on link "Landing Pages" at bounding box center [173, 18] width 228 height 16
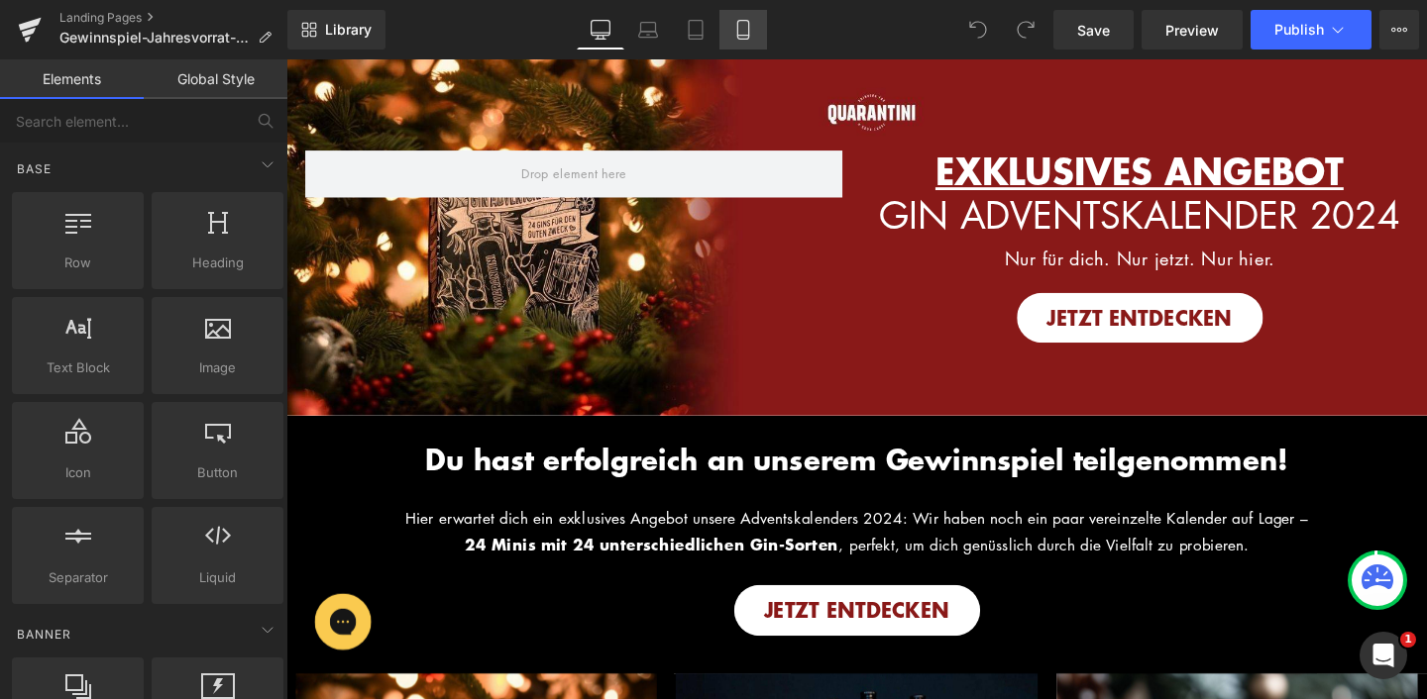
click at [741, 36] on icon at bounding box center [743, 30] width 20 height 20
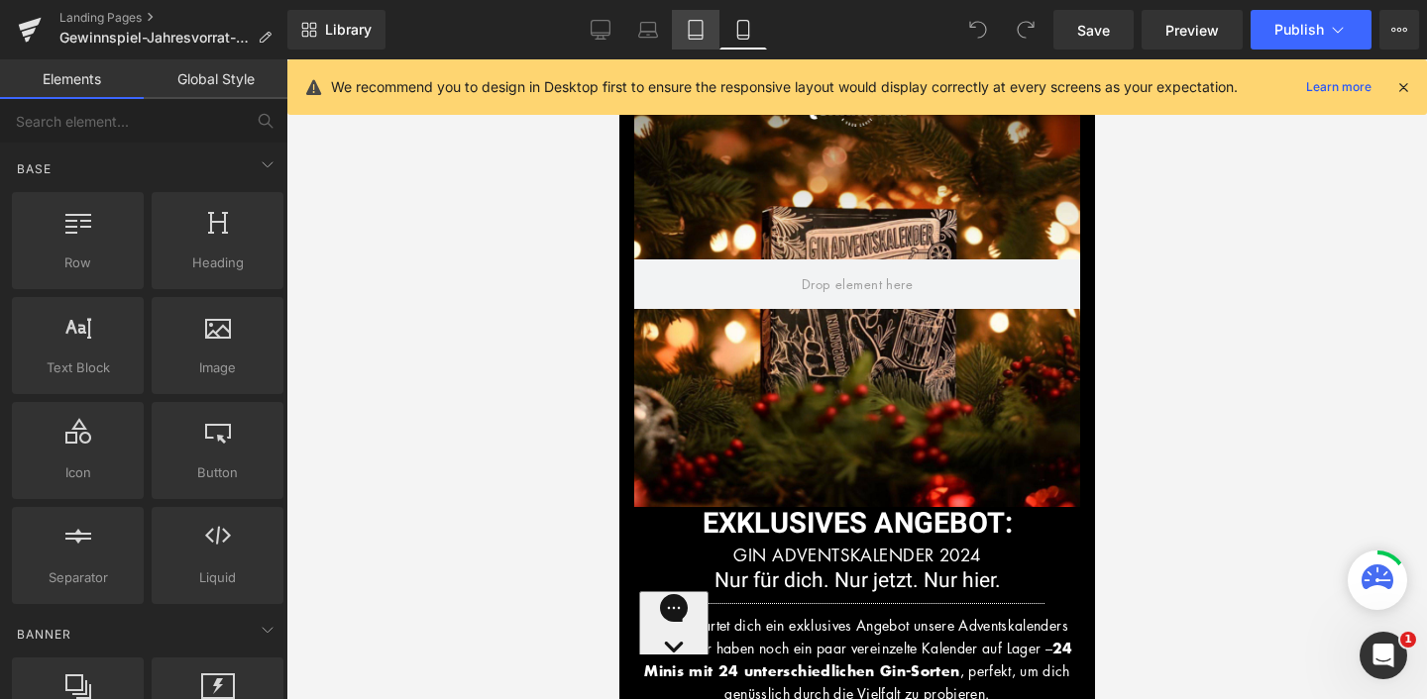
click at [703, 31] on icon at bounding box center [696, 30] width 20 height 20
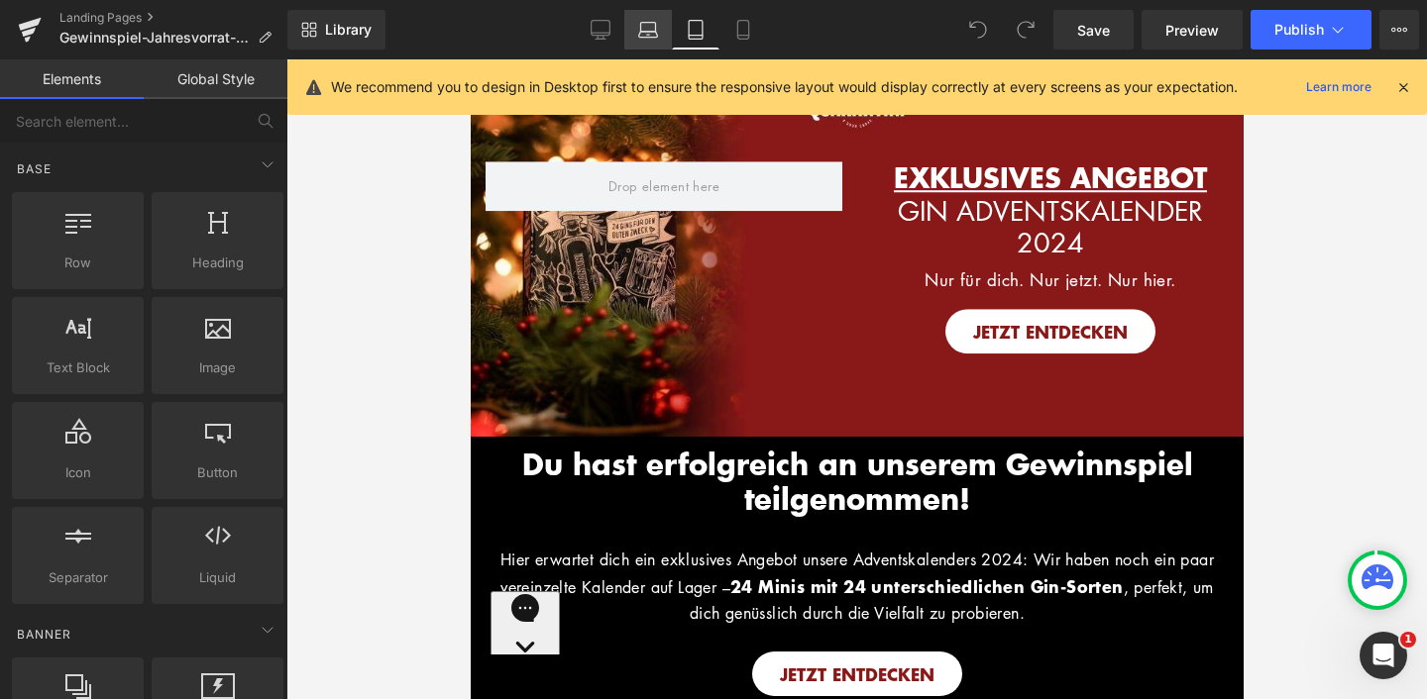
click at [649, 21] on icon at bounding box center [648, 30] width 20 height 20
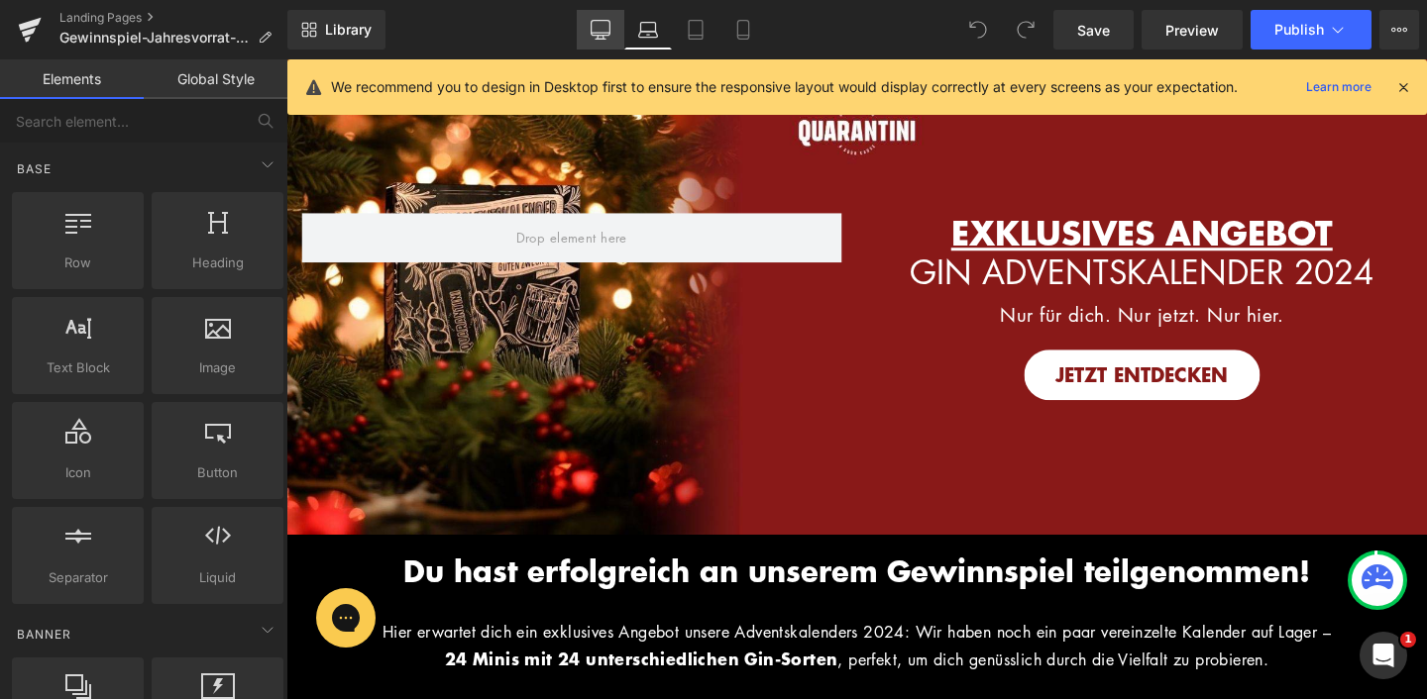
click at [599, 16] on link "Desktop" at bounding box center [601, 30] width 48 height 40
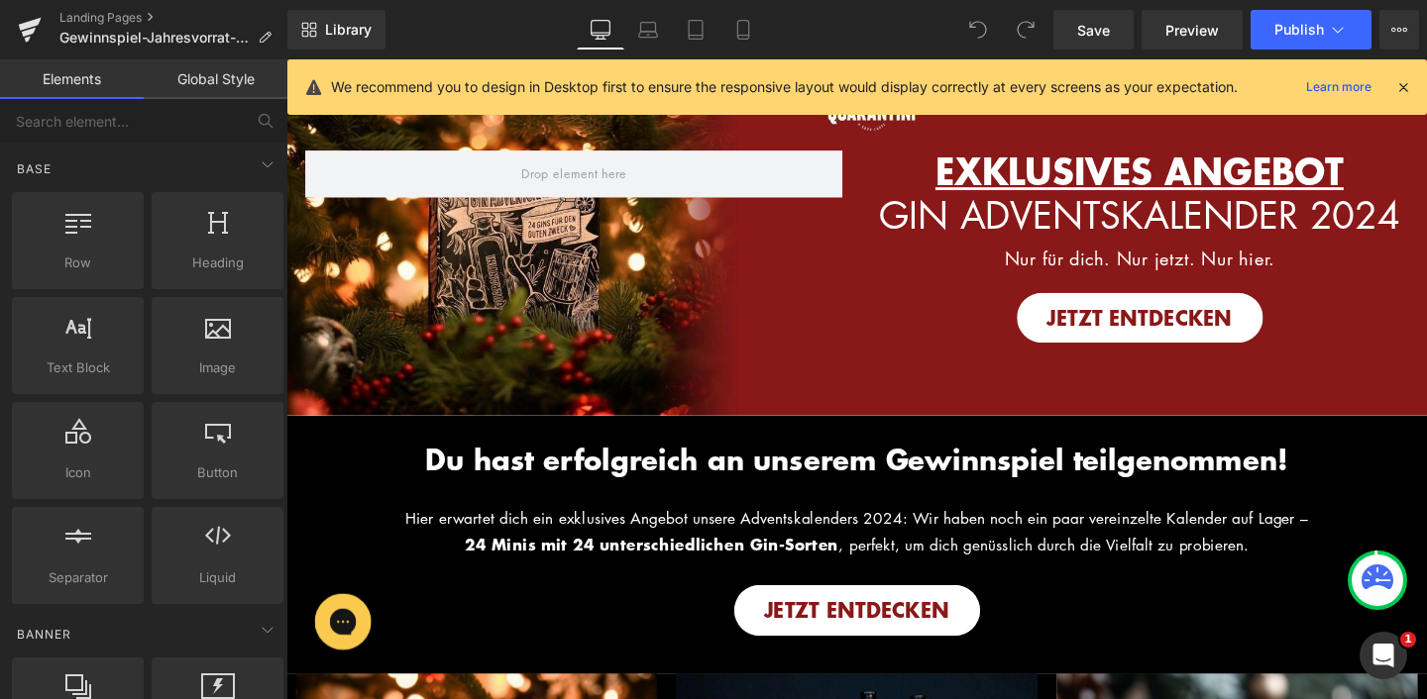
click at [1399, 89] on icon at bounding box center [1403, 87] width 18 height 18
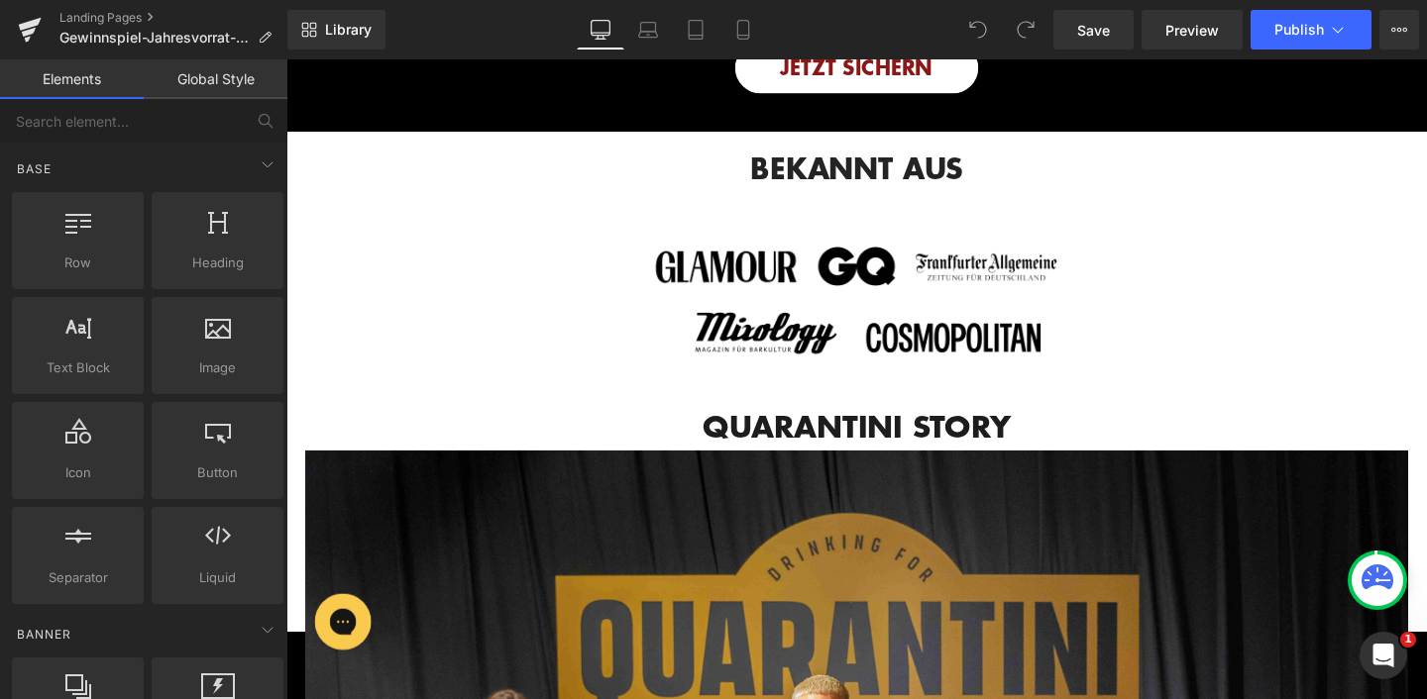
scroll to position [1853, 0]
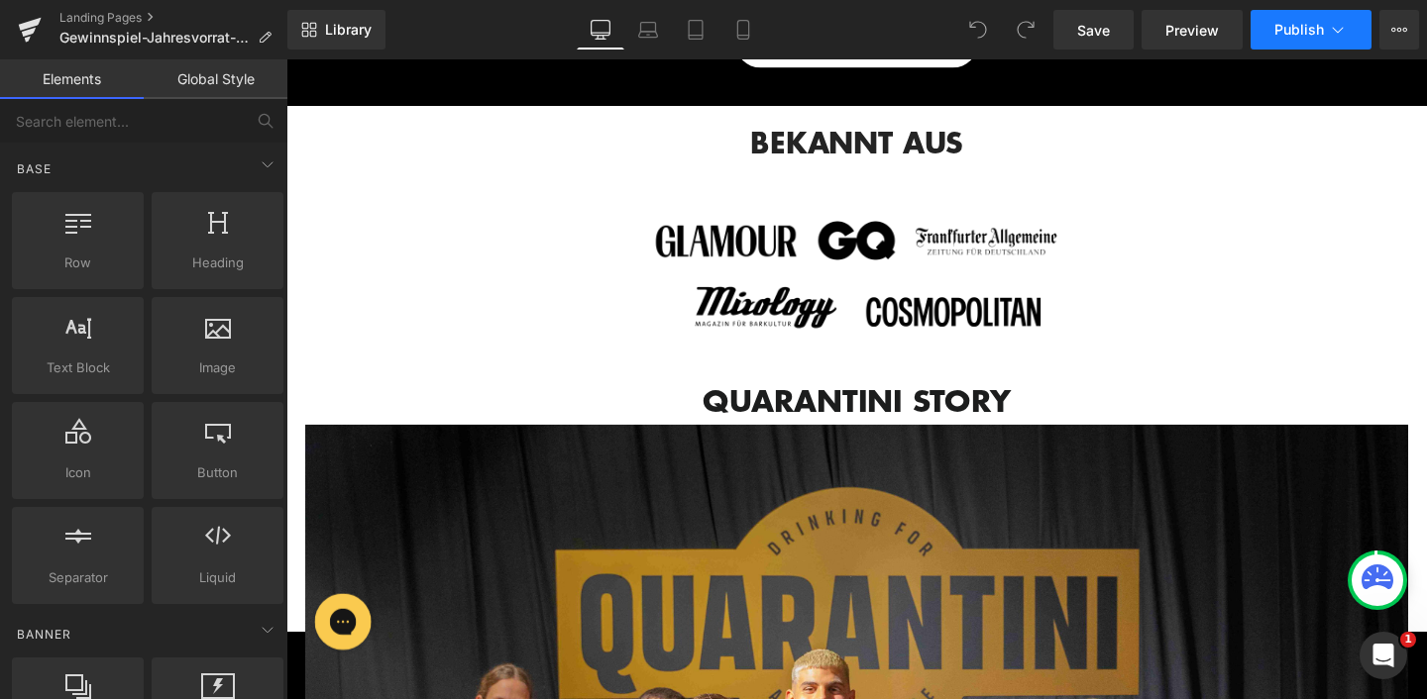
click at [1317, 34] on span "Publish" at bounding box center [1299, 30] width 50 height 16
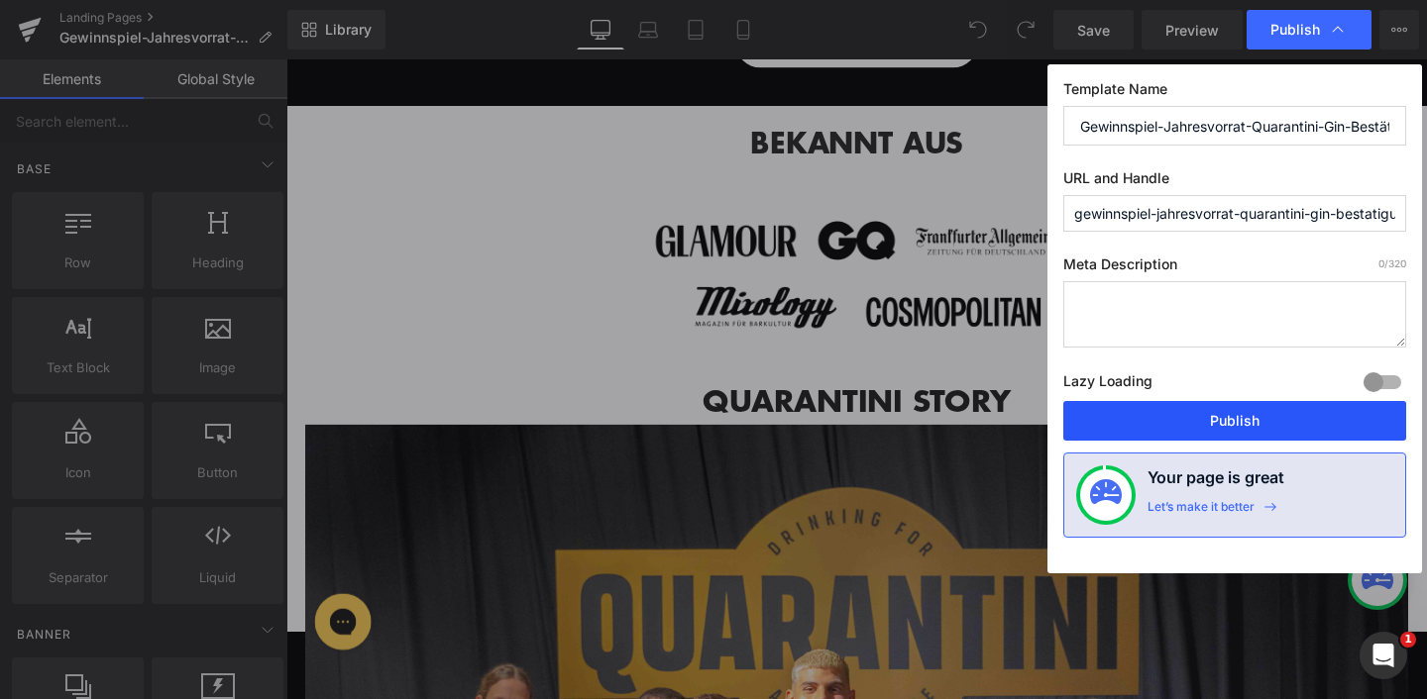
click at [1247, 418] on button "Publish" at bounding box center [1234, 421] width 343 height 40
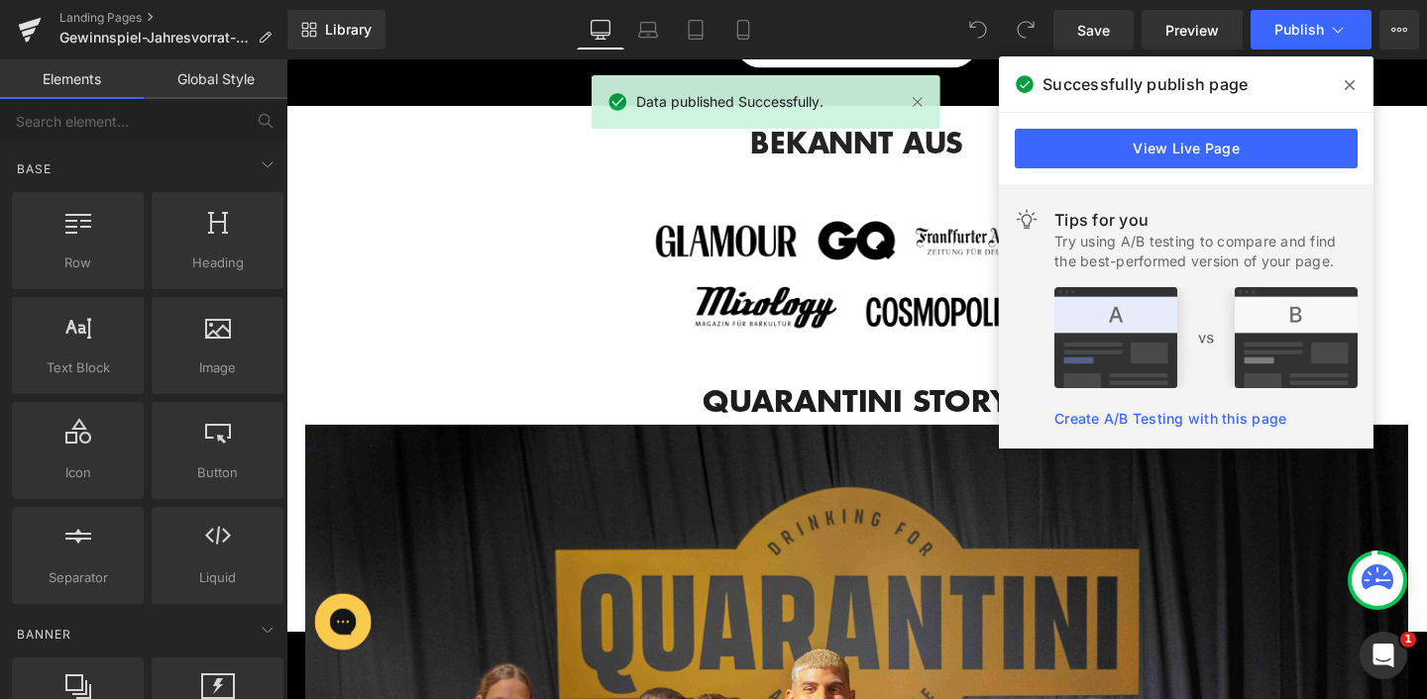
click at [1348, 89] on icon at bounding box center [1349, 85] width 10 height 16
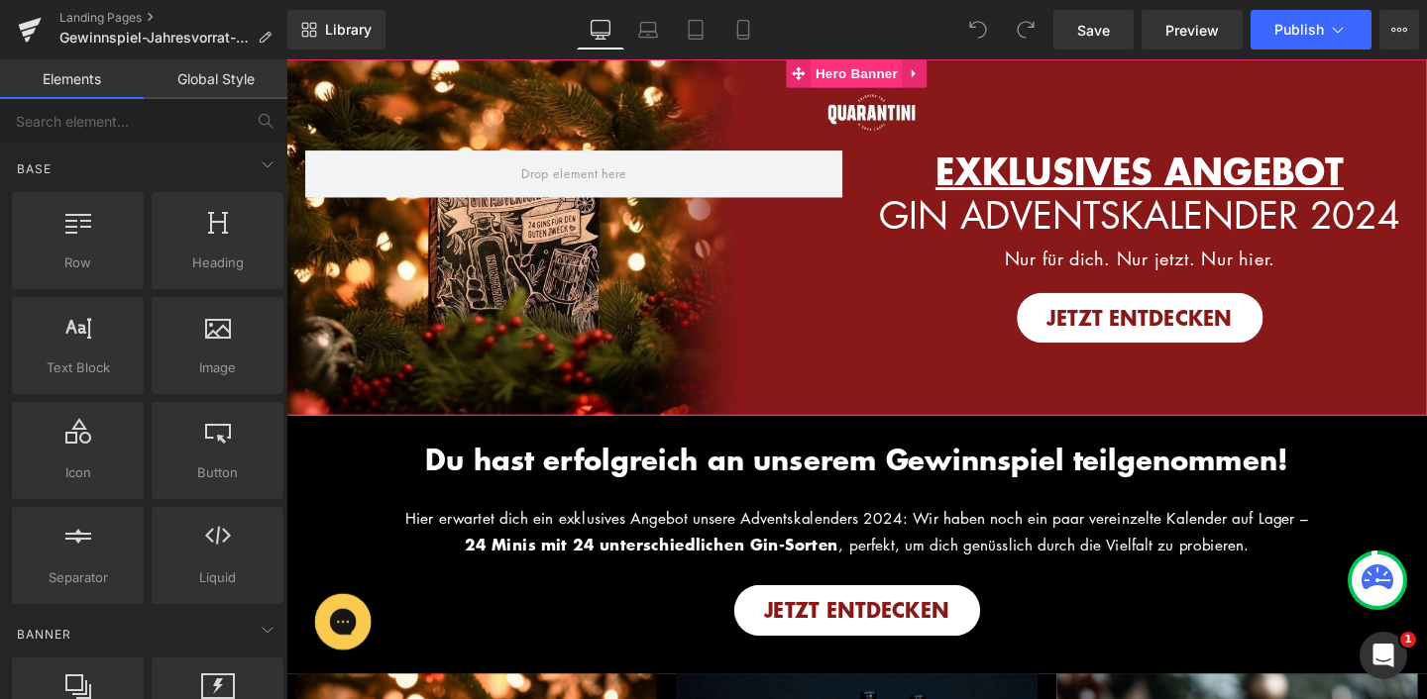
click at [872, 76] on span "Hero Banner" at bounding box center [885, 74] width 96 height 30
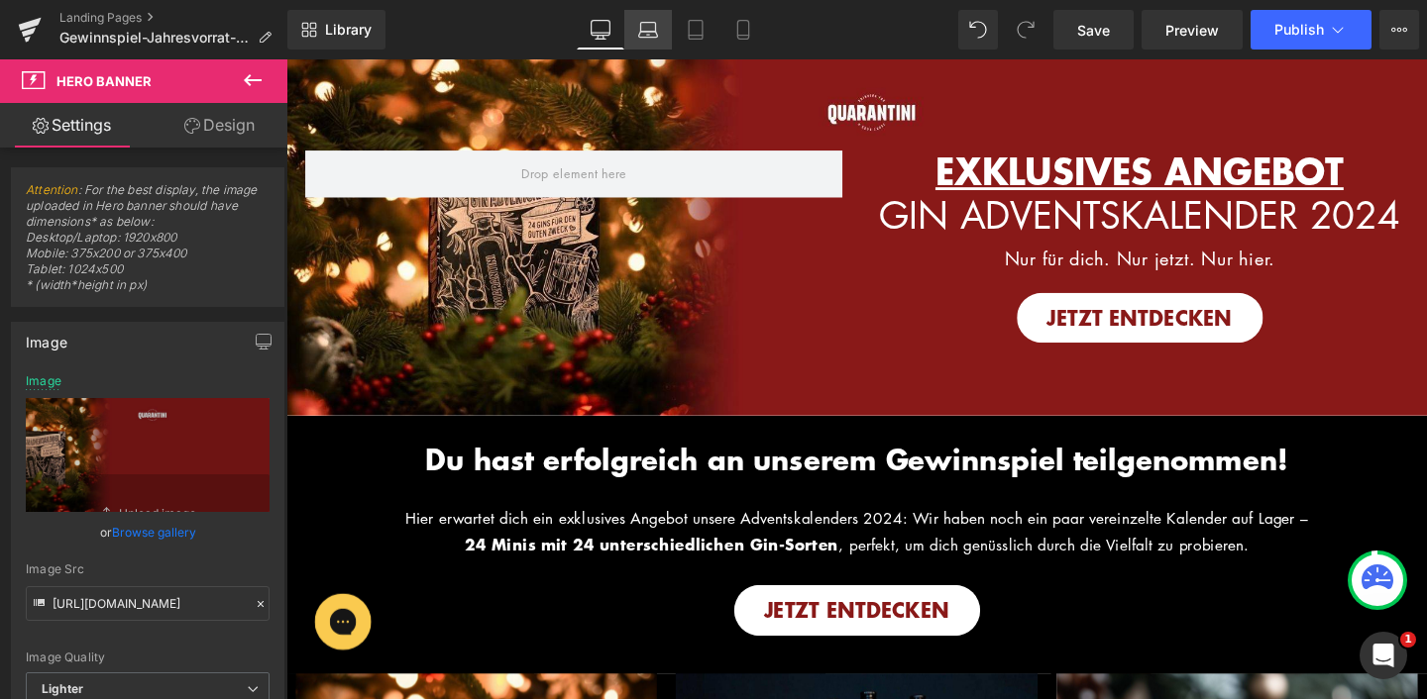
click at [639, 19] on link "Laptop" at bounding box center [648, 30] width 48 height 40
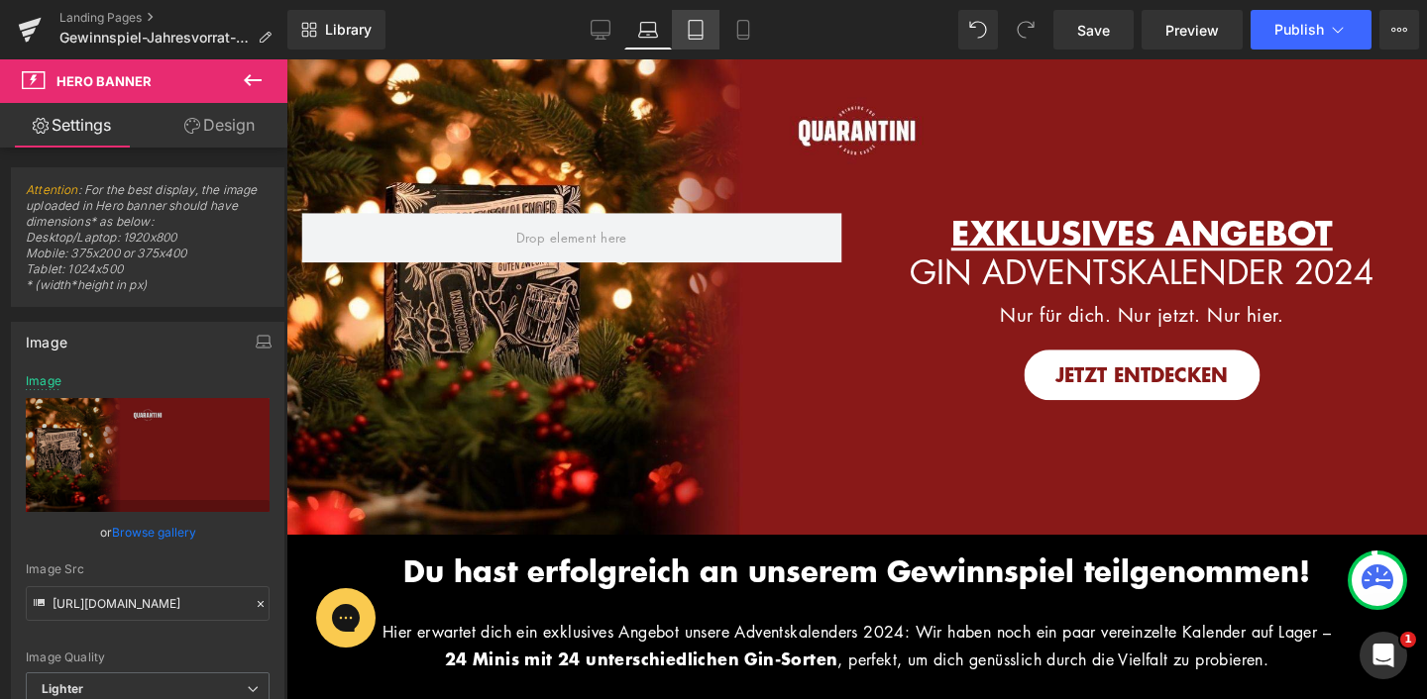
click at [685, 34] on link "Tablet" at bounding box center [696, 30] width 48 height 40
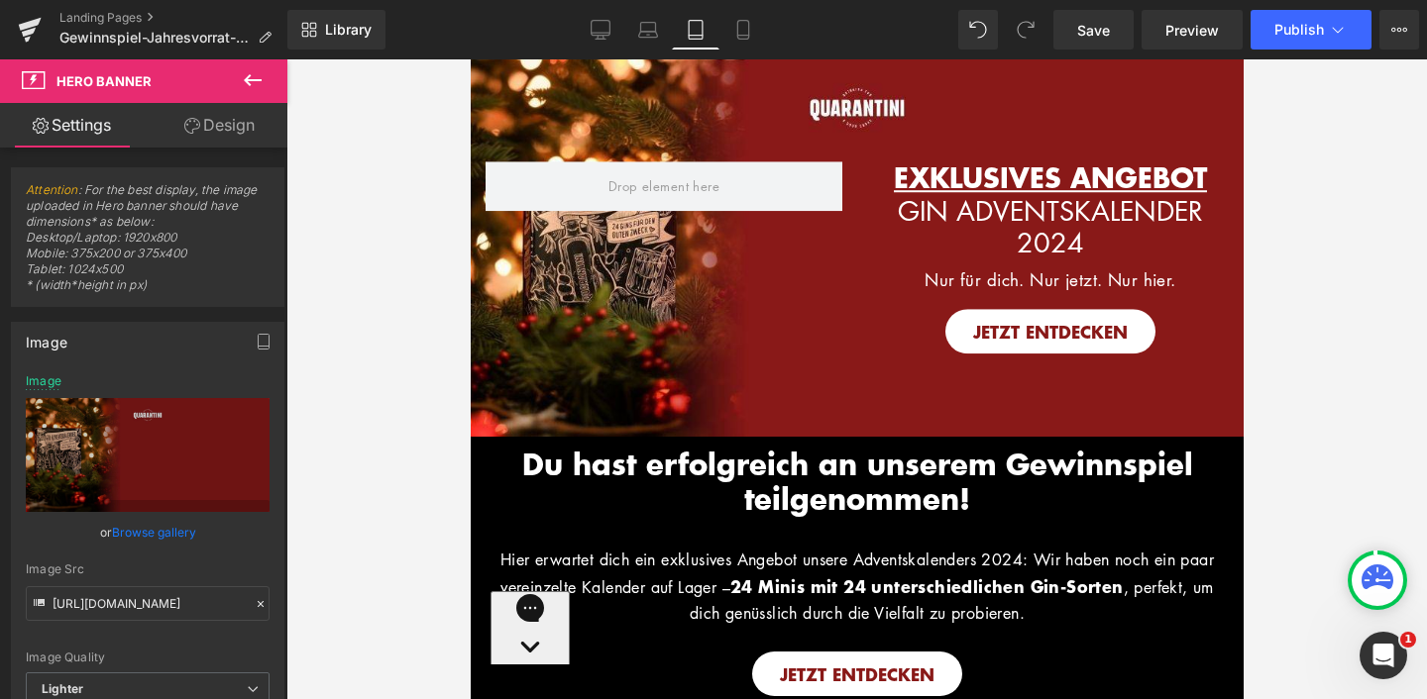
type input "[URL][DOMAIN_NAME]"
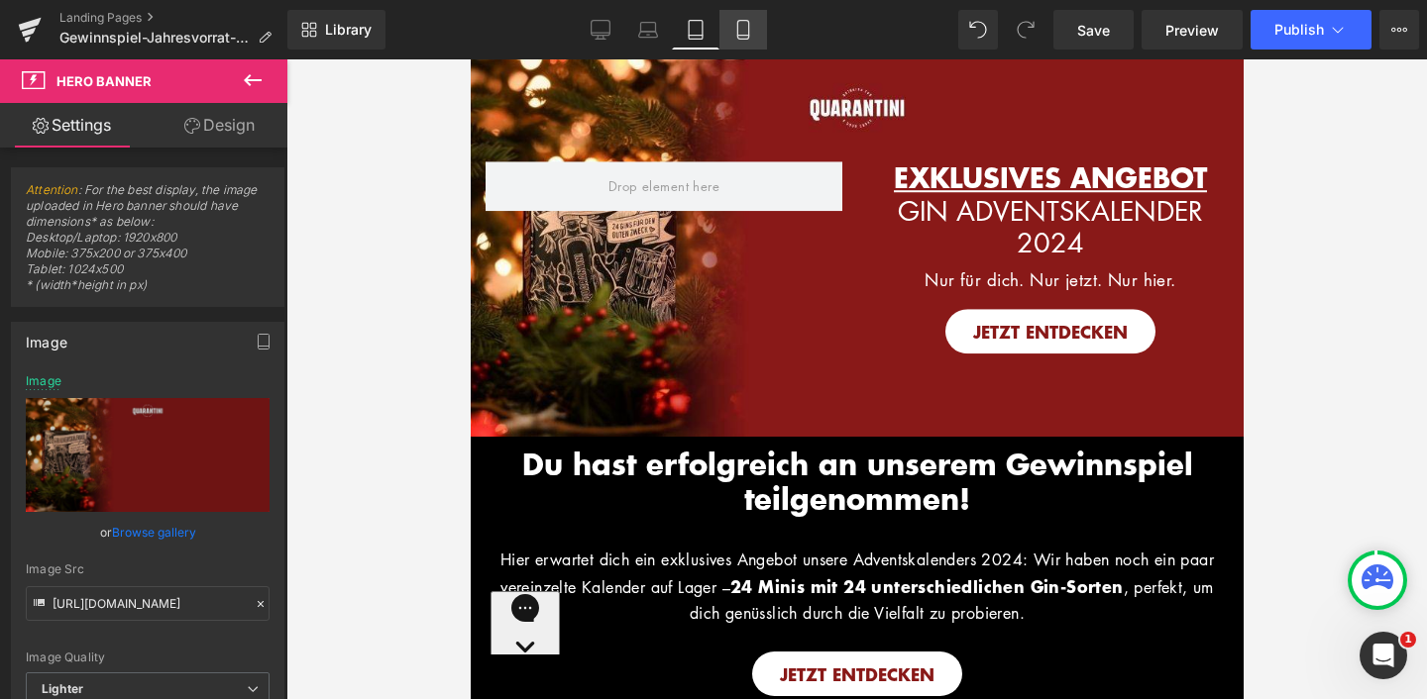
click at [740, 29] on icon at bounding box center [743, 30] width 20 height 20
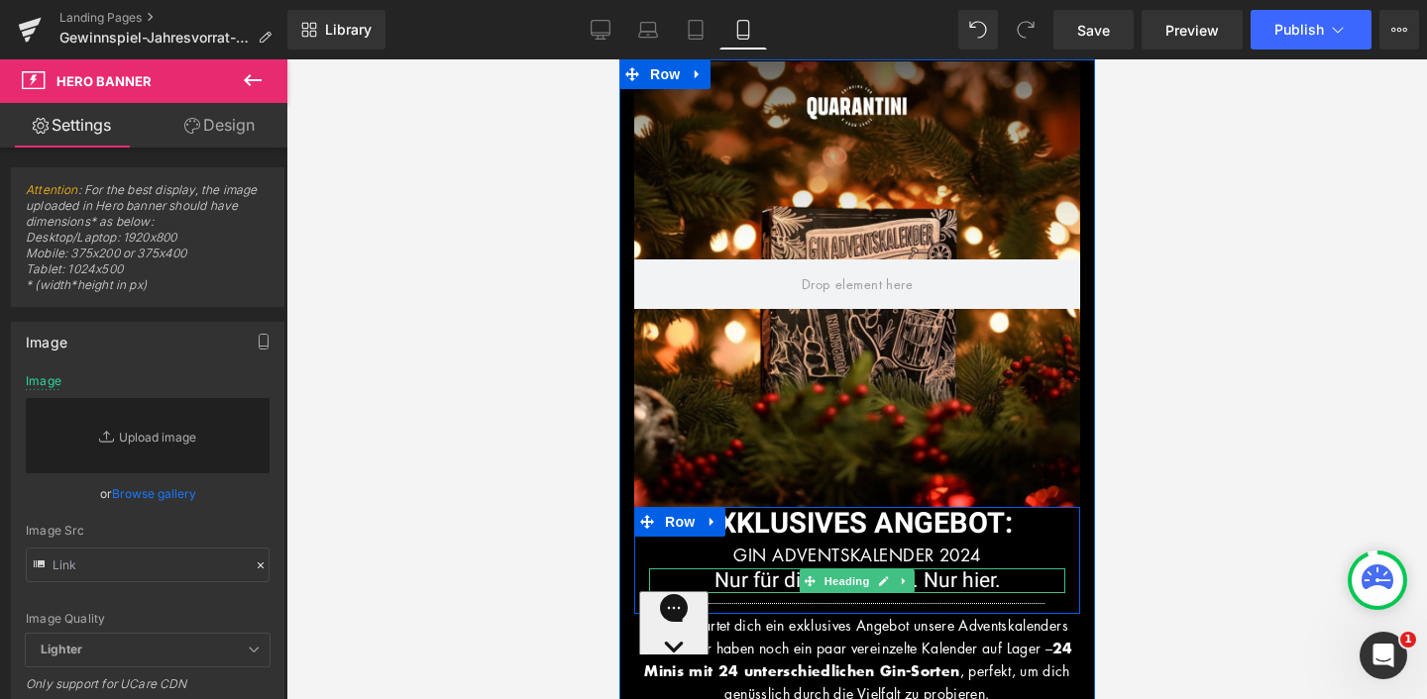
click at [917, 582] on span "Nur für dich. Nur jetzt. Nur hier." at bounding box center [856, 581] width 286 height 31
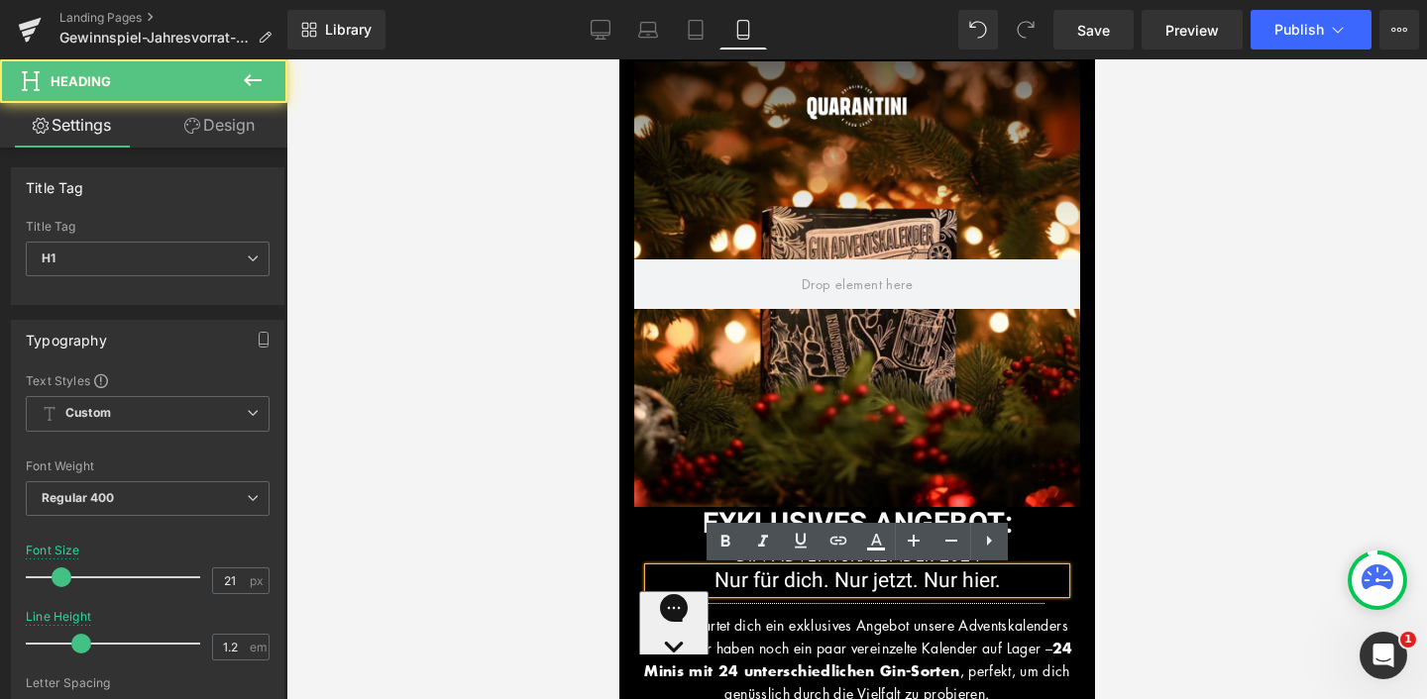
click at [990, 585] on span "Nur für dich. Nur jetzt. Nur hier." at bounding box center [856, 581] width 286 height 31
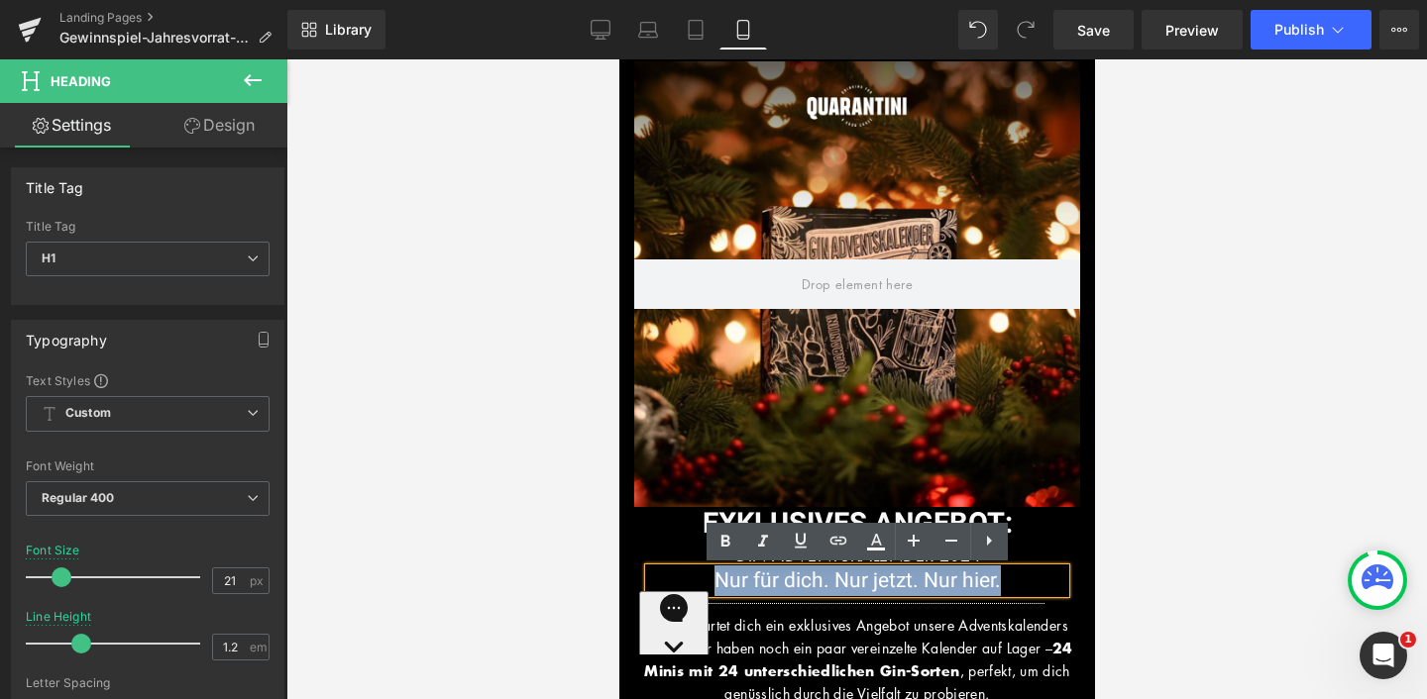
drag, startPoint x: 1009, startPoint y: 583, endPoint x: 710, endPoint y: 579, distance: 298.2
click at [711, 579] on h1 "Nur für dich. Nur jetzt. Nur hier." at bounding box center [856, 581] width 416 height 25
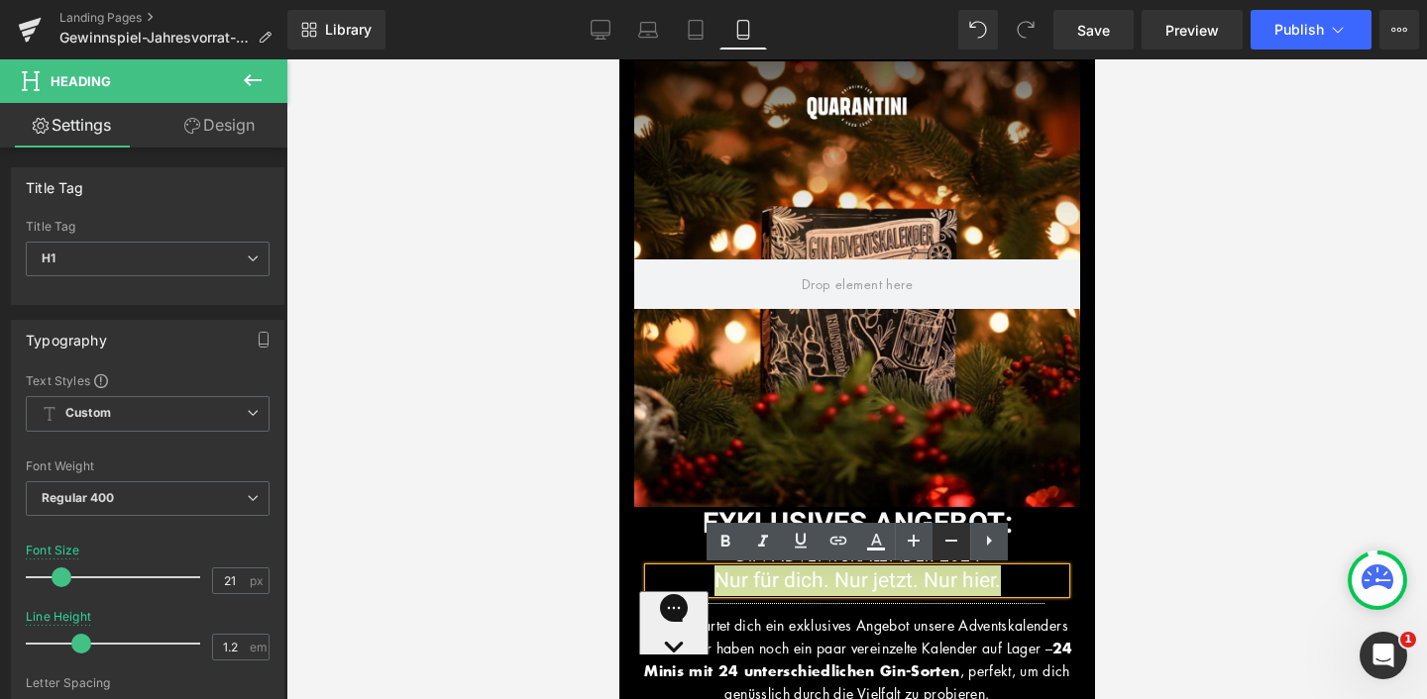
click at [961, 538] on icon at bounding box center [951, 541] width 24 height 24
type input "19"
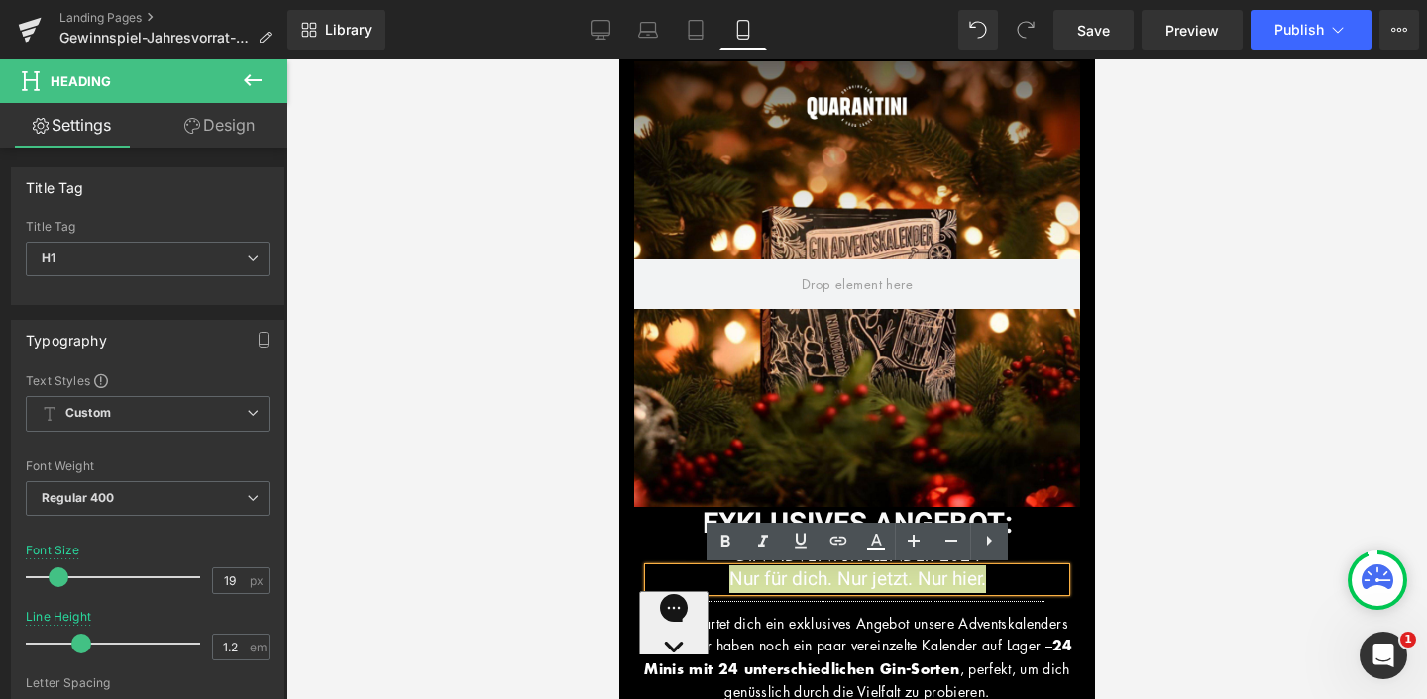
click at [1177, 406] on div at bounding box center [856, 379] width 1140 height 640
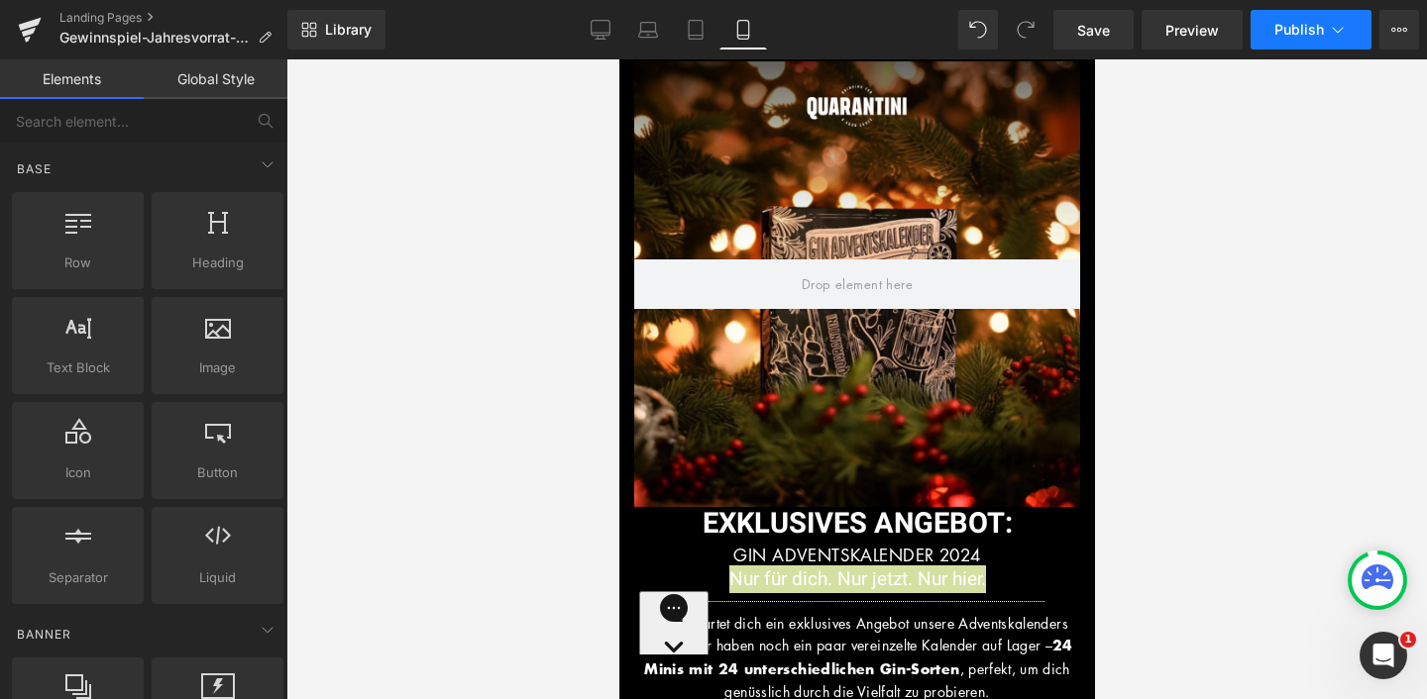
click at [1271, 27] on button "Publish" at bounding box center [1310, 30] width 121 height 40
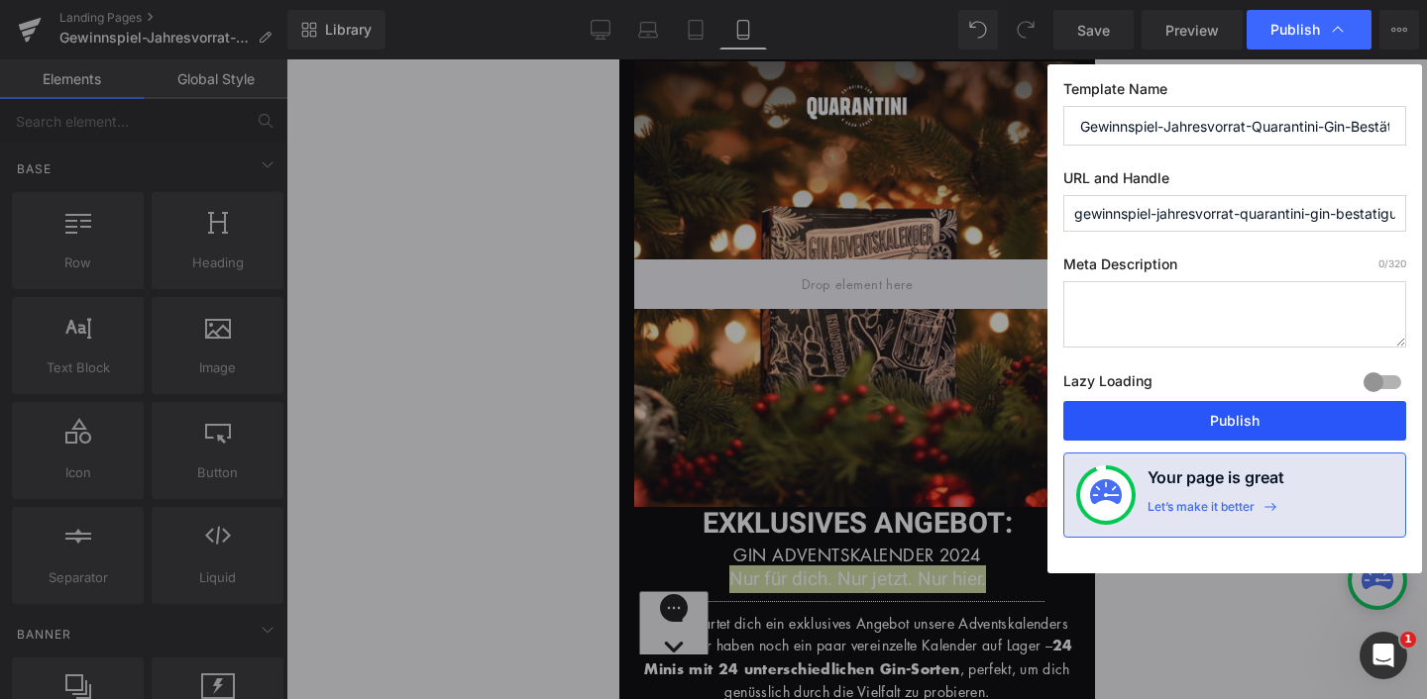
drag, startPoint x: 1211, startPoint y: 428, endPoint x: 184, endPoint y: 279, distance: 1037.1
click at [1211, 428] on button "Publish" at bounding box center [1234, 421] width 343 height 40
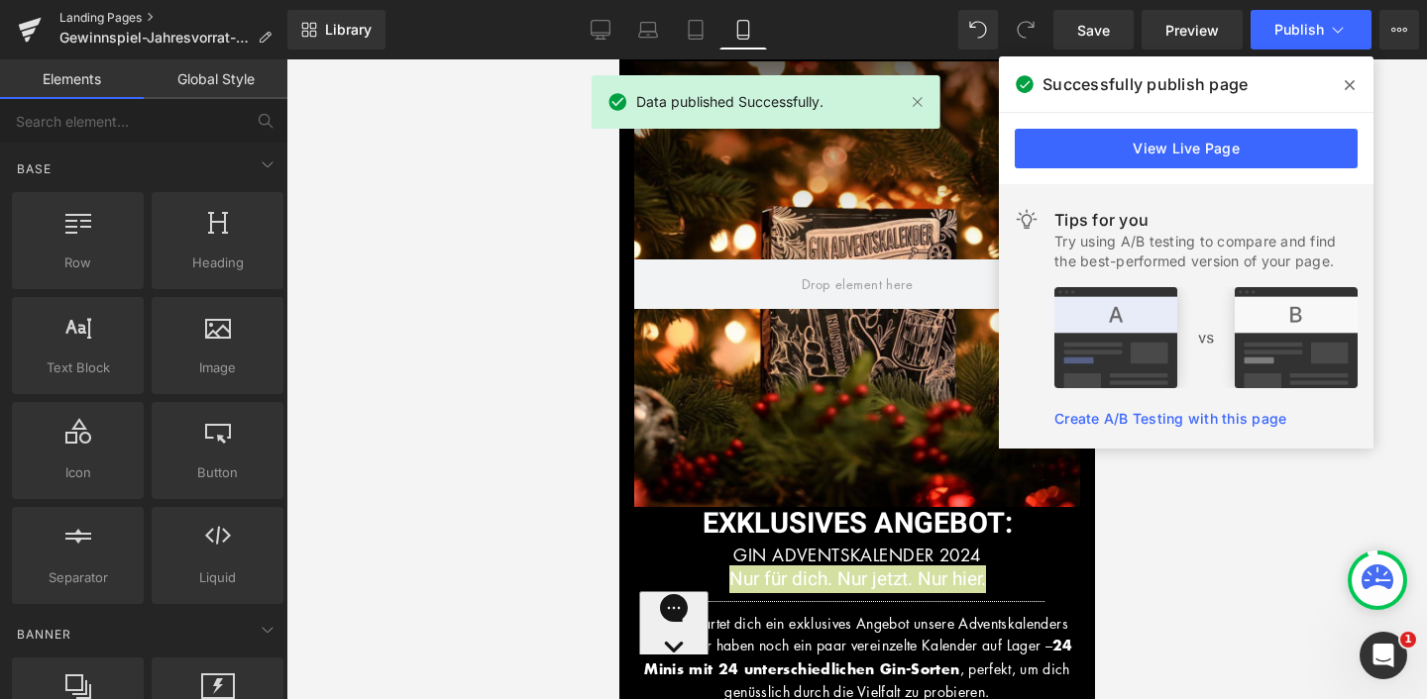
click at [155, 13] on link "Landing Pages" at bounding box center [173, 18] width 228 height 16
